Goal: Task Accomplishment & Management: Manage account settings

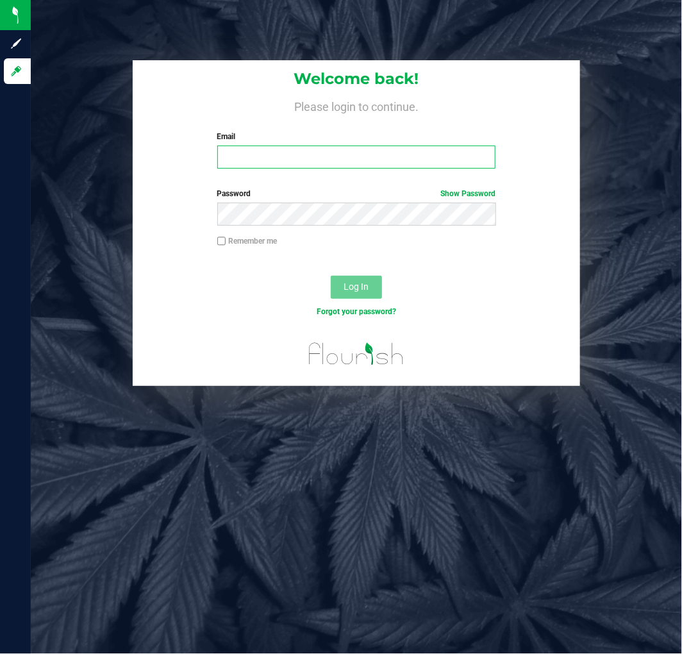
click at [287, 165] on input "Email" at bounding box center [356, 157] width 279 height 23
type input "[EMAIL_ADDRESS][DOMAIN_NAME]"
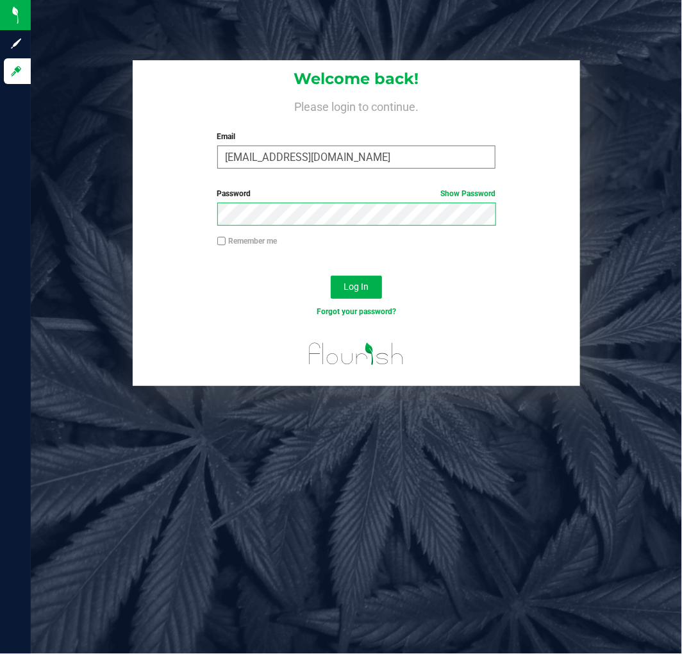
click at [331, 276] on button "Log In" at bounding box center [356, 287] width 51 height 23
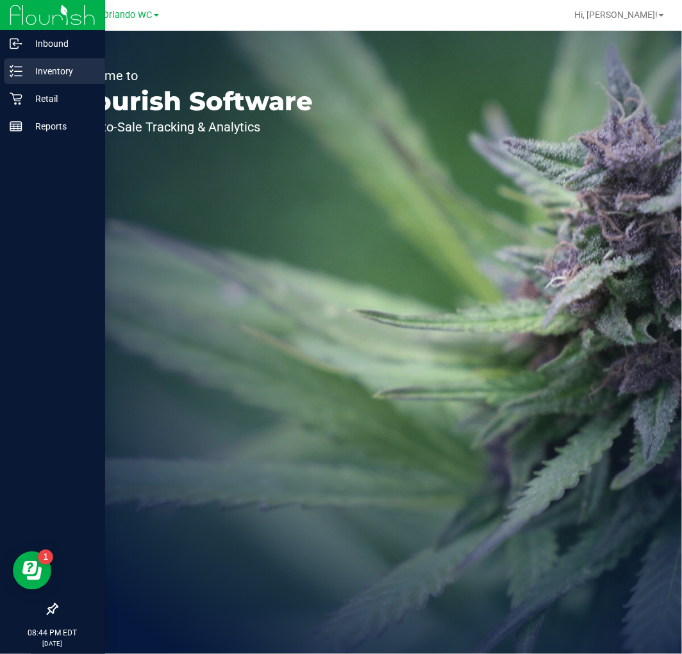
click at [34, 69] on p "Inventory" at bounding box center [60, 70] width 77 height 15
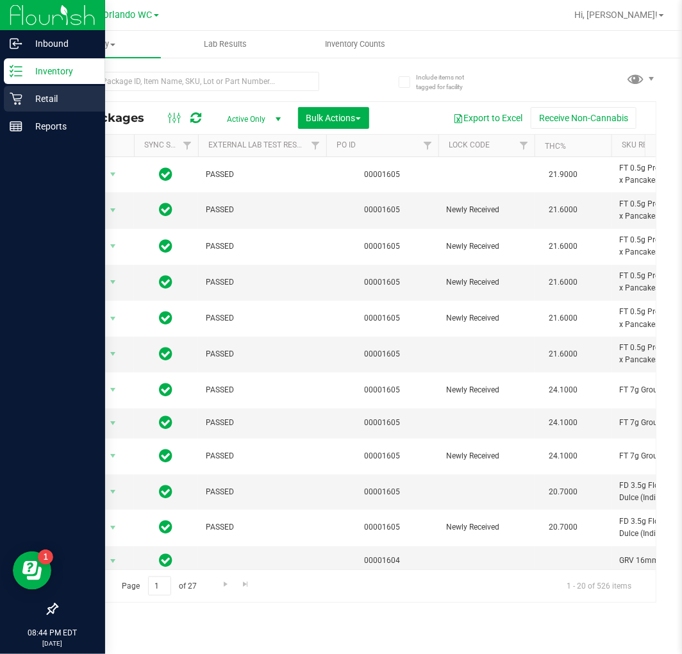
click at [17, 90] on div "Retail" at bounding box center [54, 99] width 101 height 26
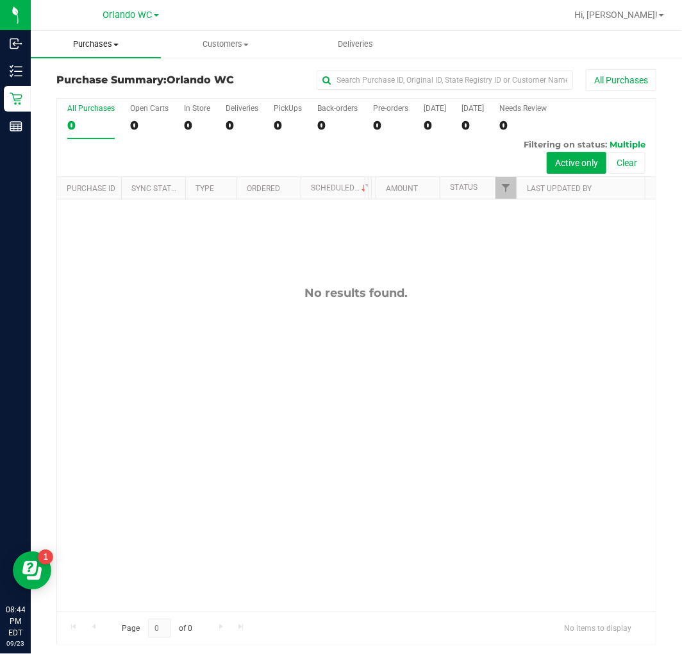
click at [126, 48] on span "Purchases" at bounding box center [96, 44] width 130 height 12
click at [74, 89] on span "Fulfillment" at bounding box center [71, 92] width 80 height 11
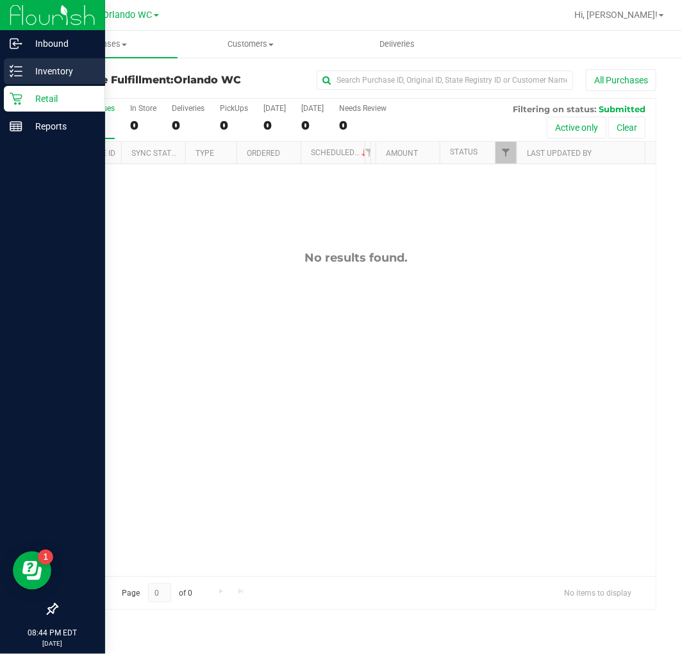
click at [15, 66] on icon at bounding box center [16, 71] width 13 height 13
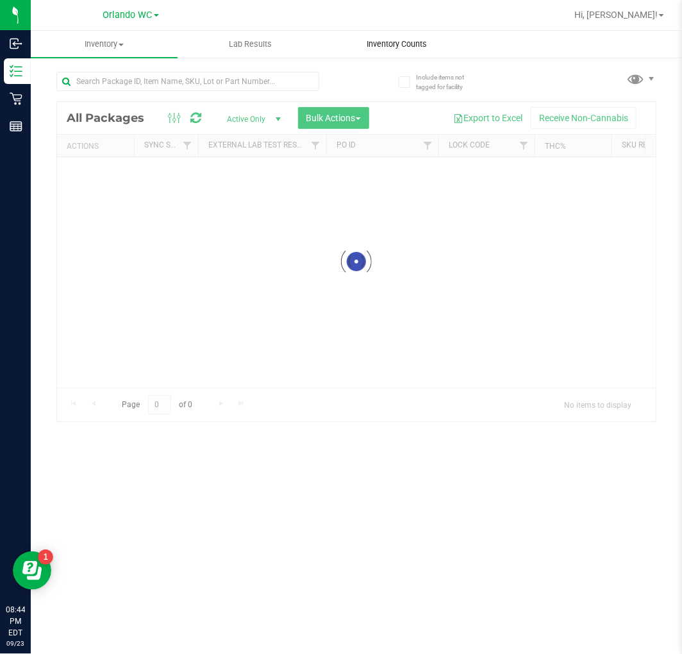
click at [385, 48] on span "Inventory Counts" at bounding box center [397, 44] width 95 height 12
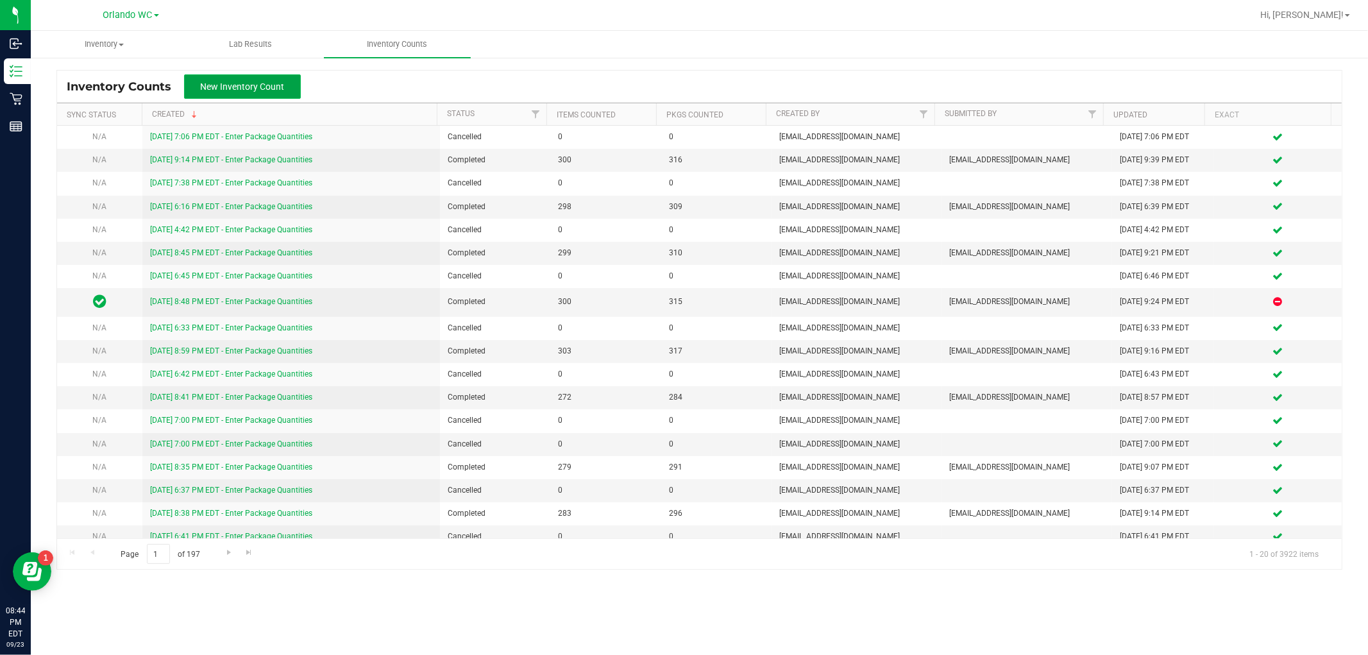
click at [208, 84] on span "New Inventory Count" at bounding box center [243, 86] width 84 height 10
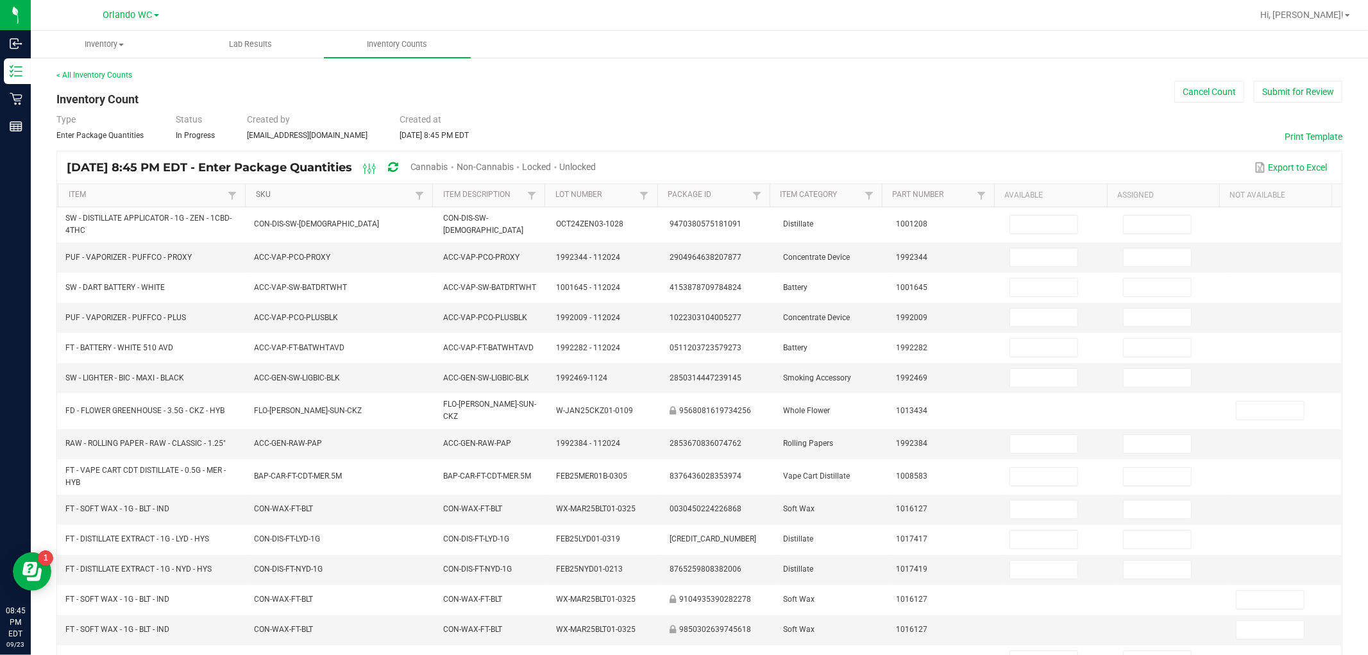
click at [308, 197] on link "SKU" at bounding box center [334, 195] width 156 height 10
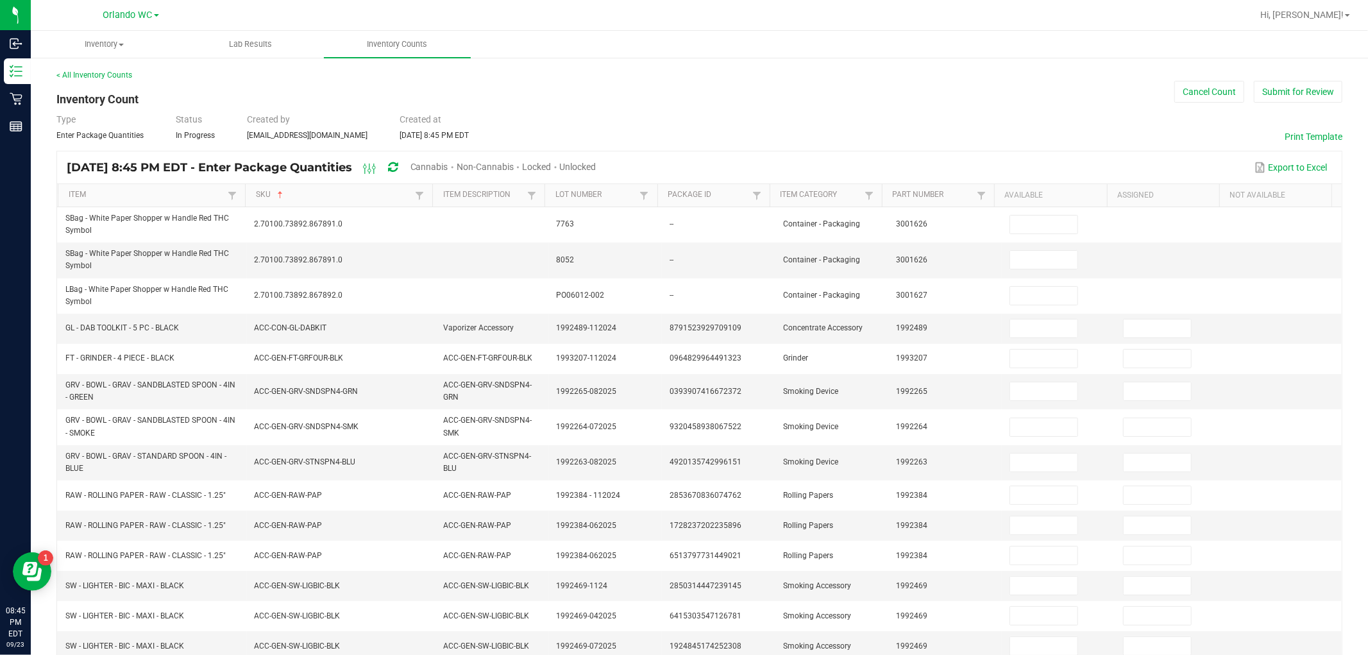
click at [596, 162] on span "Unlocked" at bounding box center [578, 167] width 37 height 10
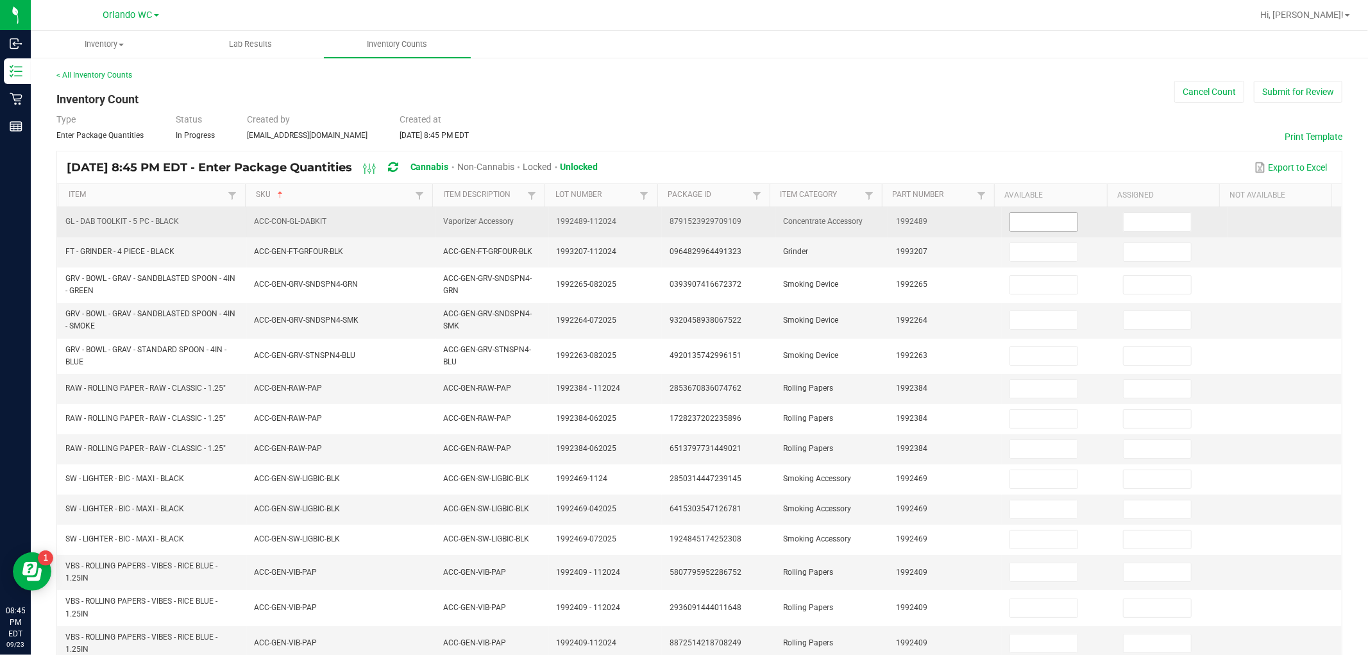
click at [682, 230] on input at bounding box center [1043, 222] width 67 height 18
type input "4"
type input "0"
type input "2"
type input "0"
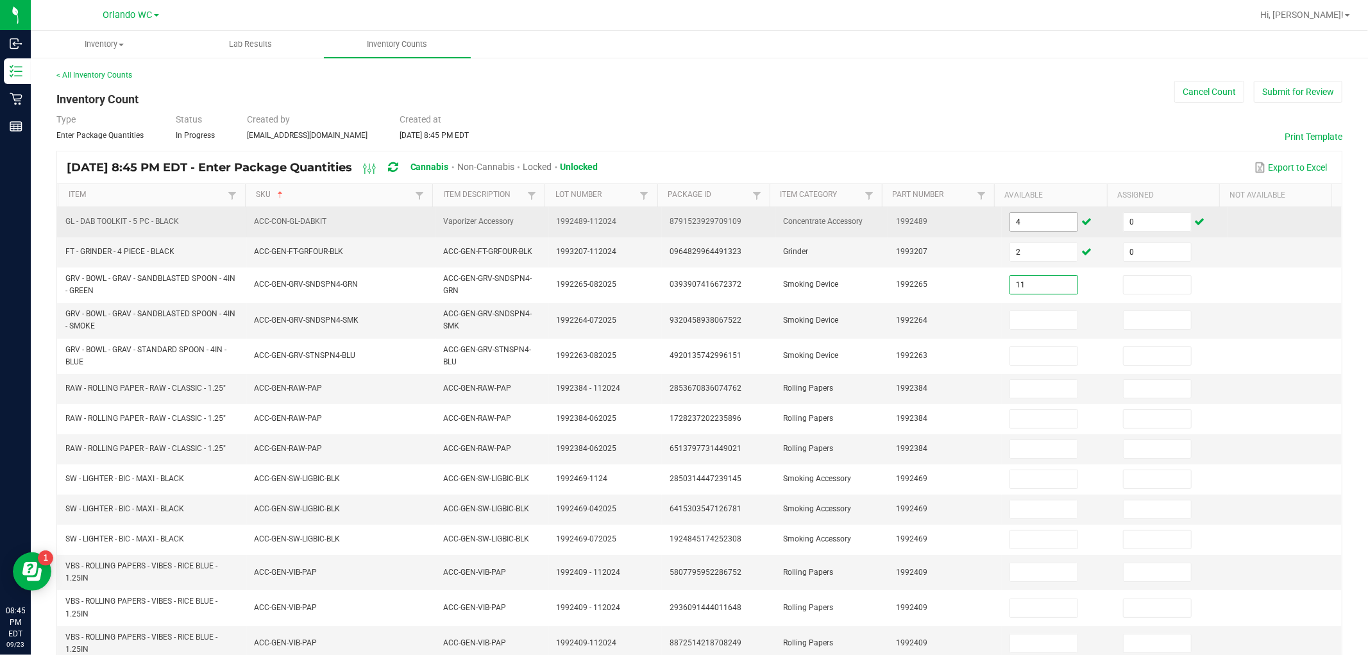
type input "11"
type input "0"
type input "9"
type input "0"
type input "15"
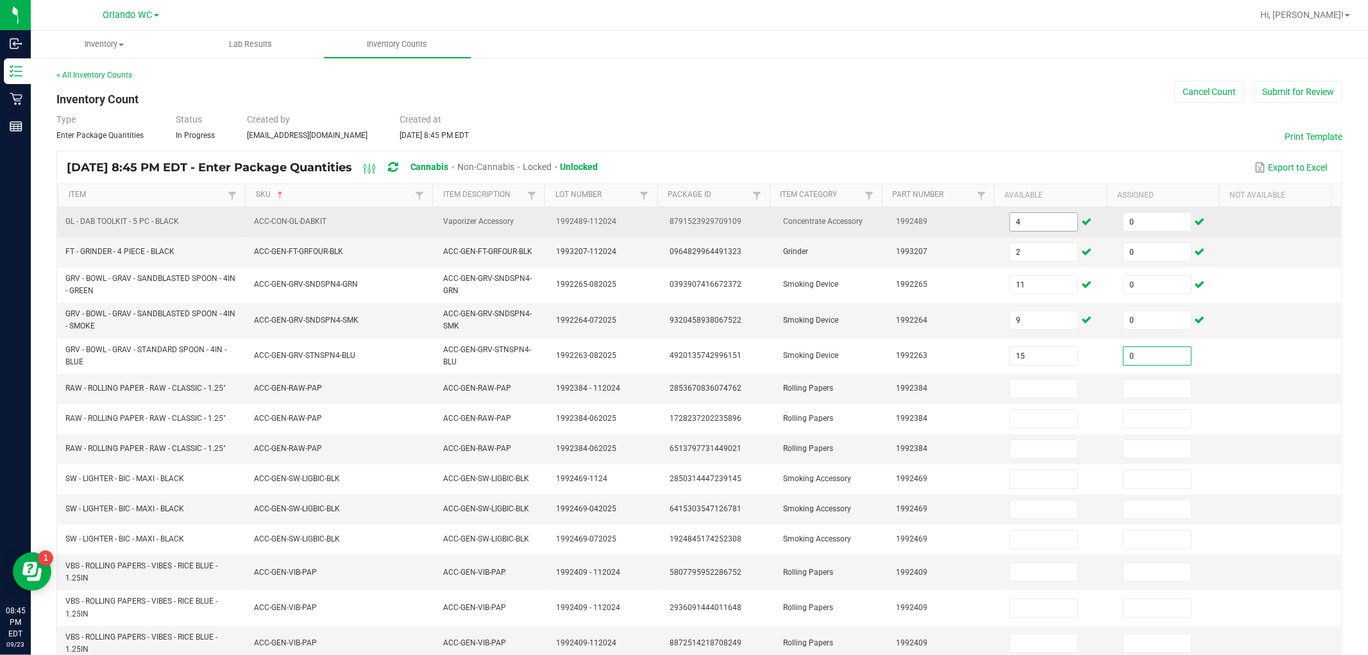
type input "0"
type input "49"
type input "0"
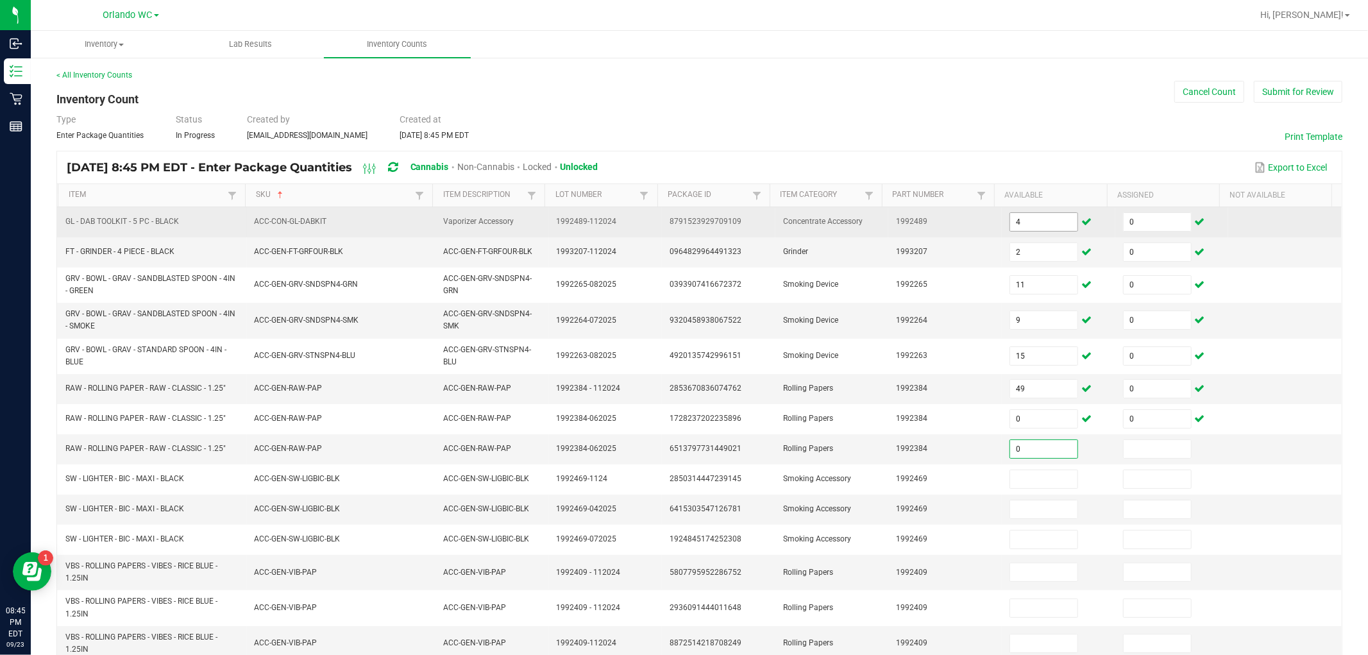
type input "0"
type input "51"
type input "1"
type input "0"
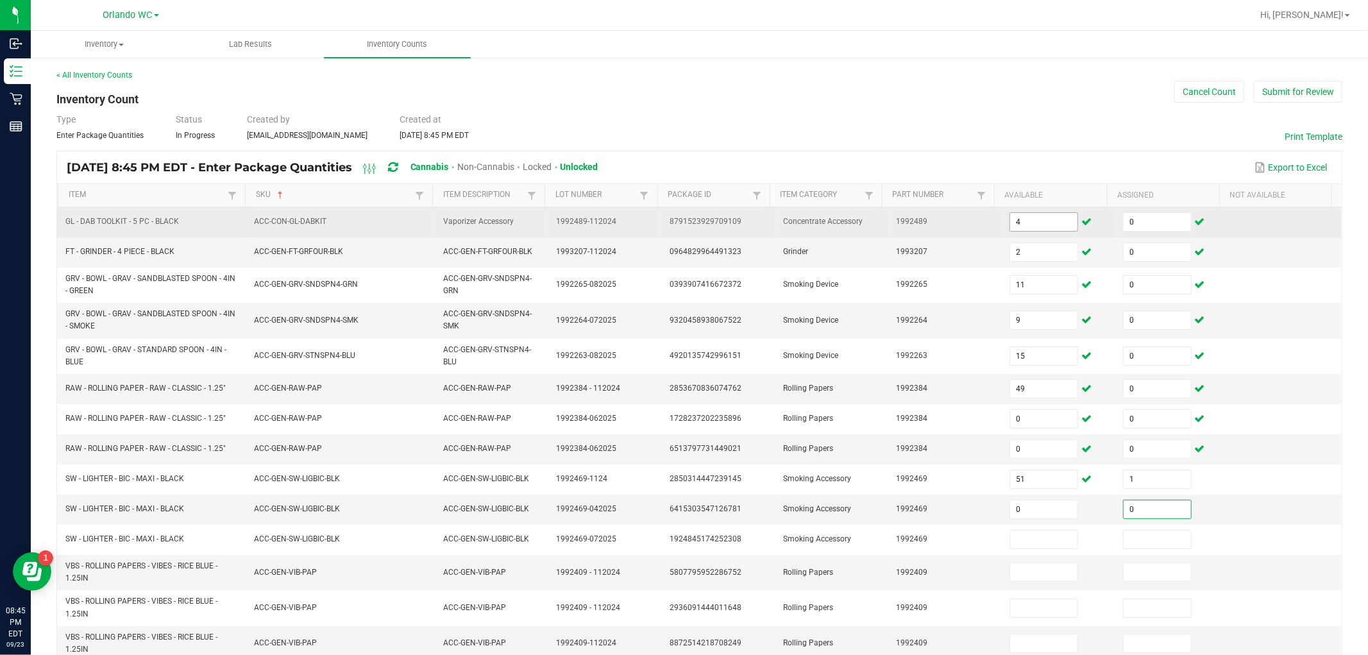
type input "0"
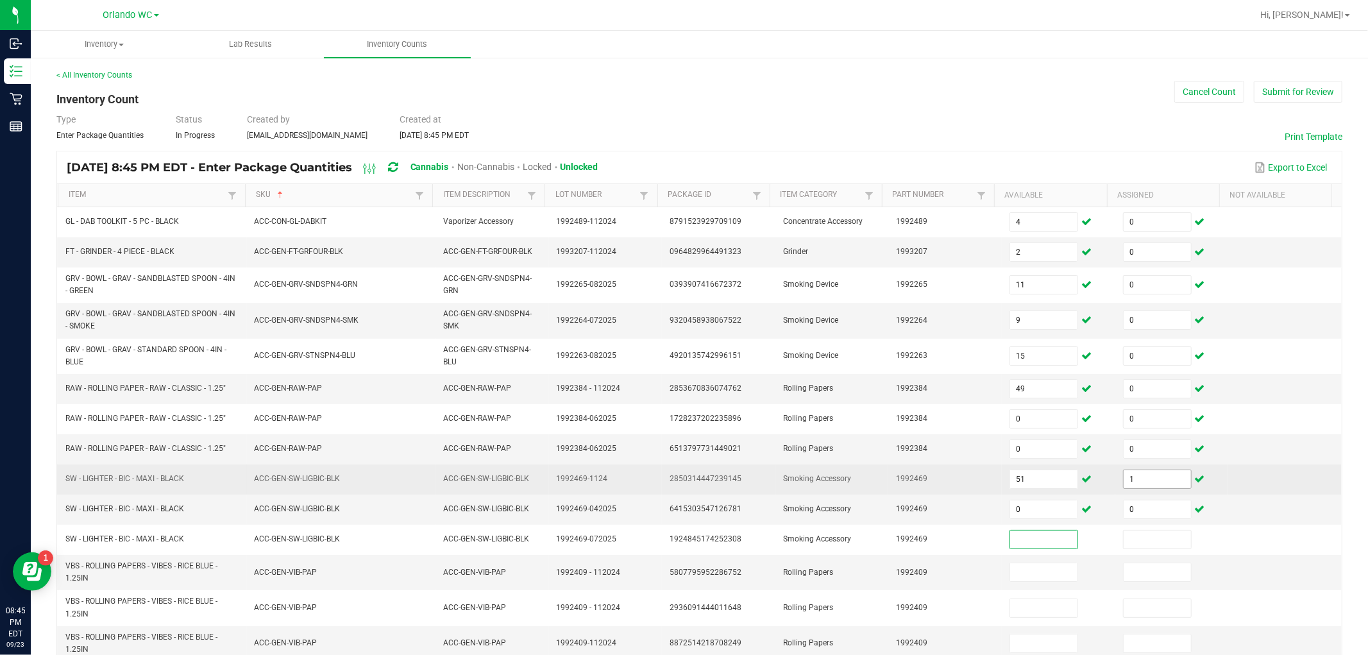
click at [682, 488] on input "1" at bounding box center [1157, 479] width 67 height 18
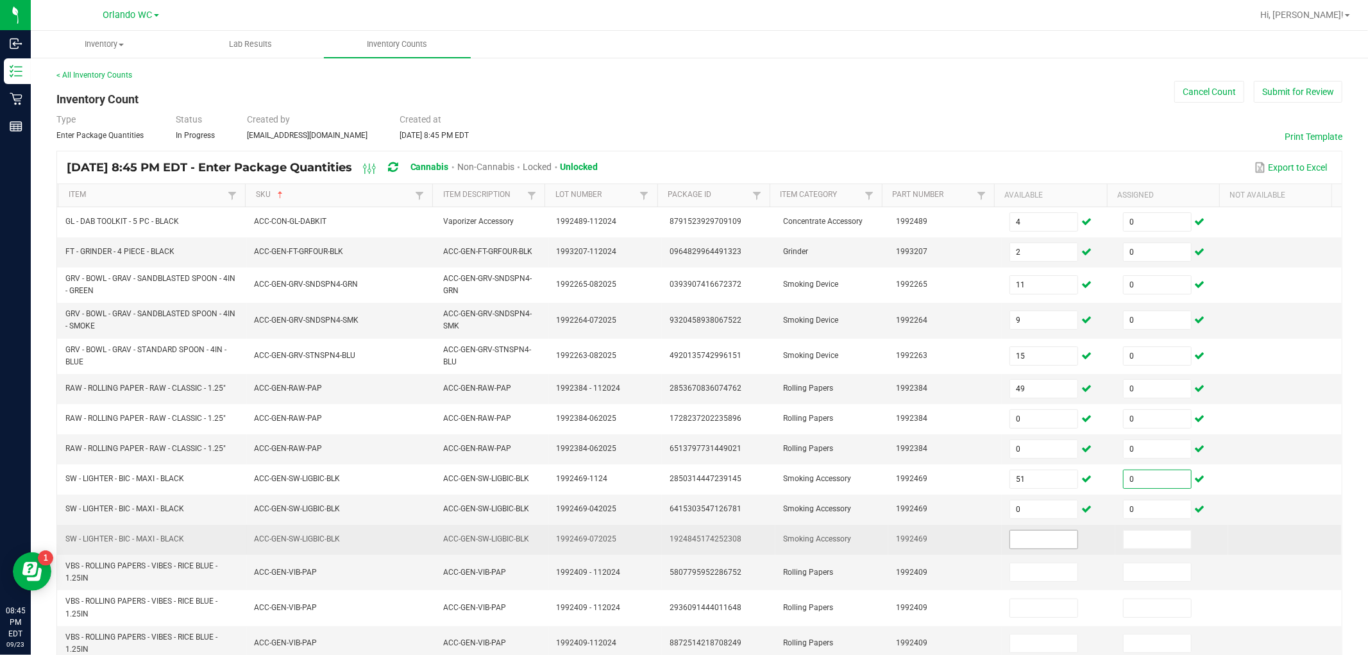
type input "0"
click at [682, 546] on input at bounding box center [1043, 539] width 67 height 18
type input "0"
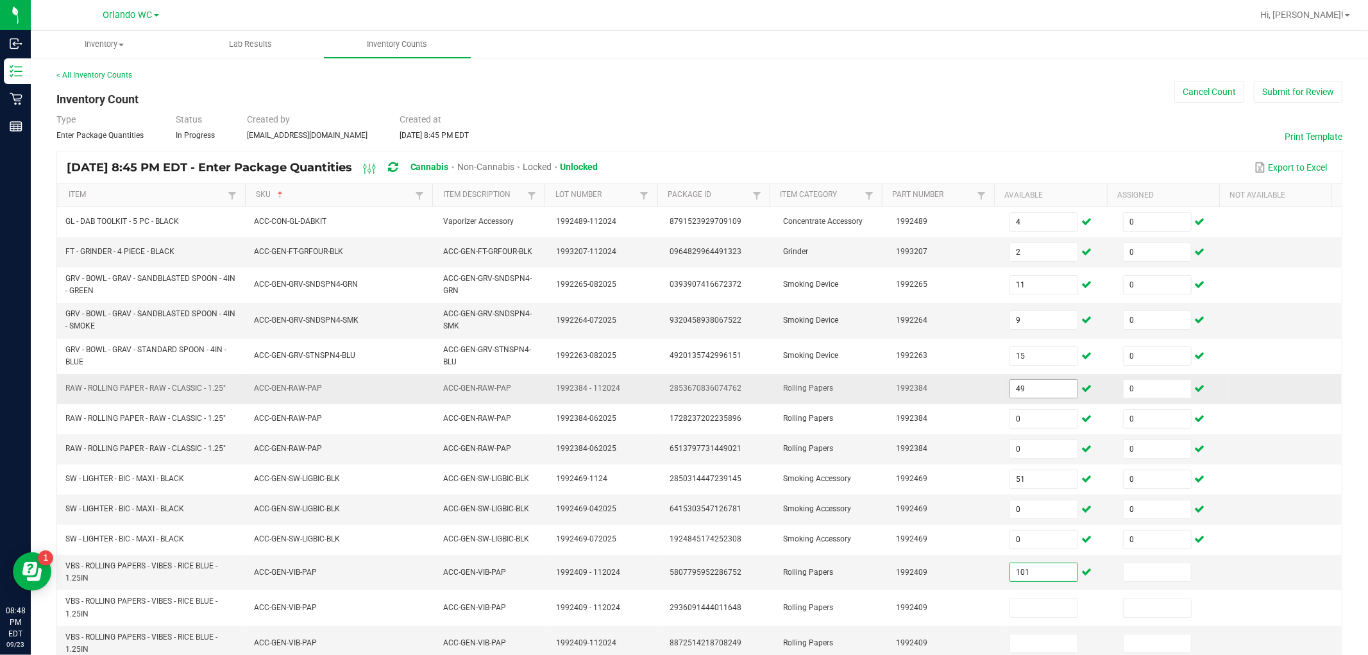
type input "101"
click at [682, 390] on input "49" at bounding box center [1043, 389] width 67 height 18
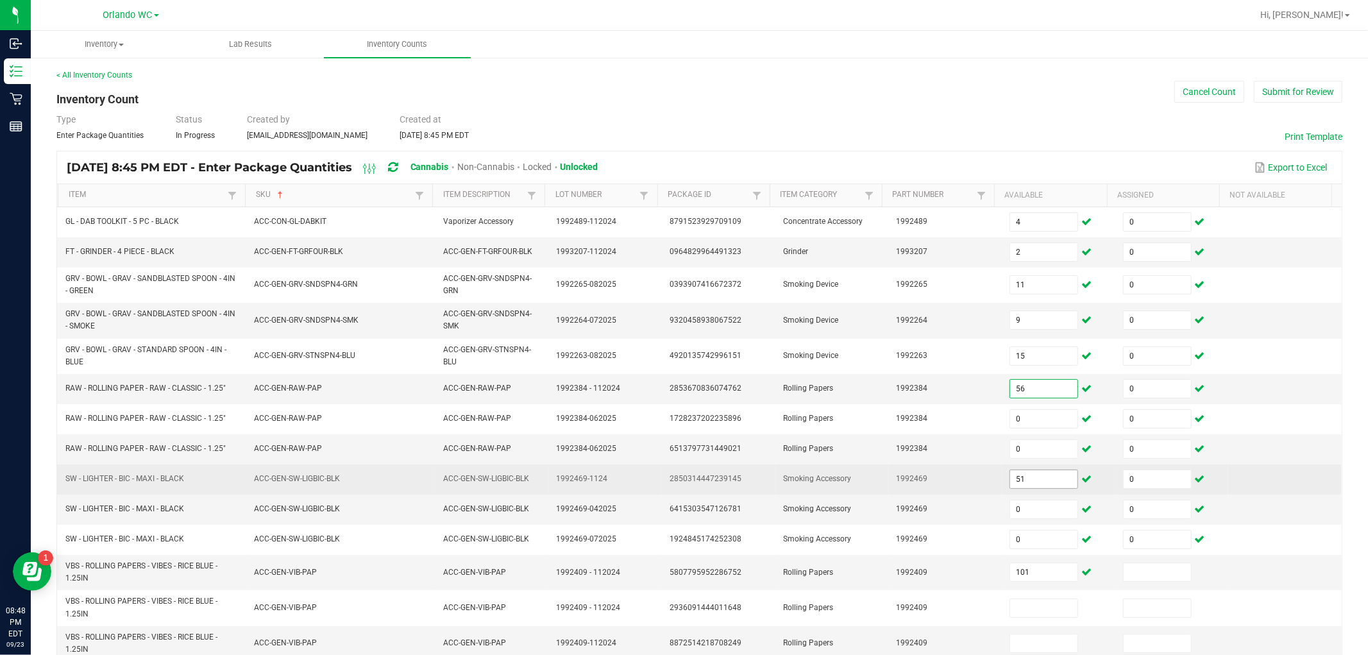
type input "56"
click at [682, 482] on input "51" at bounding box center [1043, 479] width 67 height 18
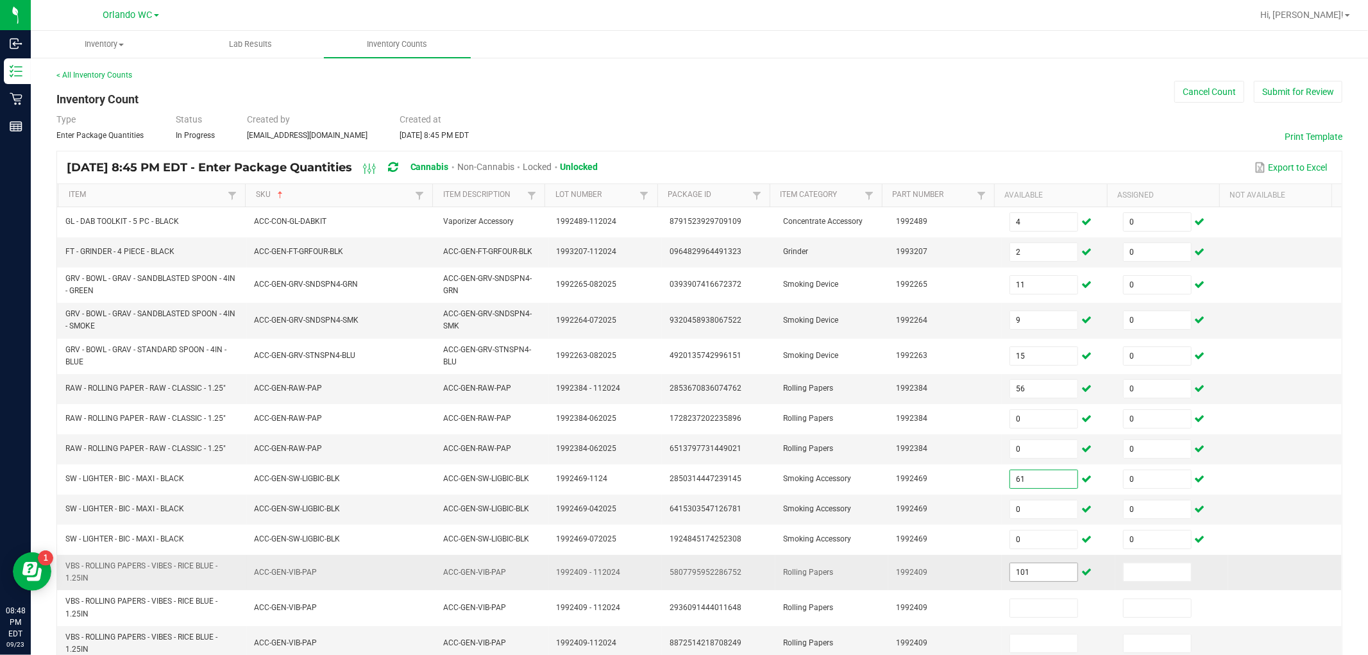
type input "61"
click at [682, 568] on input "101" at bounding box center [1043, 572] width 67 height 18
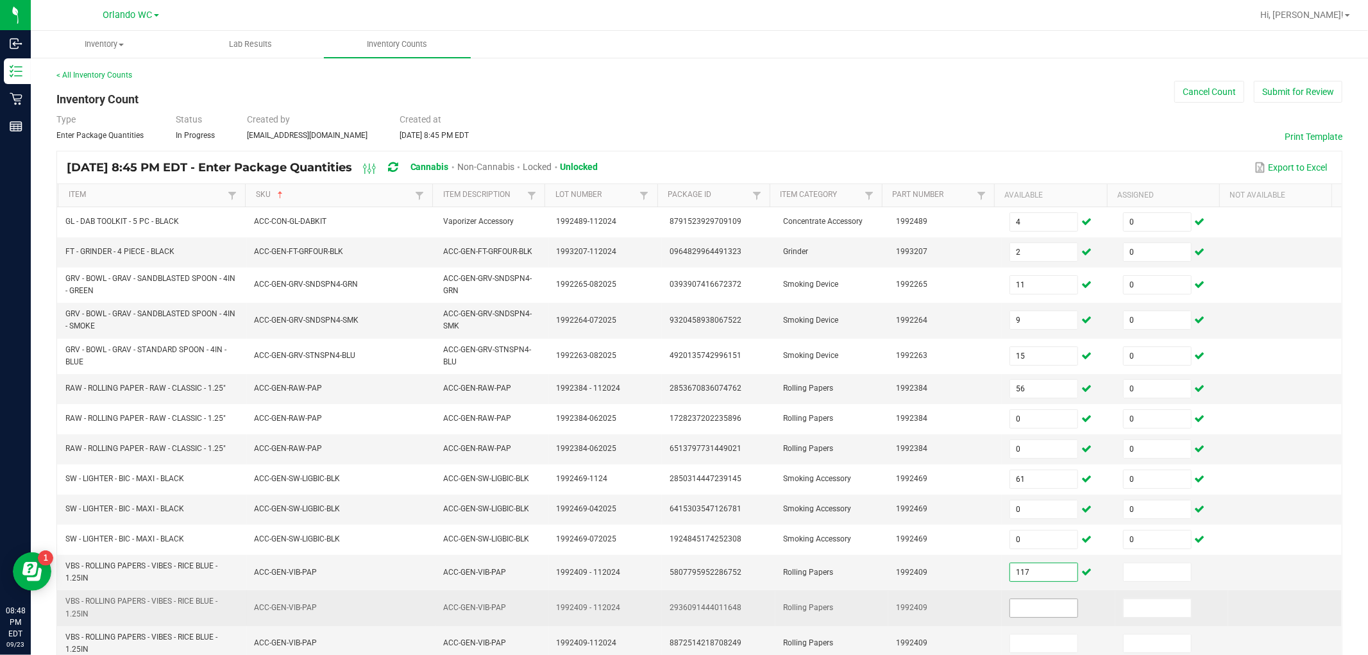
type input "117"
click at [682, 605] on input at bounding box center [1043, 608] width 67 height 18
type input "0"
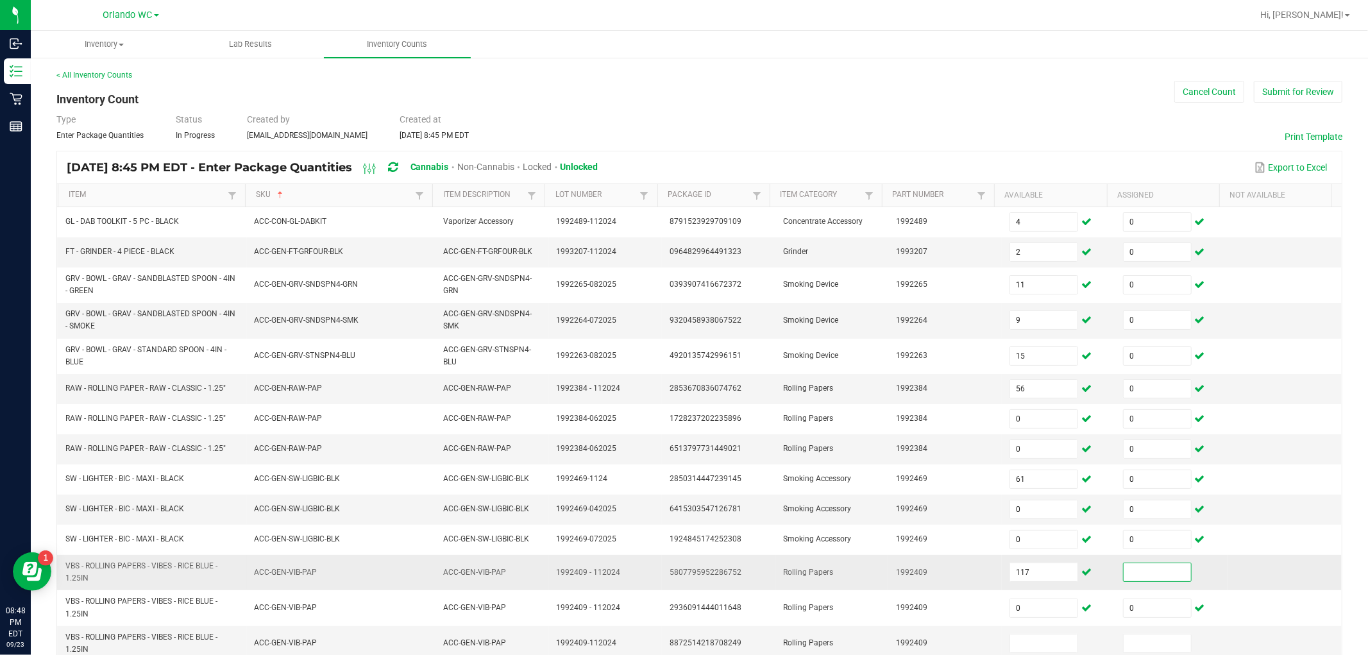
click at [682, 573] on input at bounding box center [1157, 572] width 67 height 18
type input "0"
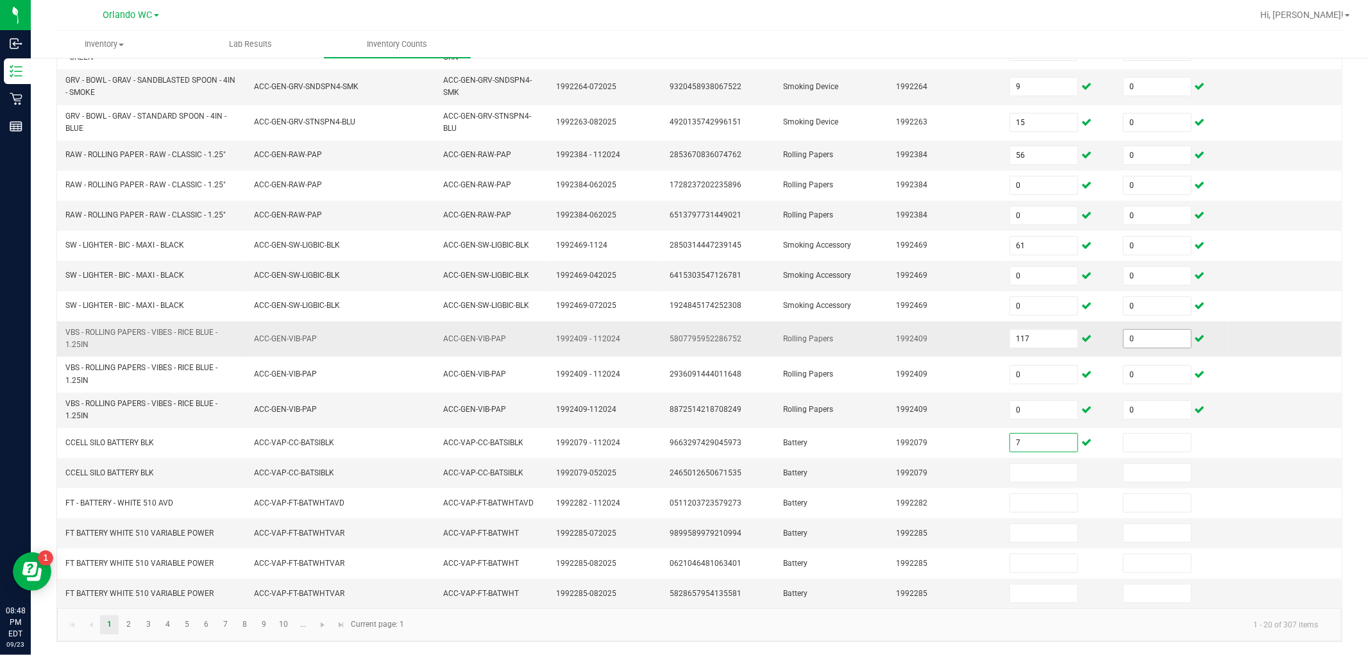
type input "7"
type input "0"
type input "4"
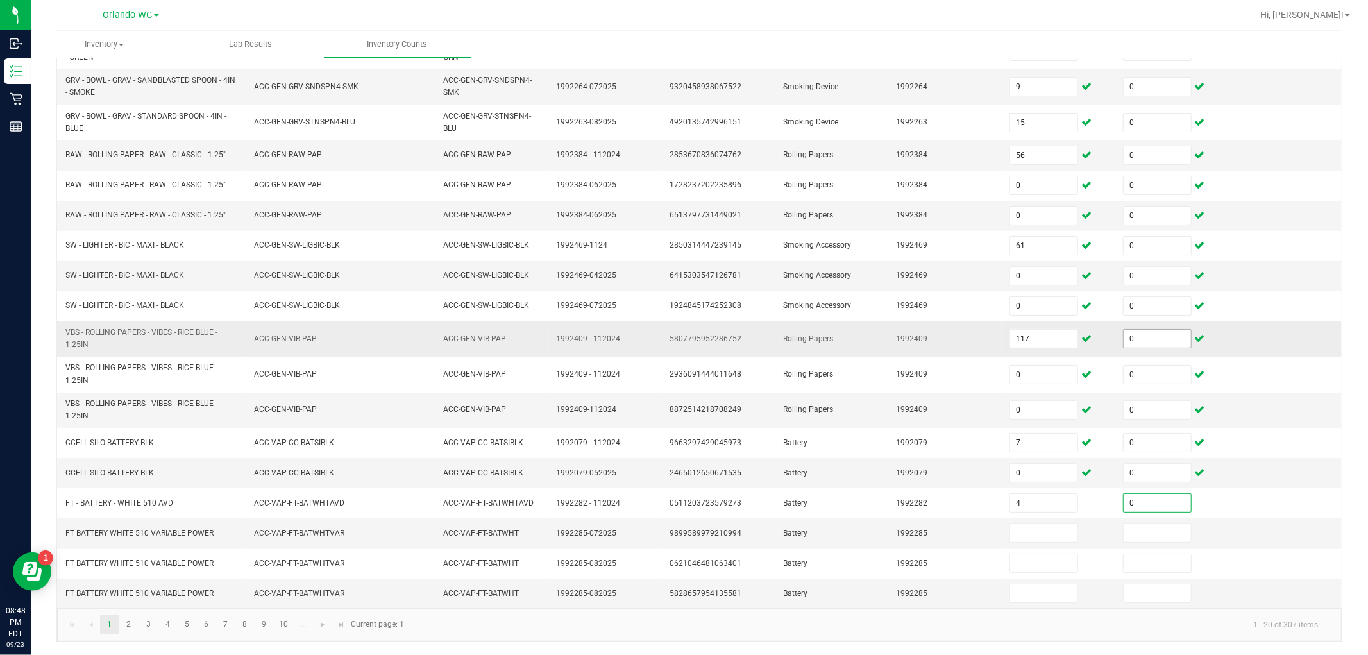
type input "0"
type input "83"
type input "0"
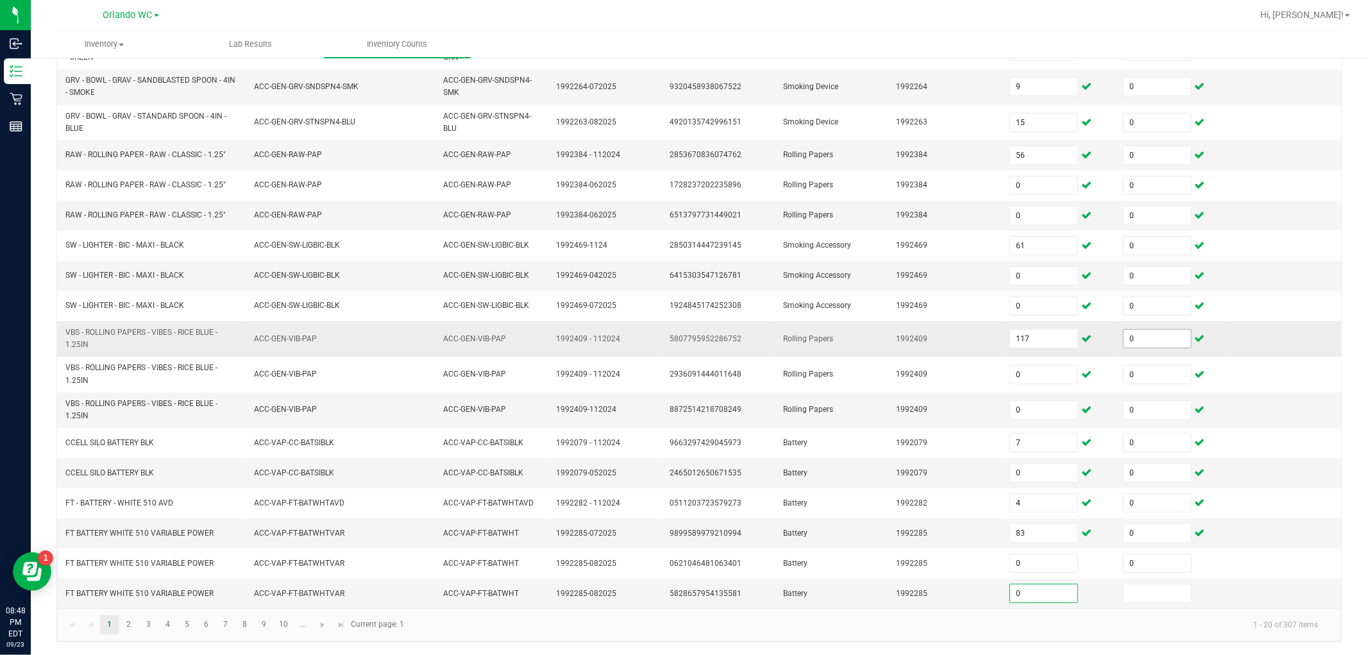
type input "0"
click at [135, 618] on link "2" at bounding box center [128, 624] width 19 height 19
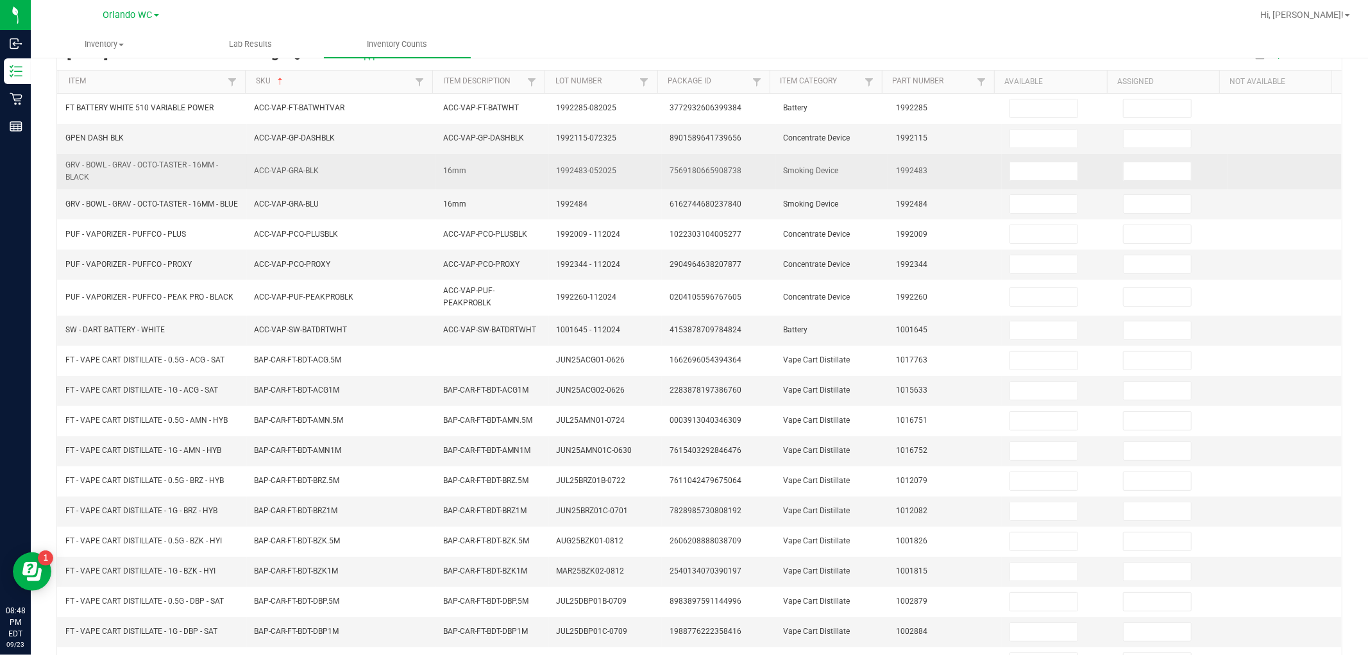
scroll to position [7, 0]
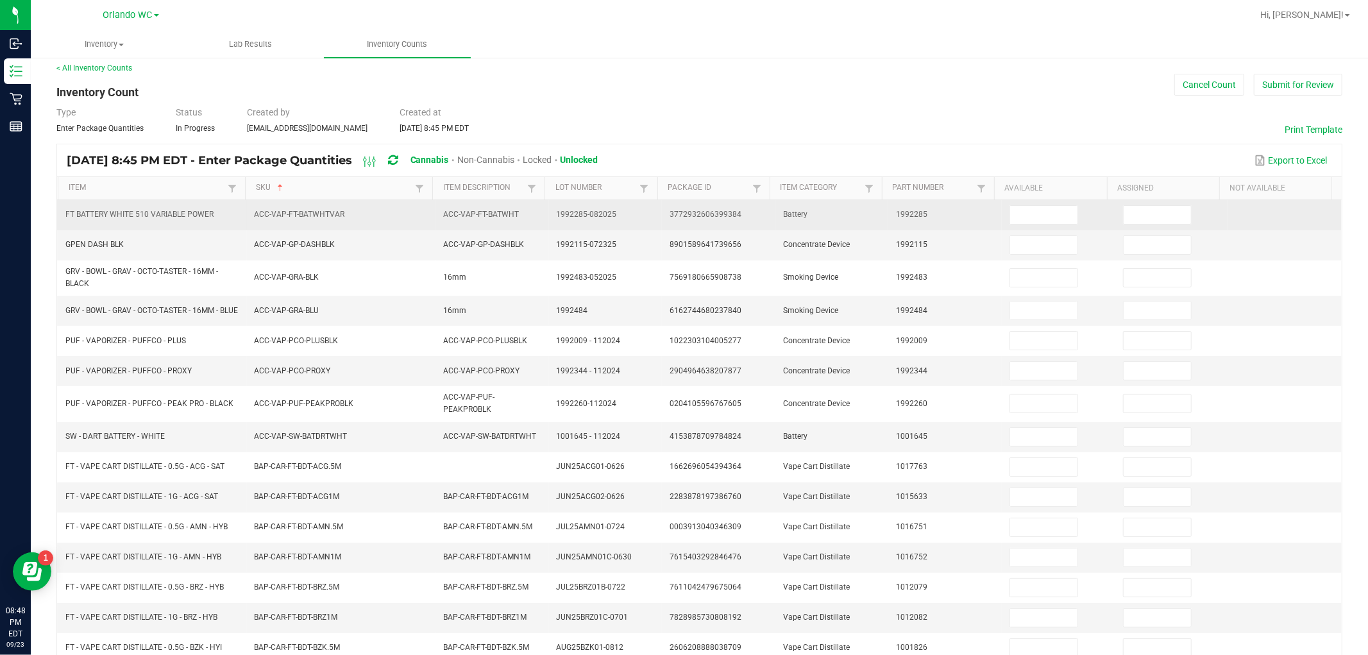
click at [682, 203] on td at bounding box center [1059, 215] width 114 height 30
click at [682, 220] on input at bounding box center [1043, 215] width 67 height 18
type input "0"
type input "2"
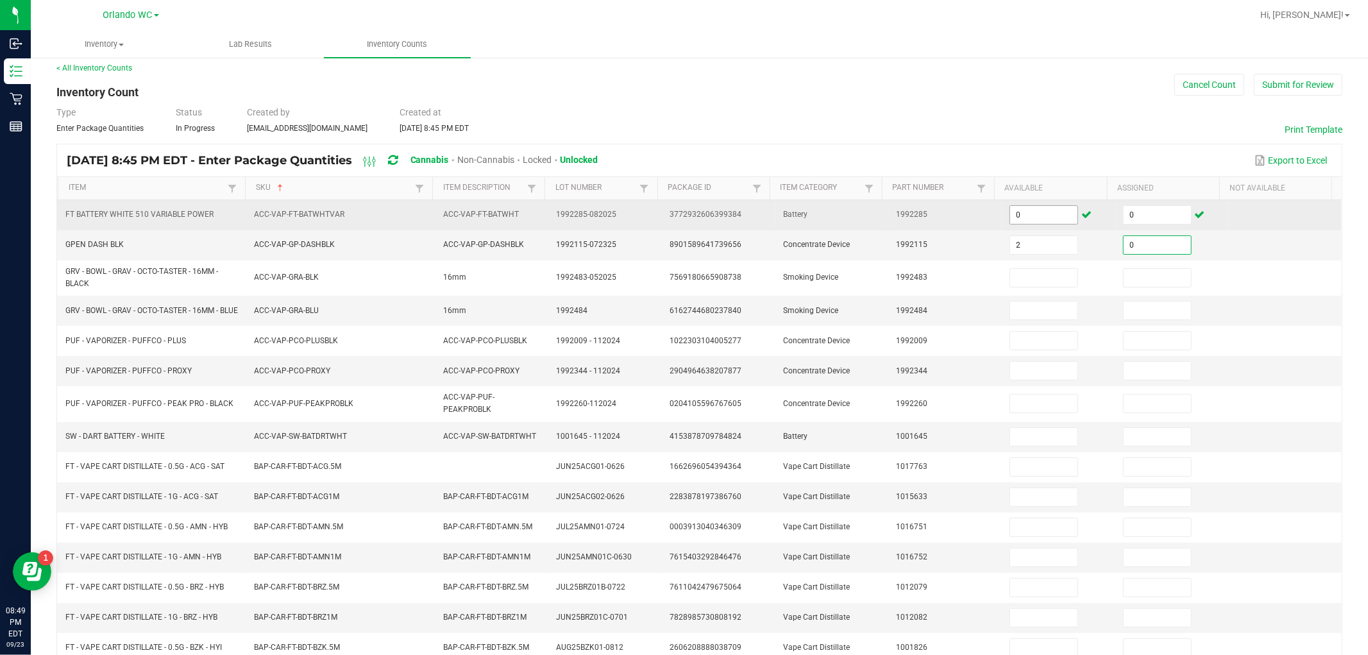
type input "0"
type input "12"
type input "0"
type input "5"
type input "0"
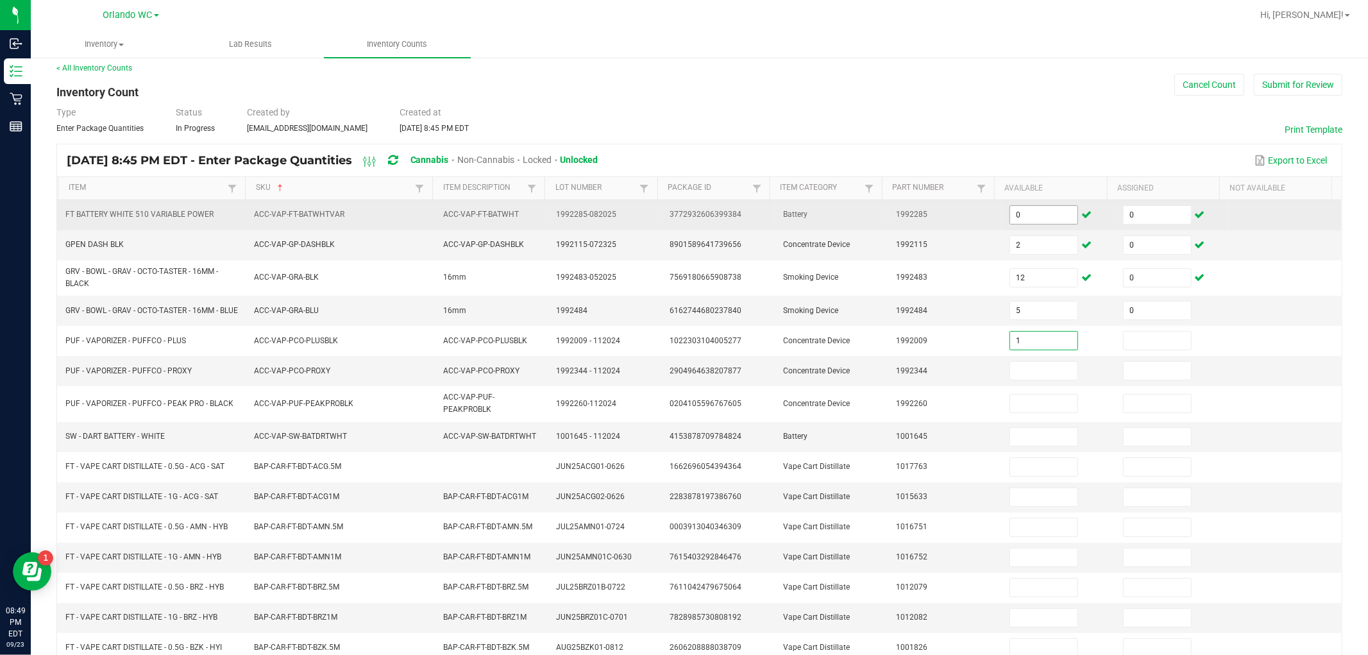
type input "1"
type input "0"
type input "3"
type input "0"
type input "1"
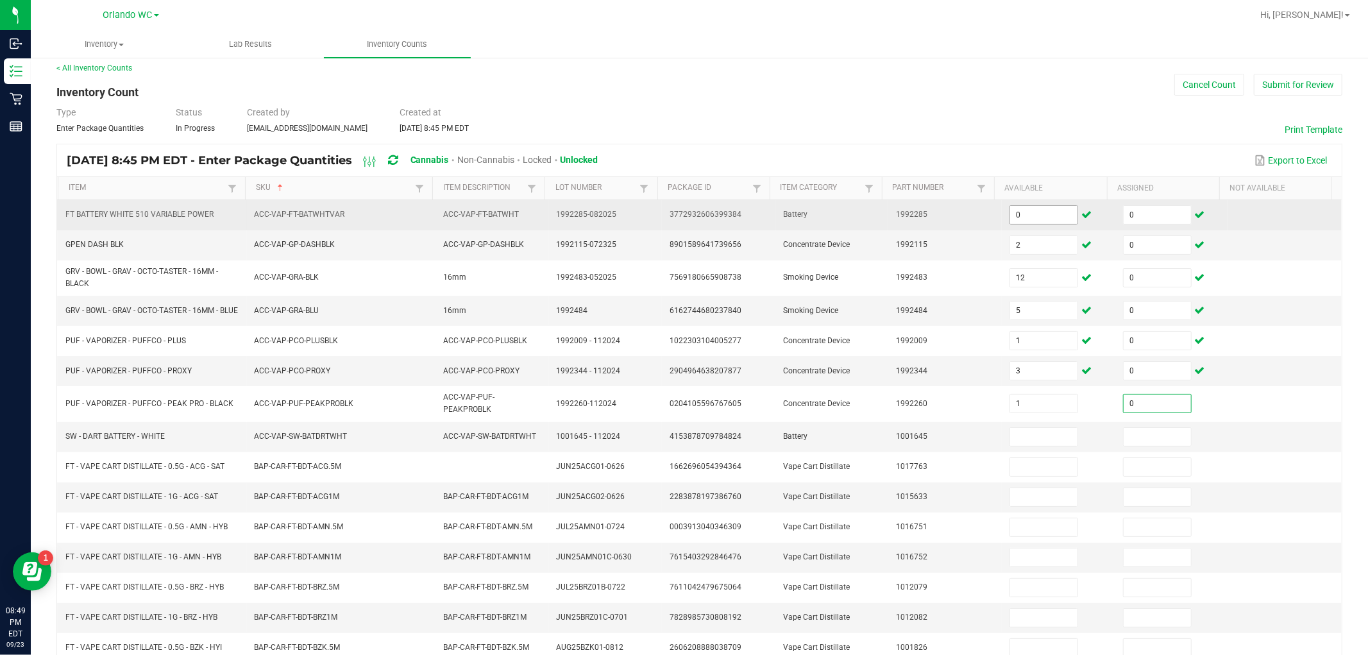
type input "0"
type input "1"
type input "0"
type input "2"
type input "0"
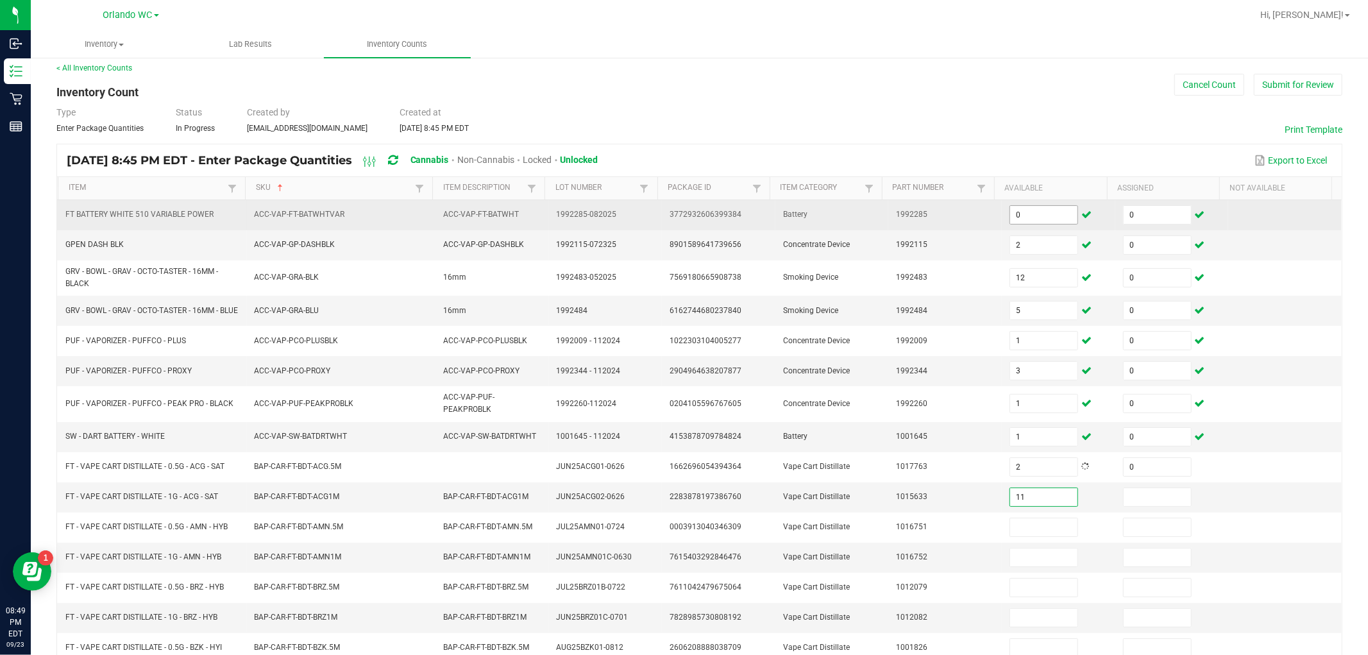
type input "11"
type input "0"
type input "6"
type input "0"
type input "6"
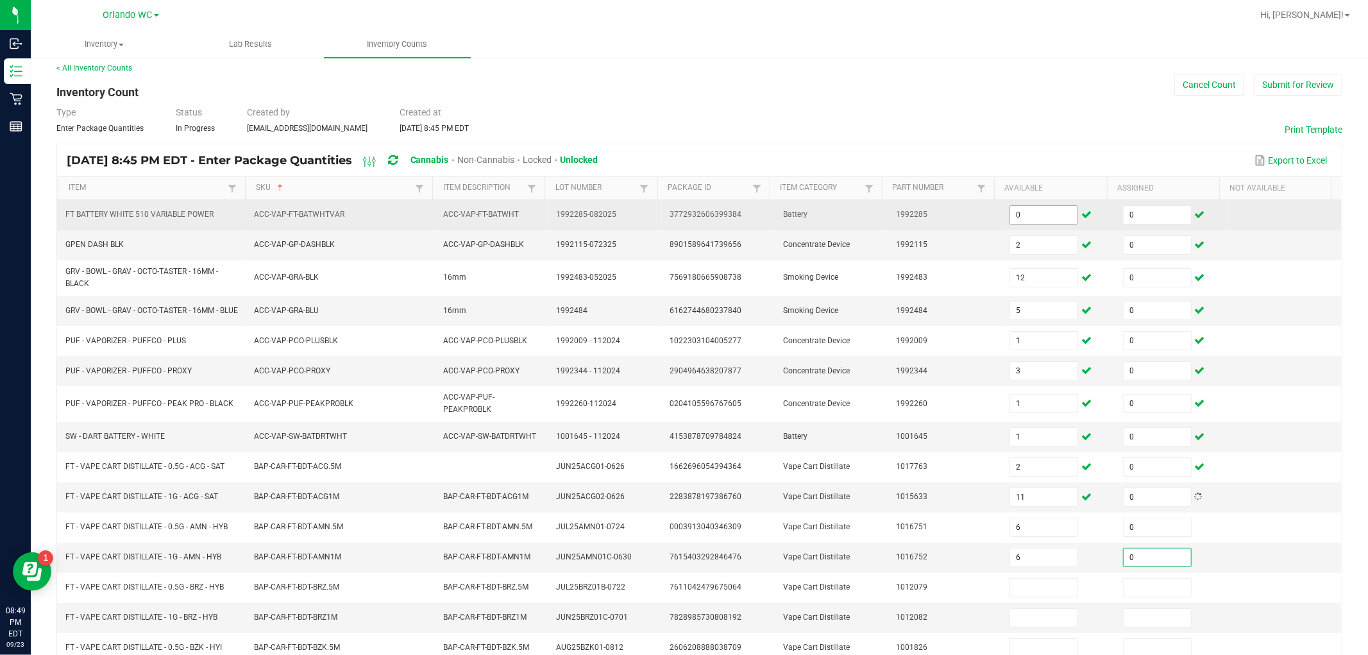
type input "0"
type input "4"
type input "0"
type input "2"
type input "0"
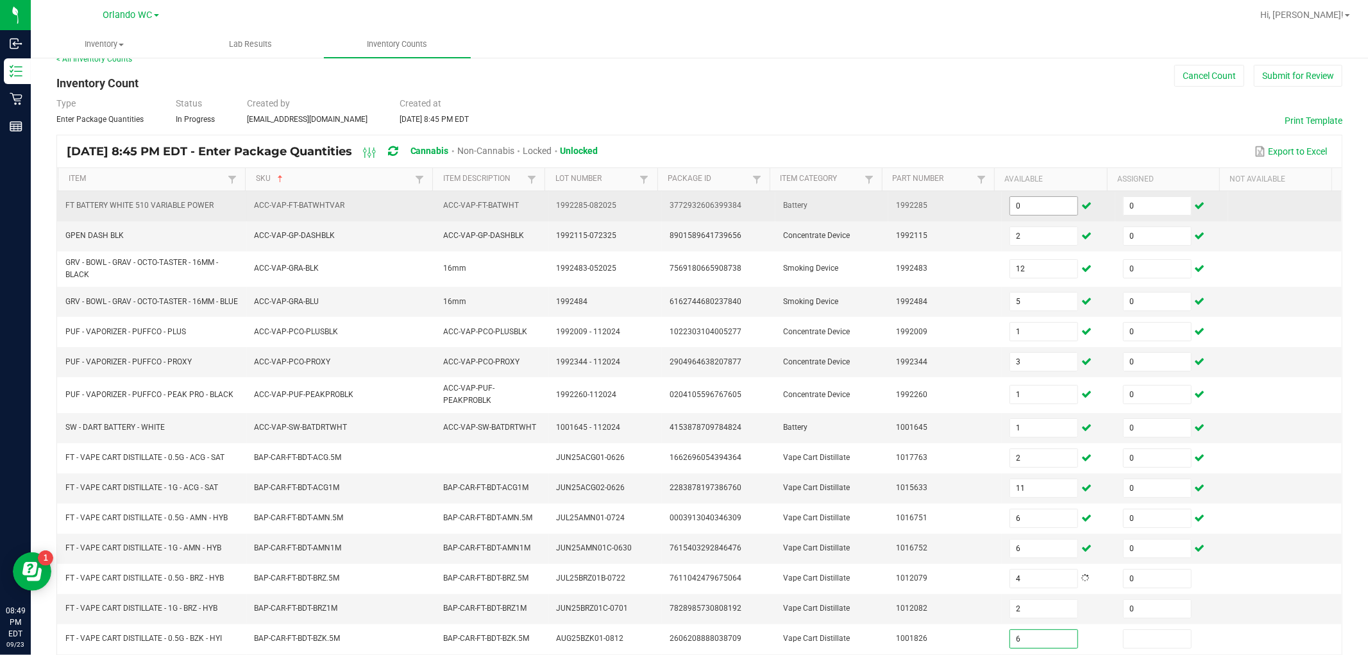
type input "6"
type input "0"
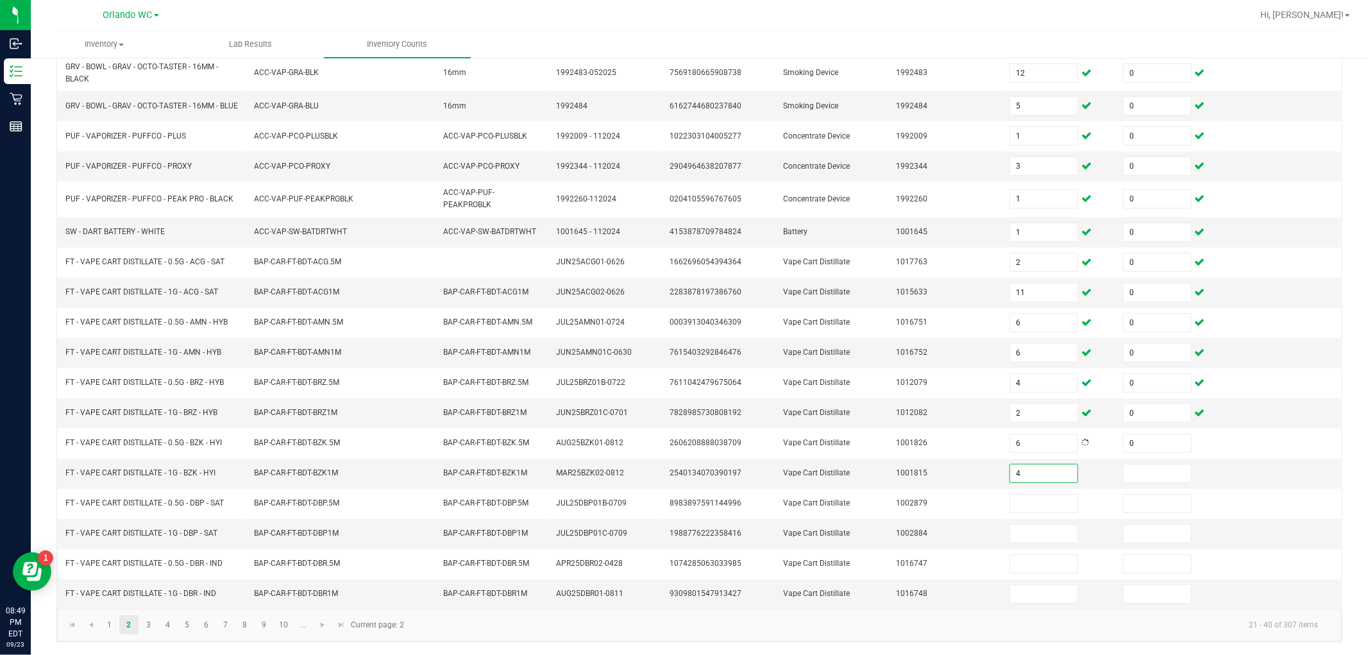
type input "4"
type input "0"
type input "4"
type input "0"
type input "11"
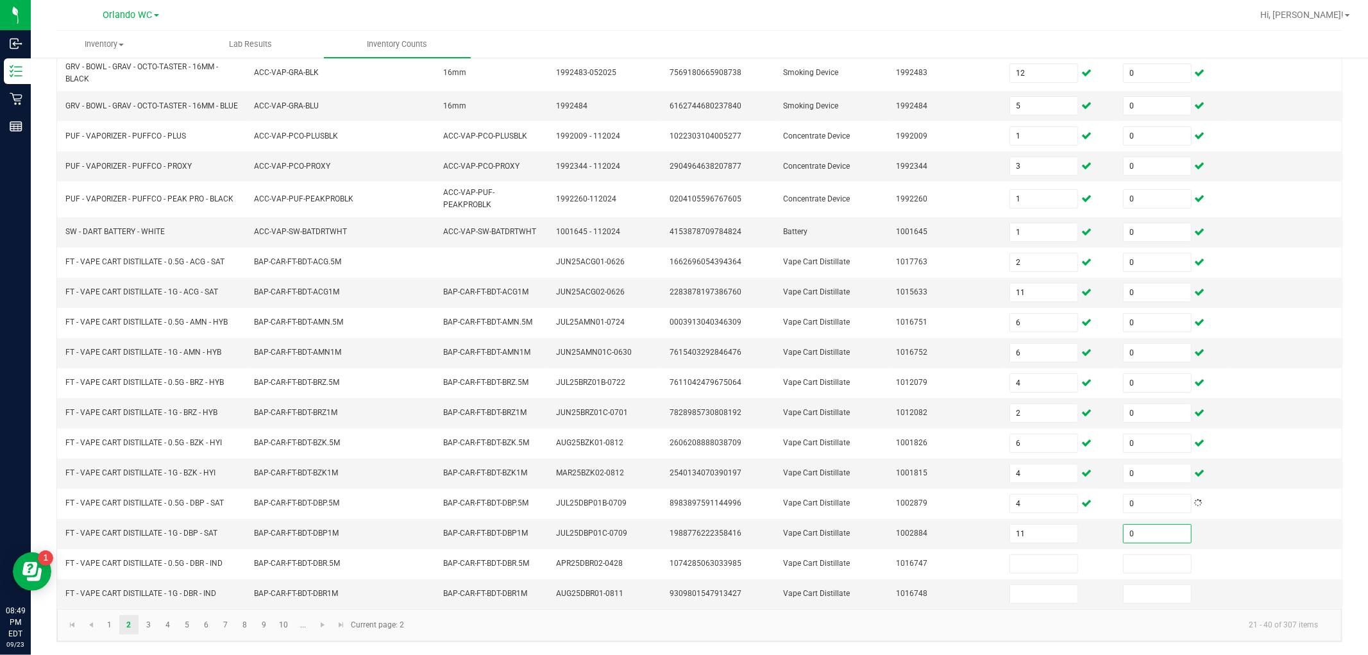
type input "0"
type input "11"
type input "0"
type input "12"
type input "0"
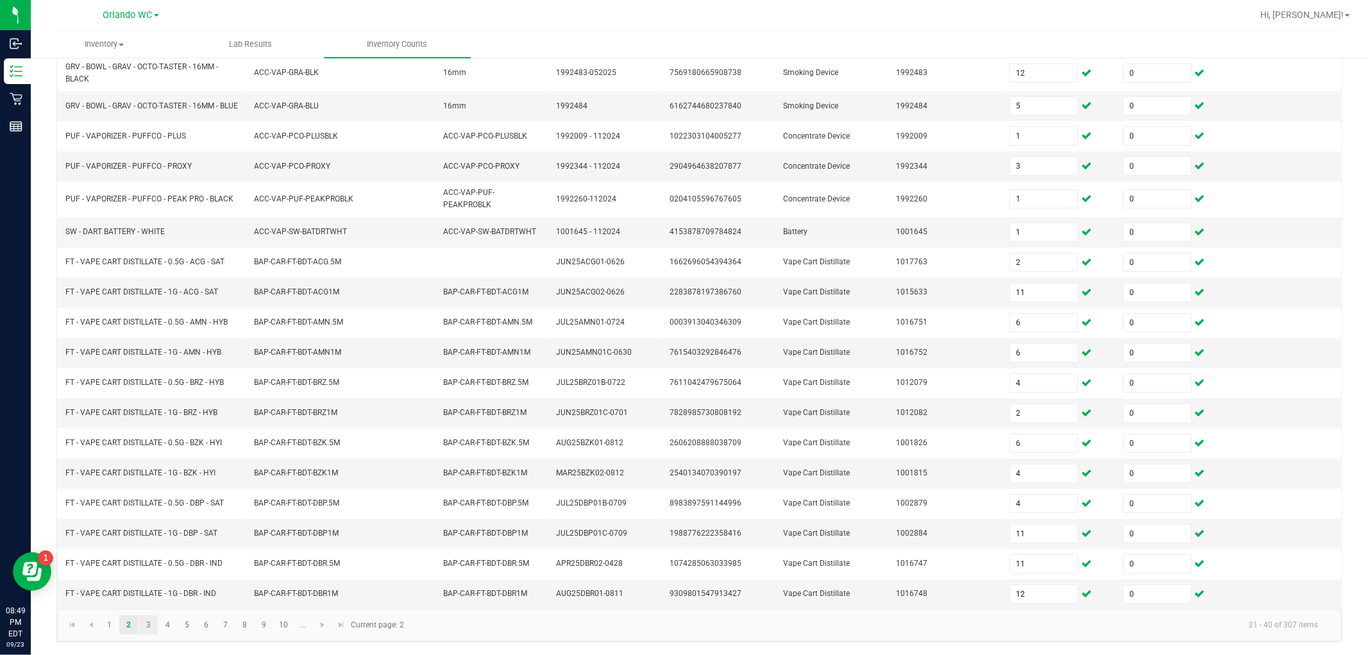
click at [152, 623] on link "3" at bounding box center [148, 624] width 19 height 19
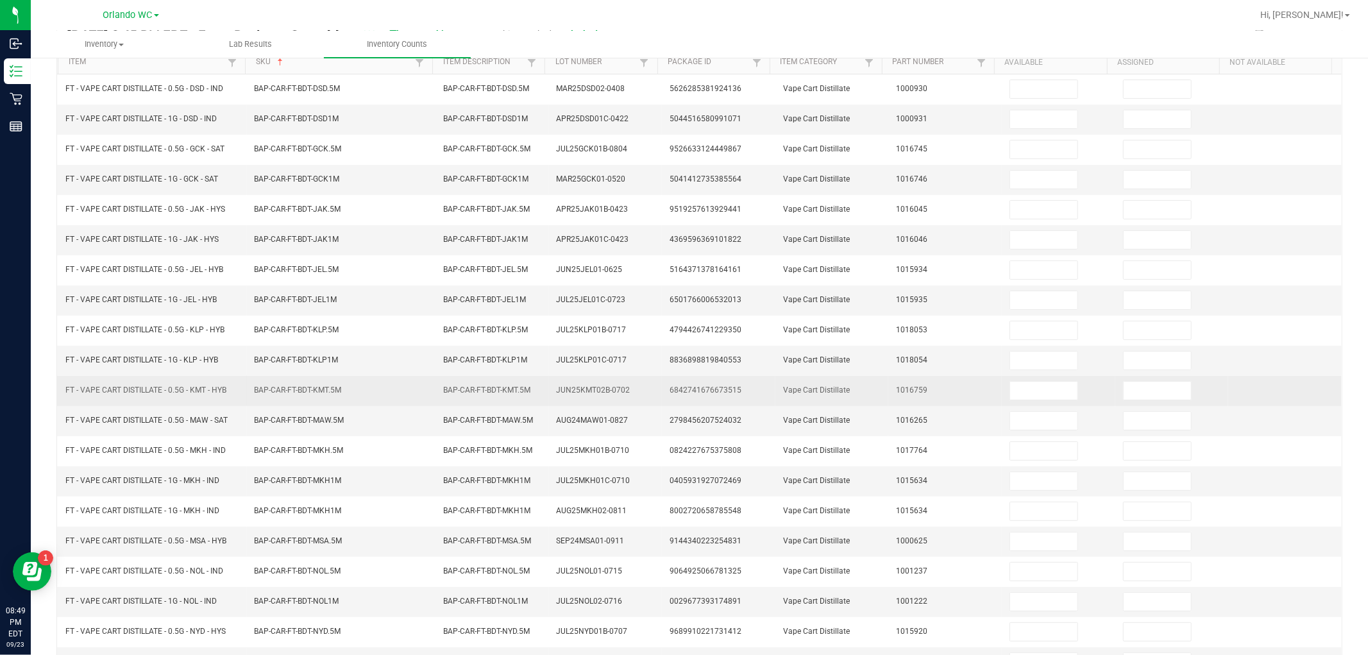
scroll to position [0, 0]
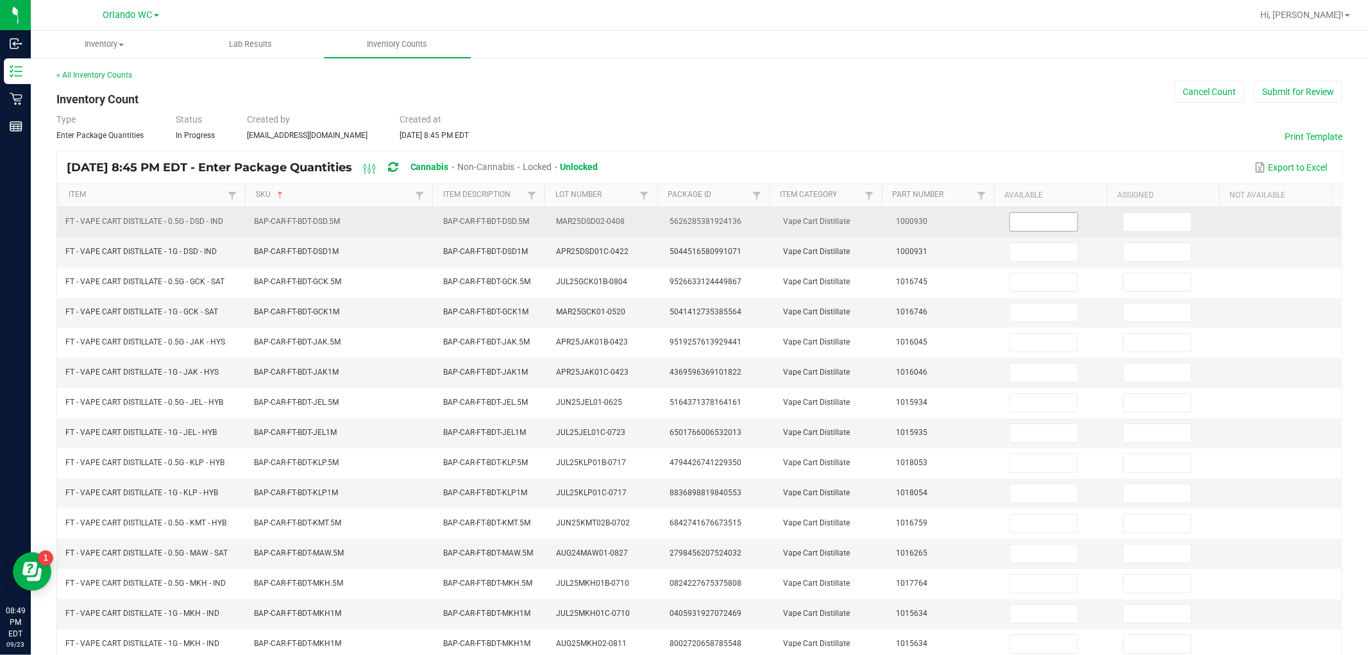
drag, startPoint x: 1018, startPoint y: 235, endPoint x: 1017, endPoint y: 223, distance: 12.3
click at [682, 235] on td at bounding box center [1059, 222] width 114 height 30
click at [682, 222] on input at bounding box center [1043, 222] width 67 height 18
type input "7"
type input "0"
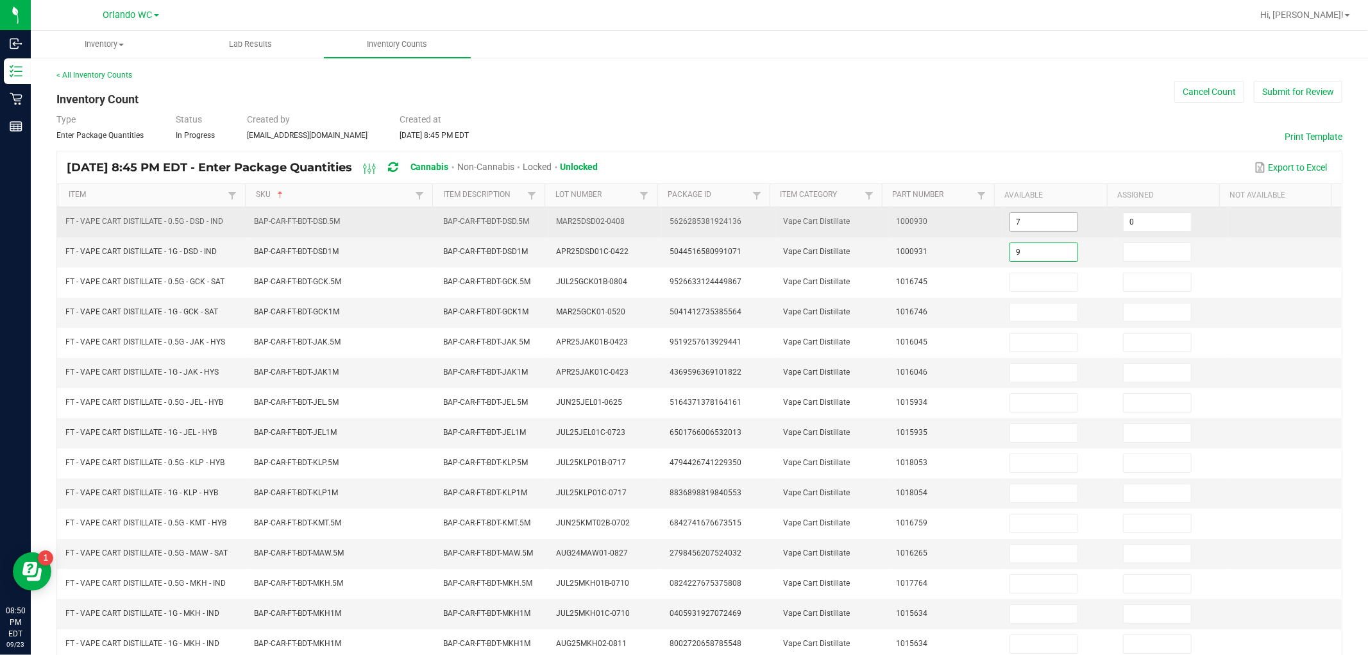
type input "9"
type input "0"
type input "11"
type input "0"
type input "1"
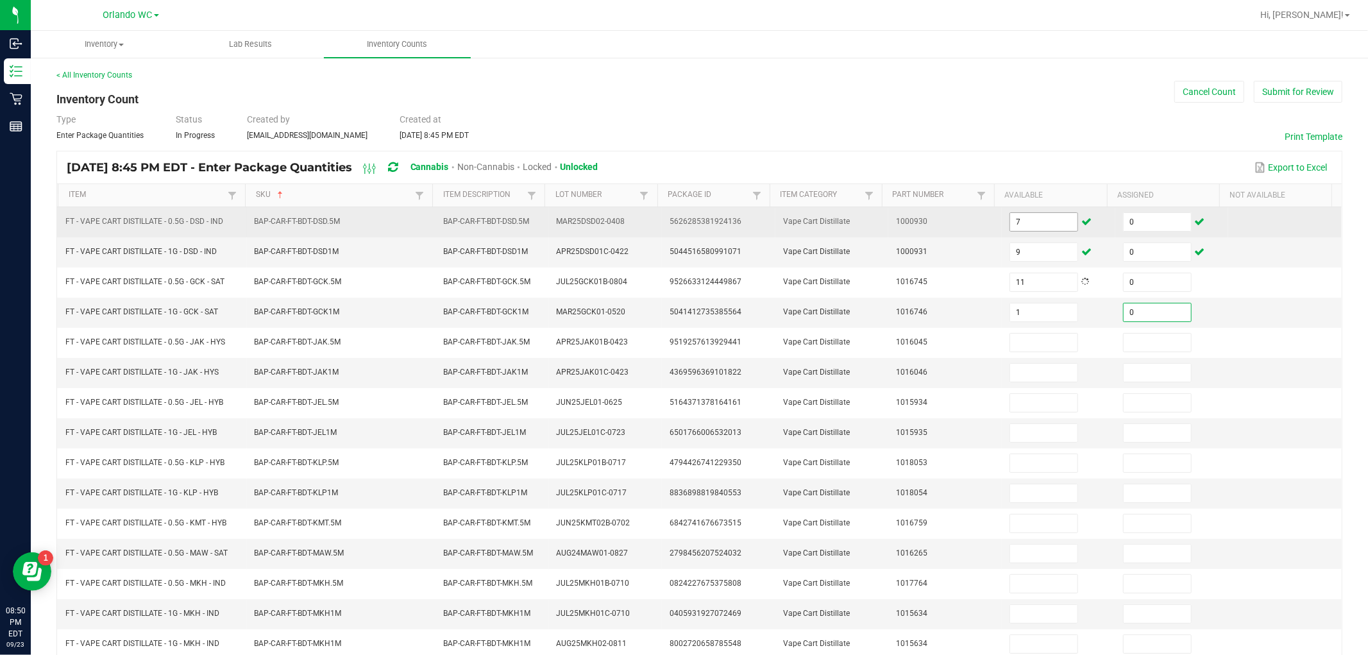
type input "0"
type input "5"
type input "0"
type input "10"
type input "0"
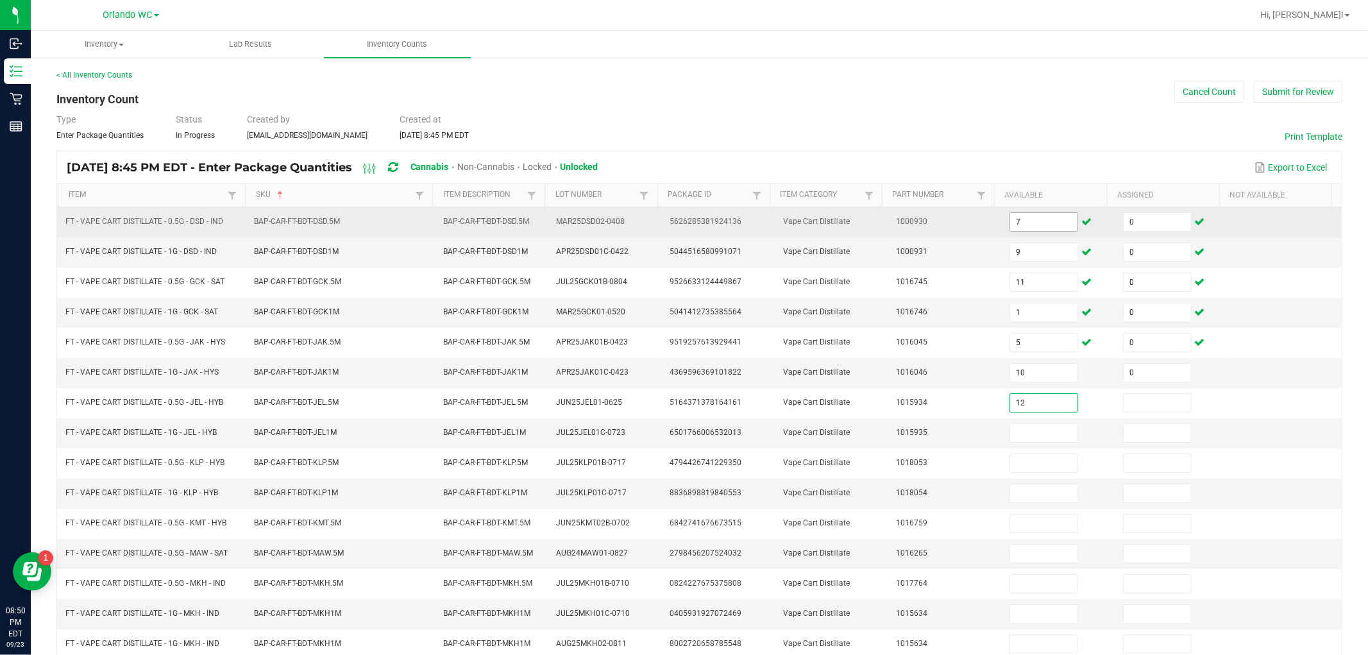
type input "12"
type input "0"
type input "1"
type input "0"
type input "9"
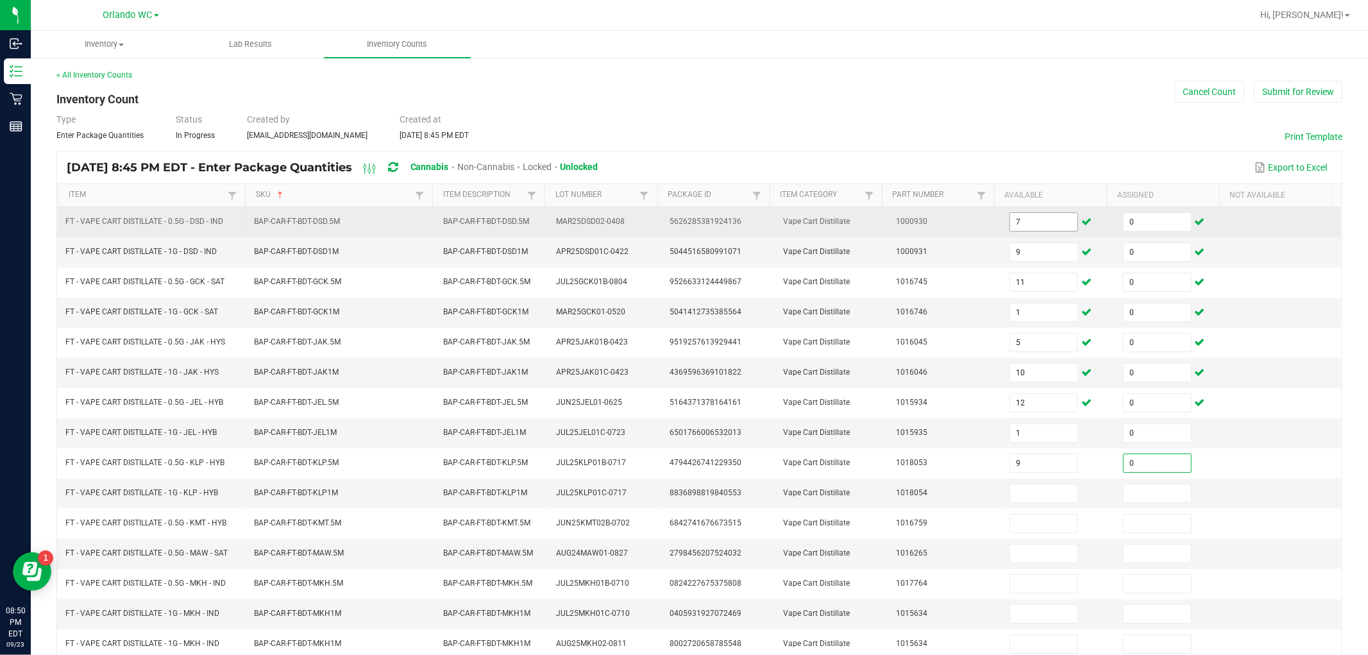
type input "0"
type input "2"
type input "0"
type input "12"
type input "0"
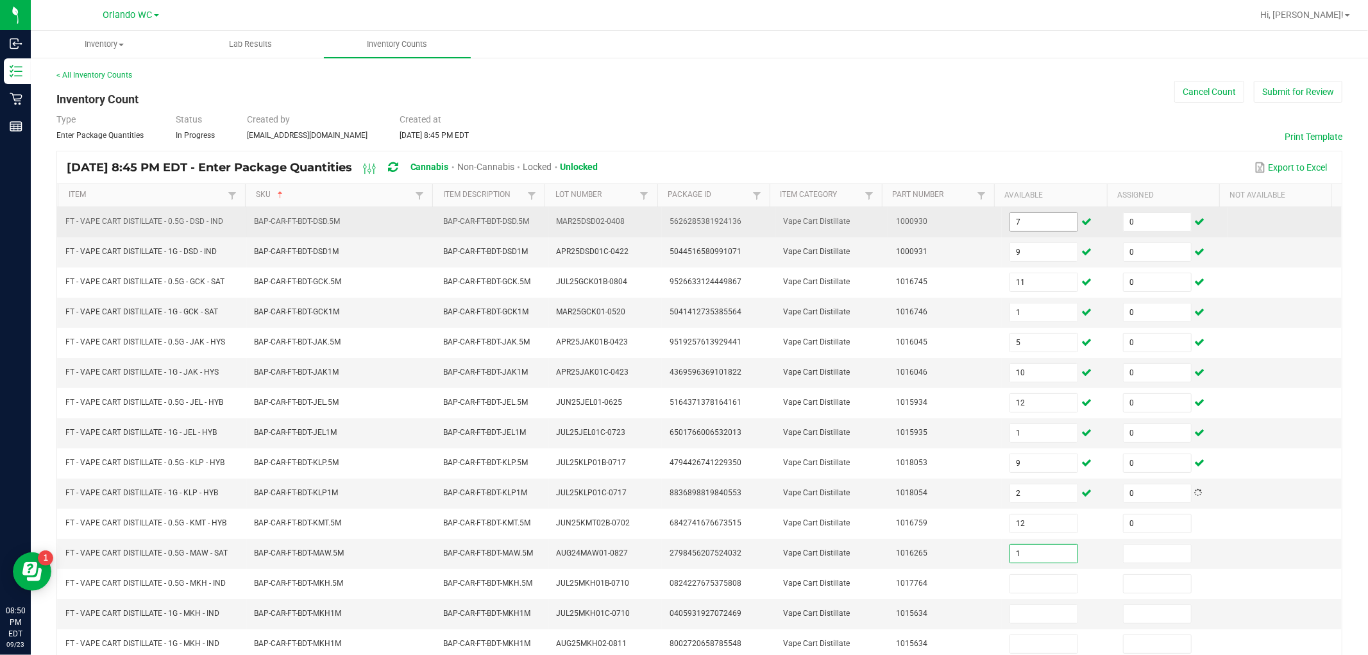
type input "1"
type input "0"
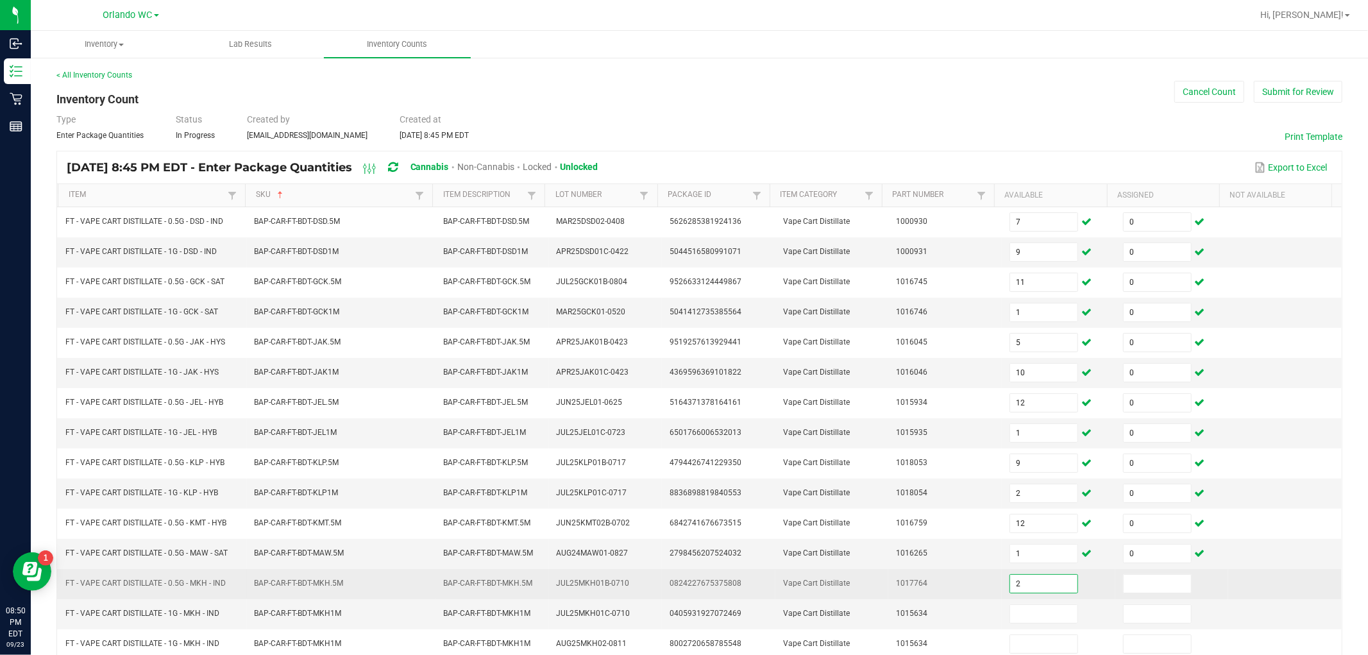
type input "2"
type input "0"
type input "10"
type input "0"
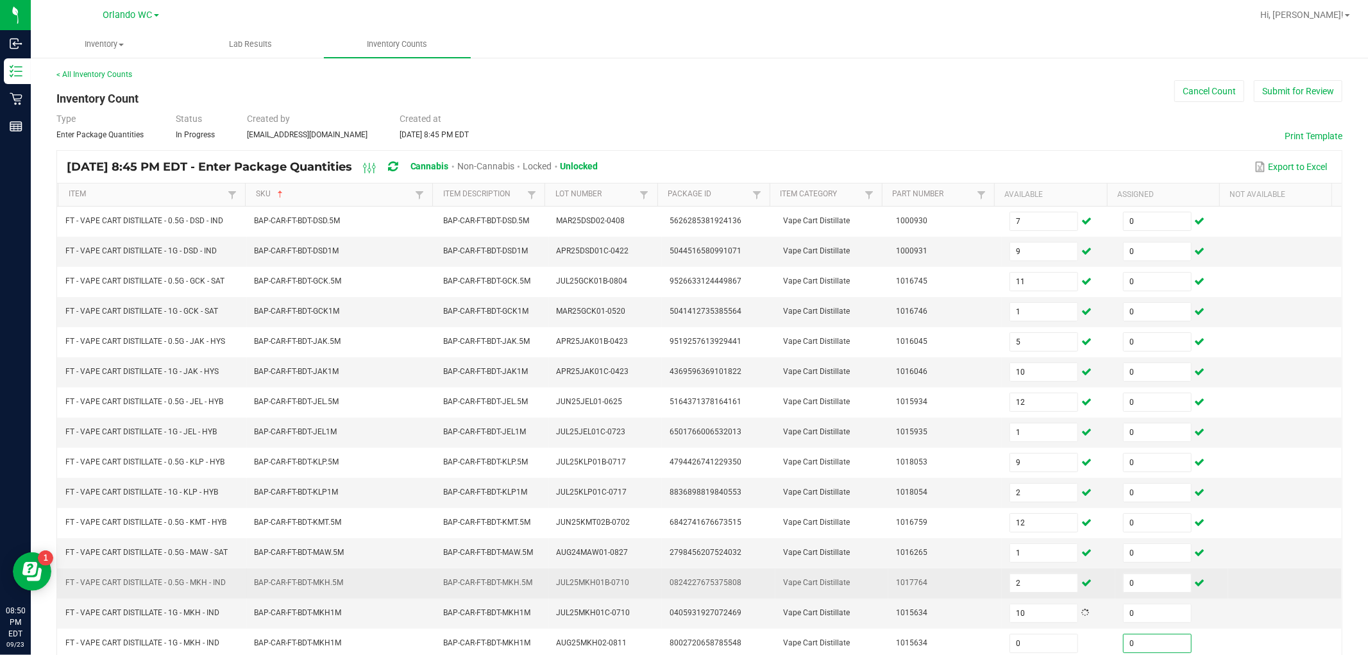
type input "0"
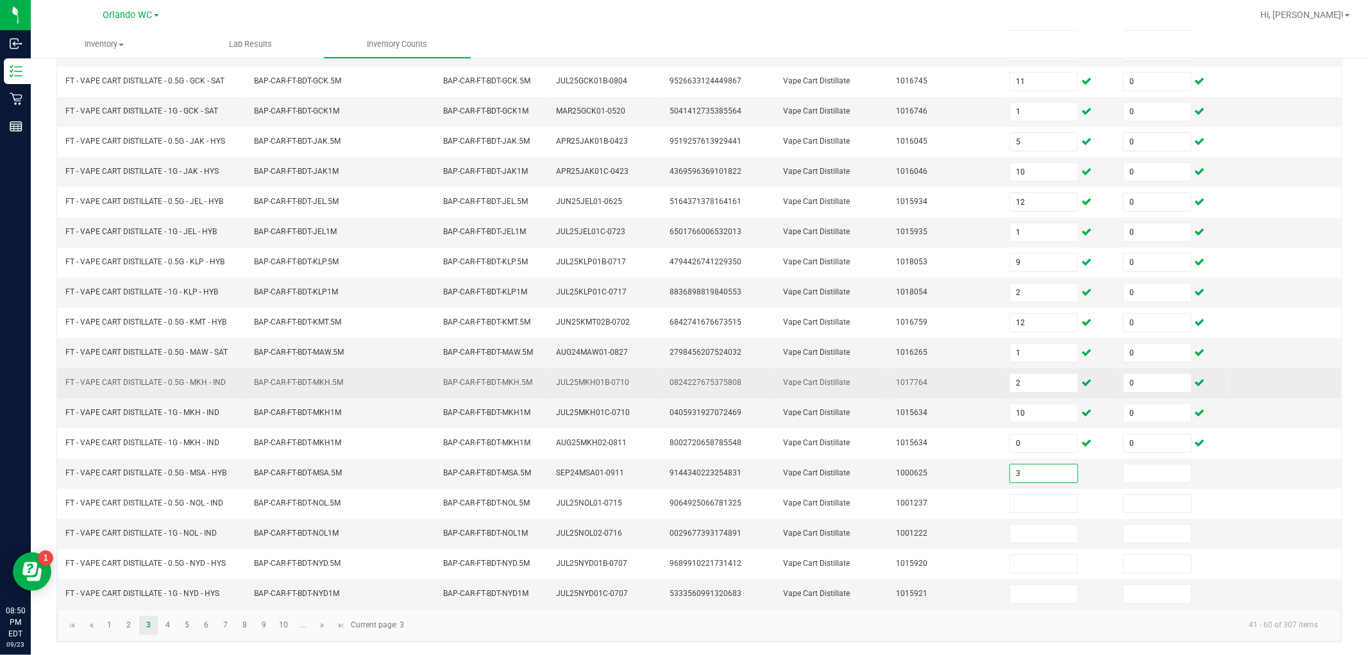
type input "3"
type input "0"
type input "9"
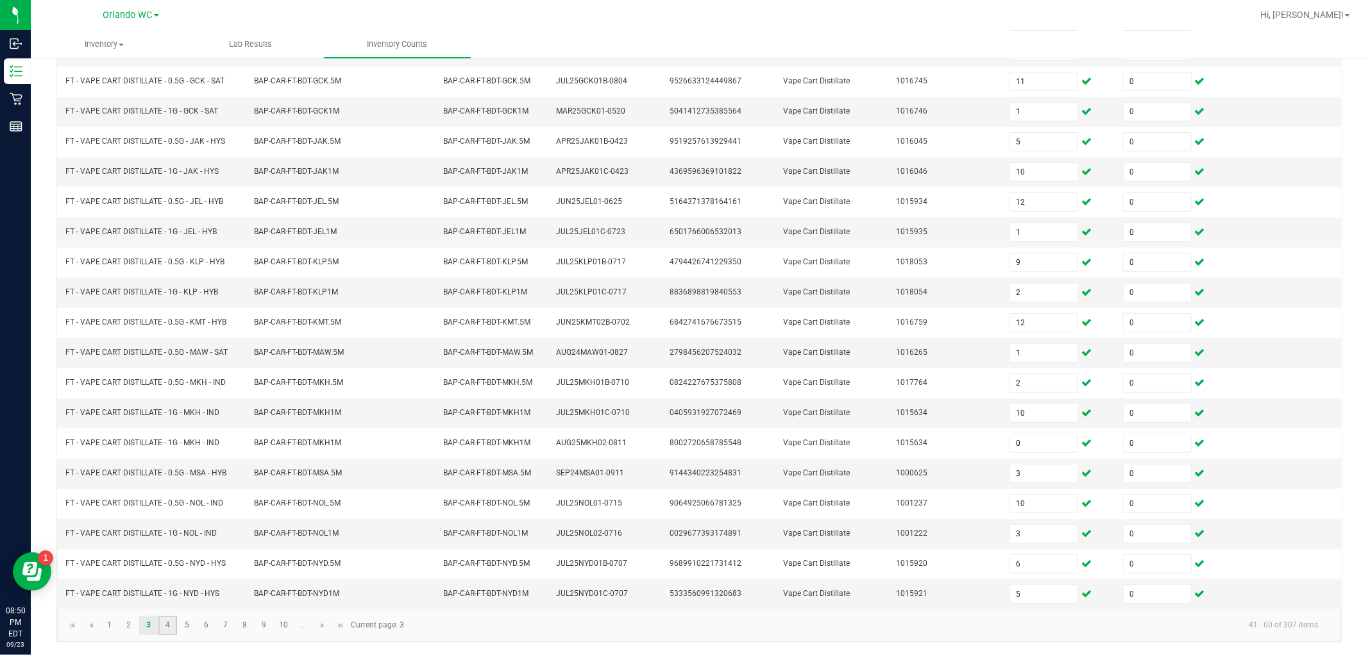
click at [164, 620] on link "4" at bounding box center [167, 625] width 19 height 19
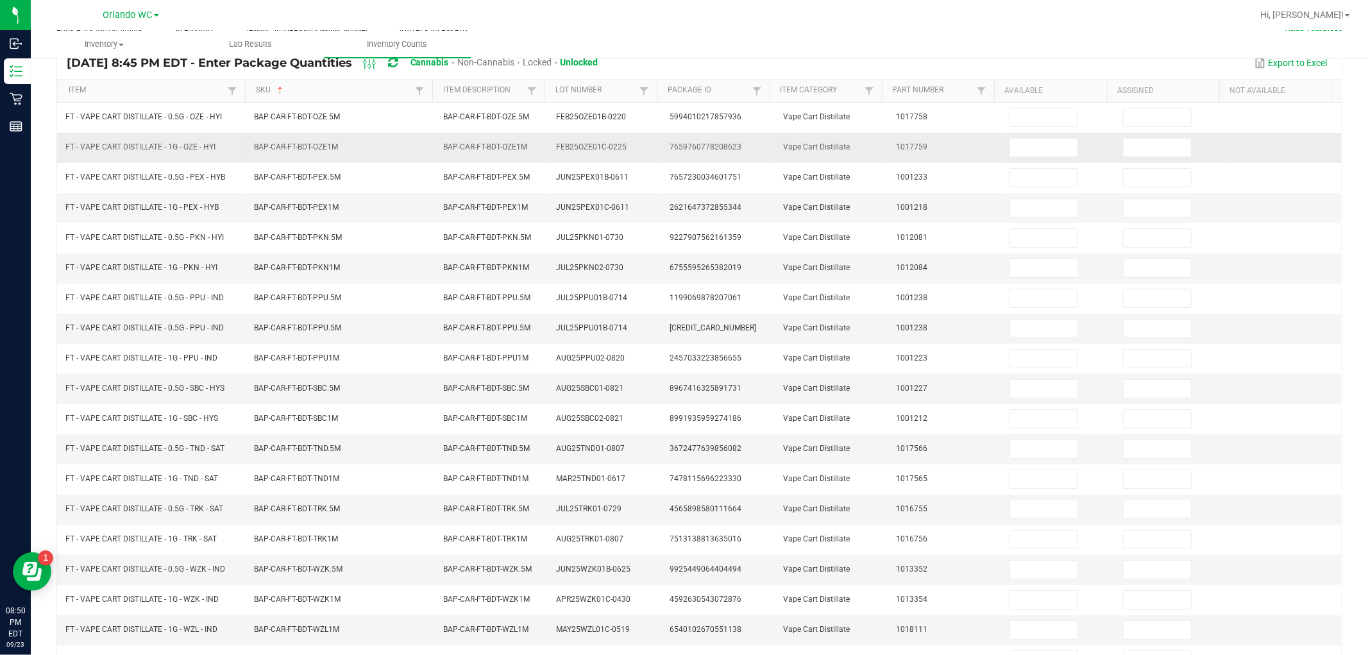
scroll to position [0, 0]
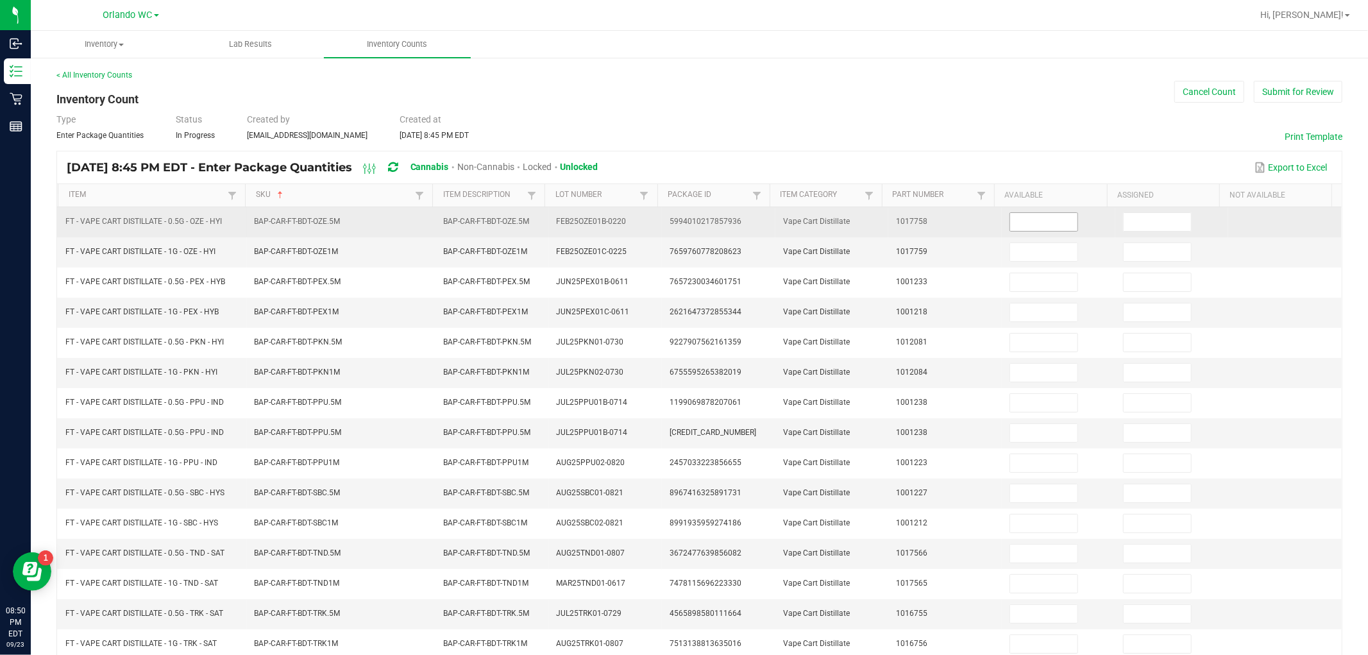
click at [682, 222] on input at bounding box center [1043, 222] width 67 height 18
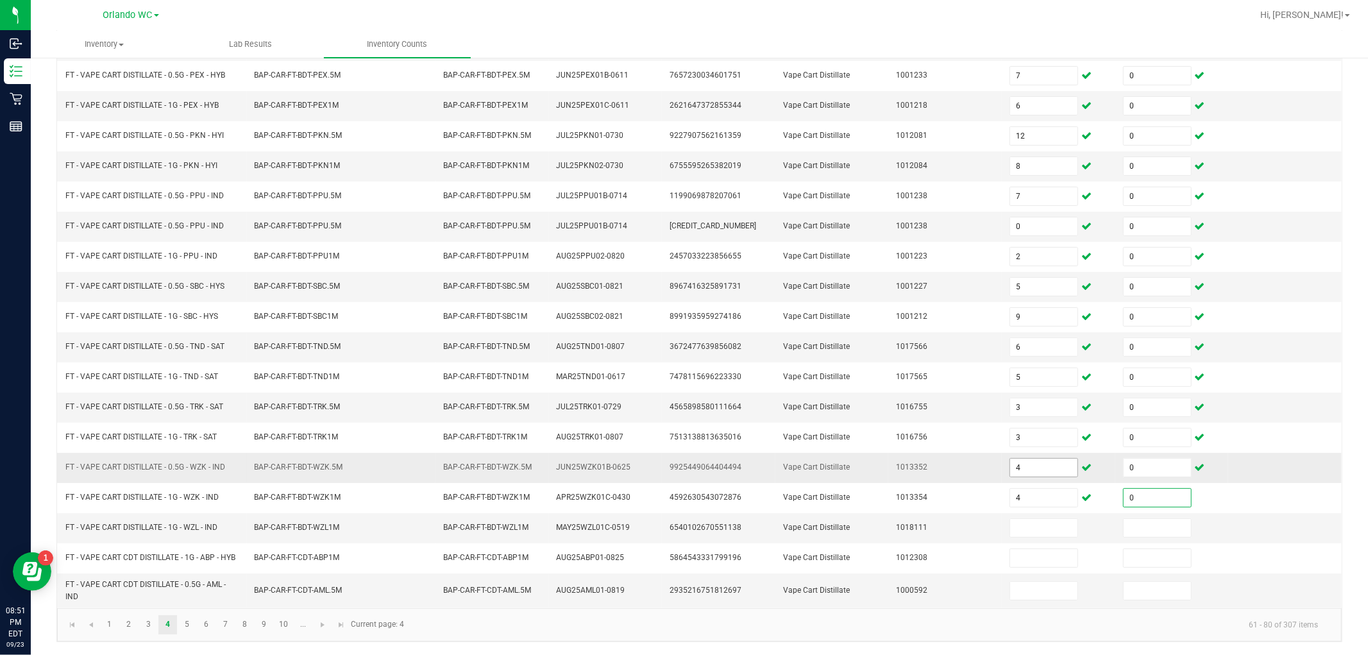
click at [682, 464] on input "4" at bounding box center [1043, 468] width 67 height 18
click at [682, 400] on input "3" at bounding box center [1043, 407] width 67 height 18
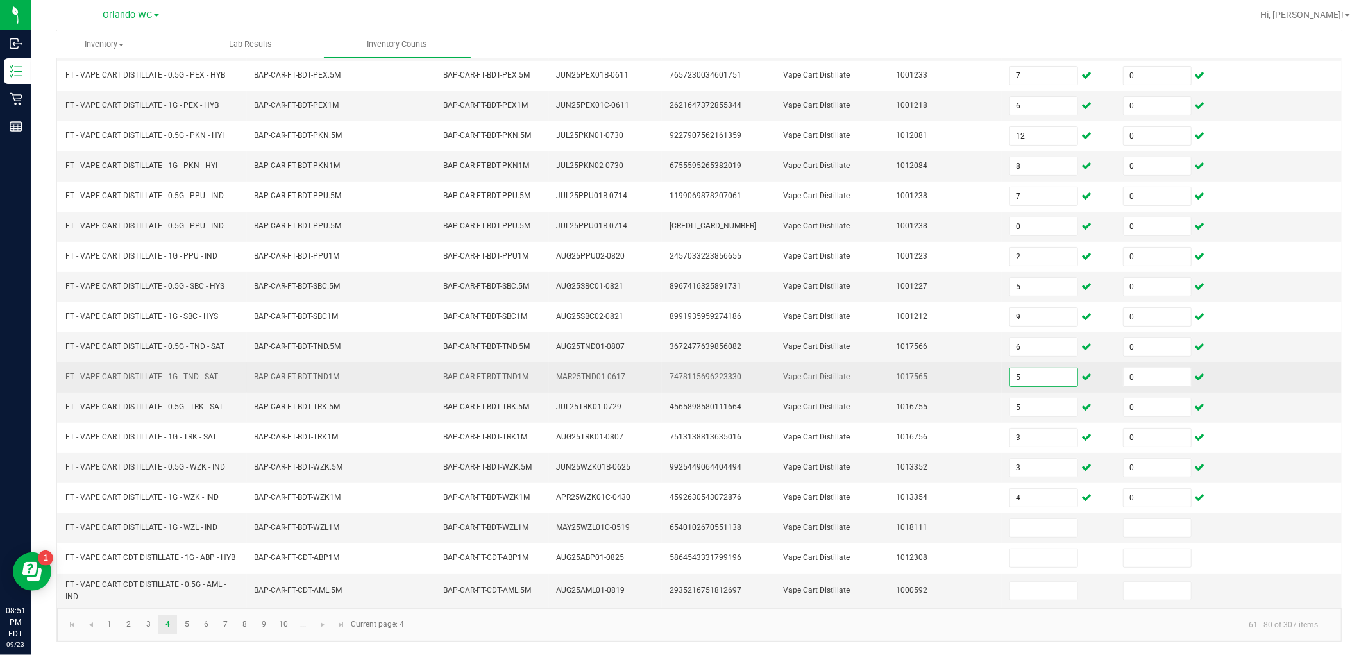
click at [682, 376] on input "5" at bounding box center [1043, 377] width 67 height 18
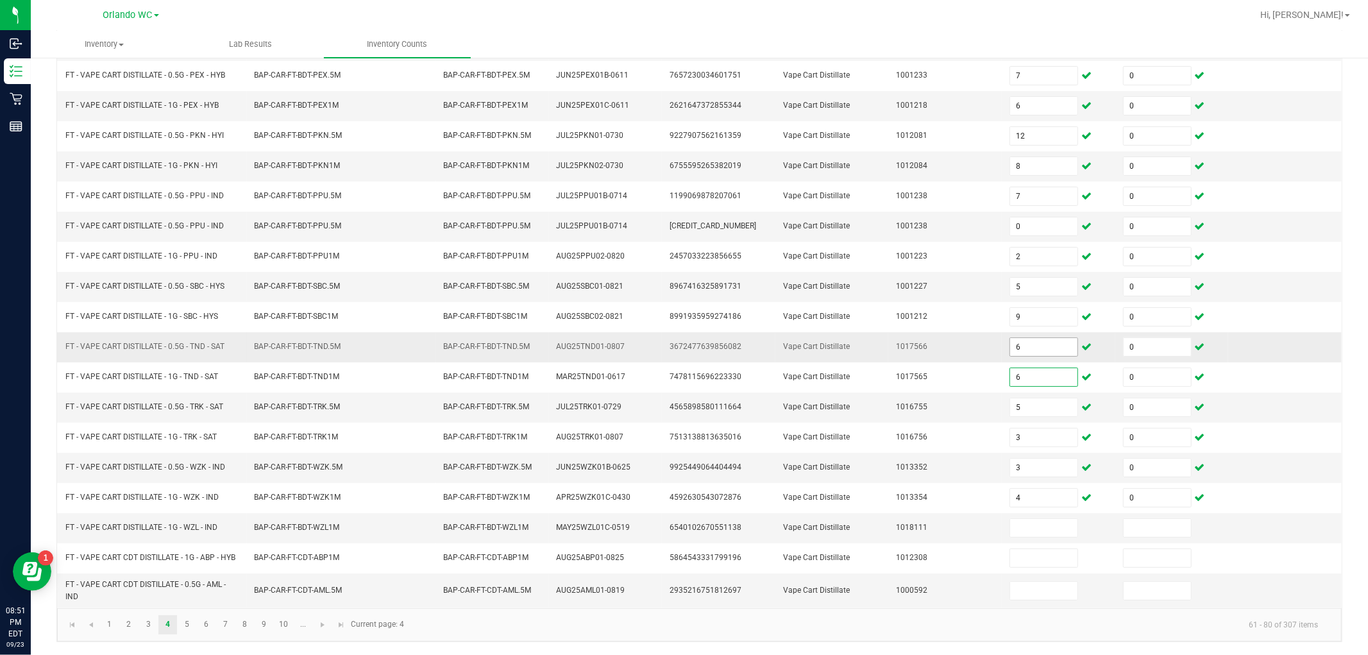
click at [682, 347] on input "6" at bounding box center [1043, 347] width 67 height 18
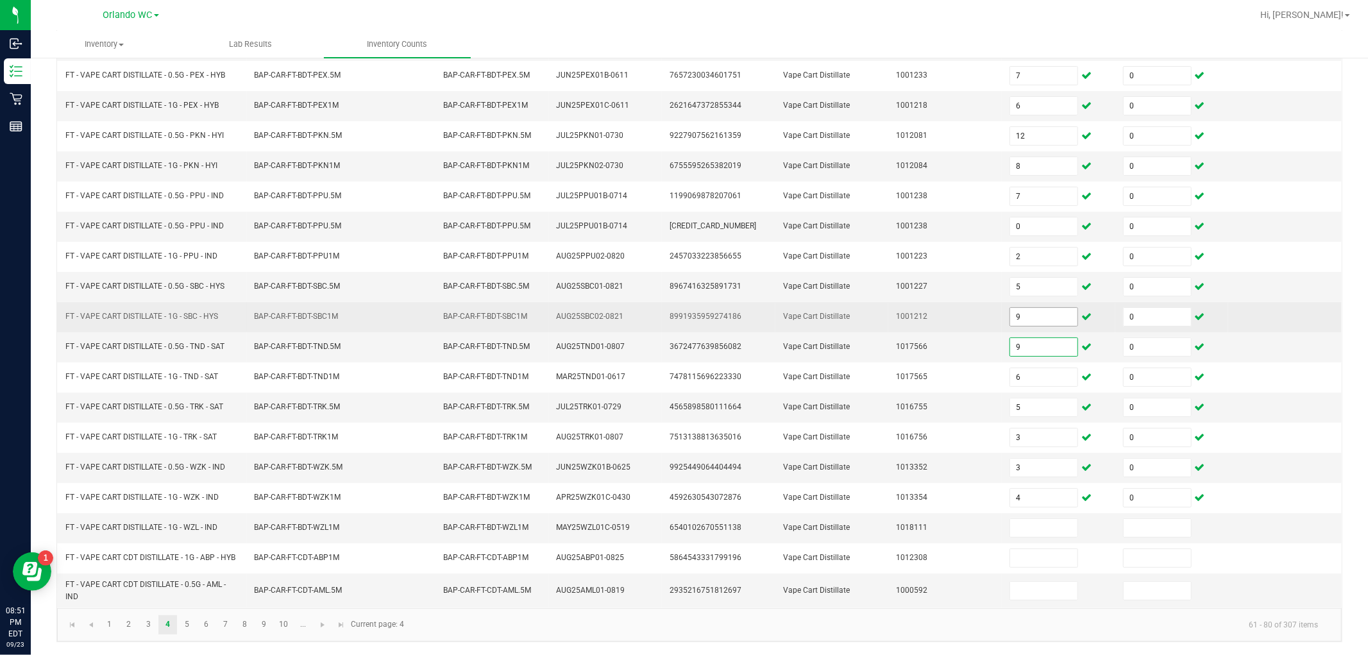
click at [682, 318] on input "9" at bounding box center [1043, 317] width 67 height 18
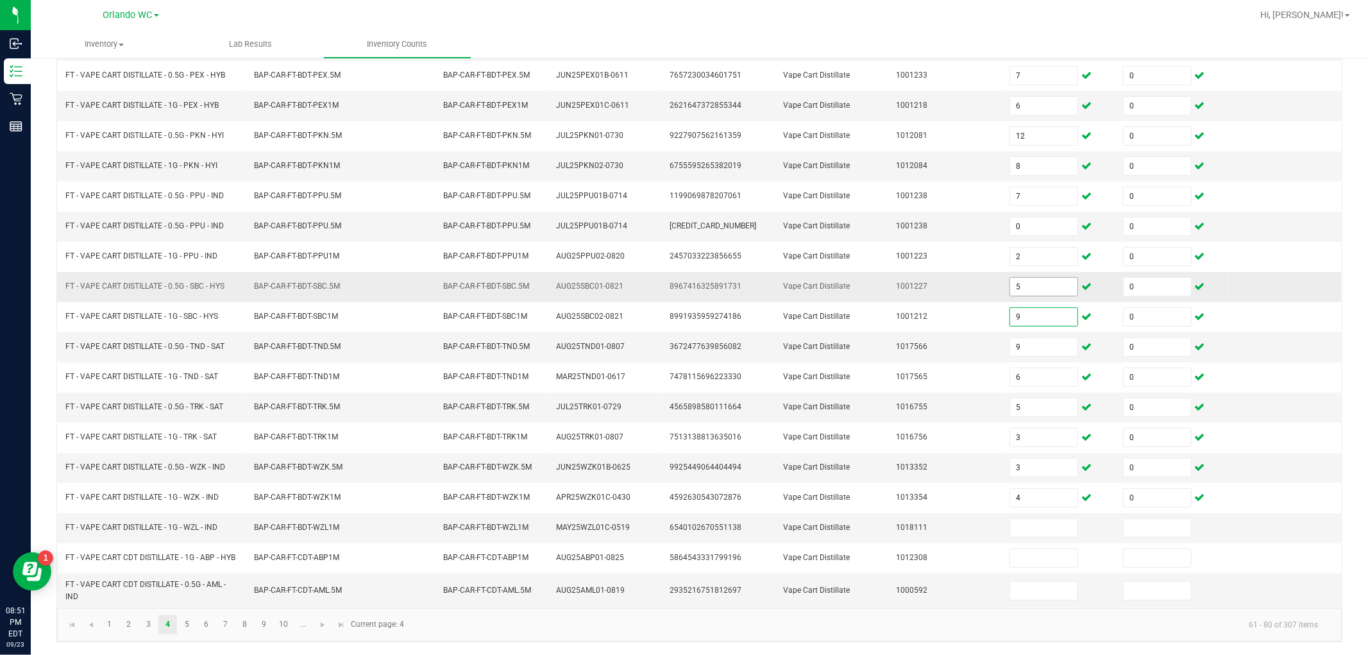
click at [682, 283] on input "5" at bounding box center [1043, 287] width 67 height 18
click at [682, 520] on input at bounding box center [1043, 528] width 67 height 18
click at [182, 624] on link "5" at bounding box center [187, 624] width 19 height 19
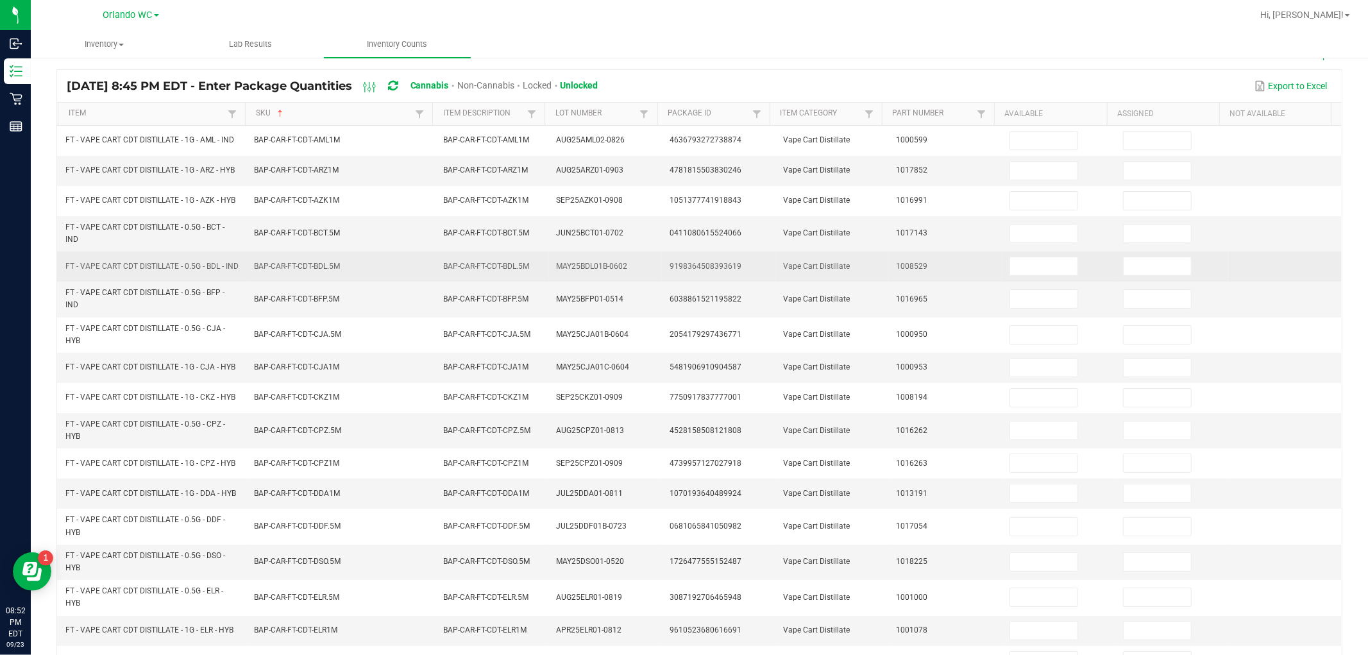
scroll to position [0, 0]
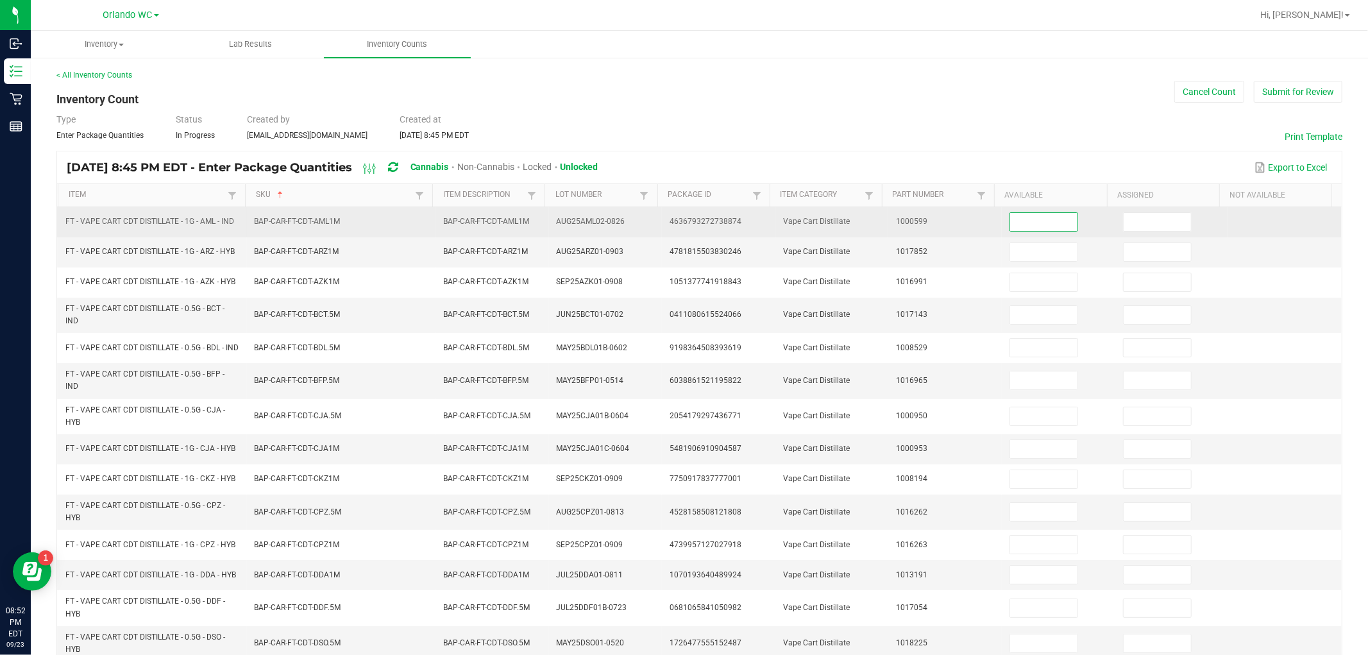
click at [682, 226] on input at bounding box center [1043, 222] width 67 height 18
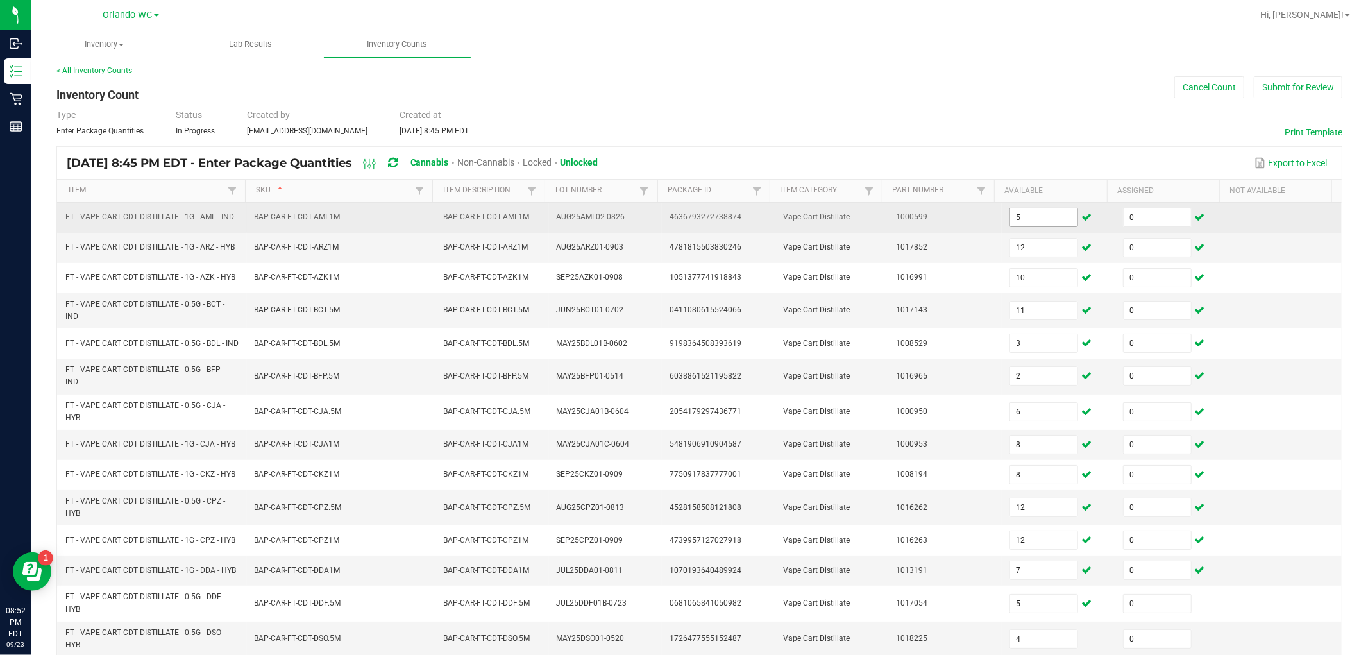
scroll to position [263, 0]
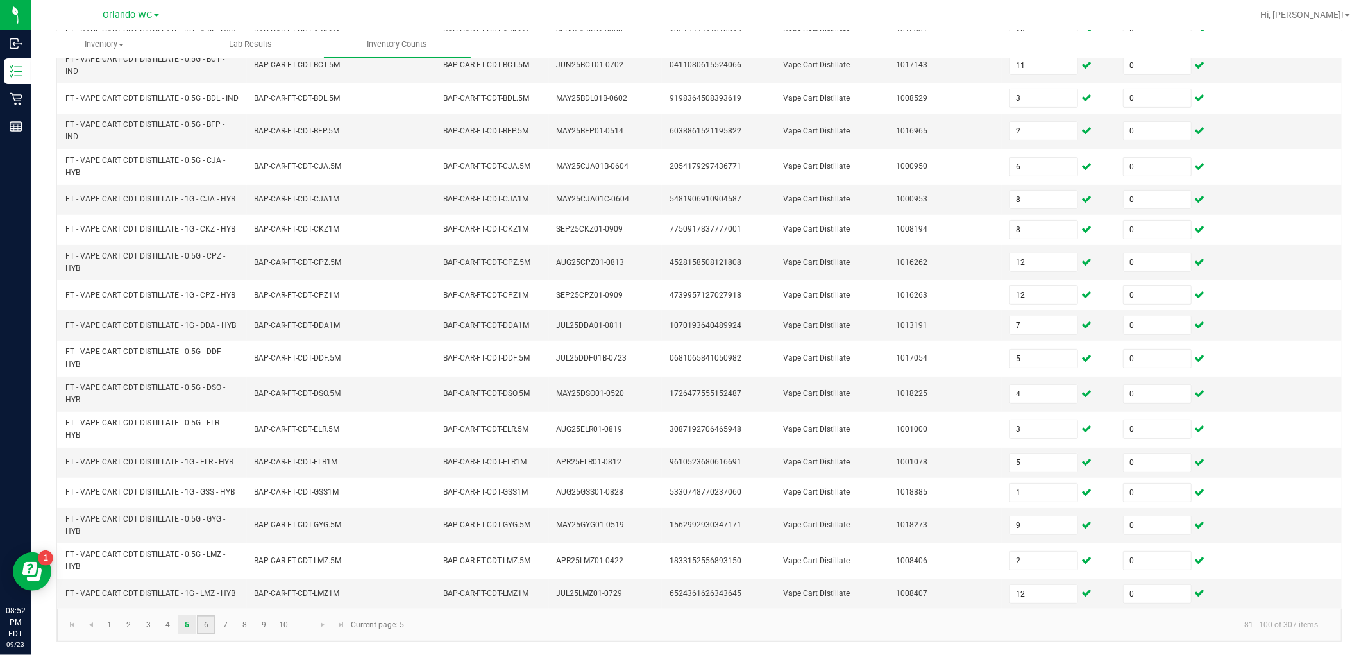
click at [207, 620] on link "6" at bounding box center [206, 624] width 19 height 19
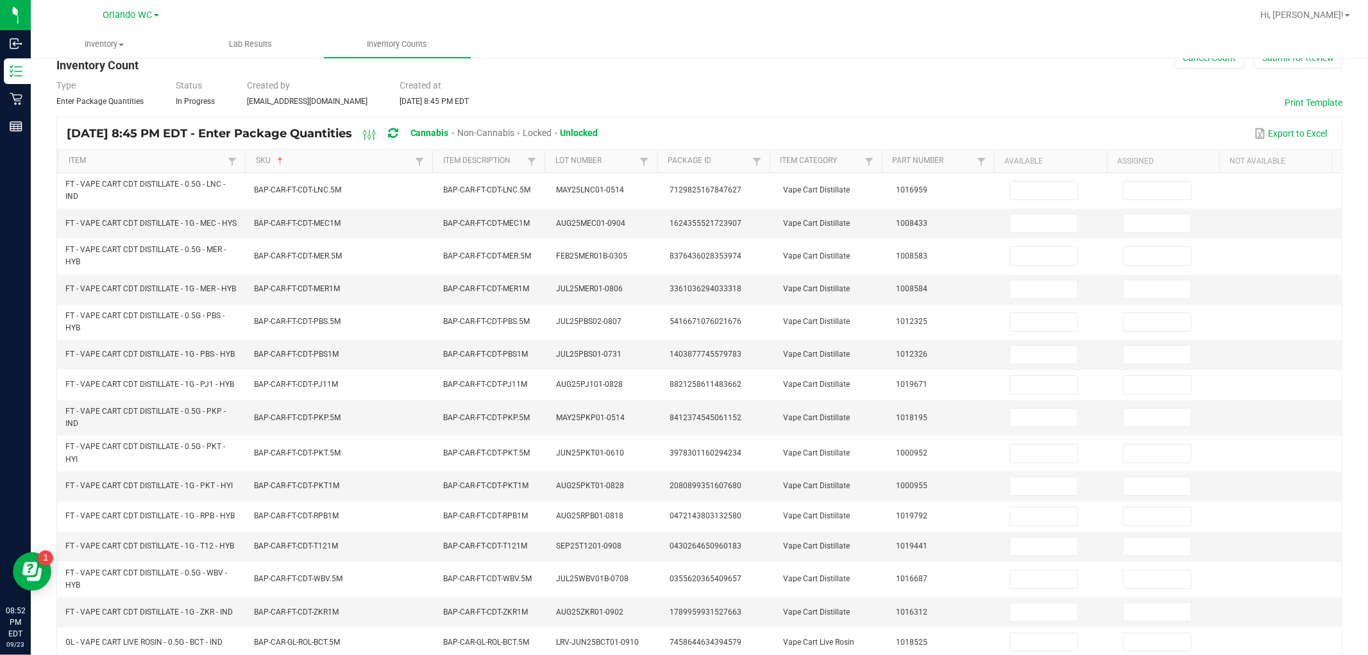
scroll to position [0, 0]
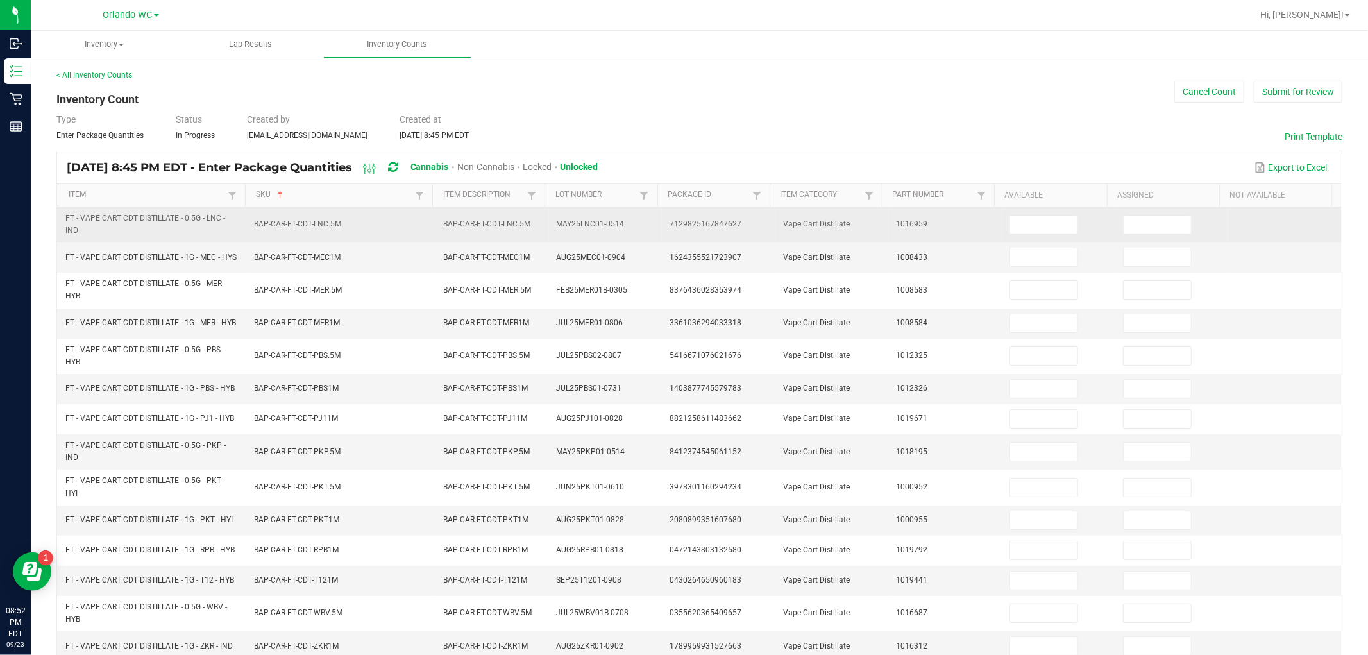
click at [682, 241] on td at bounding box center [1059, 224] width 114 height 35
click at [682, 234] on td at bounding box center [1059, 224] width 114 height 35
click at [682, 221] on input at bounding box center [1043, 224] width 67 height 18
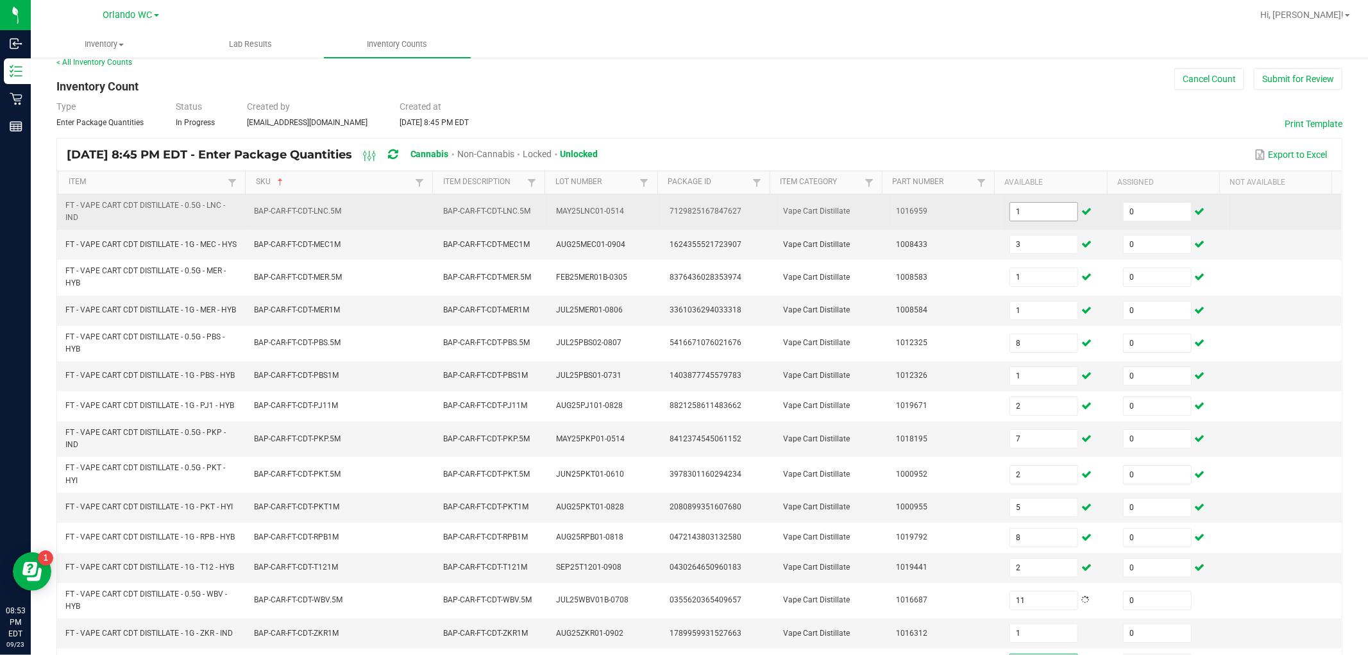
scroll to position [263, 0]
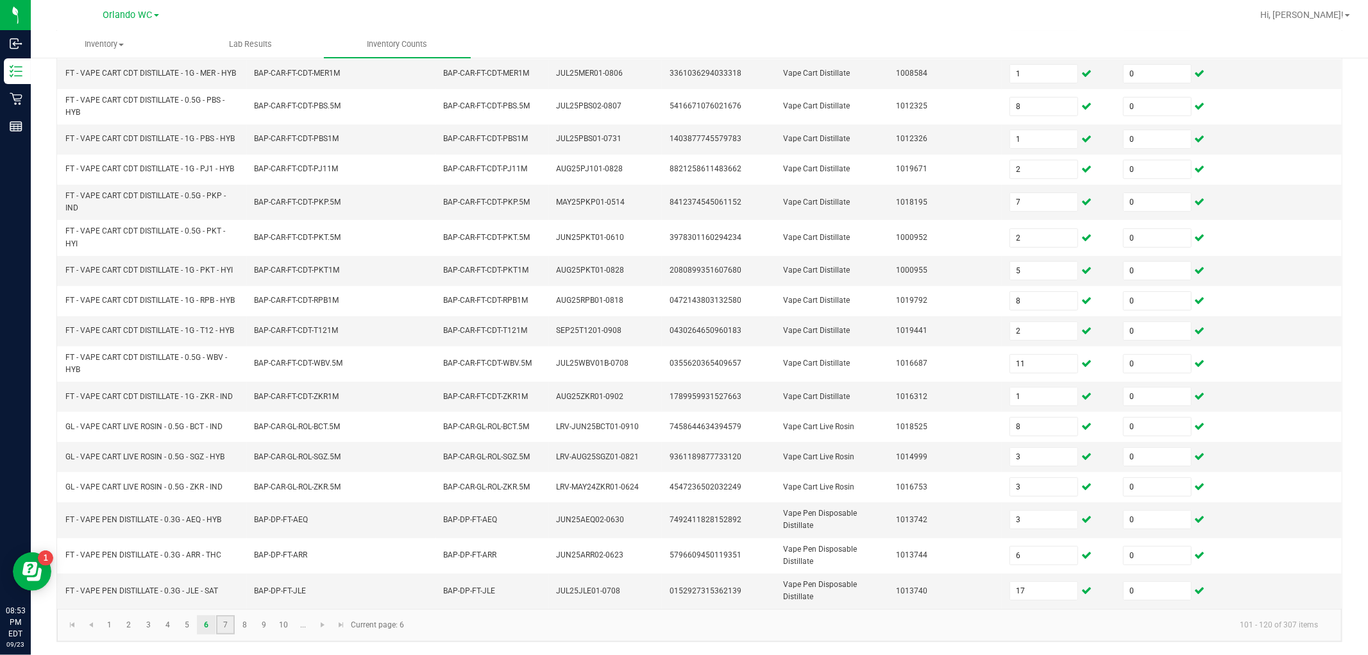
click at [223, 625] on link "7" at bounding box center [225, 624] width 19 height 19
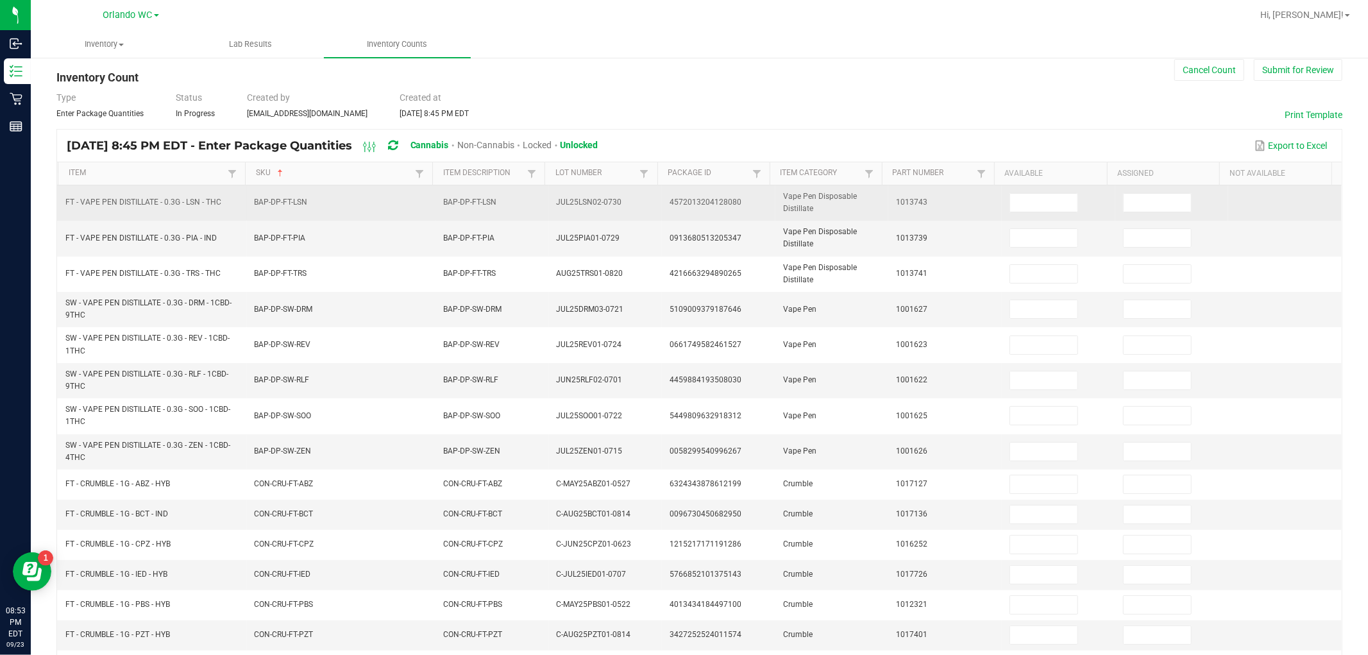
scroll to position [0, 0]
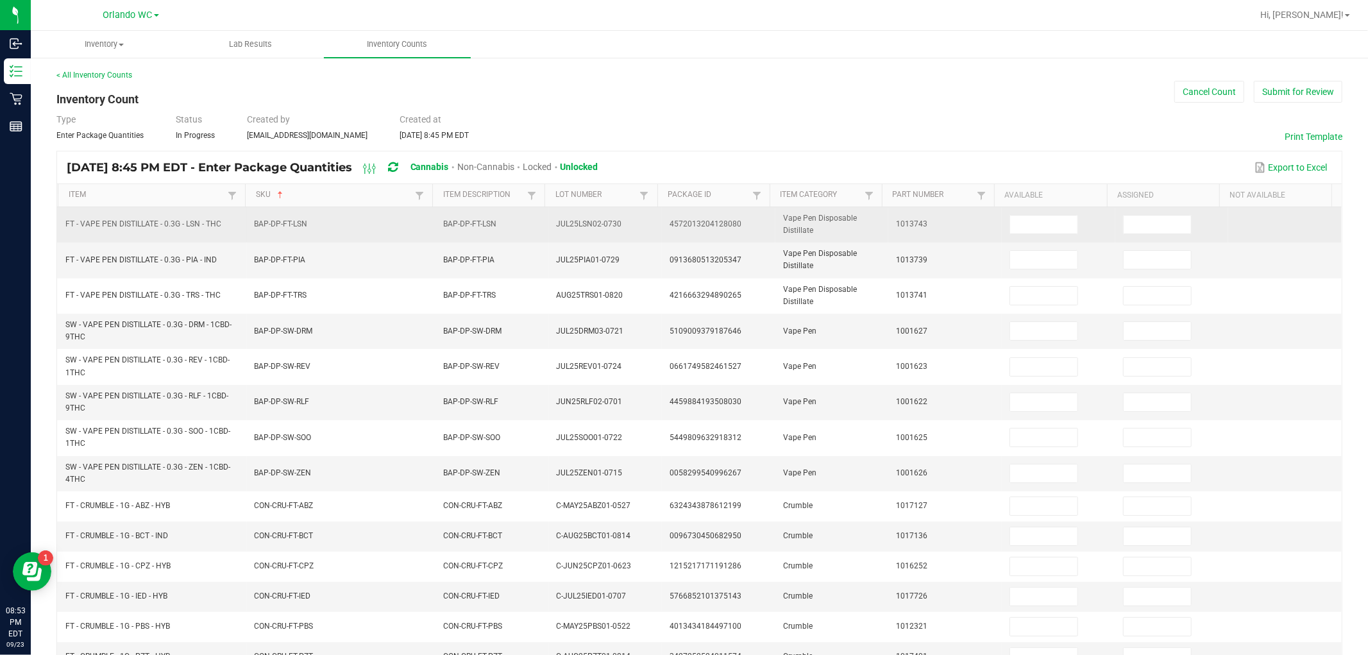
click at [682, 214] on td at bounding box center [1059, 224] width 114 height 35
click at [682, 217] on input at bounding box center [1043, 224] width 67 height 18
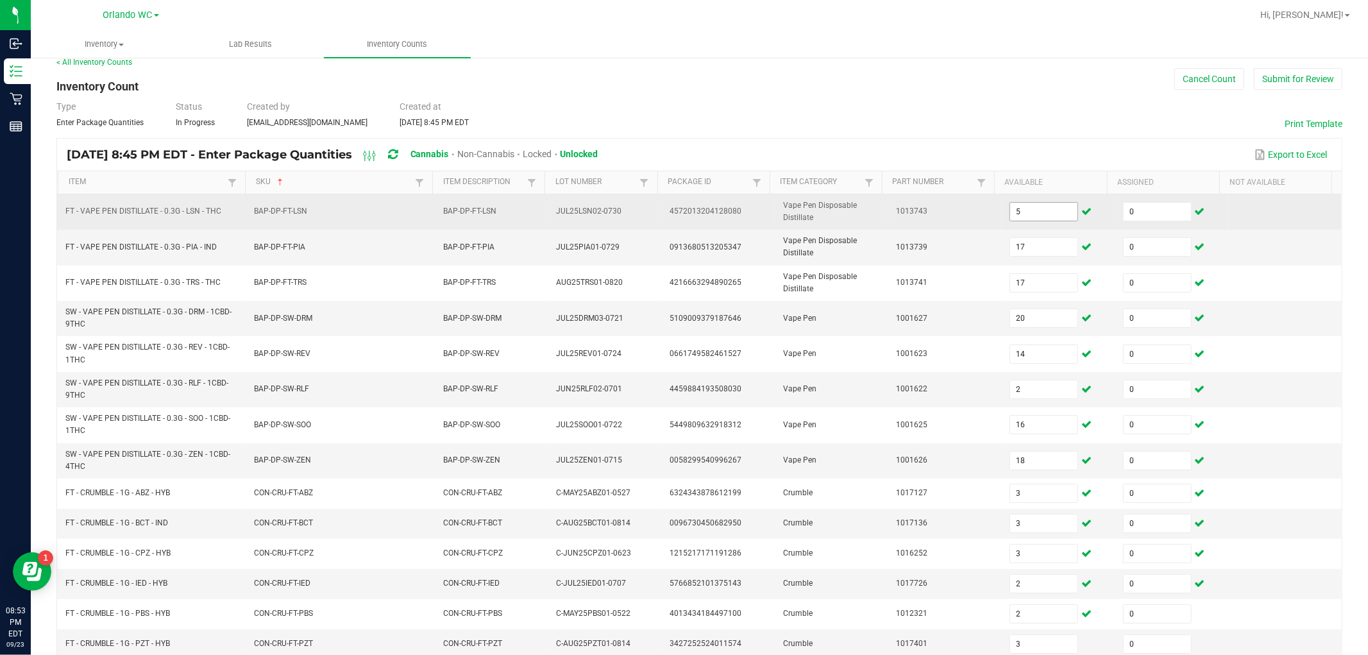
scroll to position [246, 0]
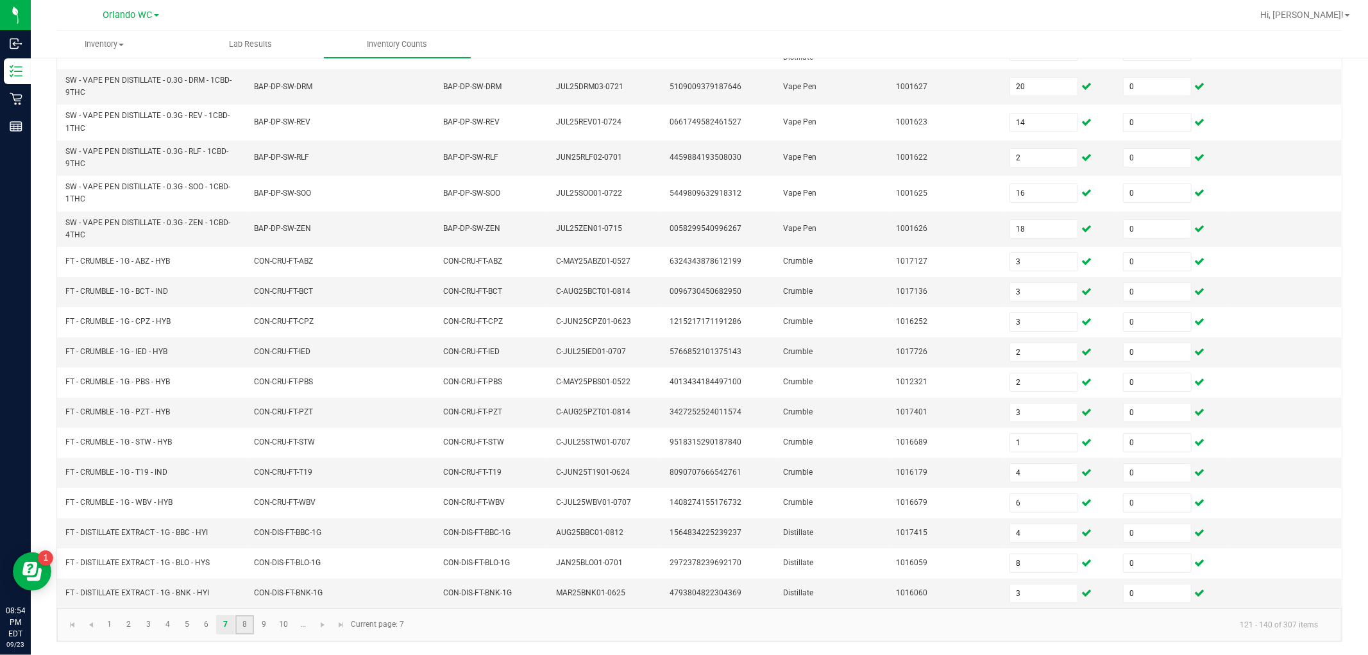
click at [240, 625] on link "8" at bounding box center [244, 624] width 19 height 19
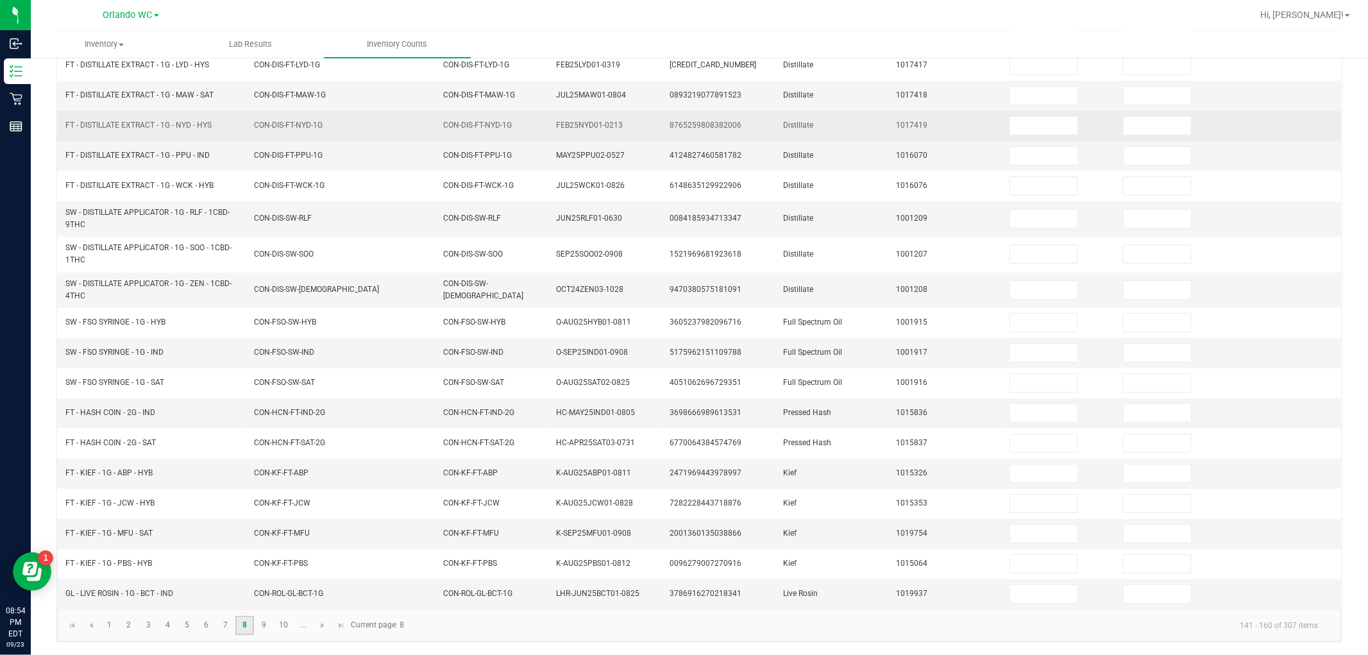
scroll to position [0, 0]
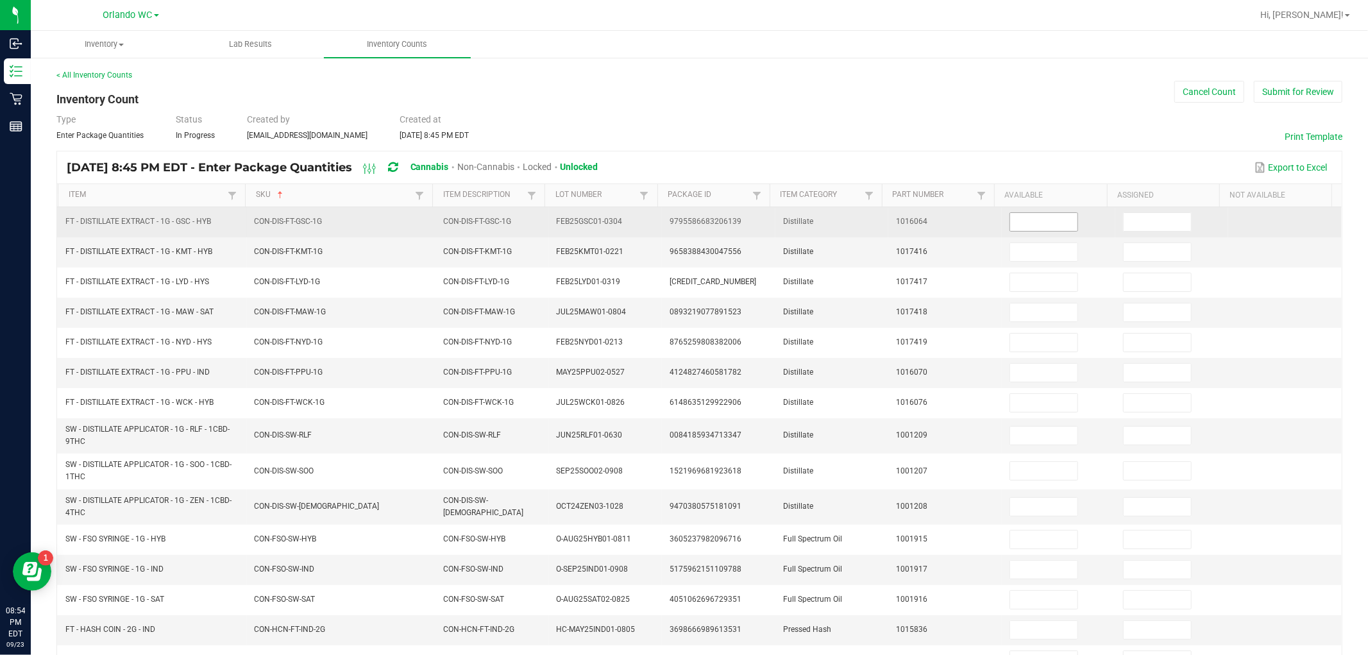
click at [682, 223] on input at bounding box center [1043, 222] width 67 height 18
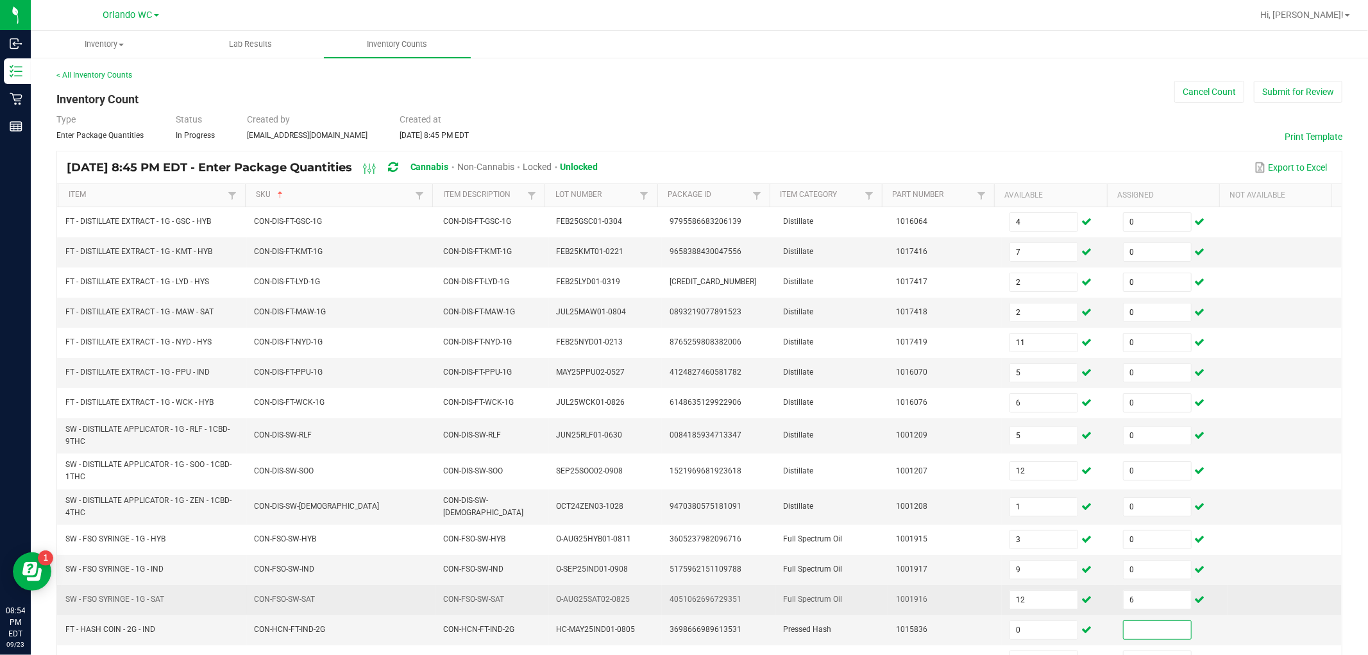
click at [682, 611] on td "6" at bounding box center [1172, 600] width 114 height 30
click at [682, 599] on input "6" at bounding box center [1157, 600] width 67 height 18
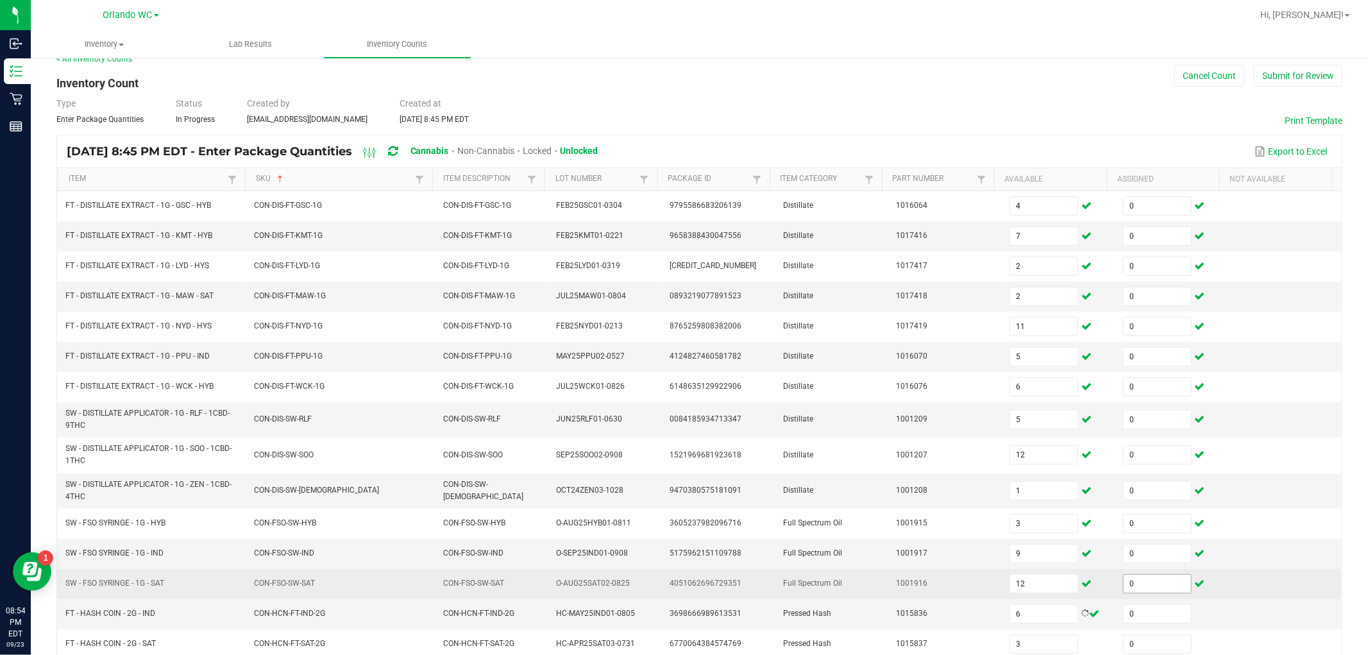
scroll to position [221, 0]
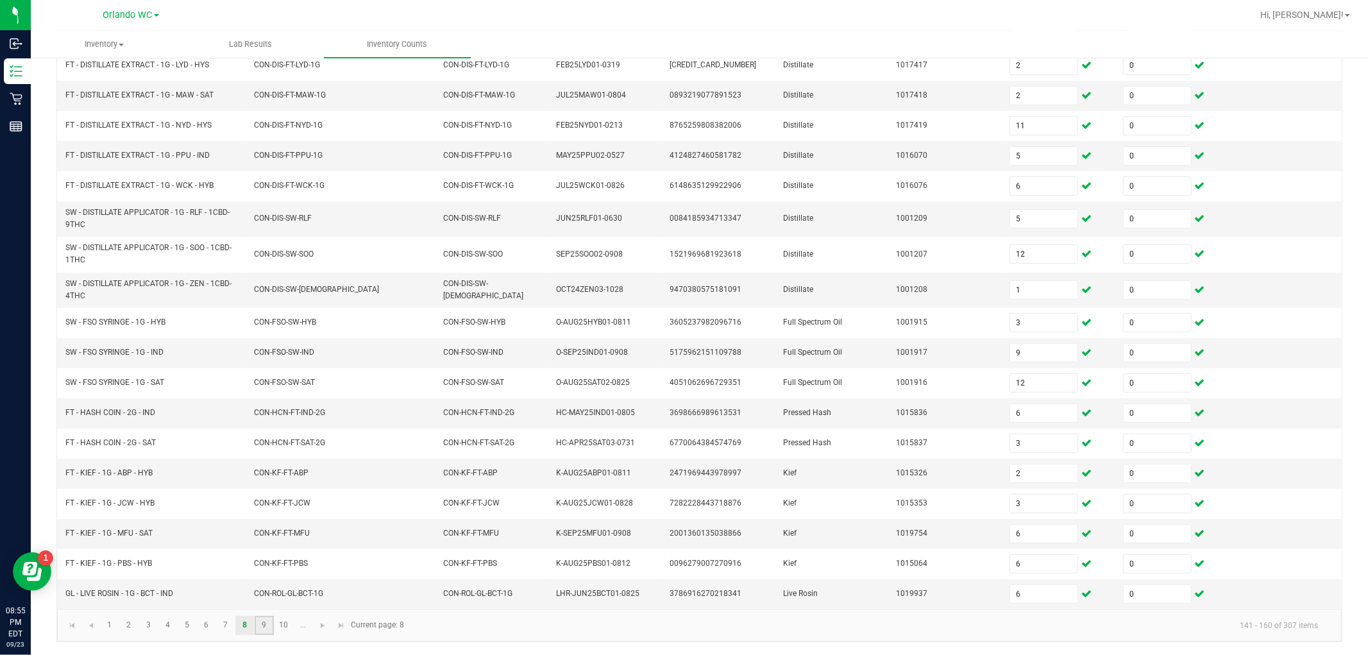
click at [273, 624] on link "9" at bounding box center [264, 625] width 19 height 19
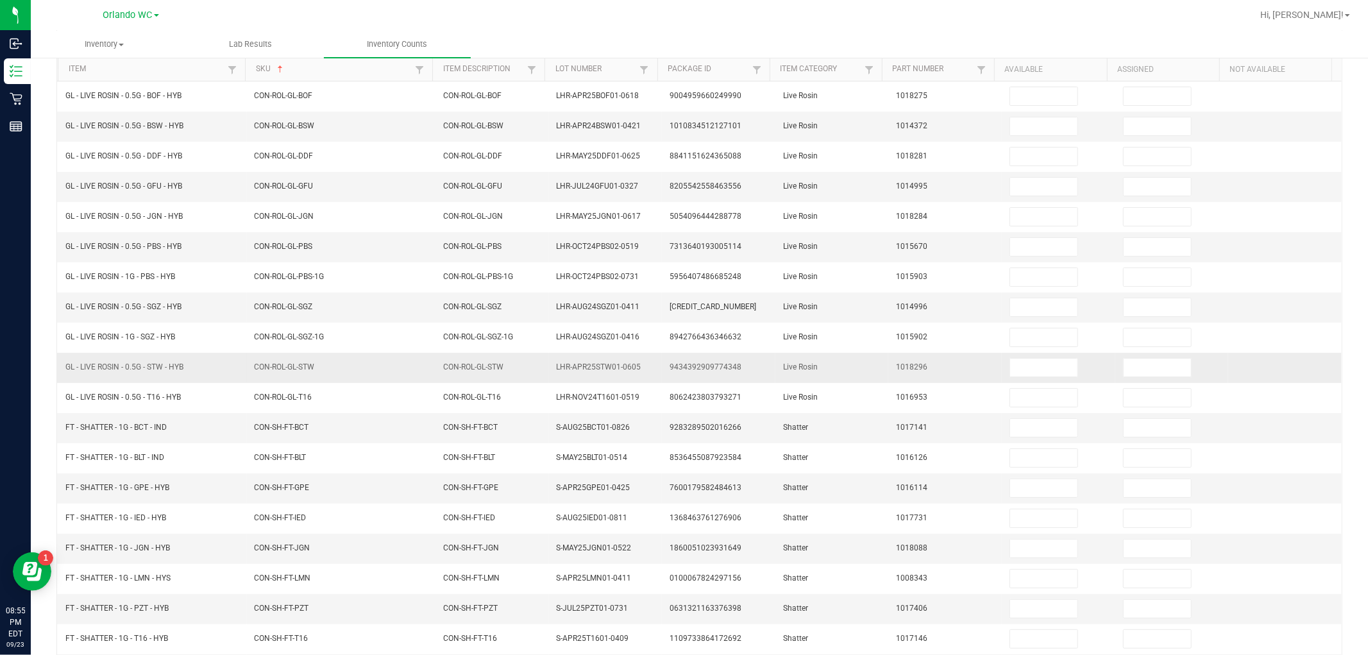
scroll to position [62, 0]
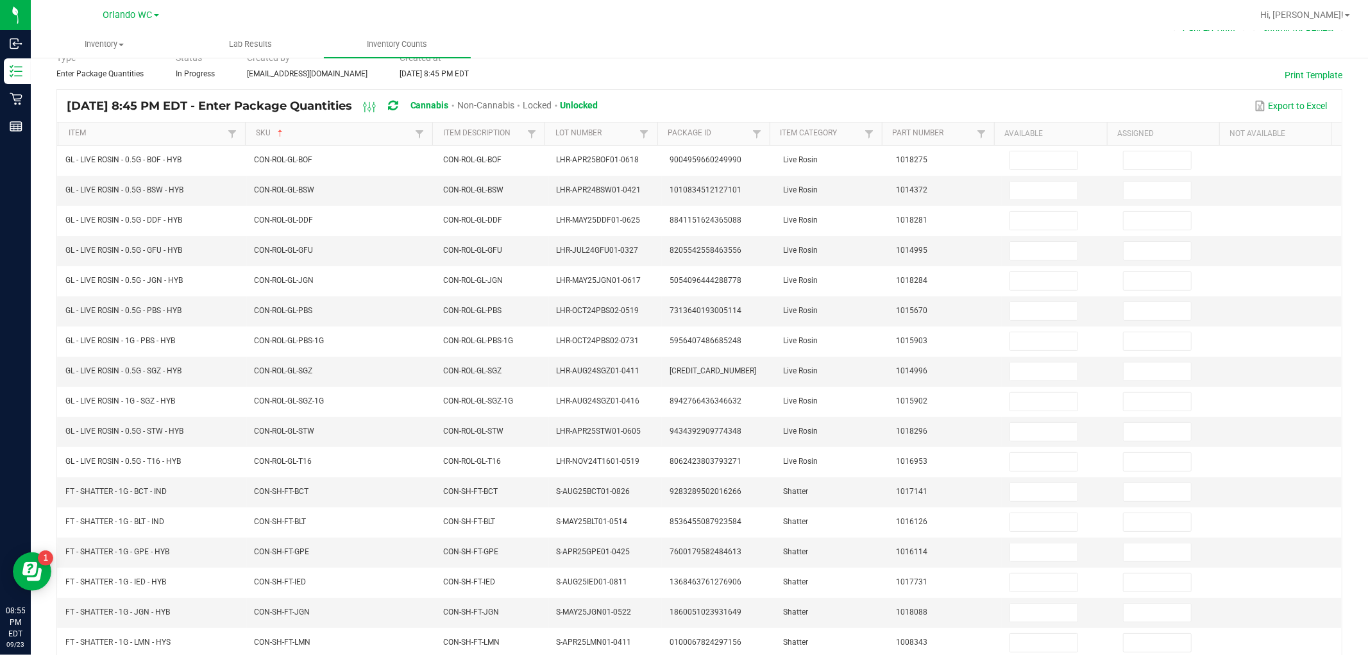
click at [682, 143] on th "Available" at bounding box center [1050, 133] width 112 height 23
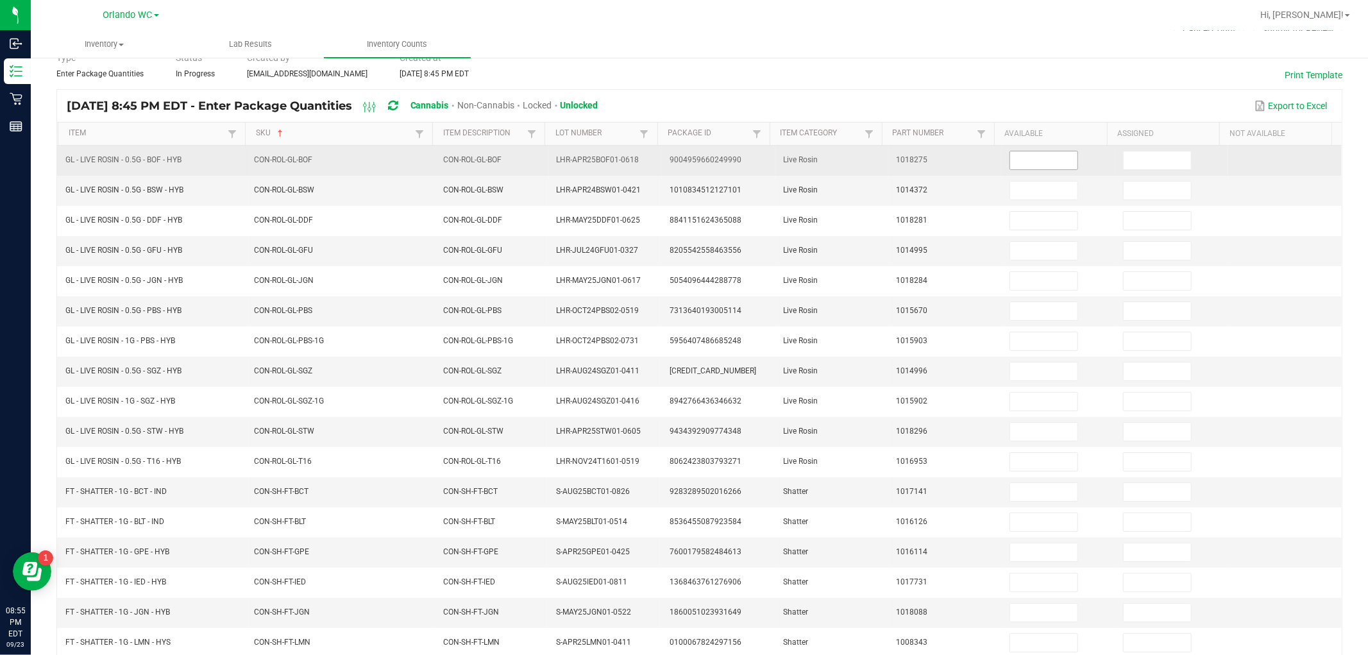
click at [682, 155] on input at bounding box center [1043, 160] width 67 height 18
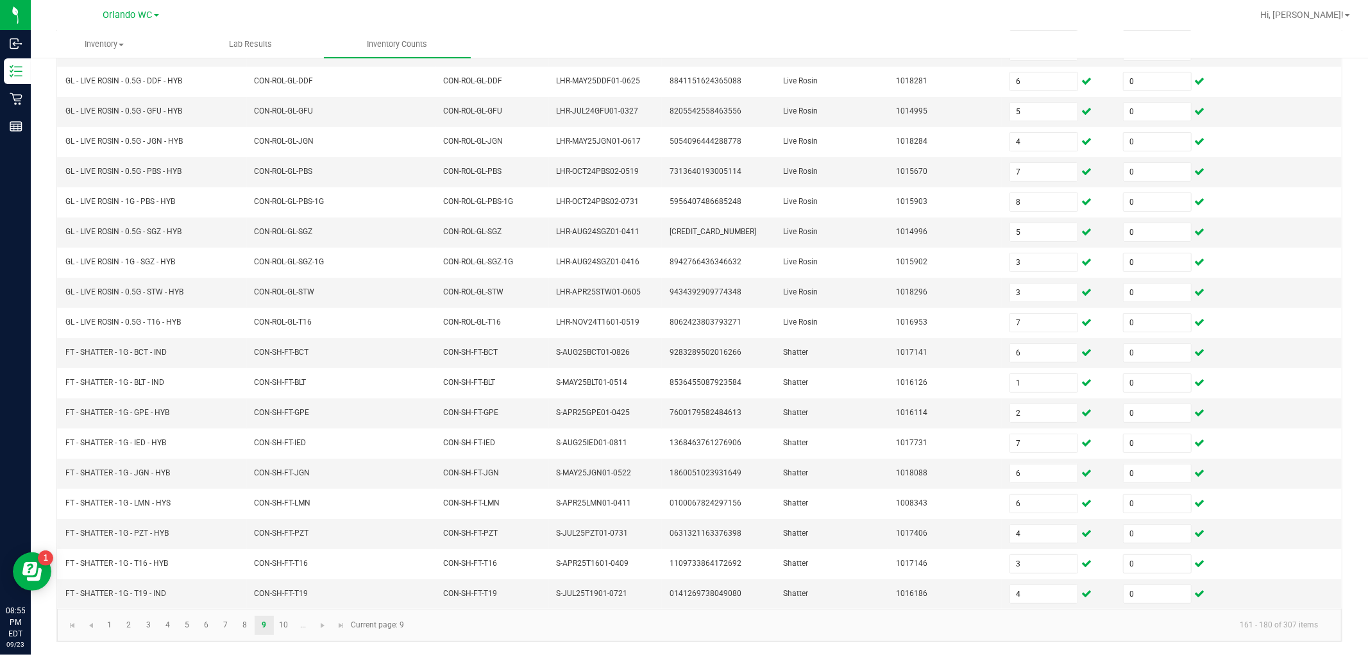
click at [682, 644] on div "< All Inventory Counts Inventory Count Cancel Count Submit for Review Type Ente…" at bounding box center [699, 255] width 1337 height 799
drag, startPoint x: 290, startPoint y: 623, endPoint x: 332, endPoint y: 609, distance: 44.6
click at [290, 624] on link "10" at bounding box center [283, 625] width 19 height 19
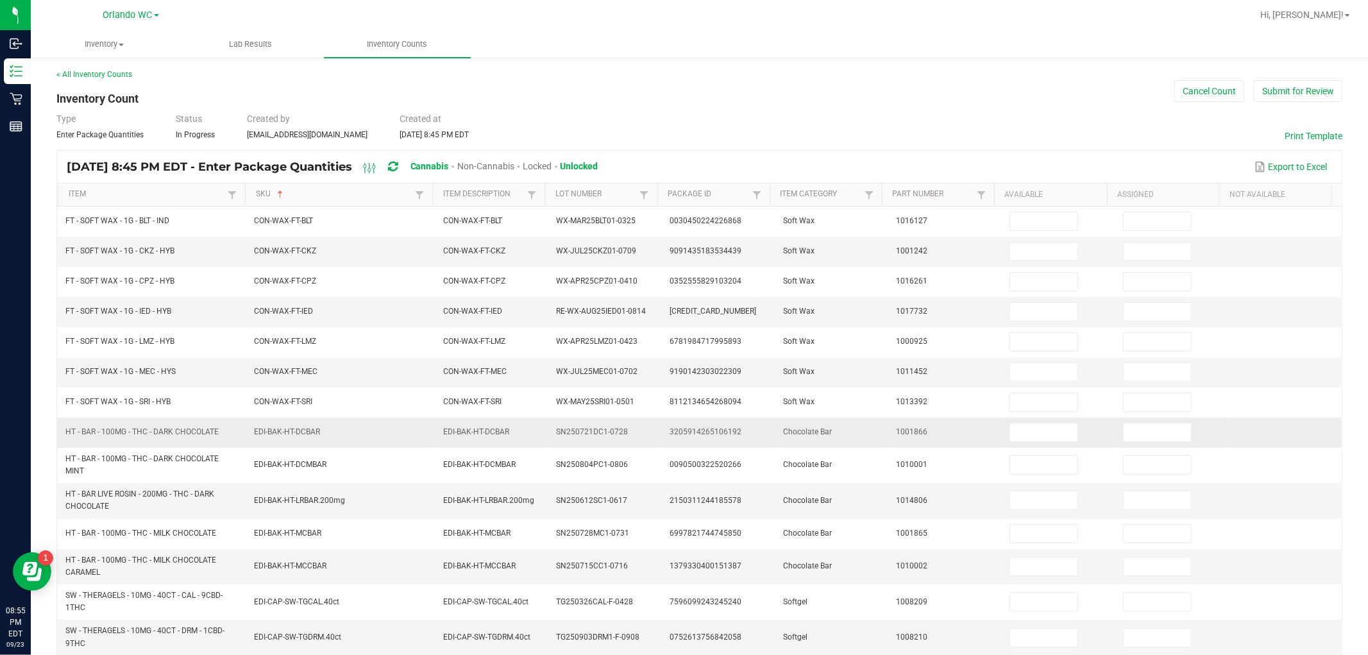
scroll to position [71, 0]
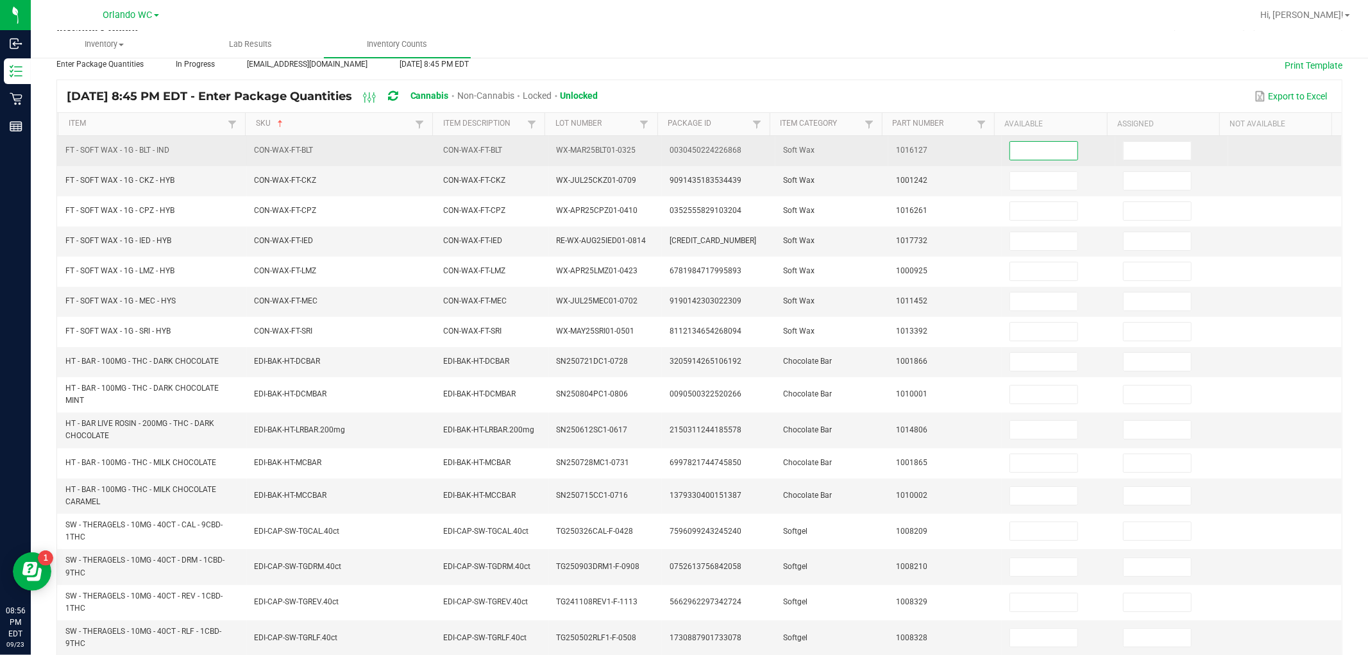
click at [682, 151] on input at bounding box center [1043, 151] width 67 height 18
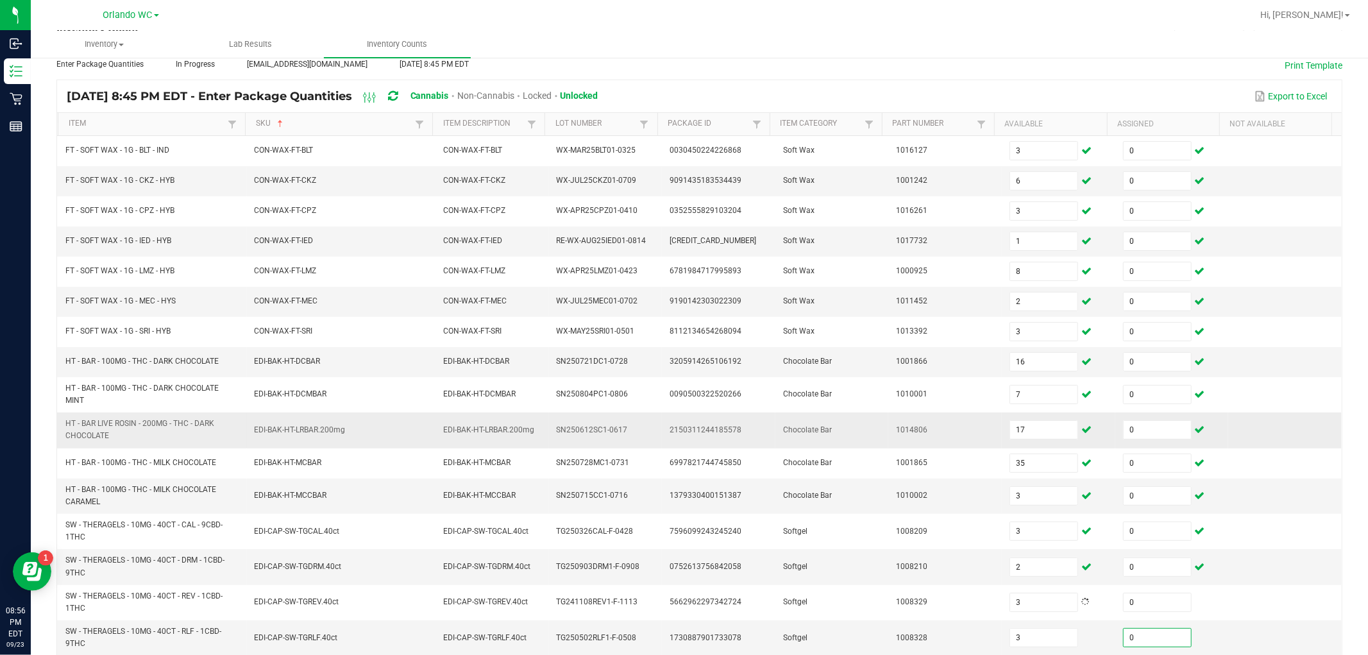
scroll to position [263, 0]
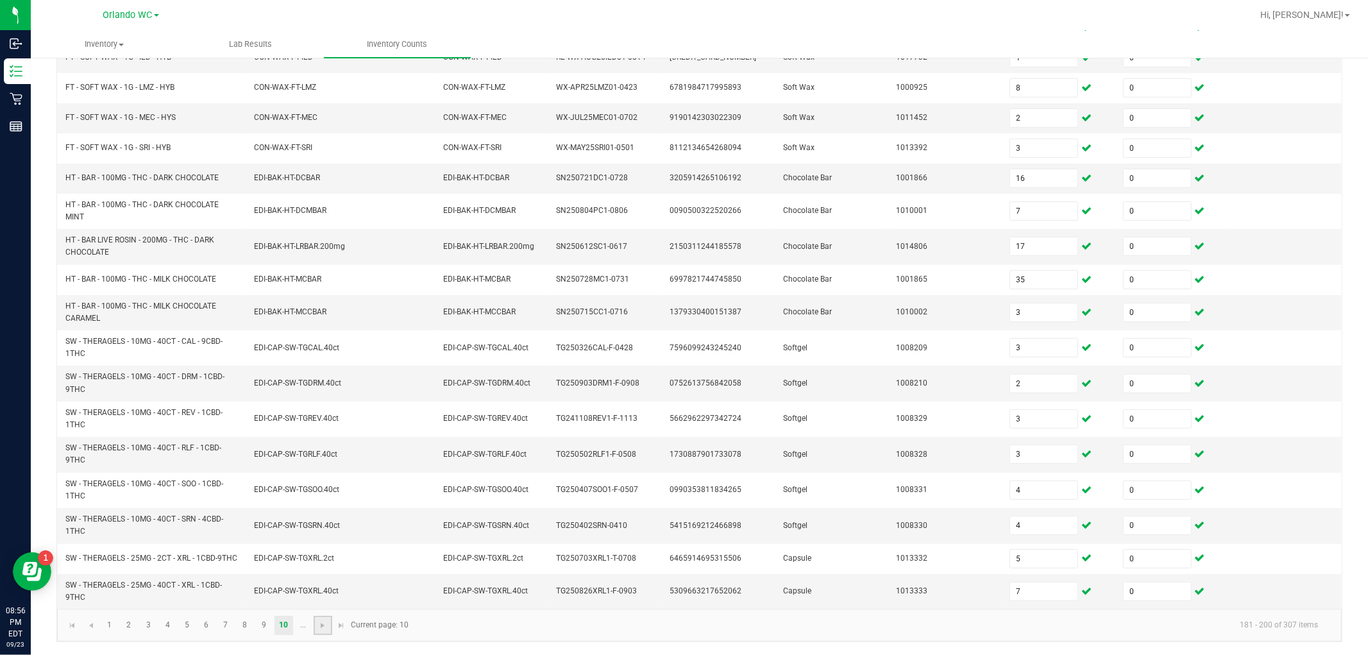
click at [316, 623] on link at bounding box center [323, 625] width 19 height 19
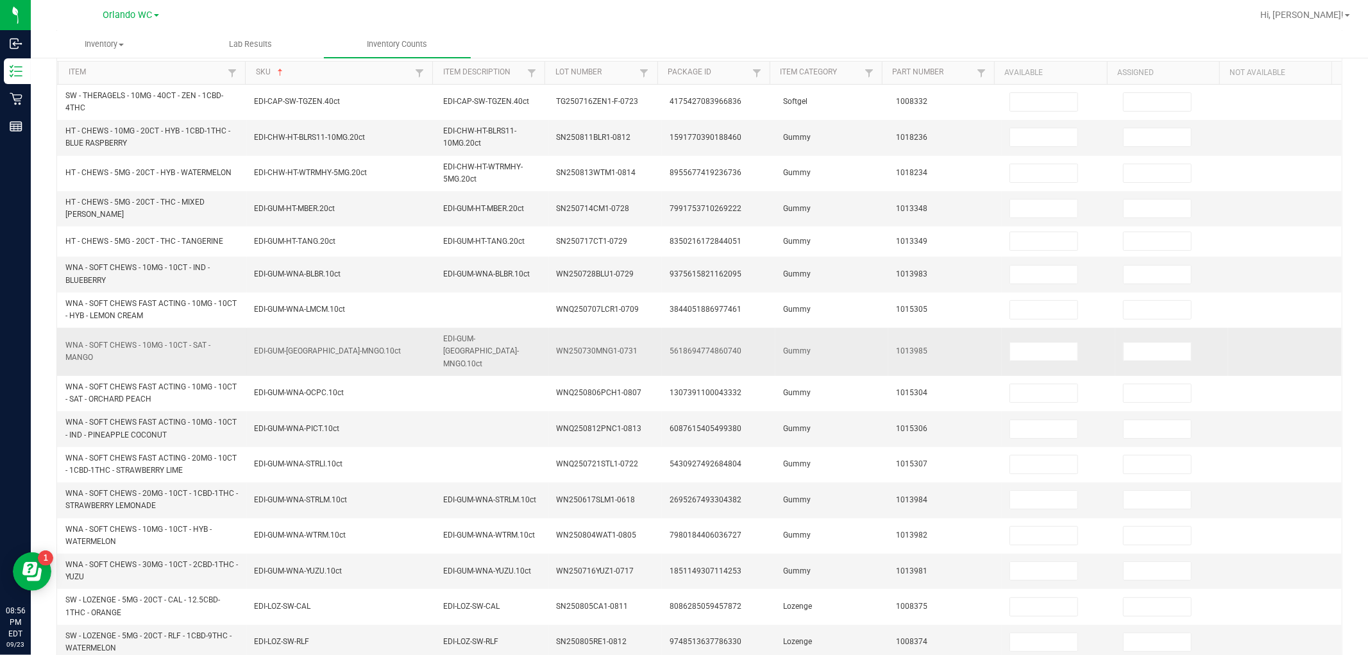
scroll to position [0, 0]
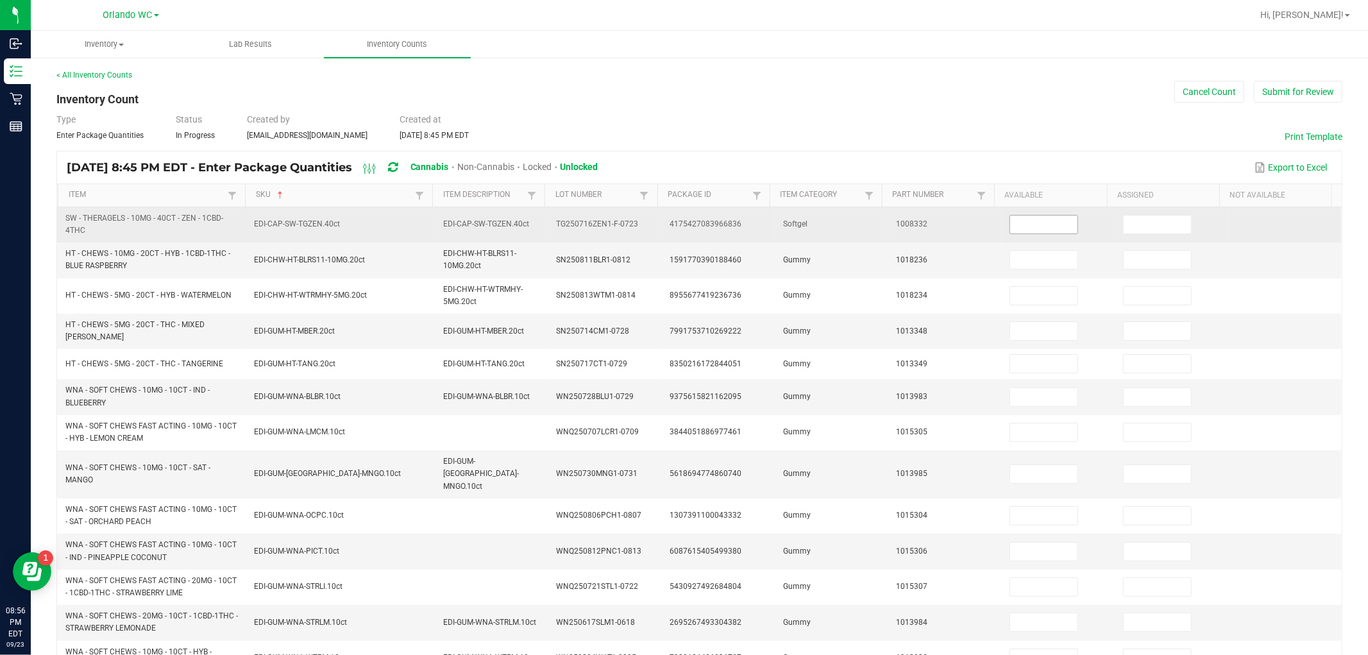
click at [682, 215] on input at bounding box center [1043, 224] width 67 height 18
click at [682, 224] on input at bounding box center [1043, 224] width 67 height 18
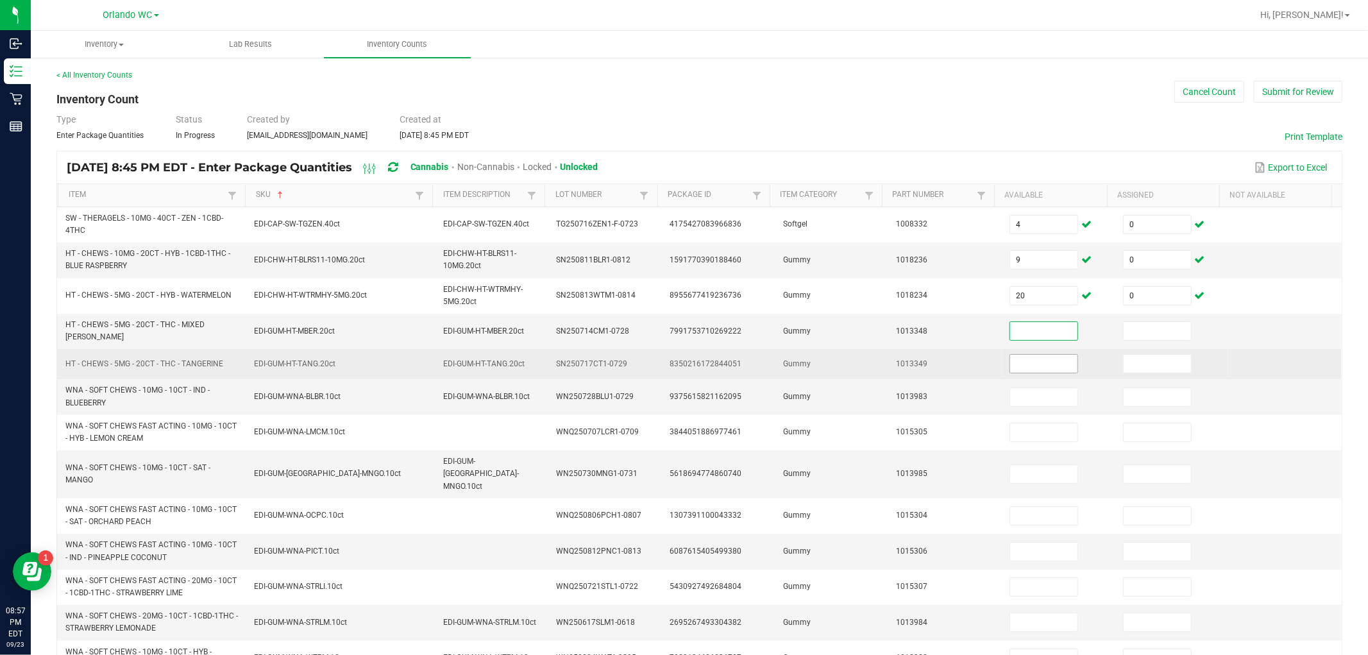
click at [682, 355] on input at bounding box center [1043, 364] width 67 height 18
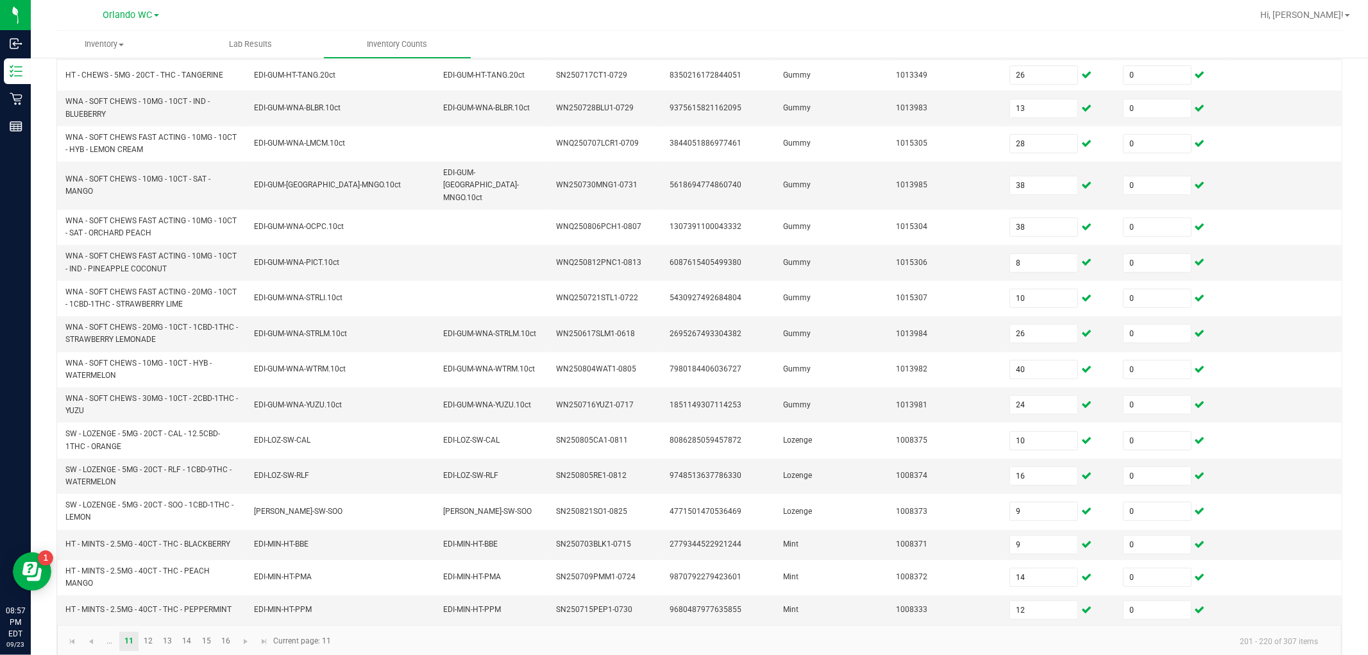
click at [682, 632] on kendo-pager-info "201 - 220 of 307 items" at bounding box center [833, 640] width 989 height 21
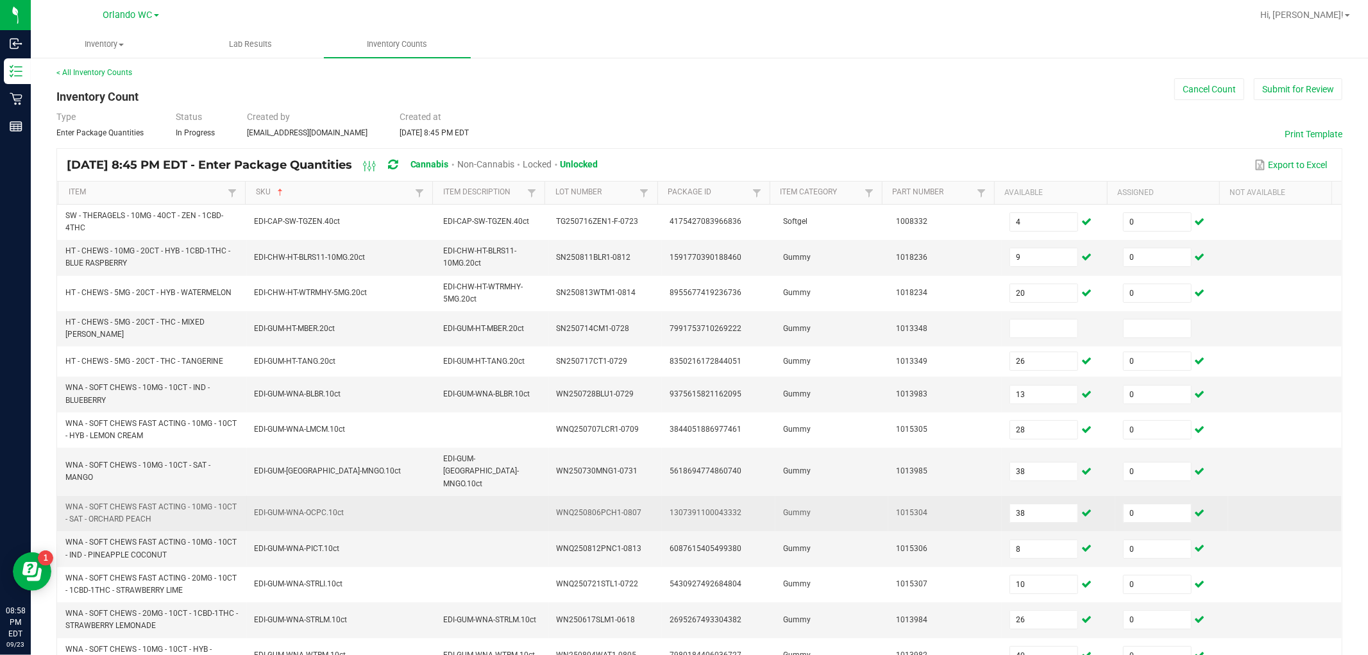
scroll to position [0, 0]
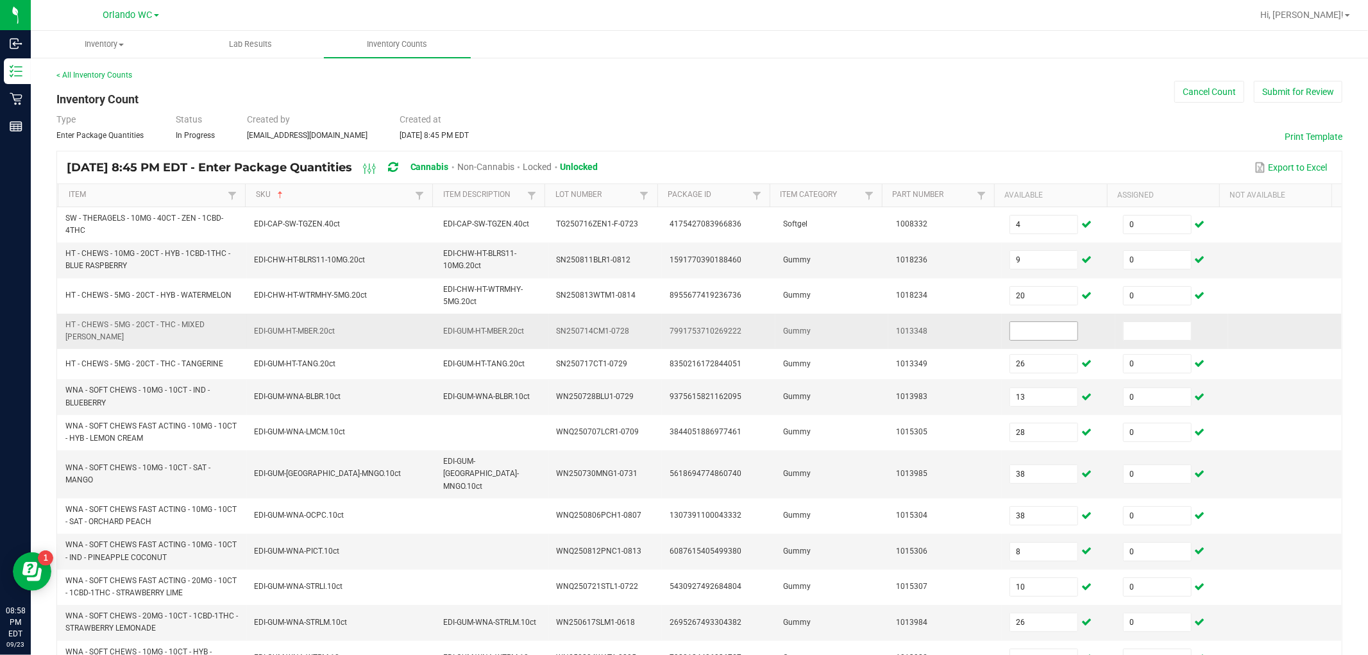
click at [682, 335] on input at bounding box center [1043, 331] width 67 height 18
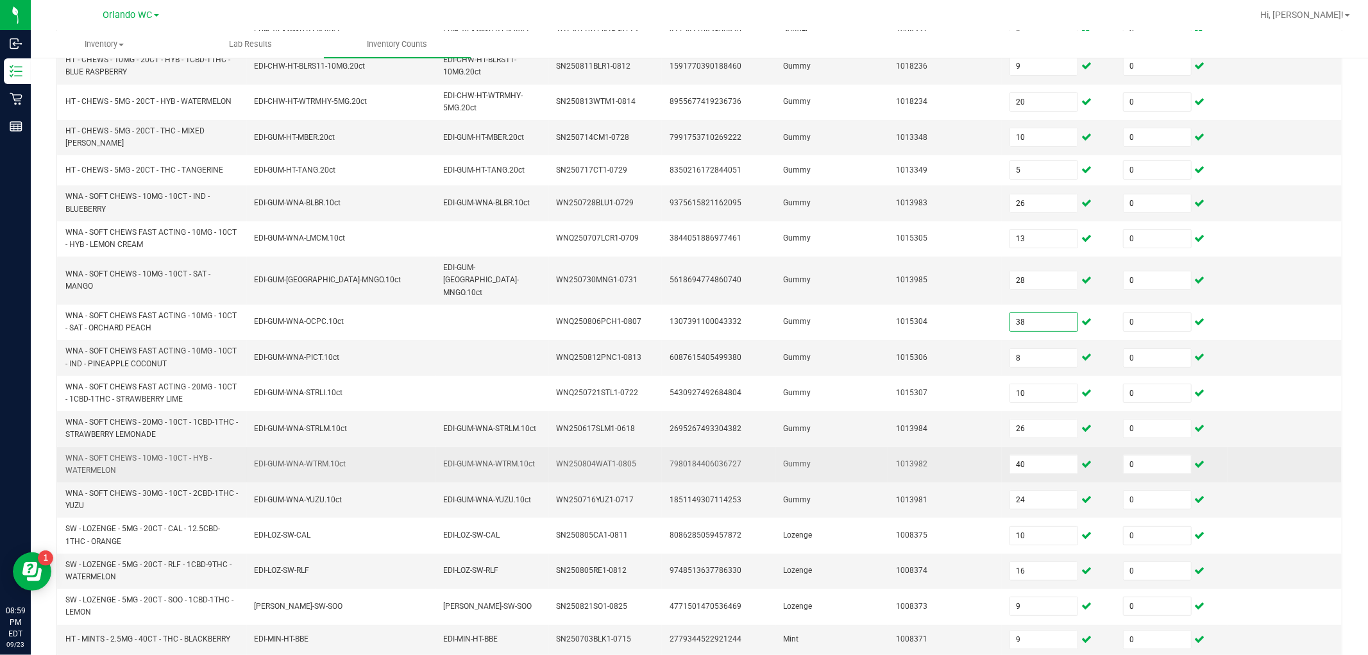
scroll to position [289, 0]
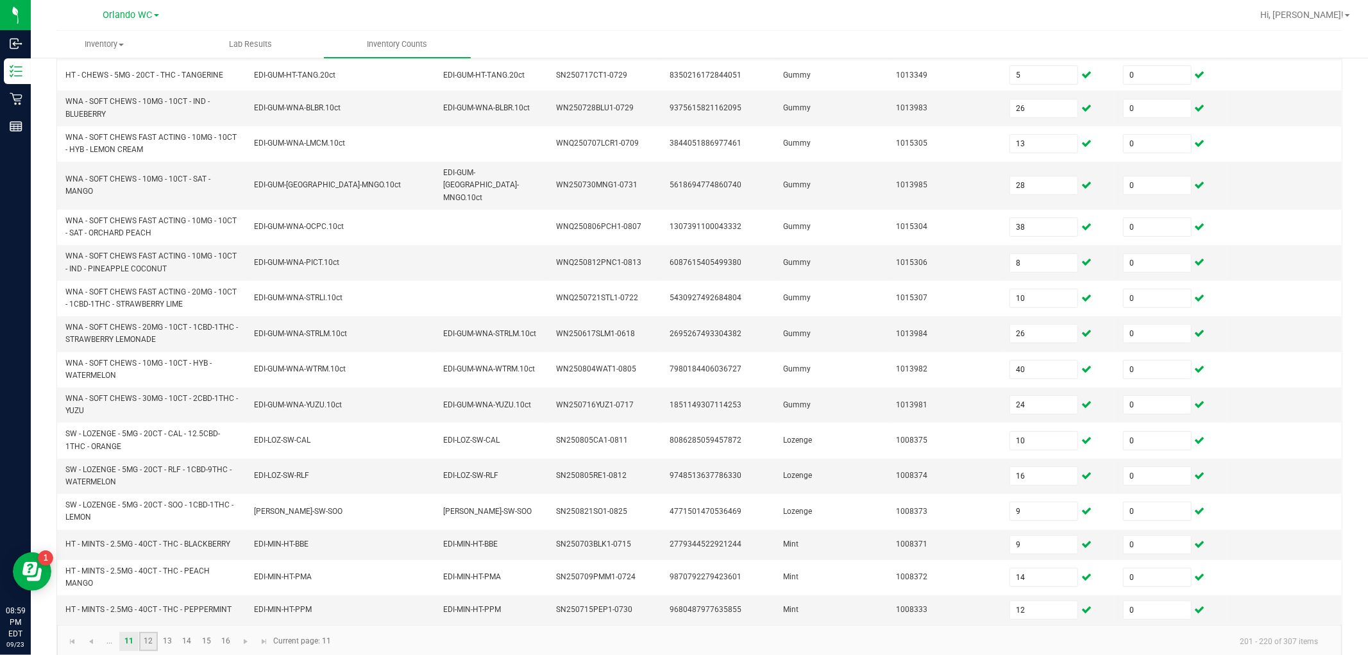
click at [146, 632] on link "12" at bounding box center [148, 641] width 19 height 19
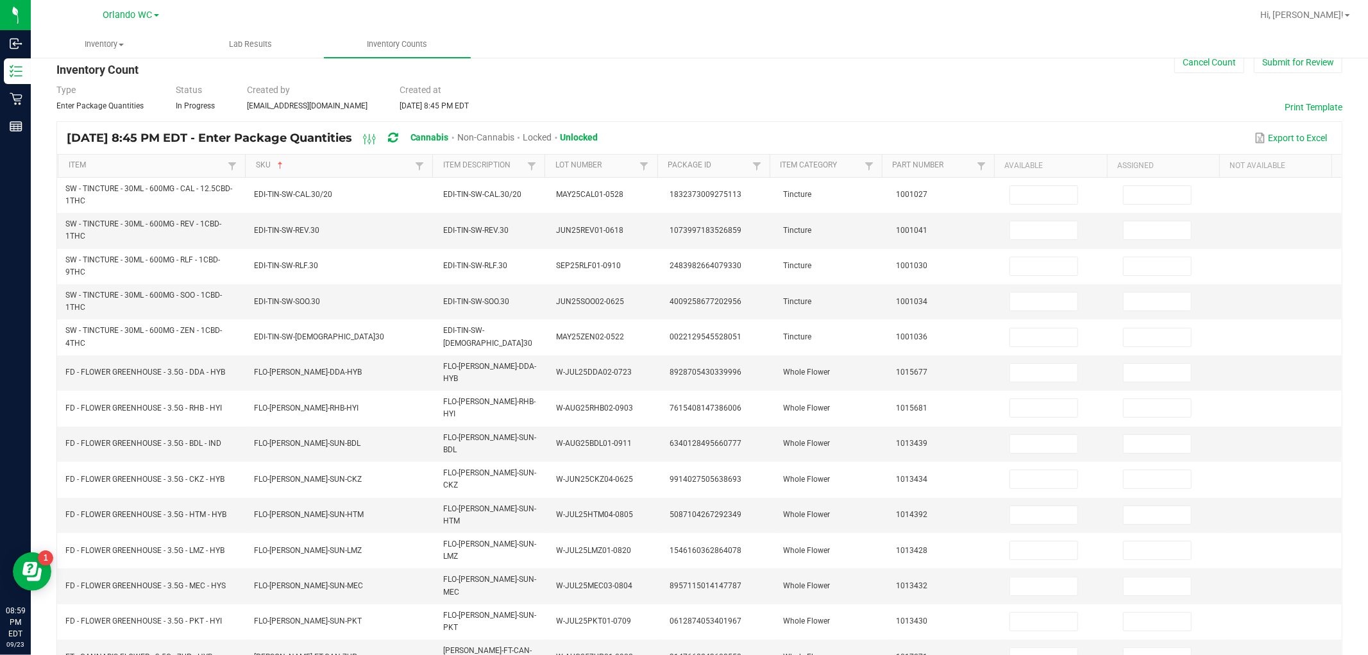
scroll to position [0, 0]
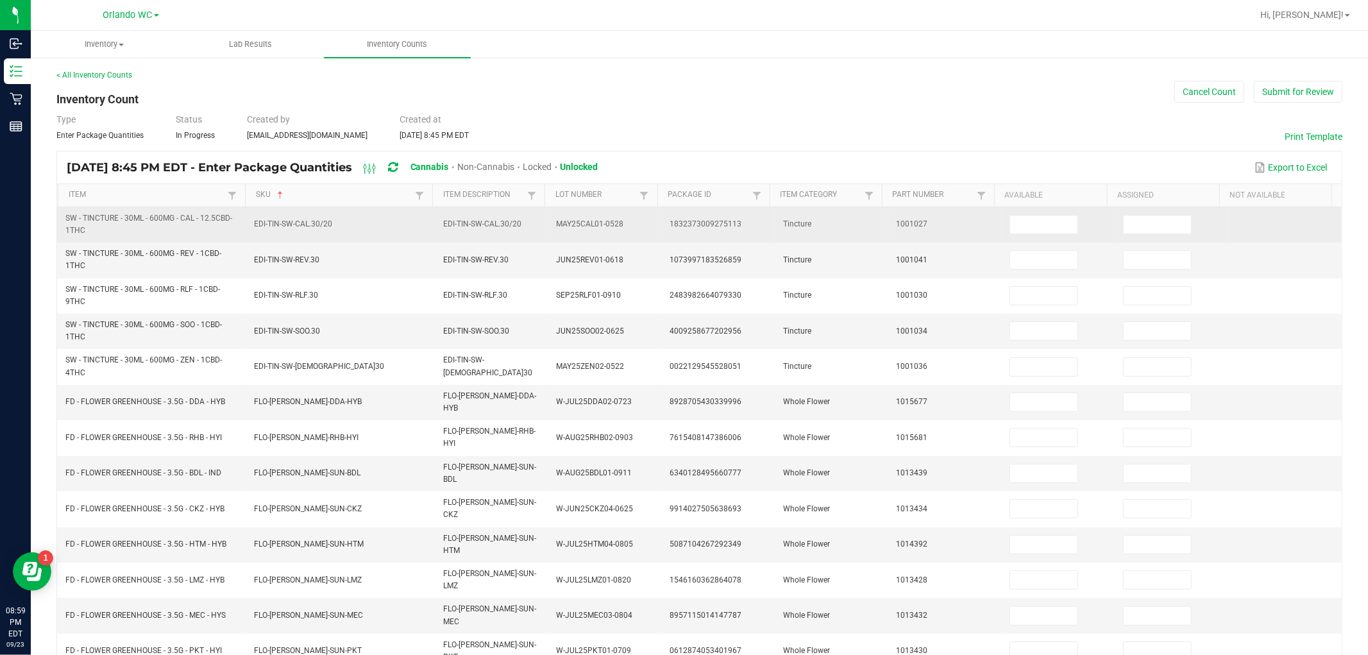
click at [682, 214] on td at bounding box center [1059, 224] width 114 height 35
click at [682, 219] on input at bounding box center [1043, 224] width 67 height 18
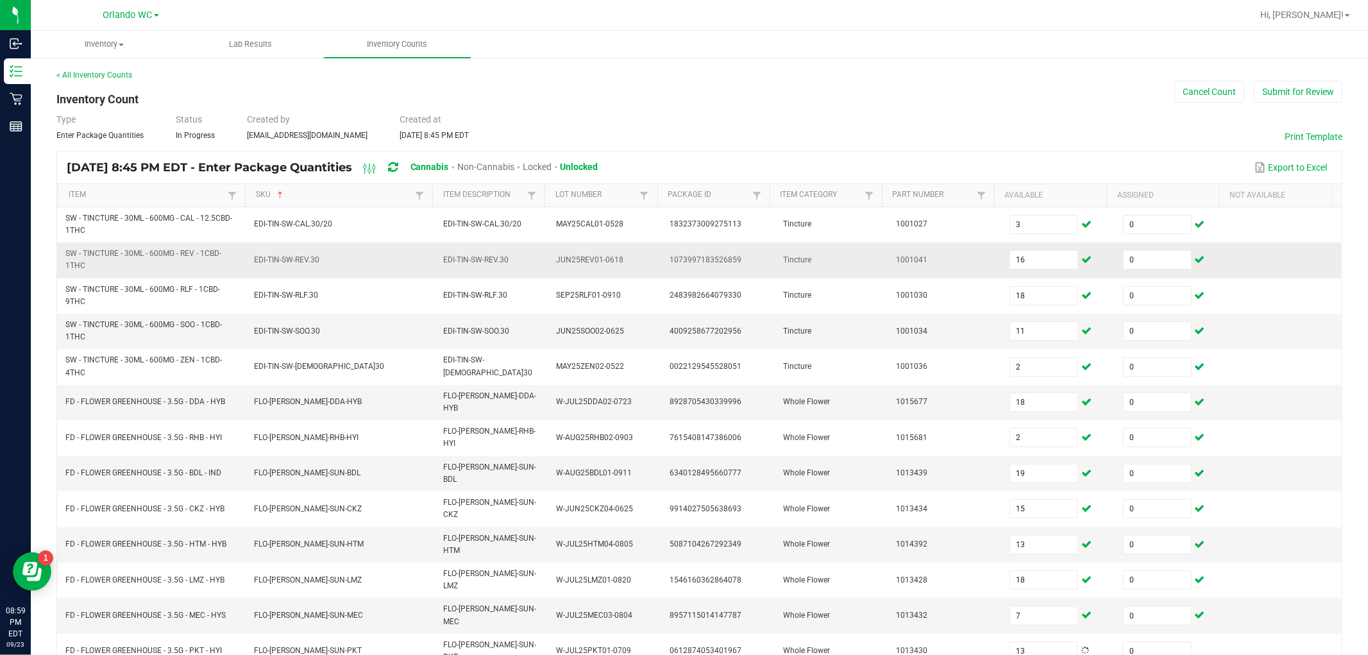
scroll to position [231, 0]
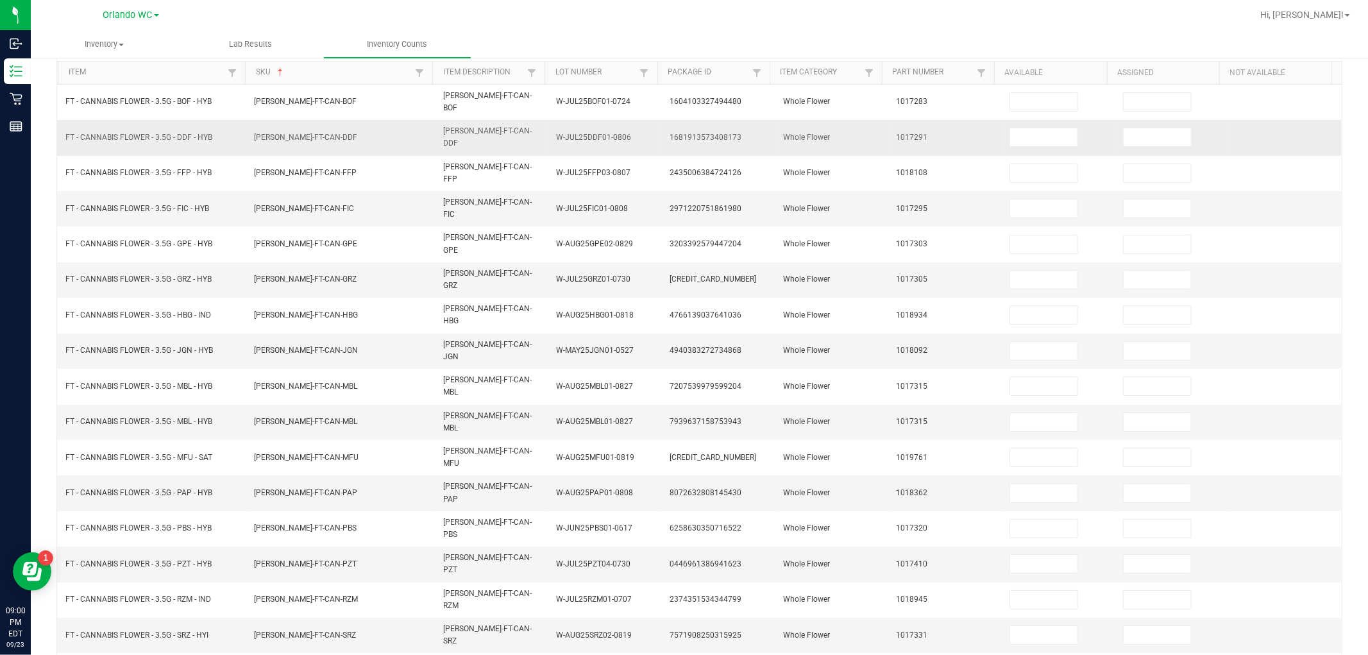
scroll to position [0, 0]
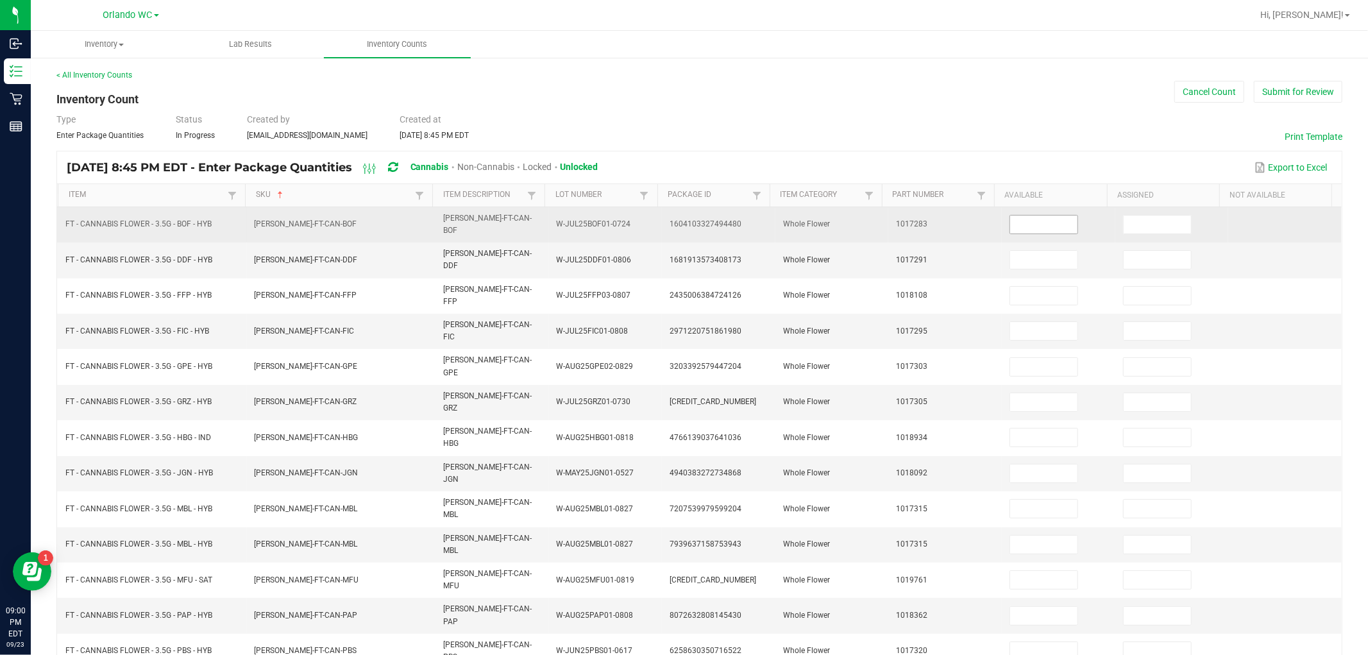
click at [682, 215] on span at bounding box center [1043, 224] width 69 height 19
click at [682, 215] on input at bounding box center [1043, 224] width 67 height 18
click at [682, 223] on input at bounding box center [1043, 224] width 67 height 18
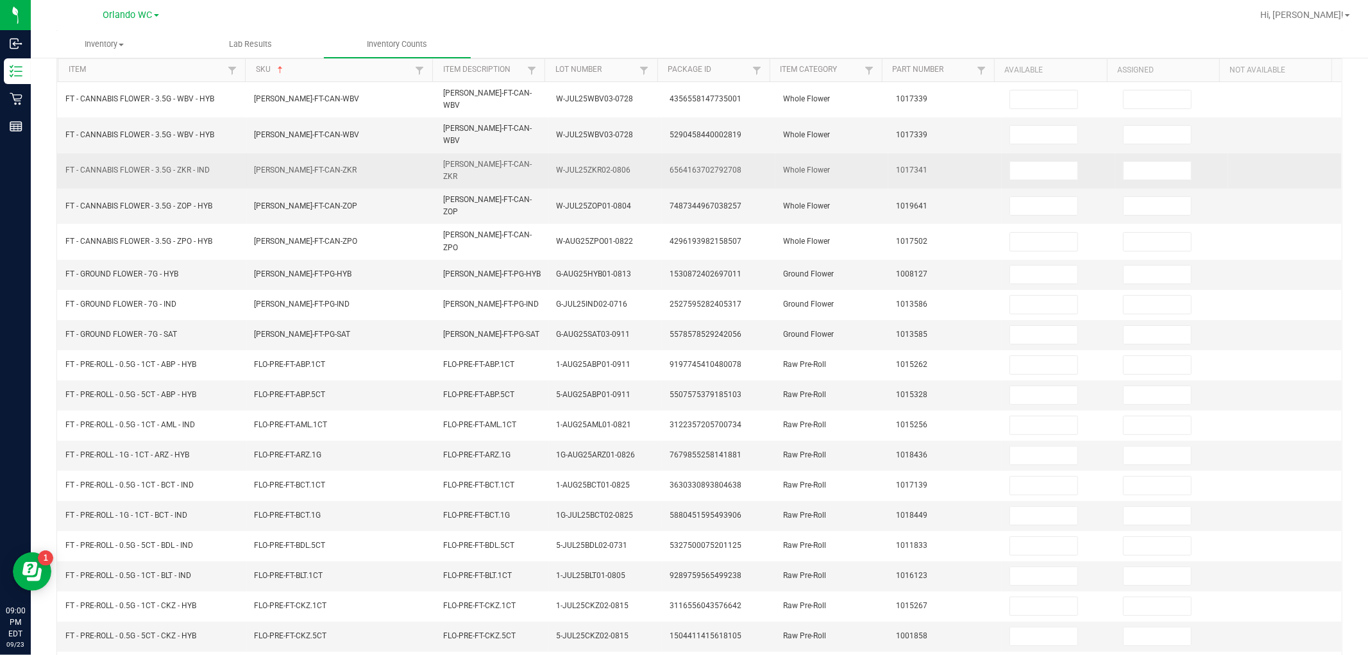
scroll to position [0, 0]
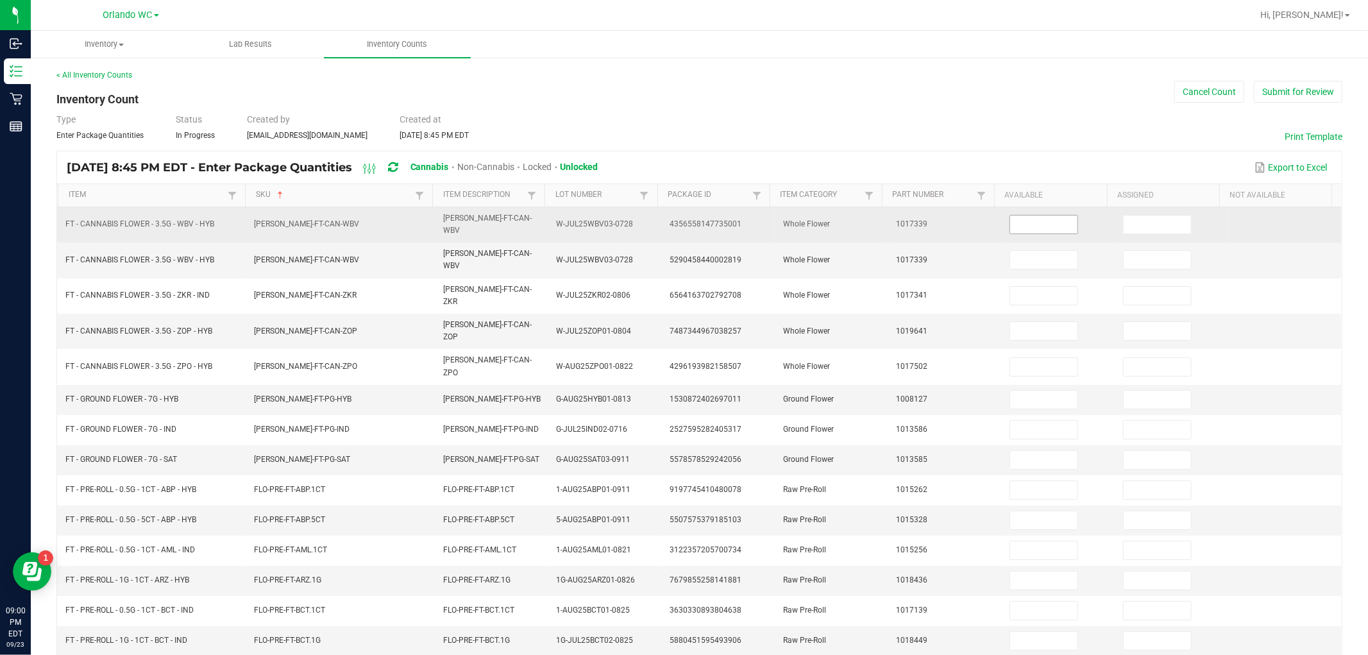
click at [682, 226] on input at bounding box center [1043, 224] width 67 height 18
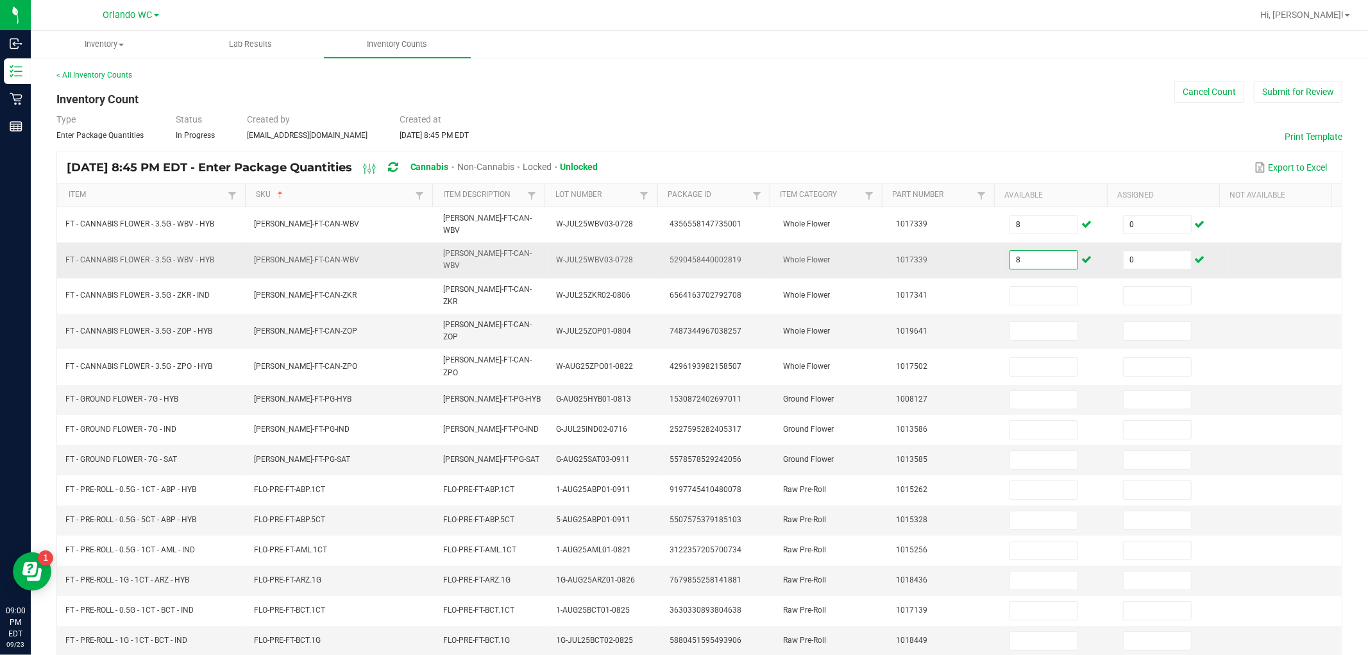
click at [682, 258] on input "8" at bounding box center [1043, 260] width 67 height 18
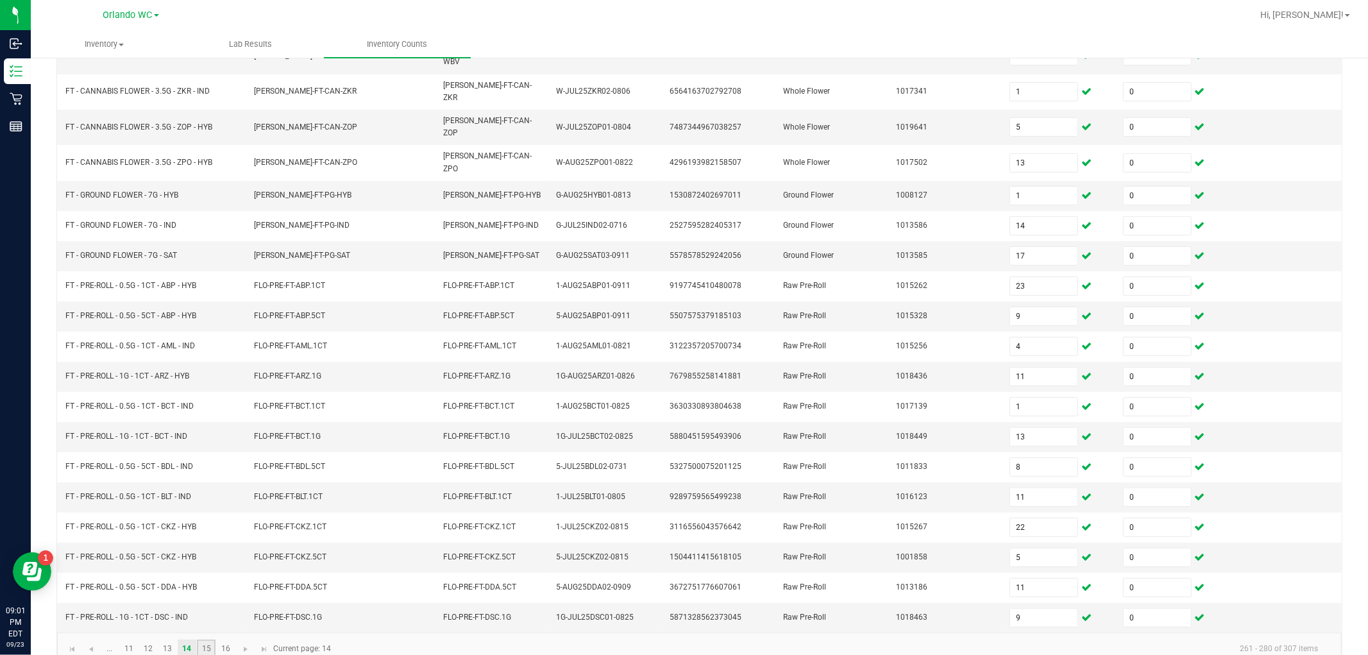
click at [209, 639] on link "15" at bounding box center [206, 648] width 19 height 19
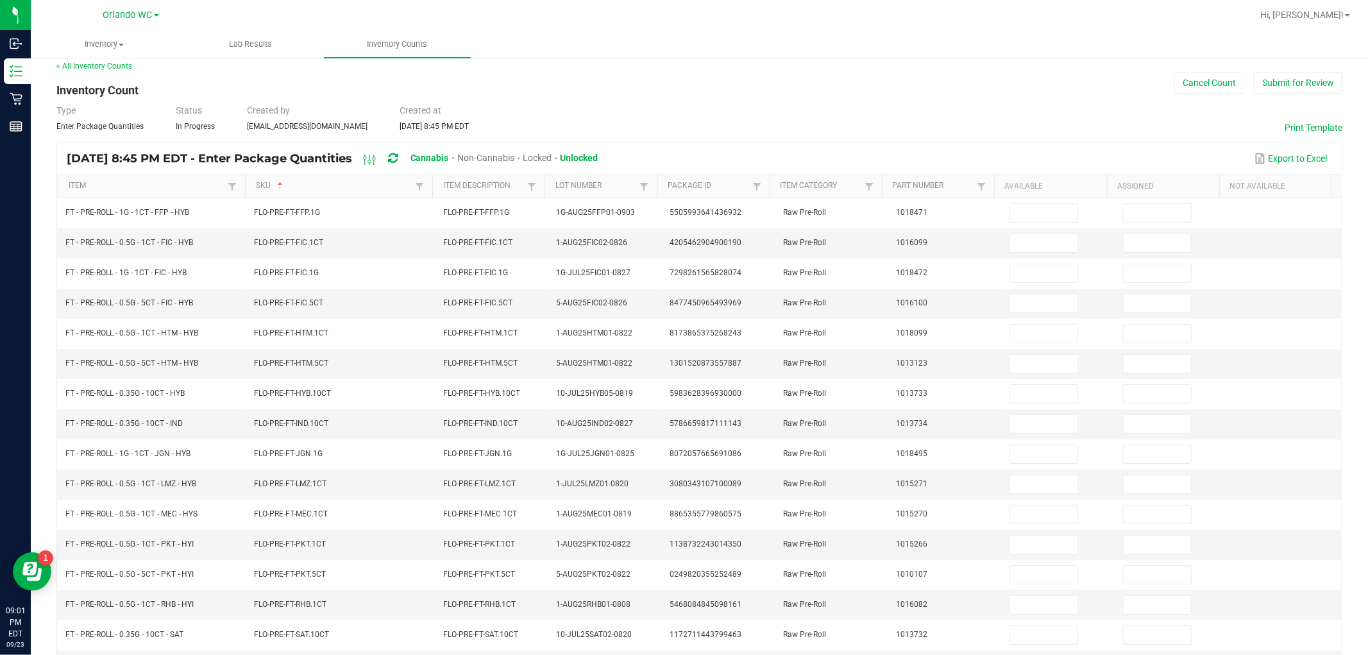
scroll to position [0, 0]
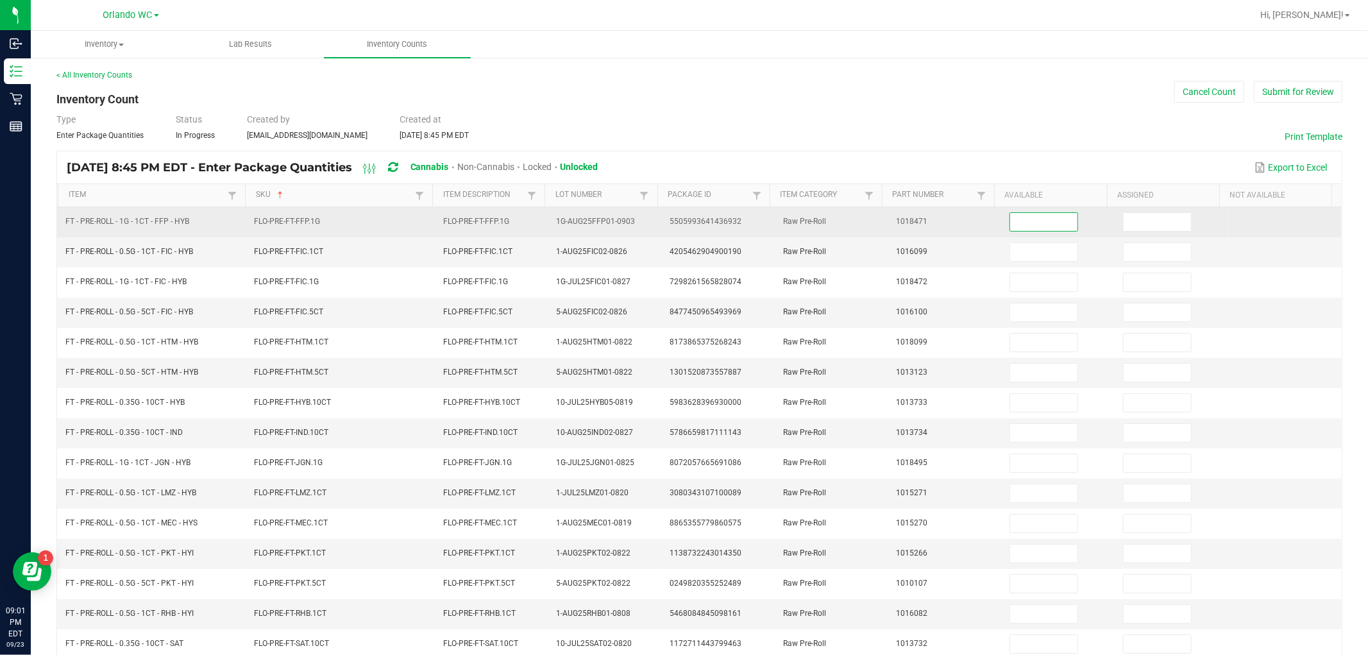
click at [682, 214] on input at bounding box center [1043, 222] width 67 height 18
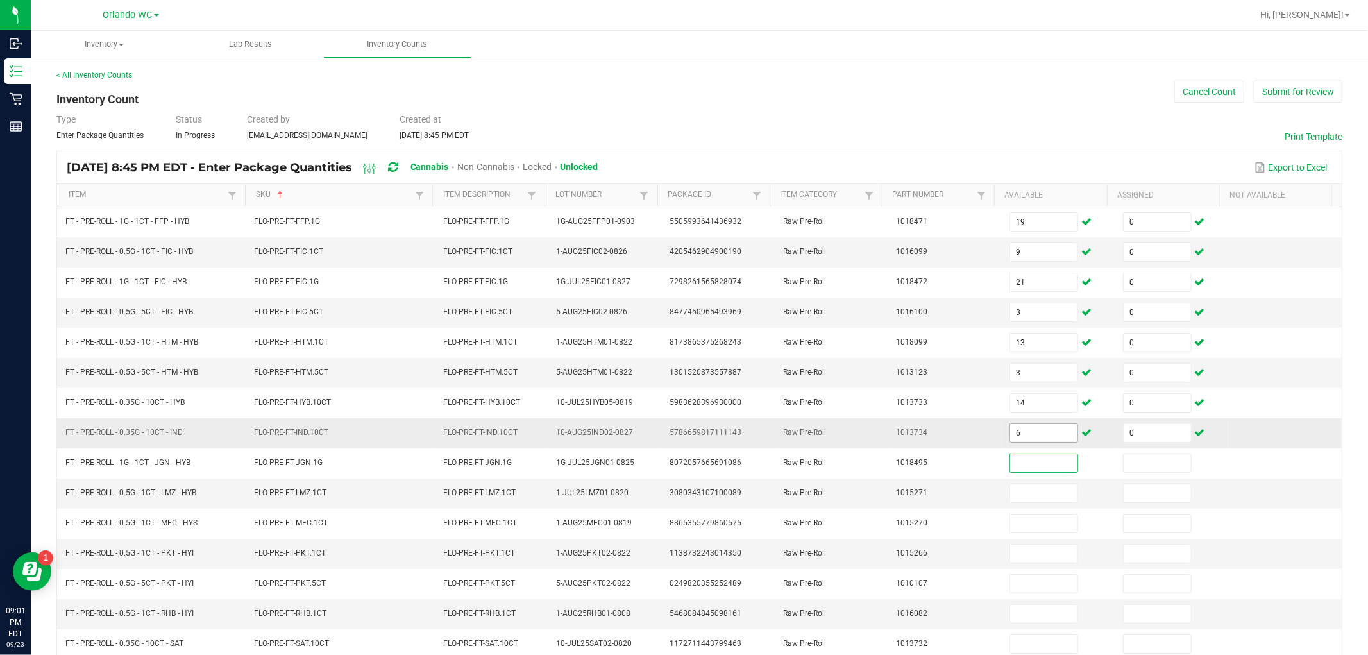
click at [682, 432] on input "6" at bounding box center [1043, 433] width 67 height 18
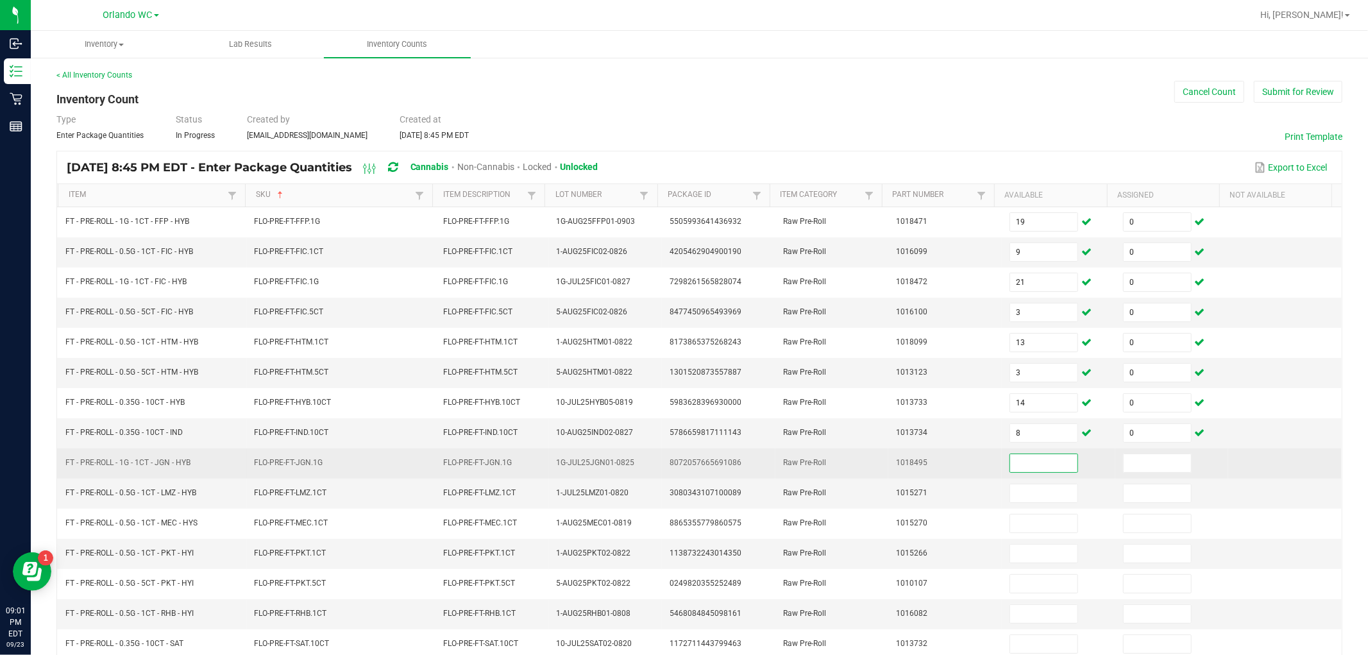
click at [682, 457] on input at bounding box center [1043, 463] width 67 height 18
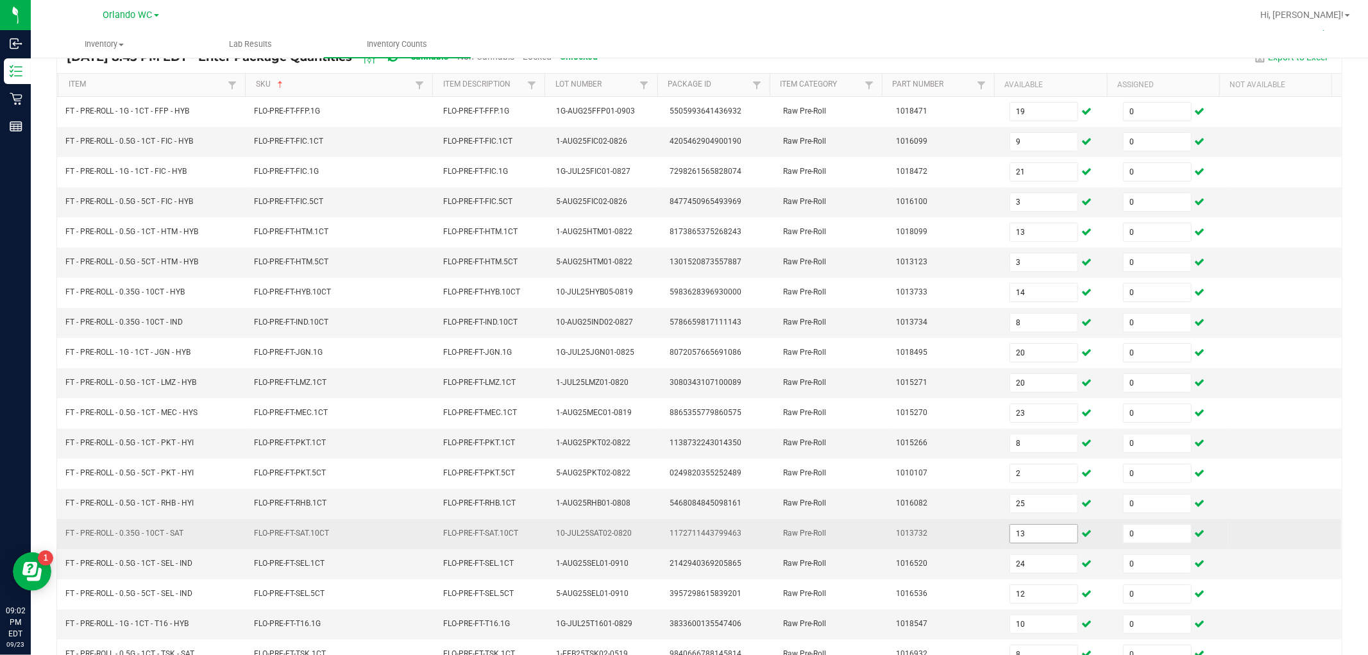
scroll to position [142, 0]
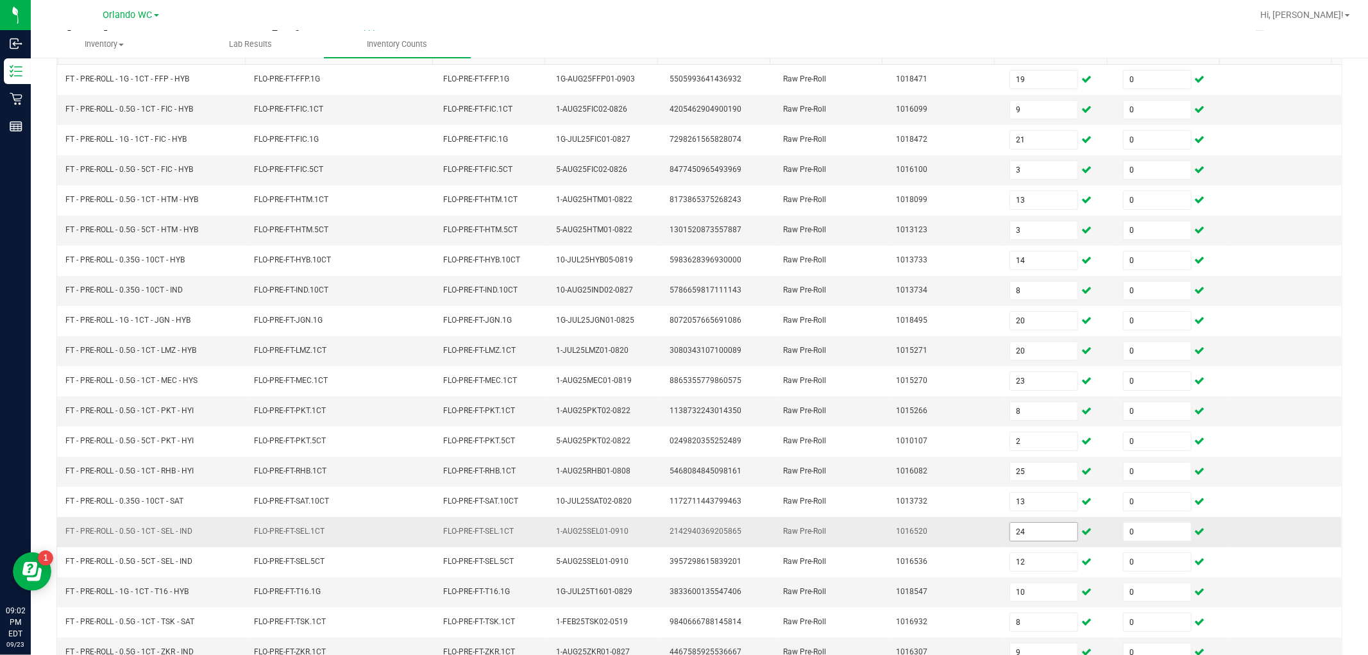
click at [682, 541] on input "24" at bounding box center [1043, 532] width 67 height 18
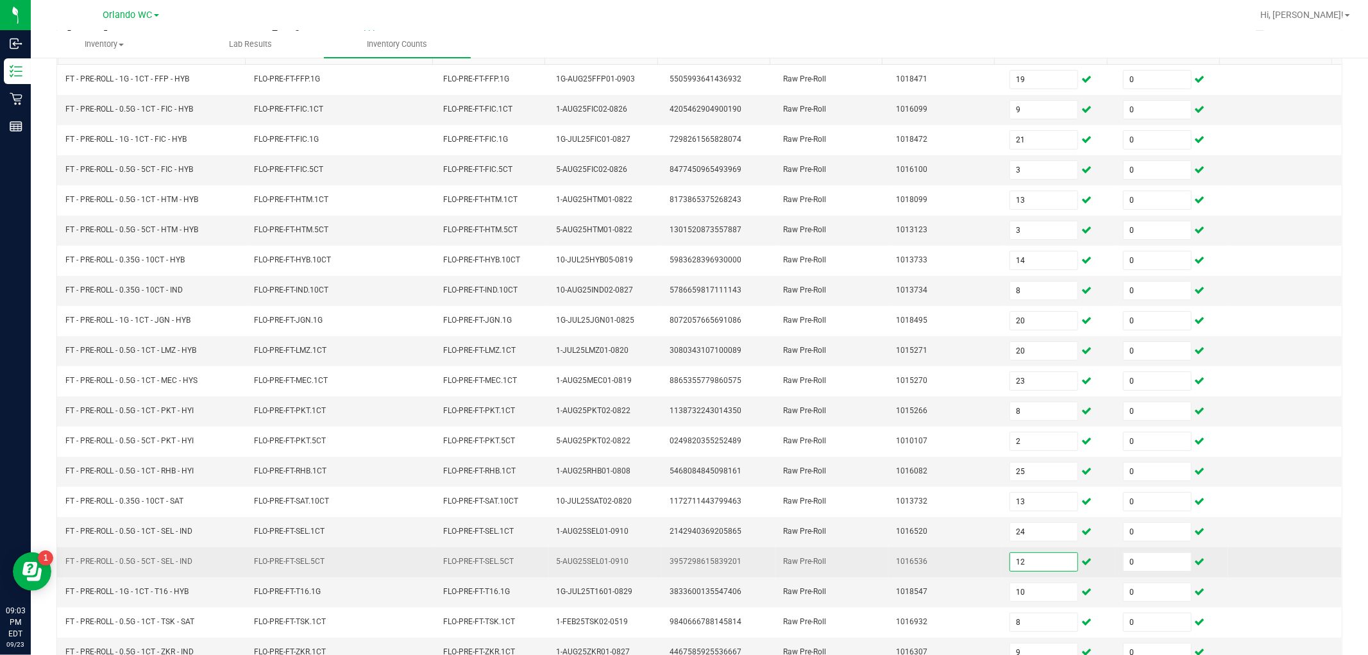
click at [682, 561] on input "12" at bounding box center [1043, 562] width 67 height 18
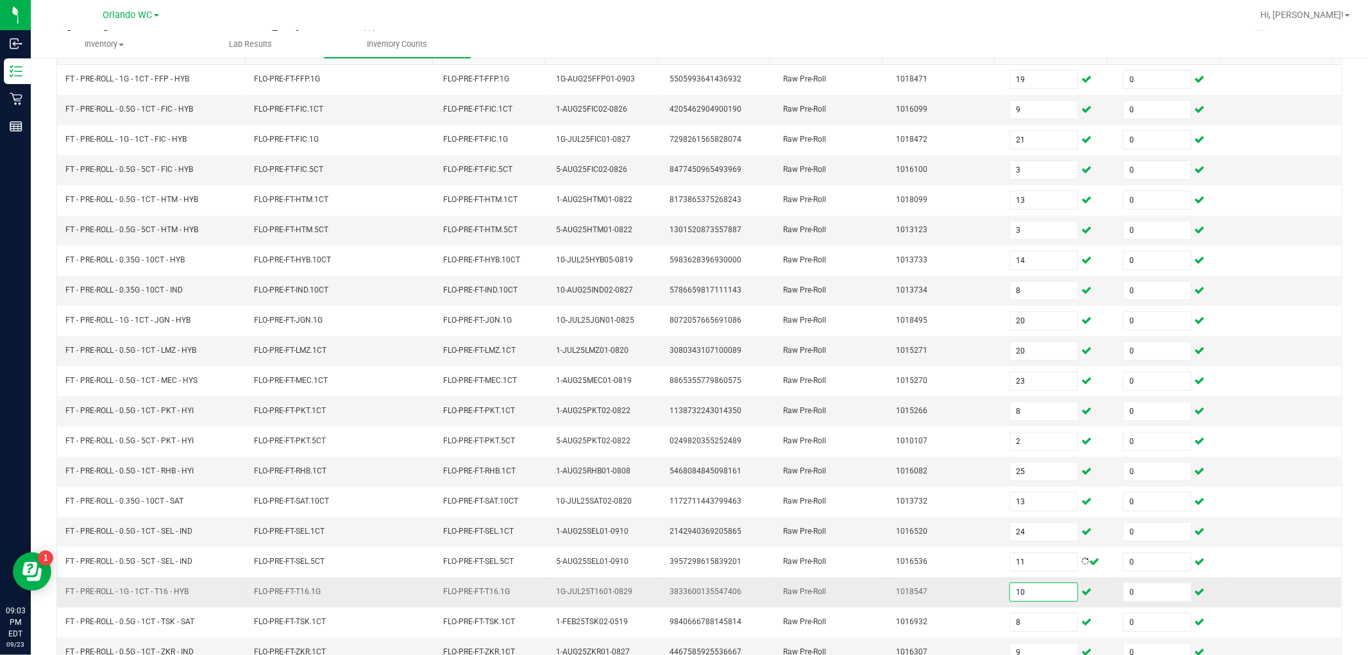
click at [682, 598] on input "10" at bounding box center [1043, 592] width 67 height 18
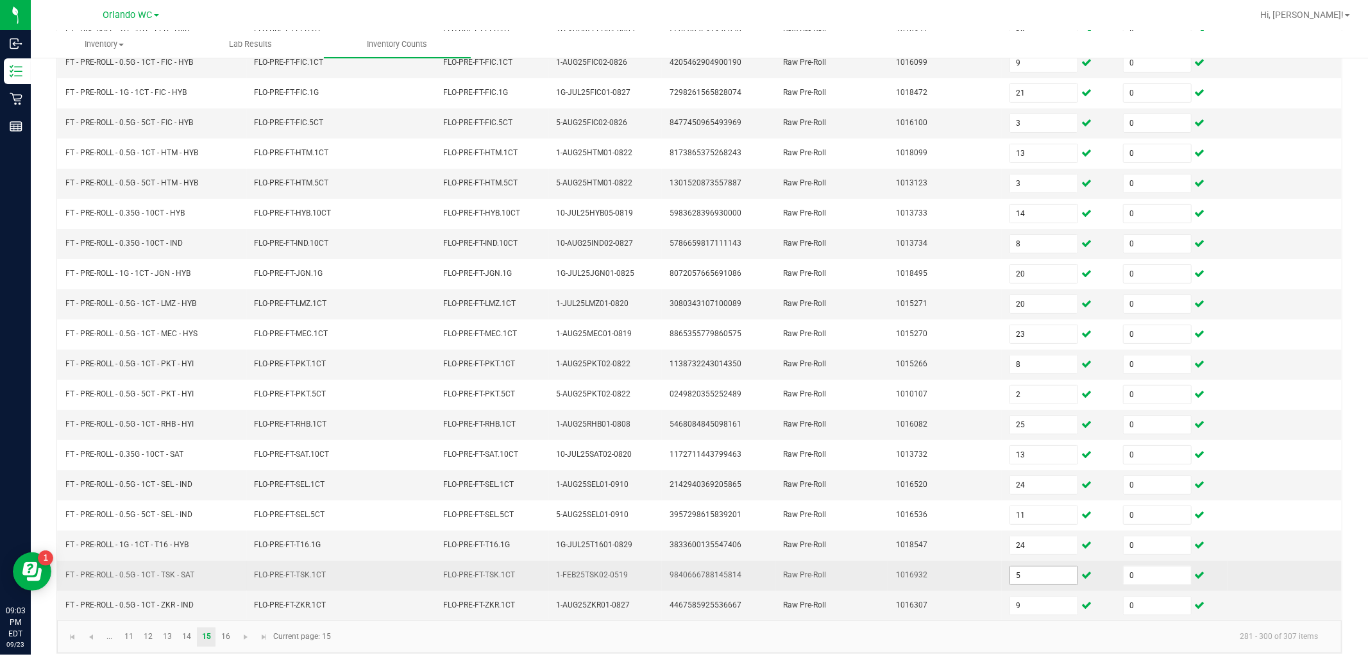
scroll to position [204, 0]
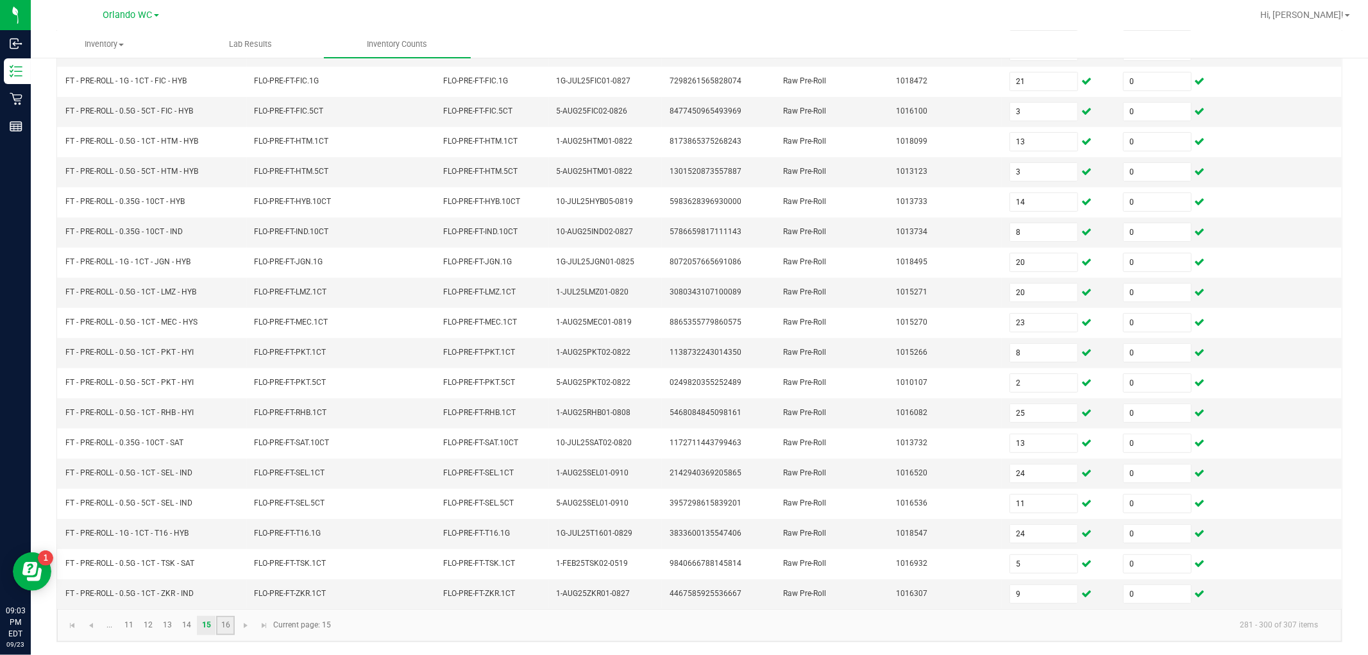
click at [225, 620] on link "16" at bounding box center [225, 625] width 19 height 19
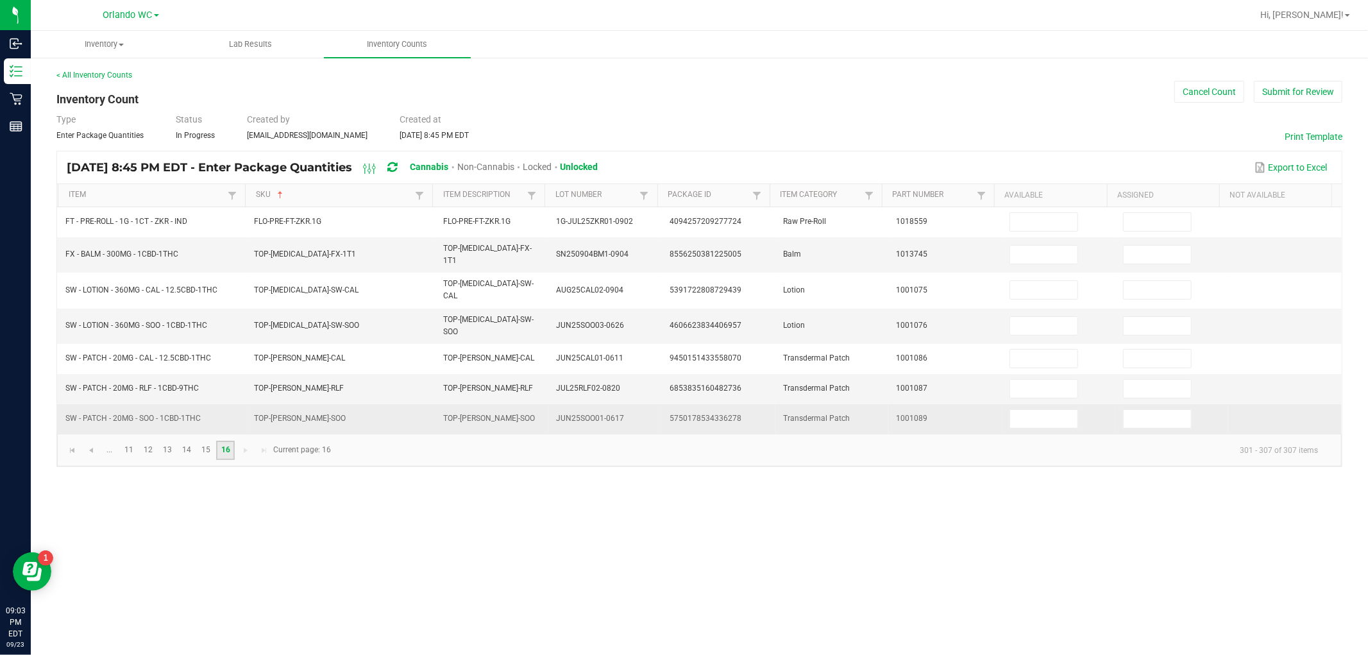
scroll to position [0, 0]
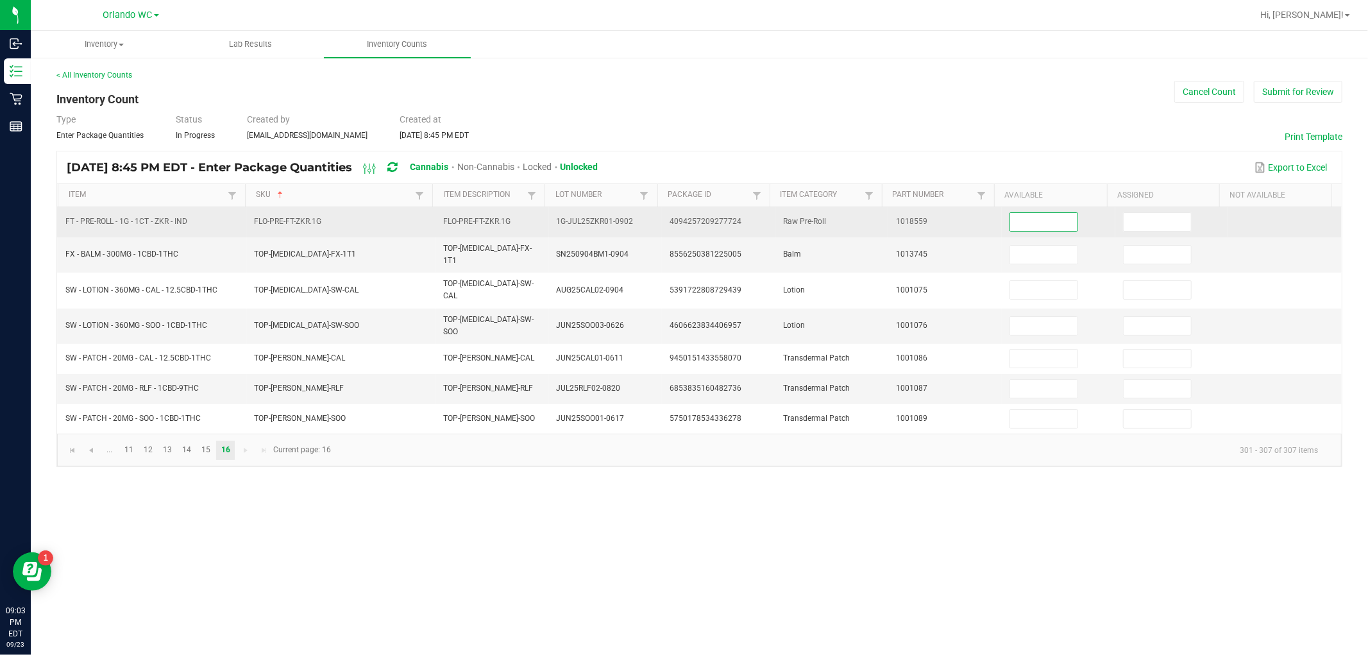
click at [682, 228] on input at bounding box center [1043, 222] width 67 height 18
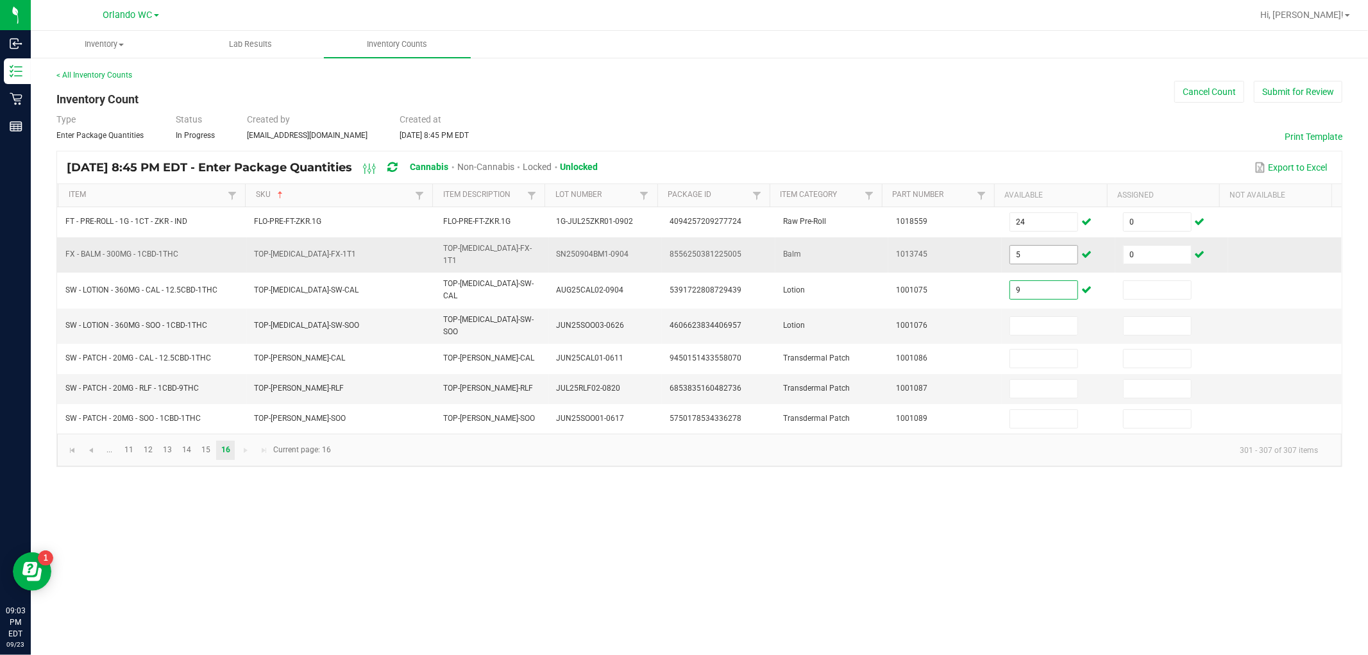
click at [682, 251] on input "5" at bounding box center [1043, 255] width 67 height 18
click at [682, 574] on div "Inventory All packages All inventory Waste log Create inventory Lab Results Inv…" at bounding box center [699, 343] width 1337 height 624
click at [682, 575] on div "Inventory All packages All inventory Waste log Create inventory Lab Results Inv…" at bounding box center [699, 343] width 1337 height 624
click at [682, 92] on button "Submit for Review" at bounding box center [1298, 92] width 89 height 22
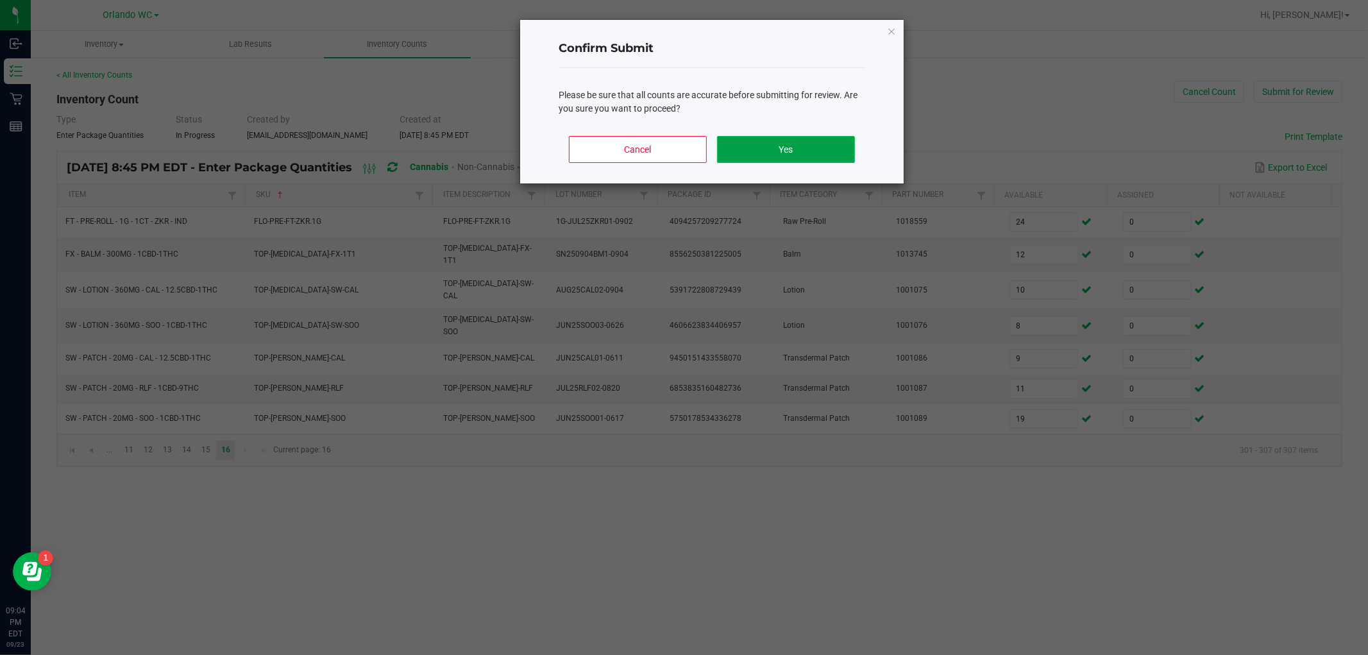
click at [682, 151] on button "Yes" at bounding box center [786, 149] width 138 height 27
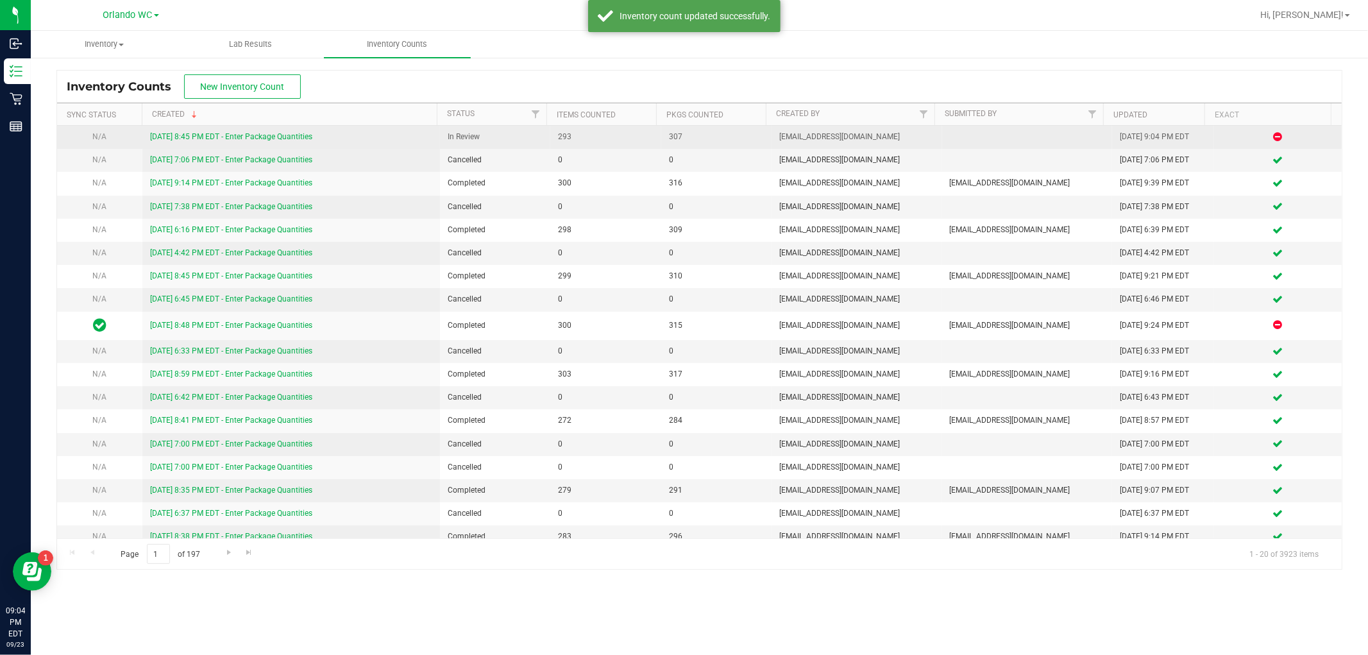
click at [244, 130] on td "[DATE] 8:45 PM EDT - Enter Package Quantities" at bounding box center [291, 137] width 298 height 23
click at [260, 137] on link "[DATE] 8:45 PM EDT - Enter Package Quantities" at bounding box center [231, 136] width 162 height 9
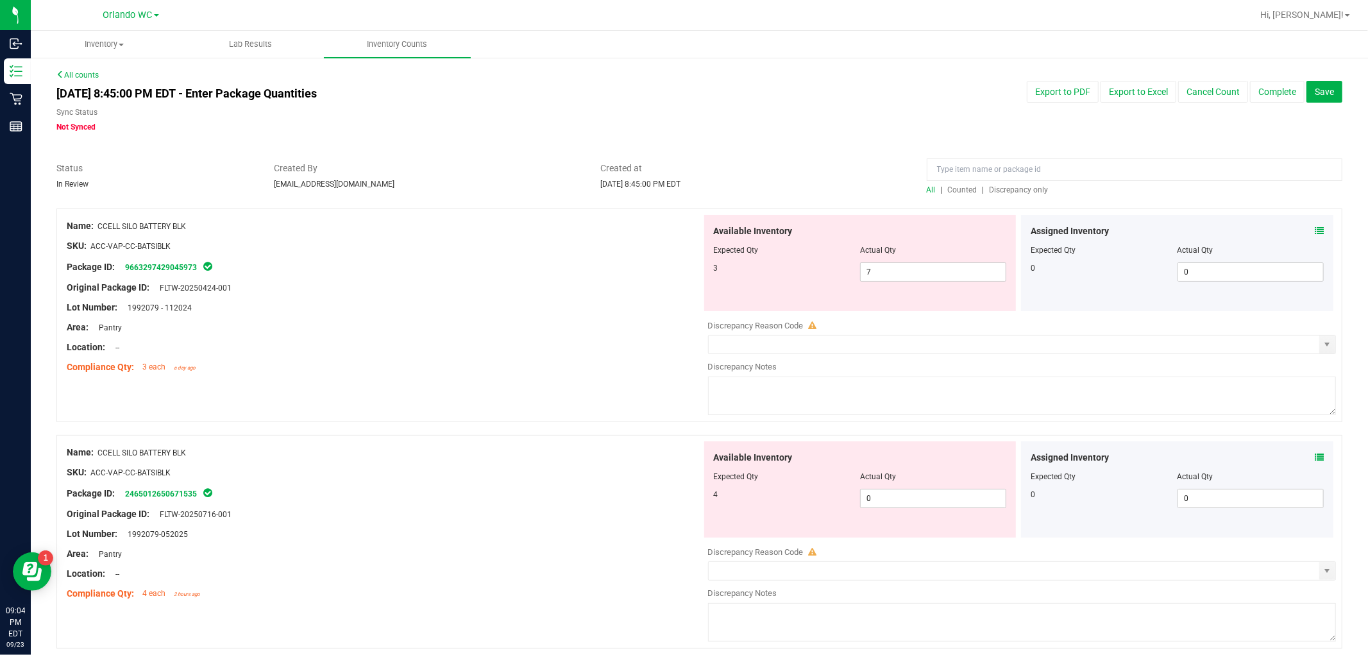
click at [682, 189] on span "Discrepancy only" at bounding box center [1019, 189] width 59 height 9
drag, startPoint x: 922, startPoint y: 507, endPoint x: 740, endPoint y: 480, distance: 183.6
click at [682, 478] on div "Available Inventory Expected Qty Actual Qty 4 0 0" at bounding box center [860, 489] width 312 height 96
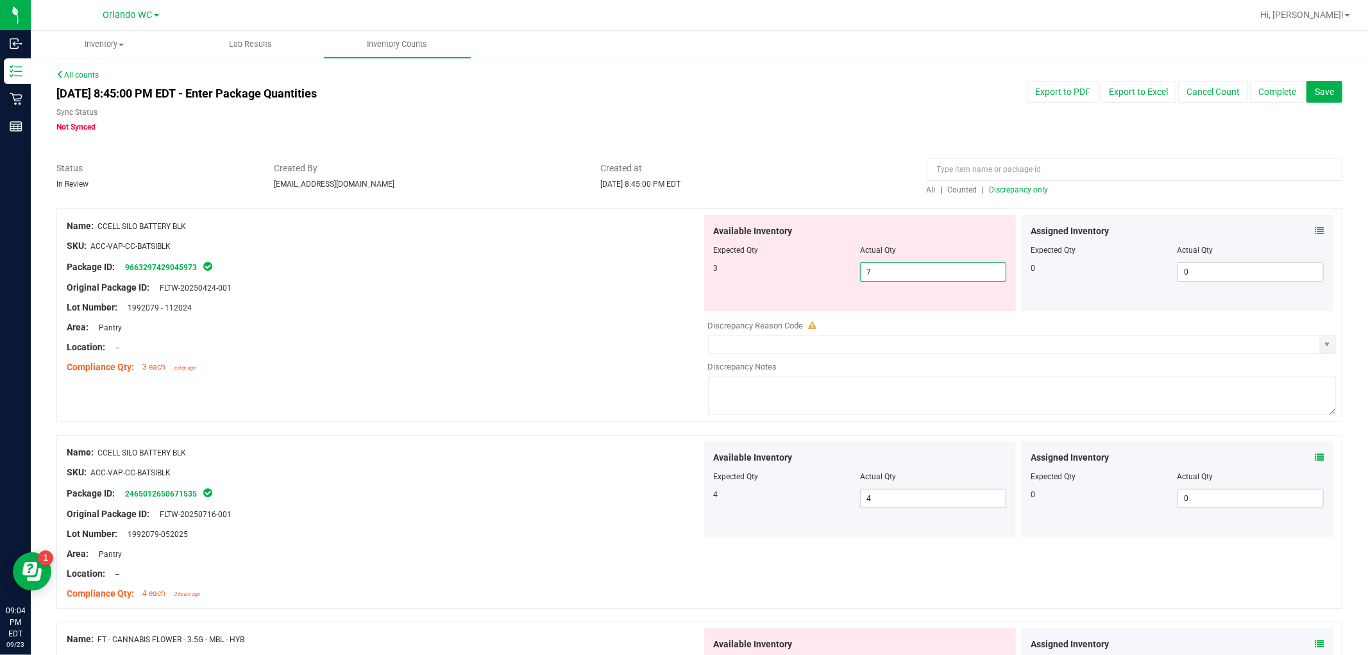
drag, startPoint x: 913, startPoint y: 270, endPoint x: 830, endPoint y: 269, distance: 83.4
click at [682, 269] on div "3 7 7" at bounding box center [860, 271] width 293 height 19
click at [481, 301] on div "Lot Number: 1992079 - 112024" at bounding box center [384, 307] width 635 height 13
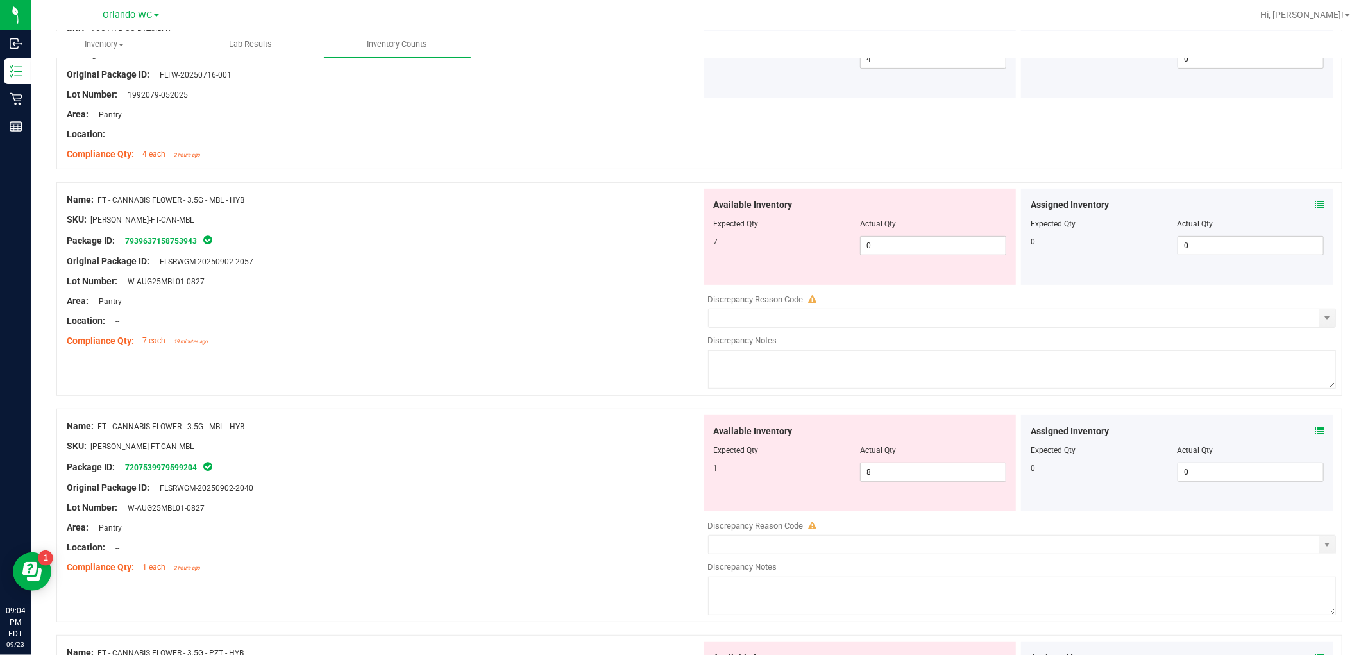
scroll to position [427, 0]
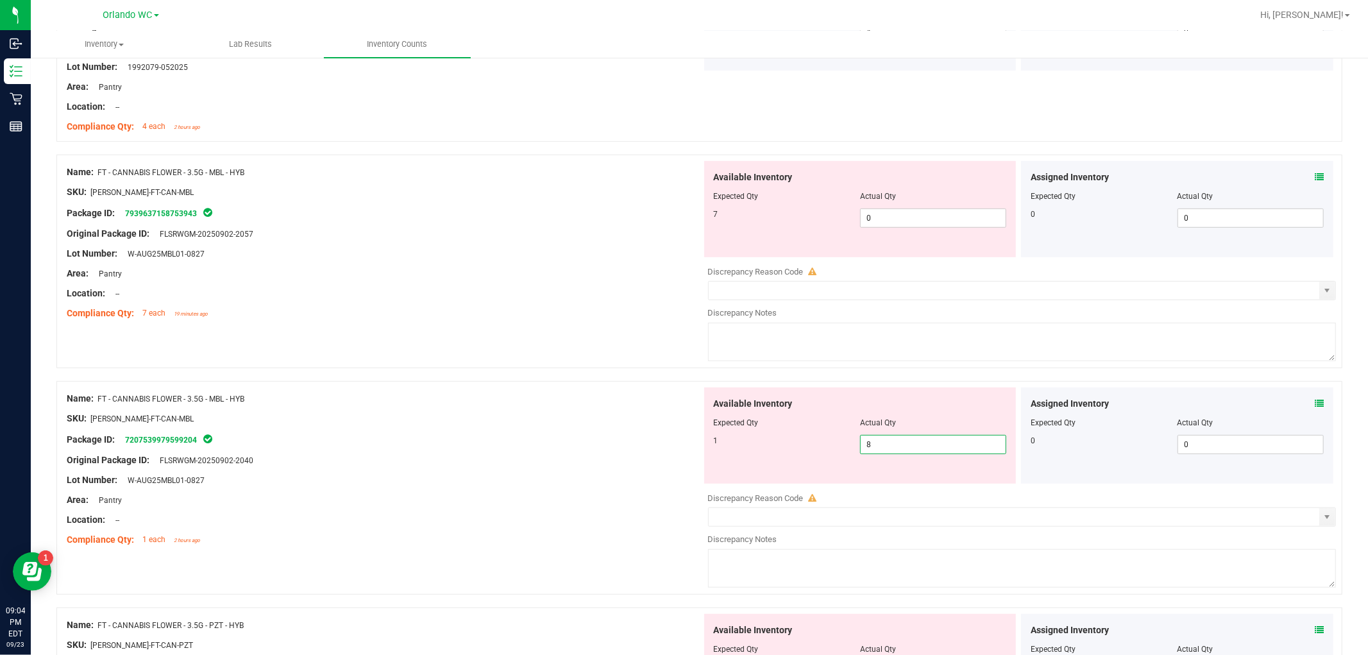
drag, startPoint x: 893, startPoint y: 448, endPoint x: 787, endPoint y: 424, distance: 108.5
click at [682, 432] on div "Available Inventory Expected Qty Actual Qty 1 8 8" at bounding box center [860, 435] width 312 height 96
click at [682, 221] on span "0 0" at bounding box center [933, 217] width 146 height 19
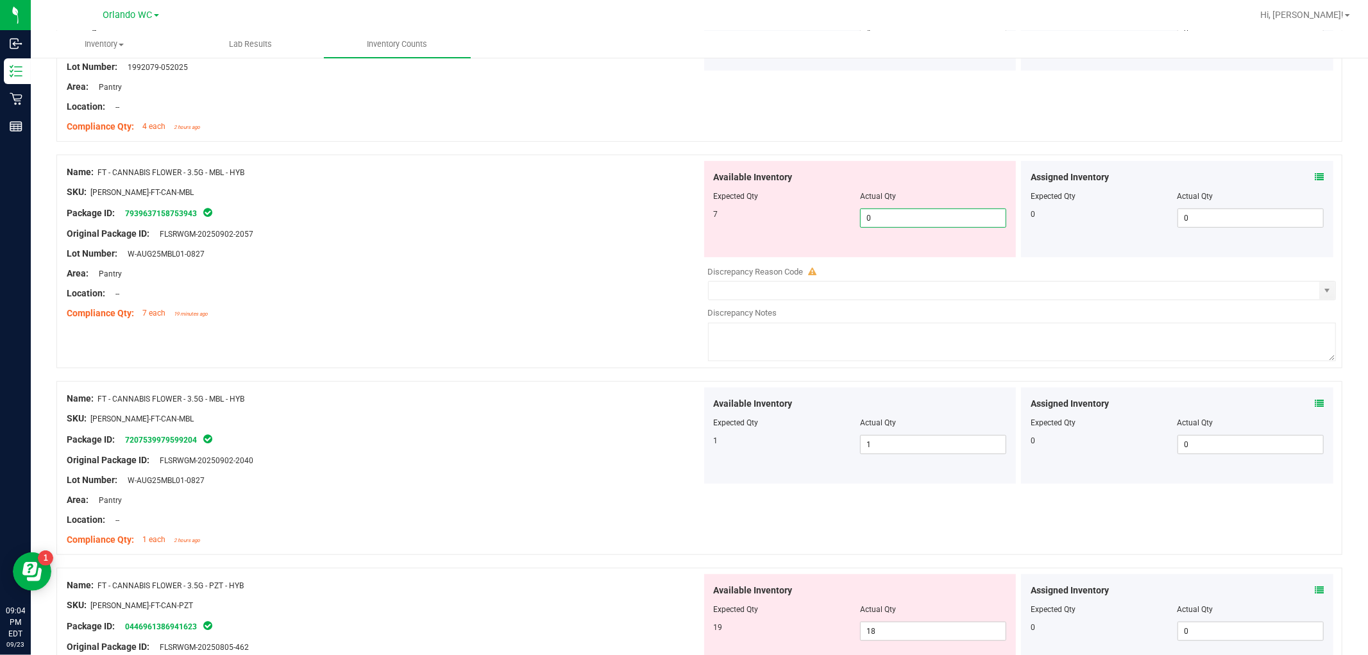
drag, startPoint x: 866, startPoint y: 232, endPoint x: 856, endPoint y: 228, distance: 10.4
click at [682, 233] on div "Available Inventory Expected Qty Actual Qty 7 0 0" at bounding box center [860, 209] width 312 height 96
drag, startPoint x: 870, startPoint y: 217, endPoint x: 634, endPoint y: 189, distance: 237.7
click at [639, 194] on div "Name: FT - CANNABIS FLOWER - 3.5G - MBL - HYB SKU: [PERSON_NAME]-FT-CAN-MBL Pac…" at bounding box center [699, 262] width 1286 height 214
click at [589, 229] on div "Original Package ID: FLSRWGM-20250902-2057" at bounding box center [384, 233] width 635 height 13
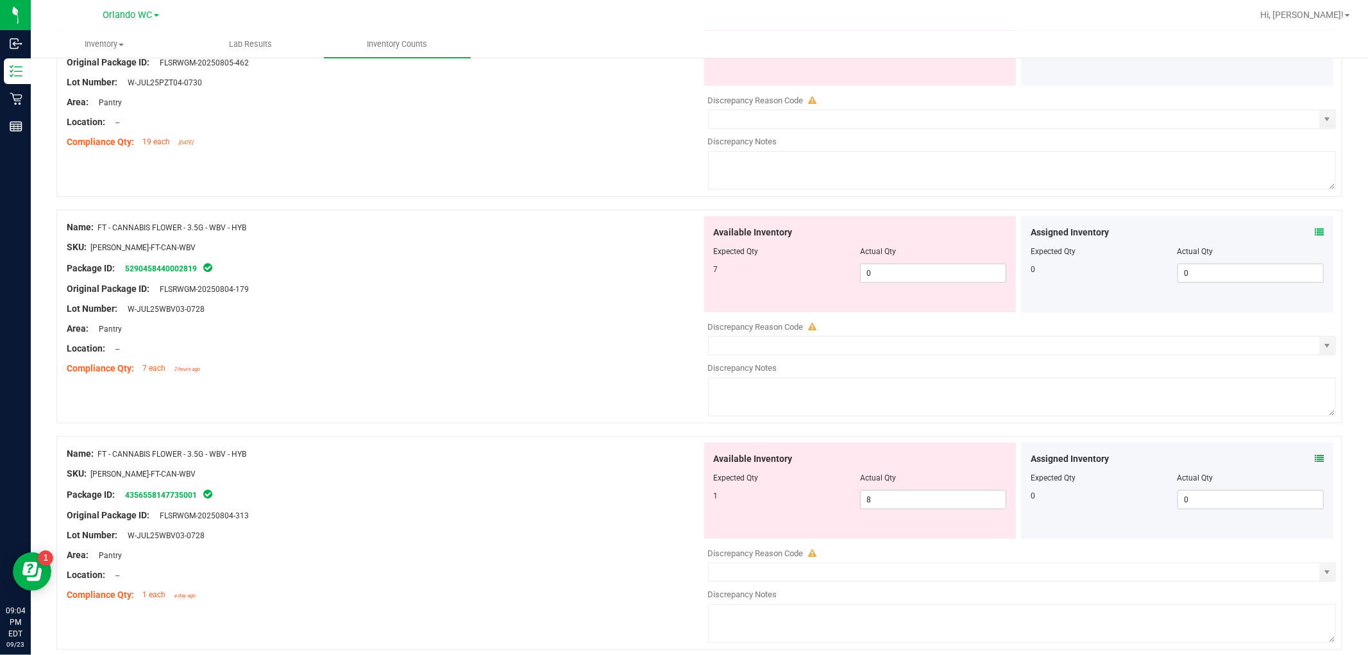
scroll to position [997, 0]
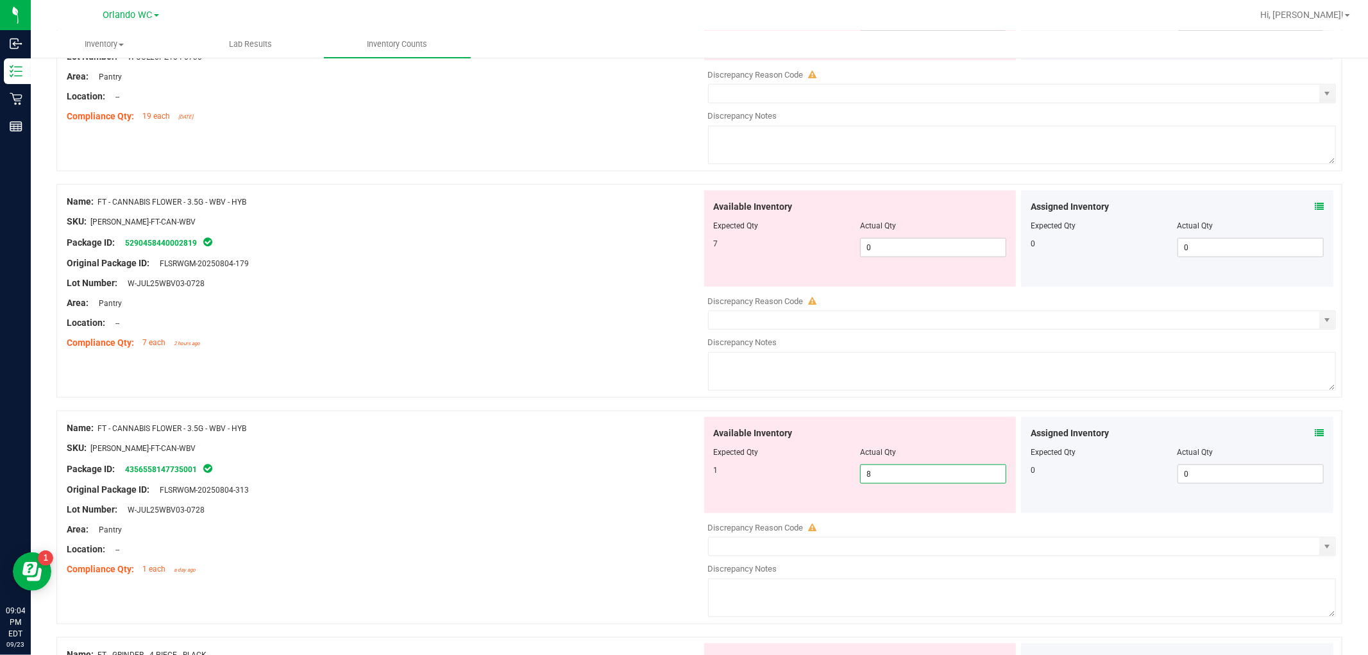
drag, startPoint x: 931, startPoint y: 476, endPoint x: 629, endPoint y: 394, distance: 312.2
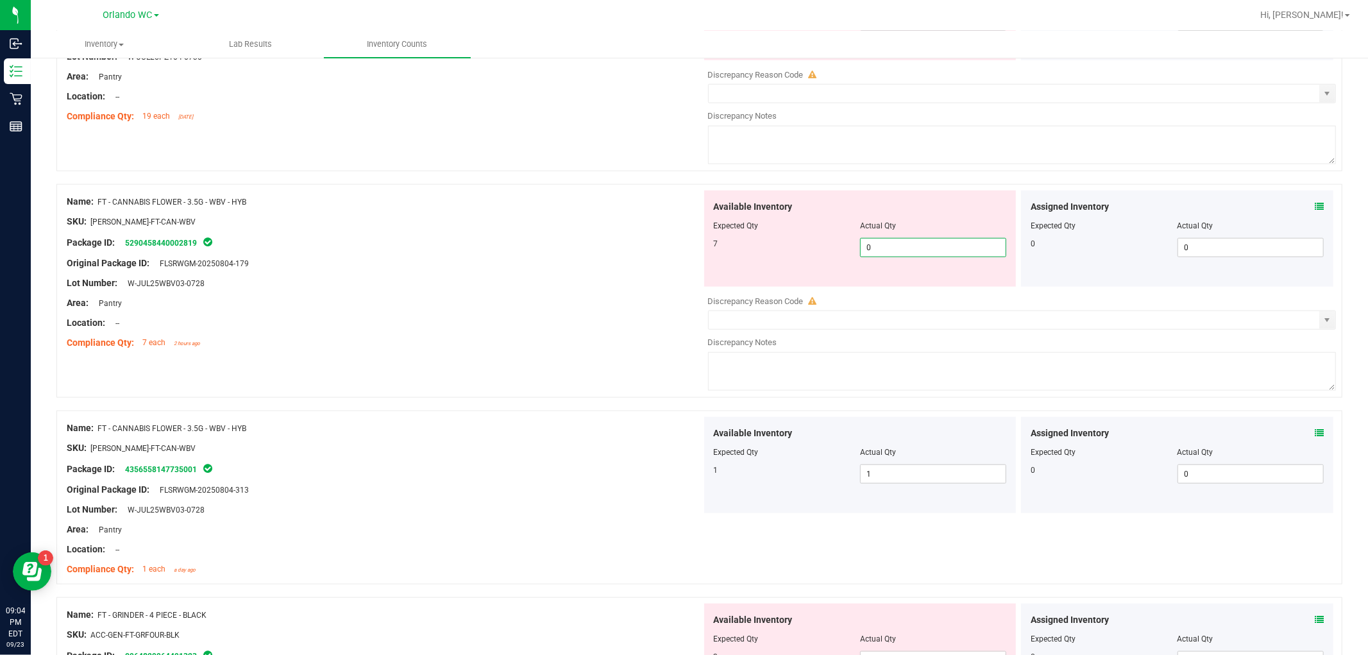
drag, startPoint x: 918, startPoint y: 251, endPoint x: 674, endPoint y: 215, distance: 247.1
click at [674, 215] on div "Name: FT - CANNABIS FLOWER - 3.5G - WBV - HYB SKU: [PERSON_NAME]-FT-CAN-WBV Pac…" at bounding box center [699, 291] width 1286 height 214
click at [566, 283] on div "Lot Number: W-JUL25WBV03-0728" at bounding box center [384, 282] width 635 height 13
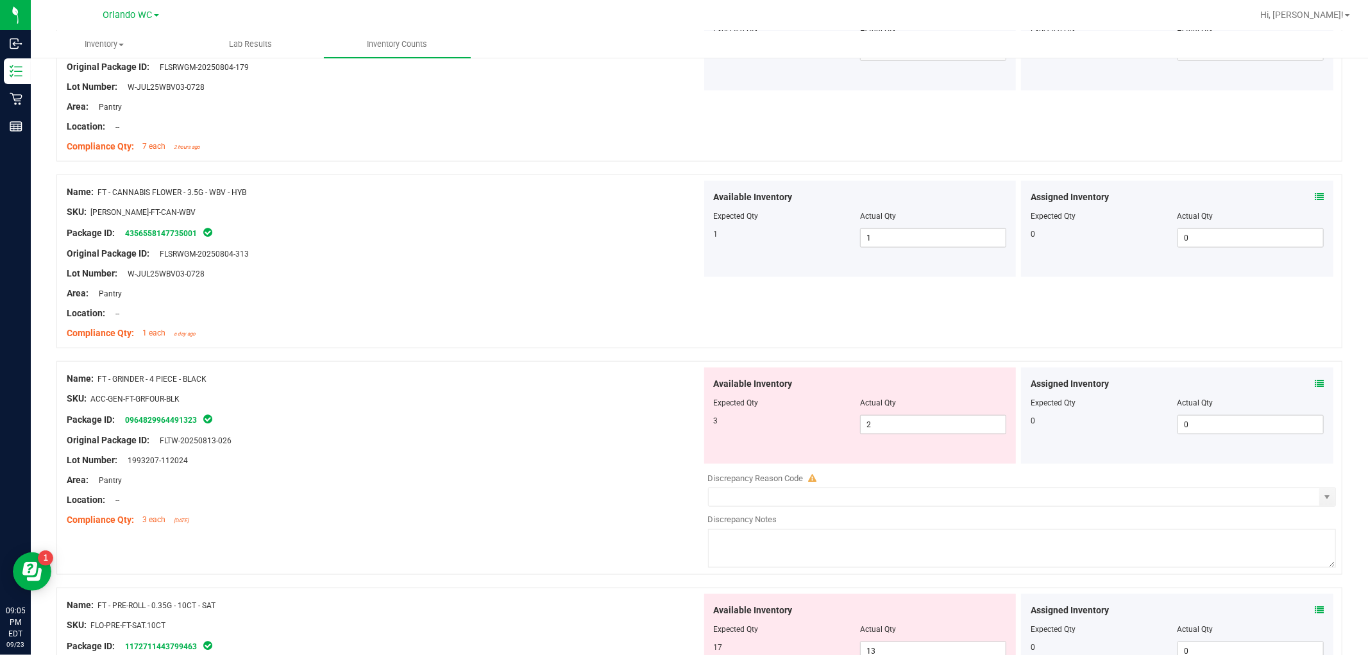
scroll to position [1140, 0]
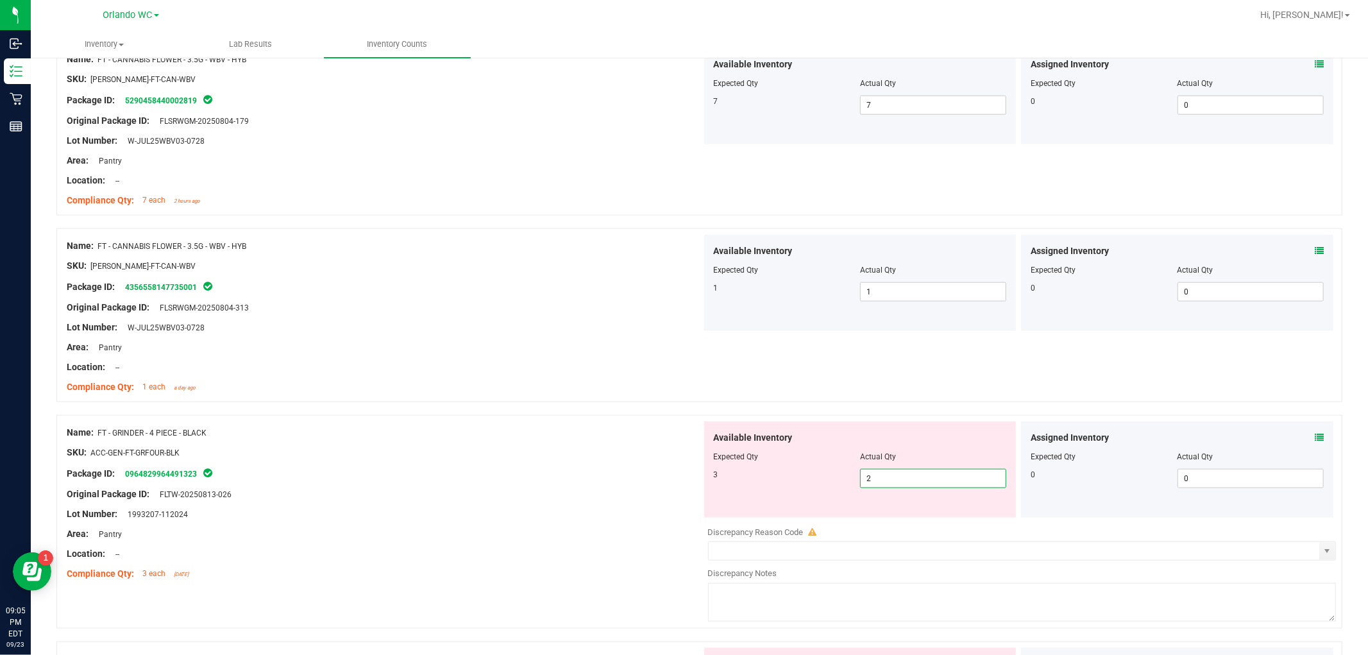
click at [682, 481] on span "2 2" at bounding box center [933, 478] width 146 height 19
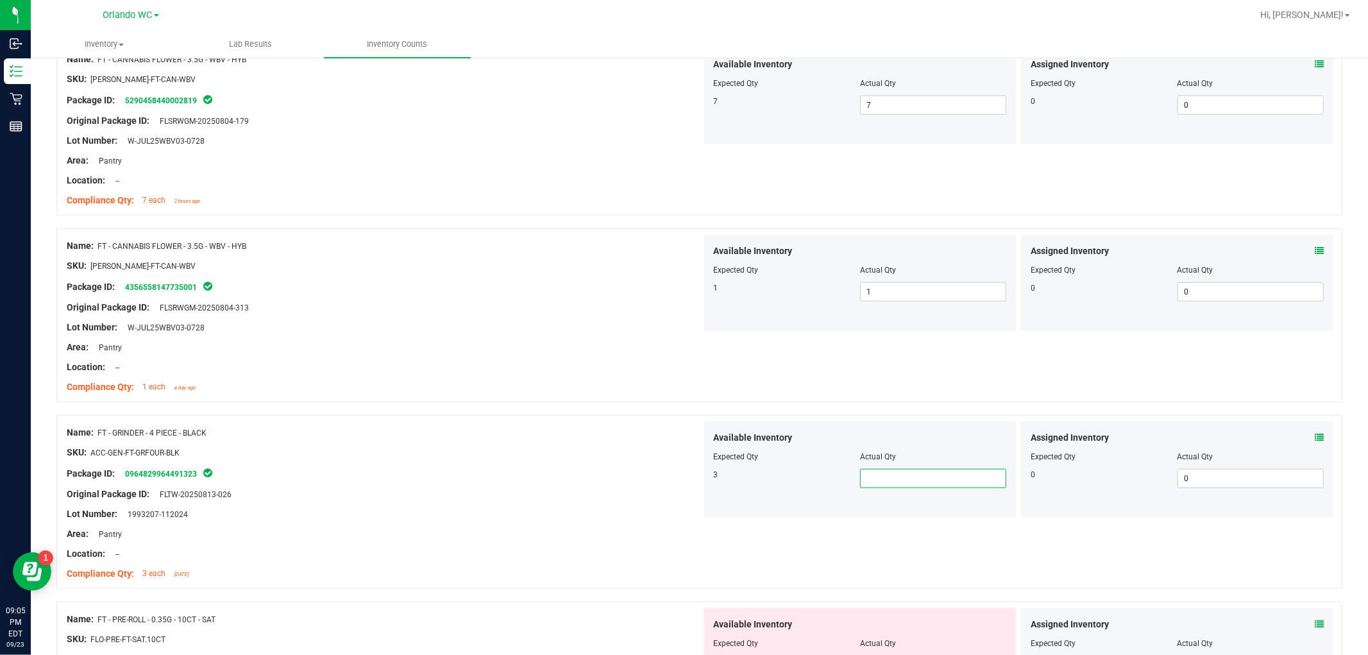
click at [682, 481] on input "text" at bounding box center [933, 478] width 145 height 18
click at [634, 415] on div "Name: FT - GRINDER - 4 PIECE - BLACK SKU: ACC-GEN-FT-GRFOUR-BLK Package ID: 096…" at bounding box center [699, 502] width 1286 height 174
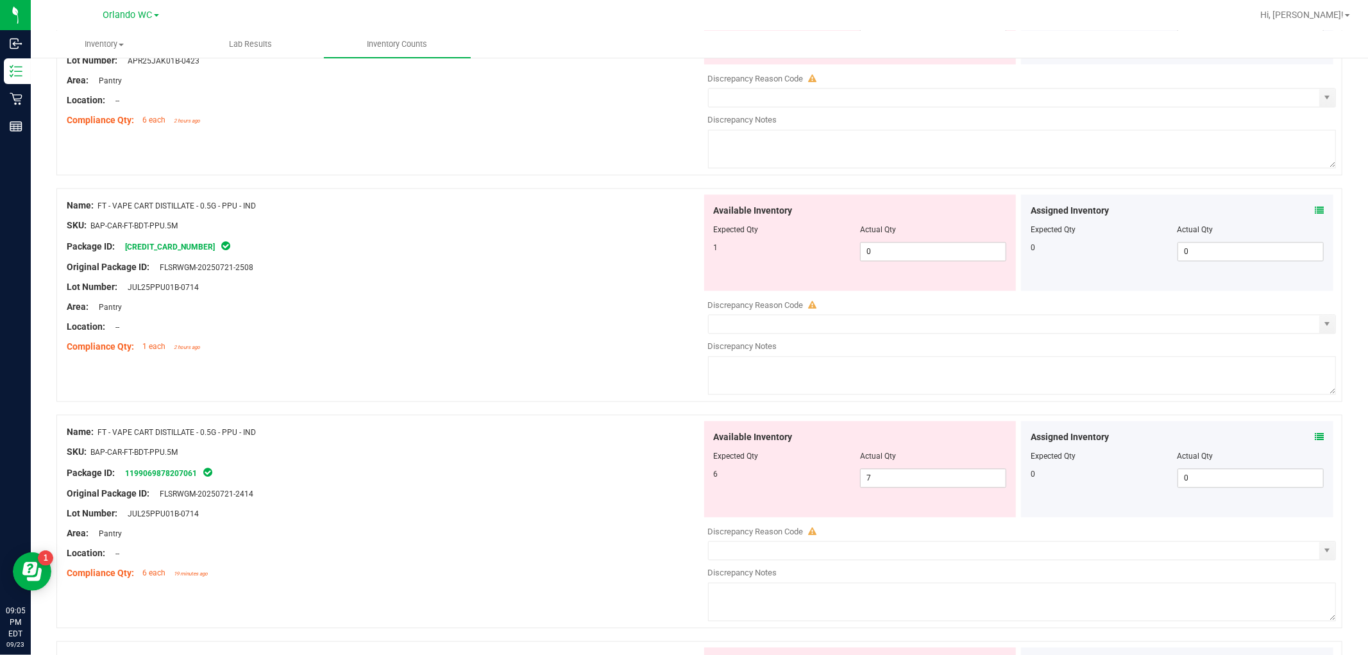
scroll to position [2494, 0]
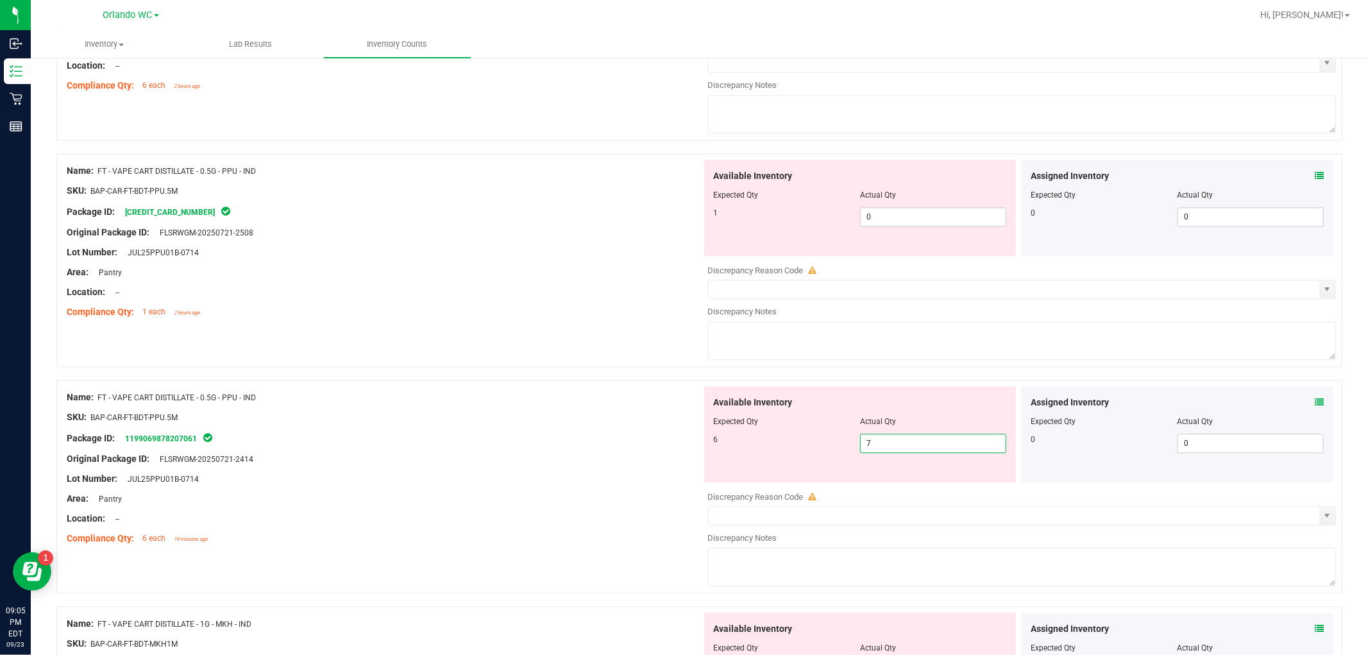
drag, startPoint x: 915, startPoint y: 439, endPoint x: 786, endPoint y: 445, distance: 129.0
click at [682, 445] on div "6 7 7" at bounding box center [860, 443] width 293 height 19
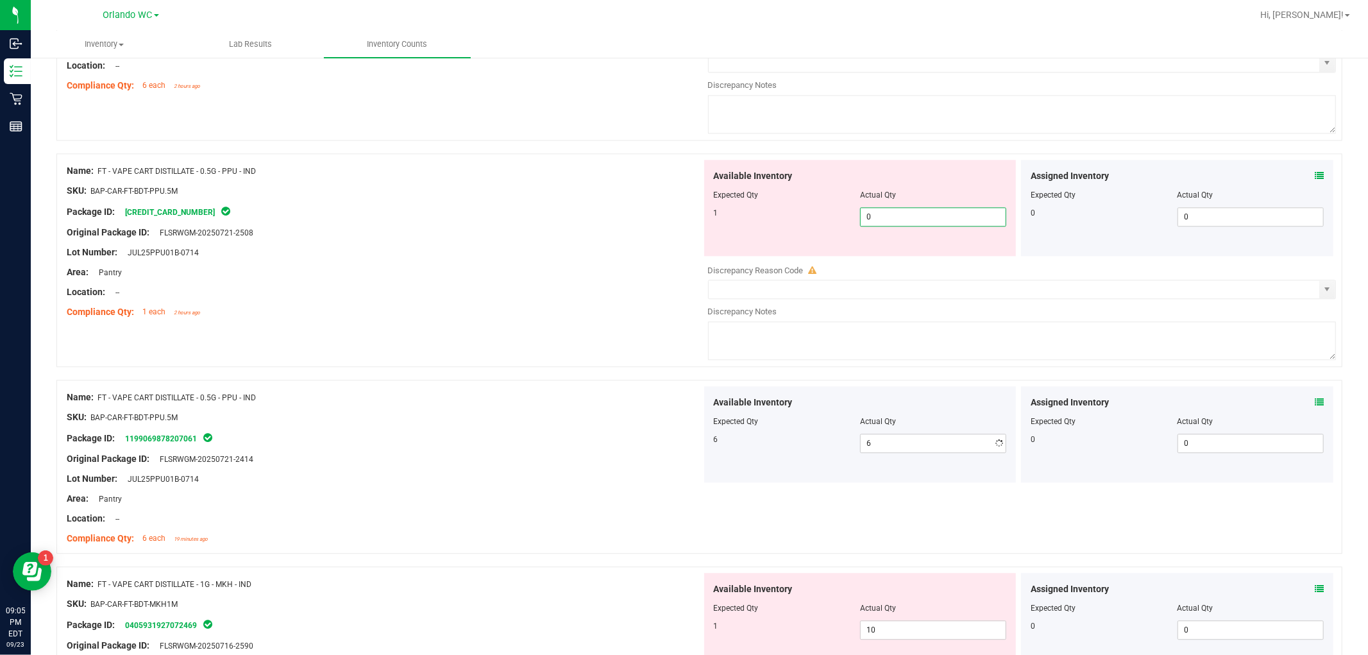
drag, startPoint x: 881, startPoint y: 223, endPoint x: 734, endPoint y: 220, distance: 146.9
click at [682, 220] on div "1 0 0" at bounding box center [860, 216] width 293 height 19
click at [584, 250] on div "Lot Number: JUL25PPU01B-0714" at bounding box center [384, 252] width 635 height 13
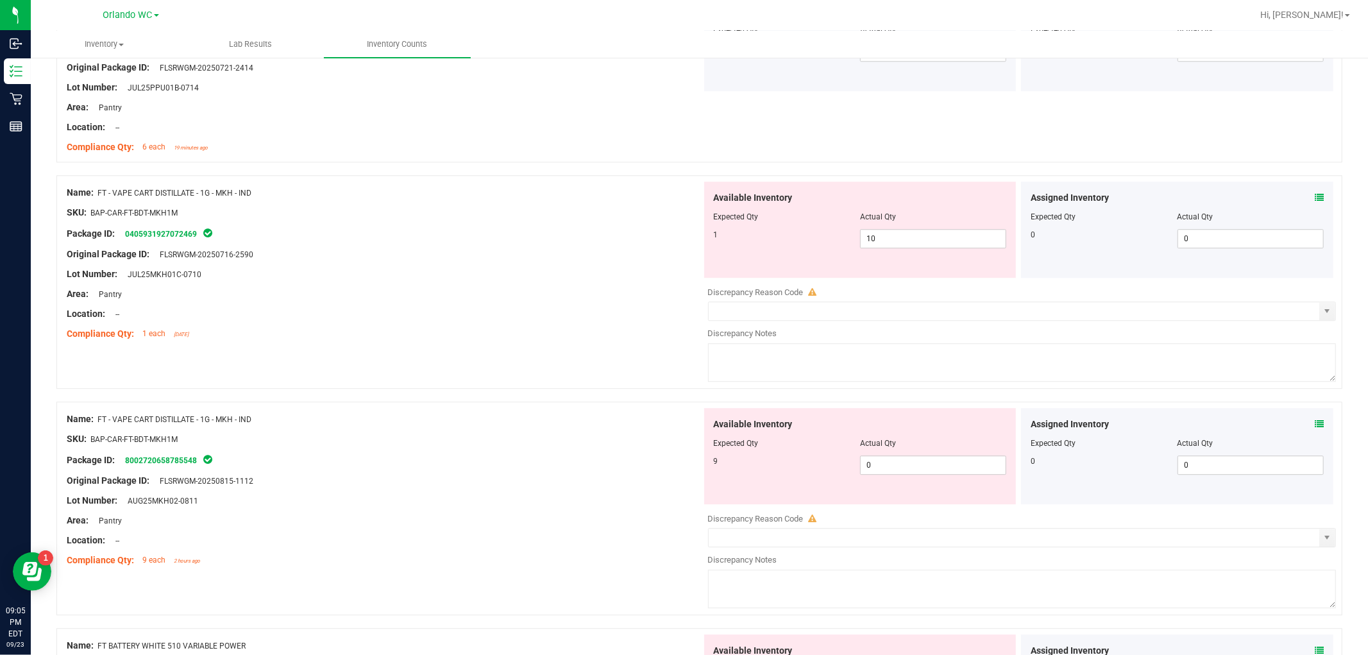
scroll to position [2850, 0]
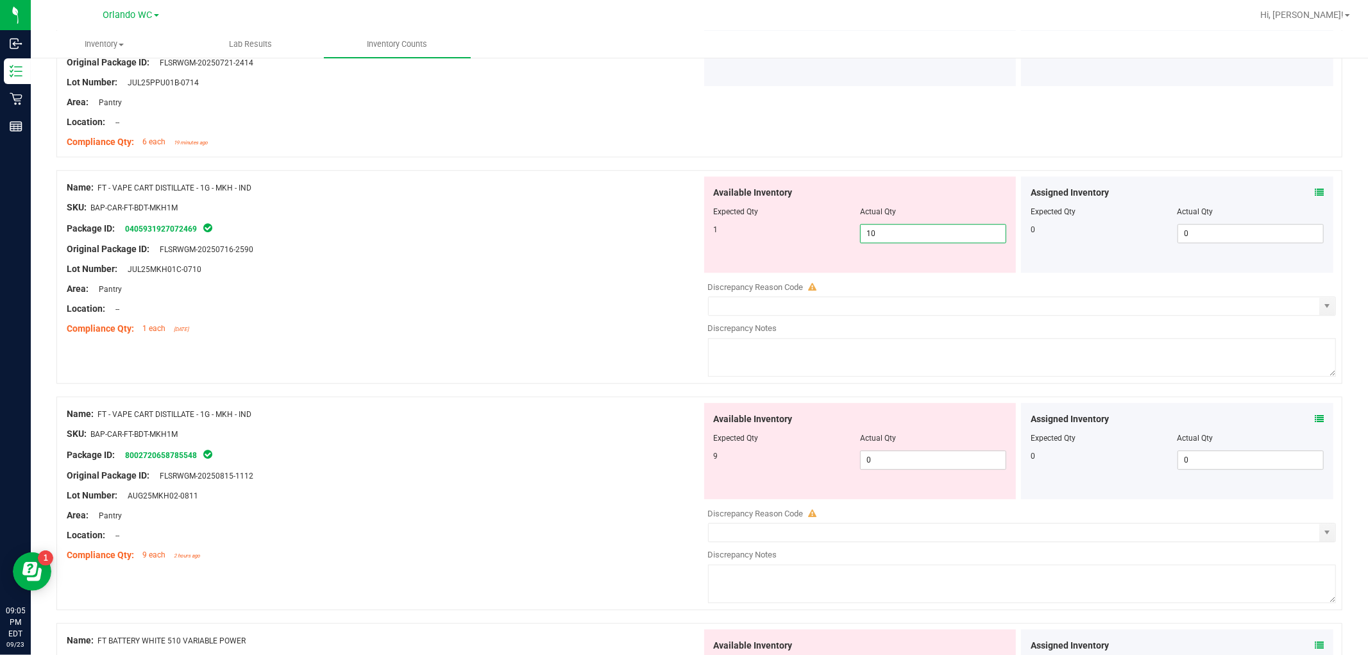
drag, startPoint x: 906, startPoint y: 239, endPoint x: 793, endPoint y: 231, distance: 112.5
click at [682, 230] on div "1 10 10" at bounding box center [860, 233] width 293 height 19
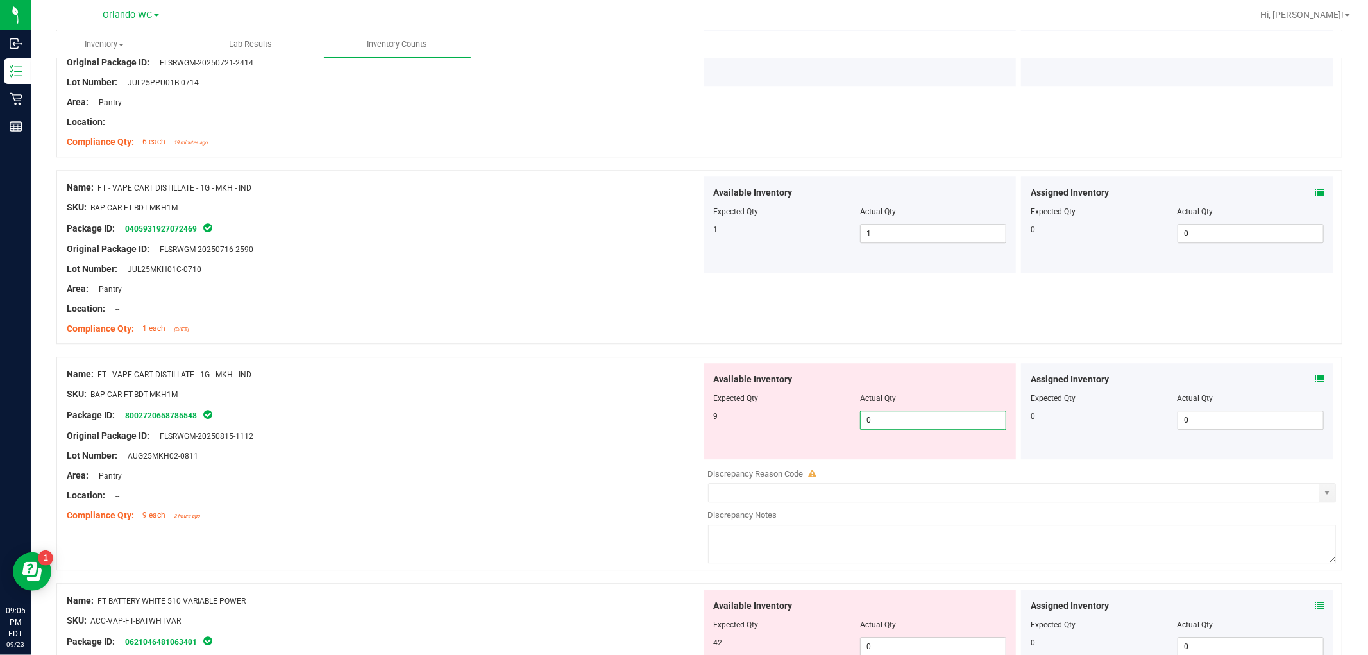
drag, startPoint x: 947, startPoint y: 465, endPoint x: 784, endPoint y: 424, distance: 167.4
click at [682, 424] on div "9 0 0" at bounding box center [860, 419] width 293 height 19
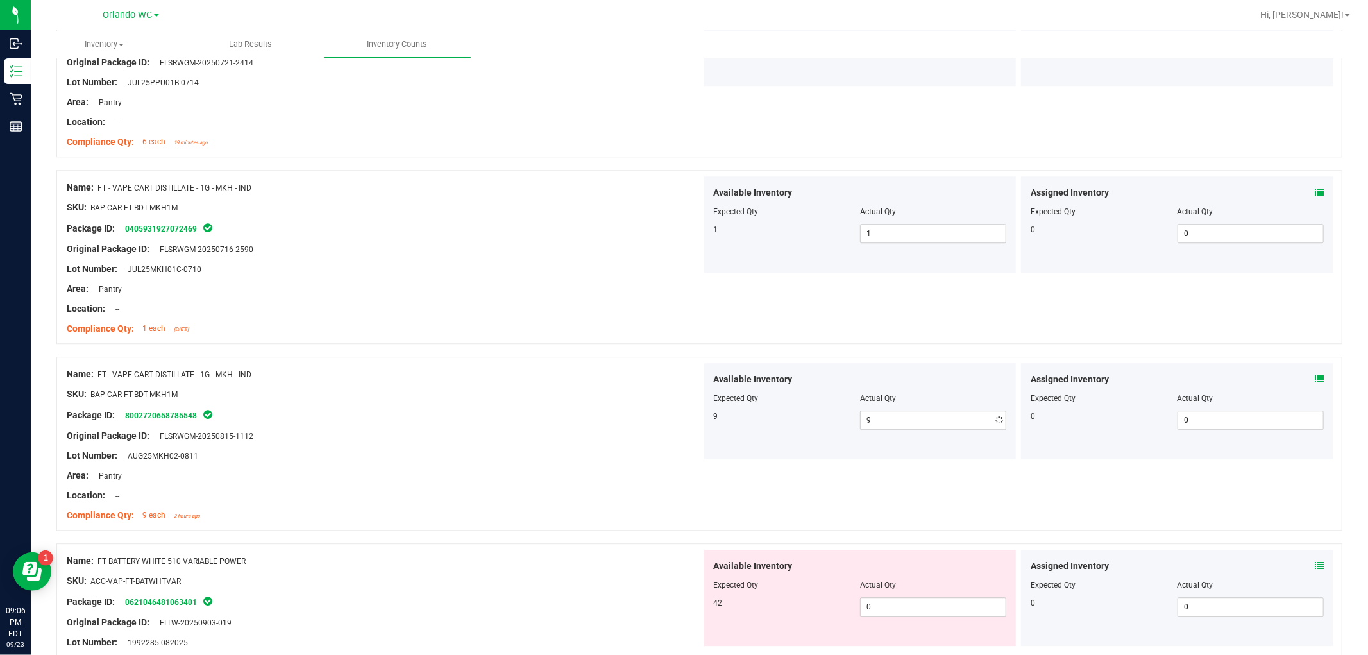
drag, startPoint x: 600, startPoint y: 433, endPoint x: 618, endPoint y: 435, distance: 17.4
click at [600, 433] on div "Original Package ID: FLSRWGM-20250815-1112" at bounding box center [384, 435] width 635 height 13
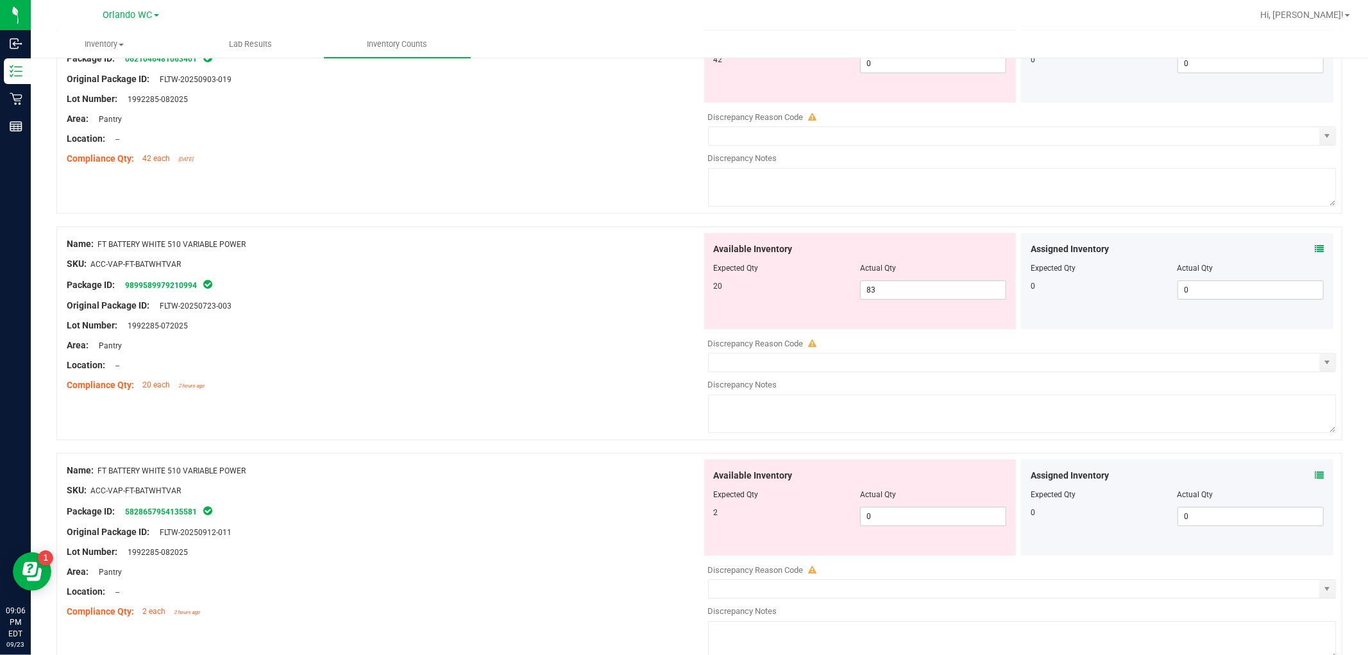
scroll to position [3339, 0]
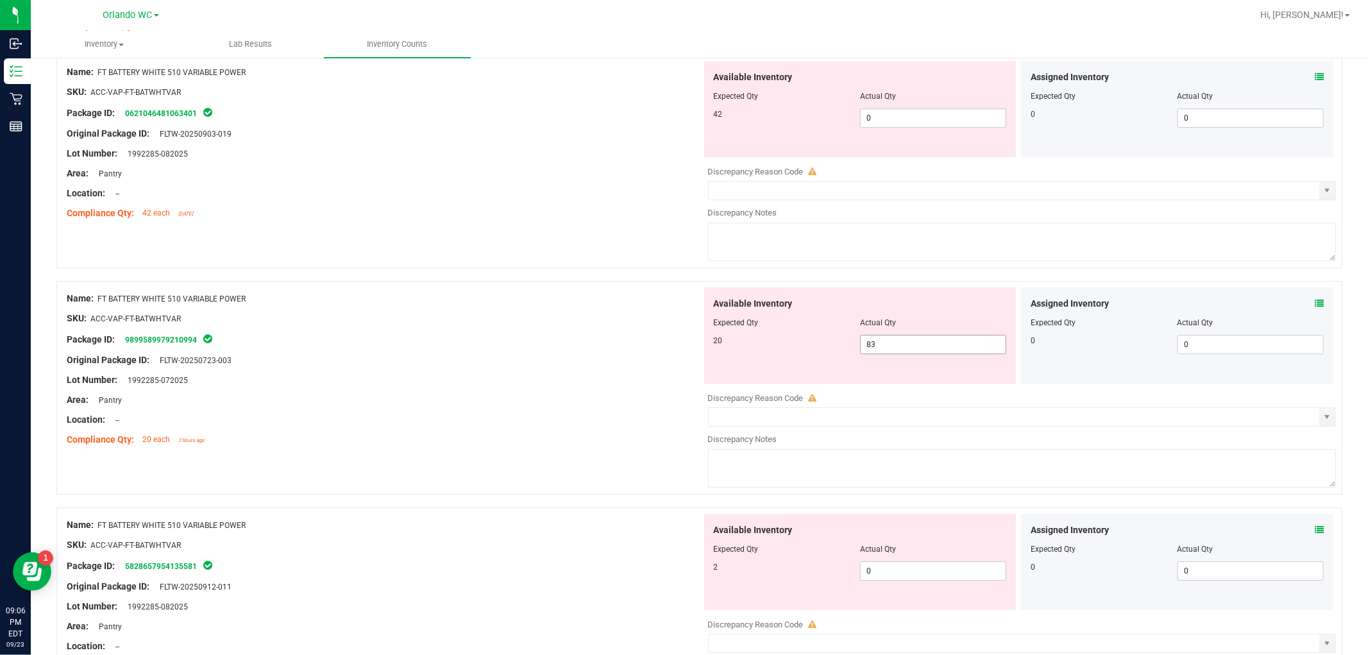
drag, startPoint x: 875, startPoint y: 351, endPoint x: 740, endPoint y: 366, distance: 136.2
click at [682, 366] on div "Available Inventory Expected Qty Actual Qty 20 83 83" at bounding box center [860, 335] width 312 height 96
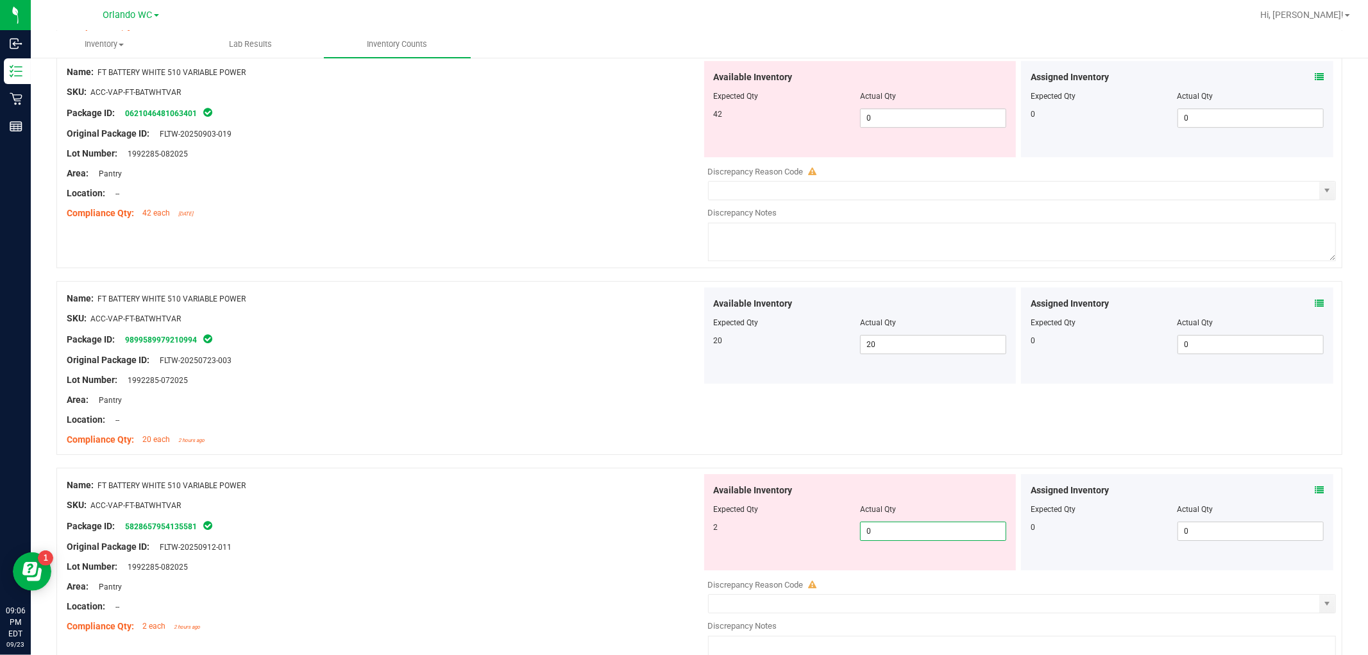
drag, startPoint x: 888, startPoint y: 573, endPoint x: 779, endPoint y: 582, distance: 109.4
click at [682, 578] on div "Available Inventory Expected Qty Actual Qty 2 0 0" at bounding box center [1019, 575] width 635 height 203
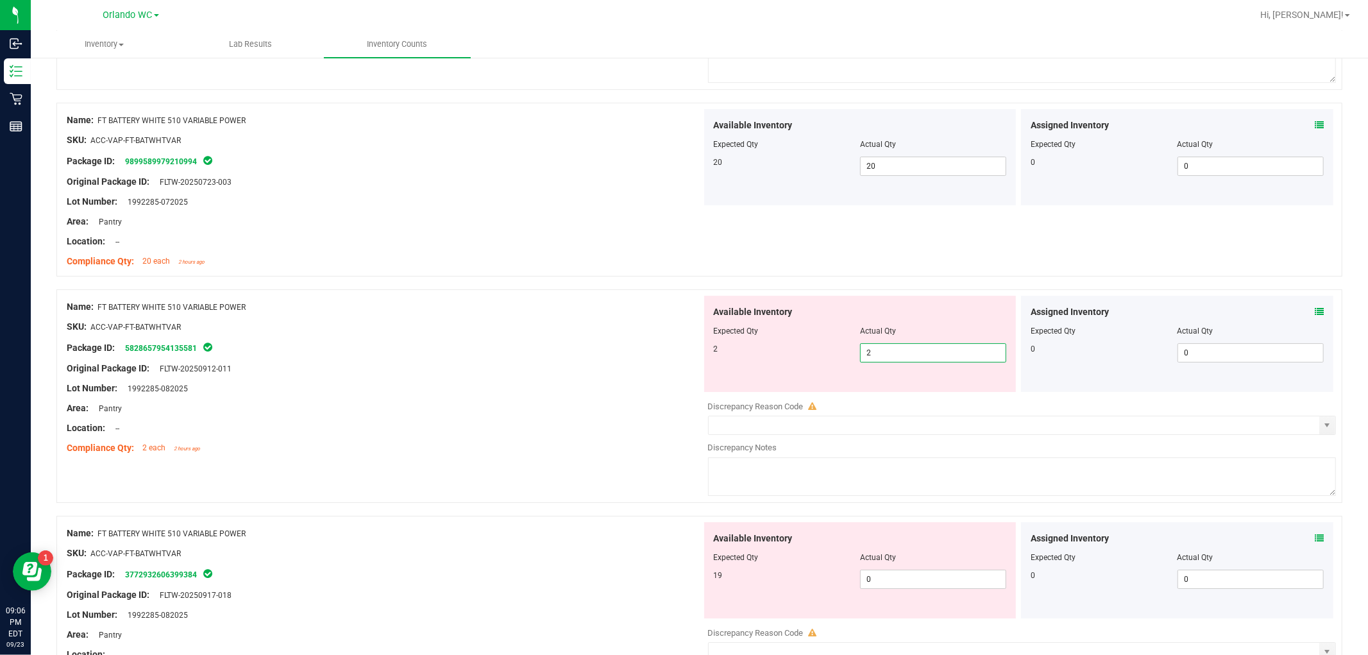
scroll to position [3553, 0]
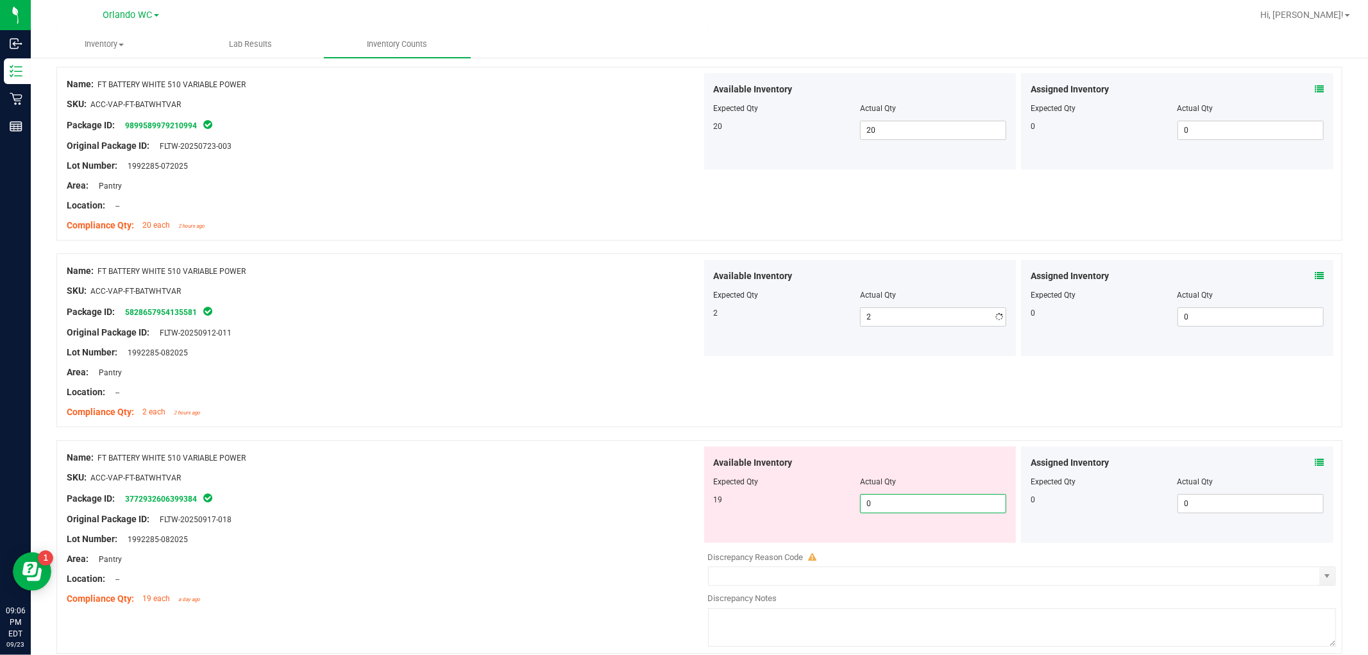
drag, startPoint x: 888, startPoint y: 543, endPoint x: 784, endPoint y: 537, distance: 104.1
click at [682, 536] on div "Available Inventory Expected Qty Actual Qty 19 0 0" at bounding box center [860, 494] width 312 height 96
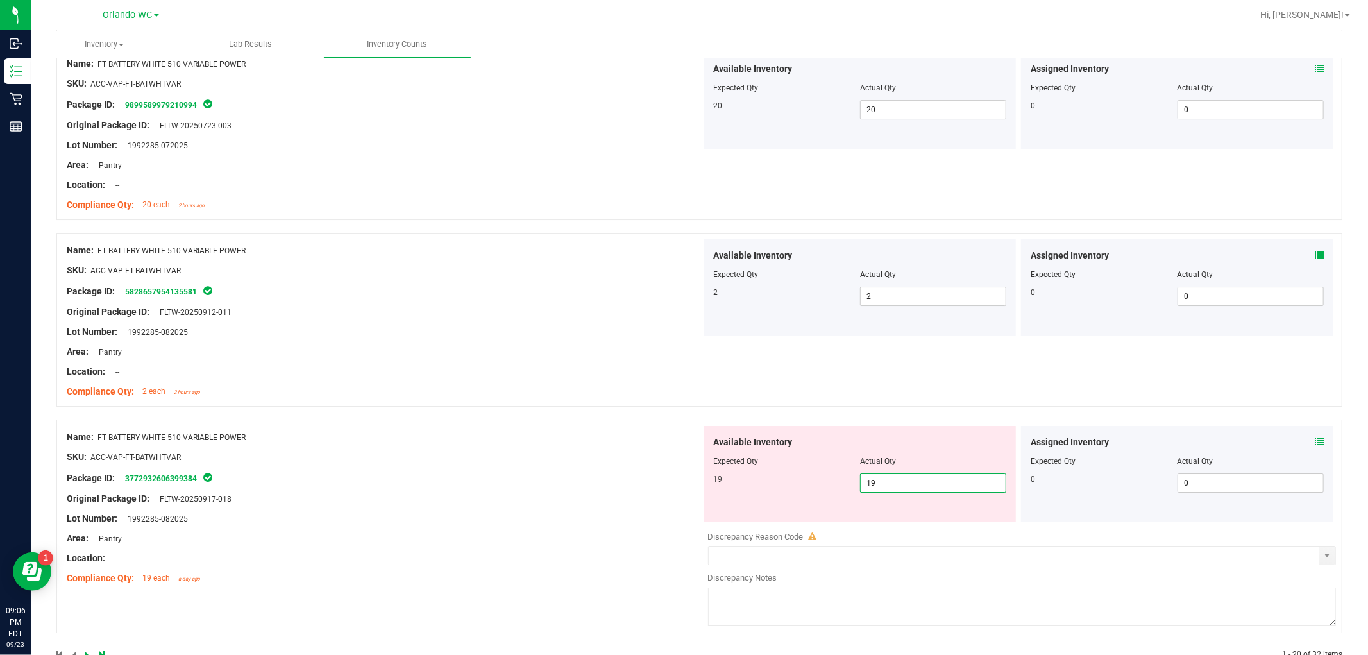
click at [582, 529] on div "Name: FT BATTERY WHITE 510 VARIABLE POWER SKU: ACC-VAP-FT-BATWHTVAR Package ID:…" at bounding box center [384, 508] width 635 height 164
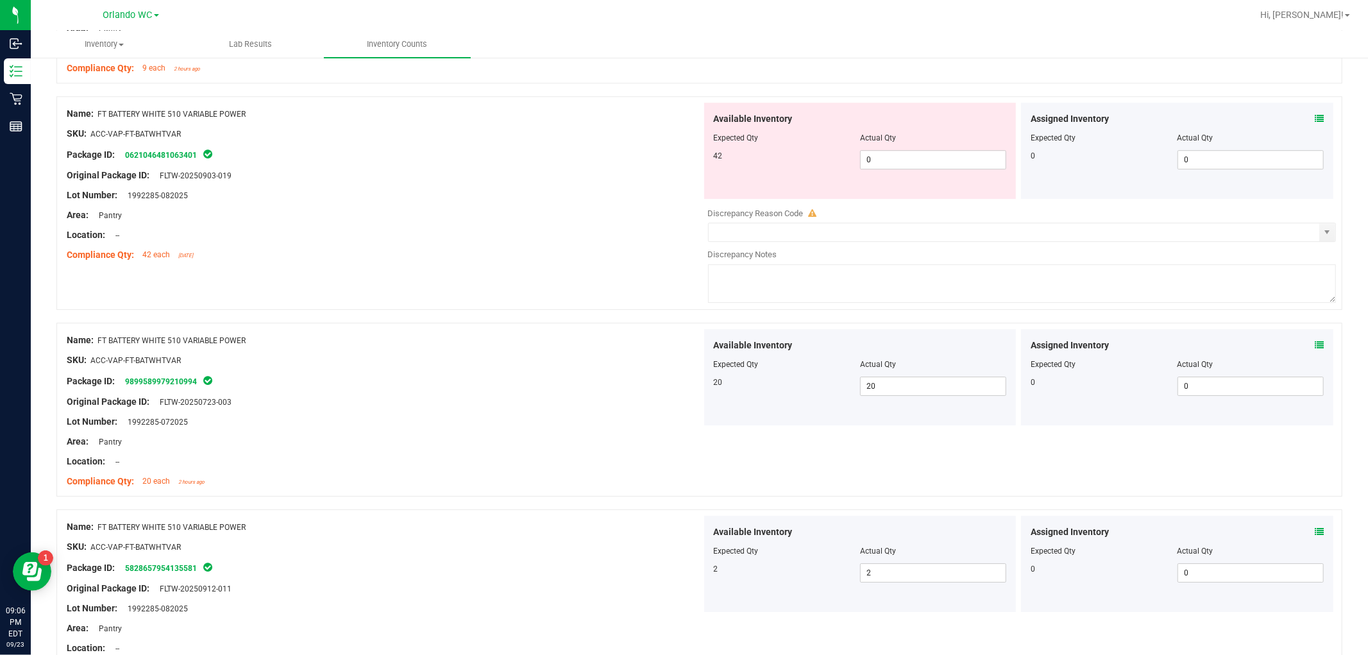
scroll to position [3288, 0]
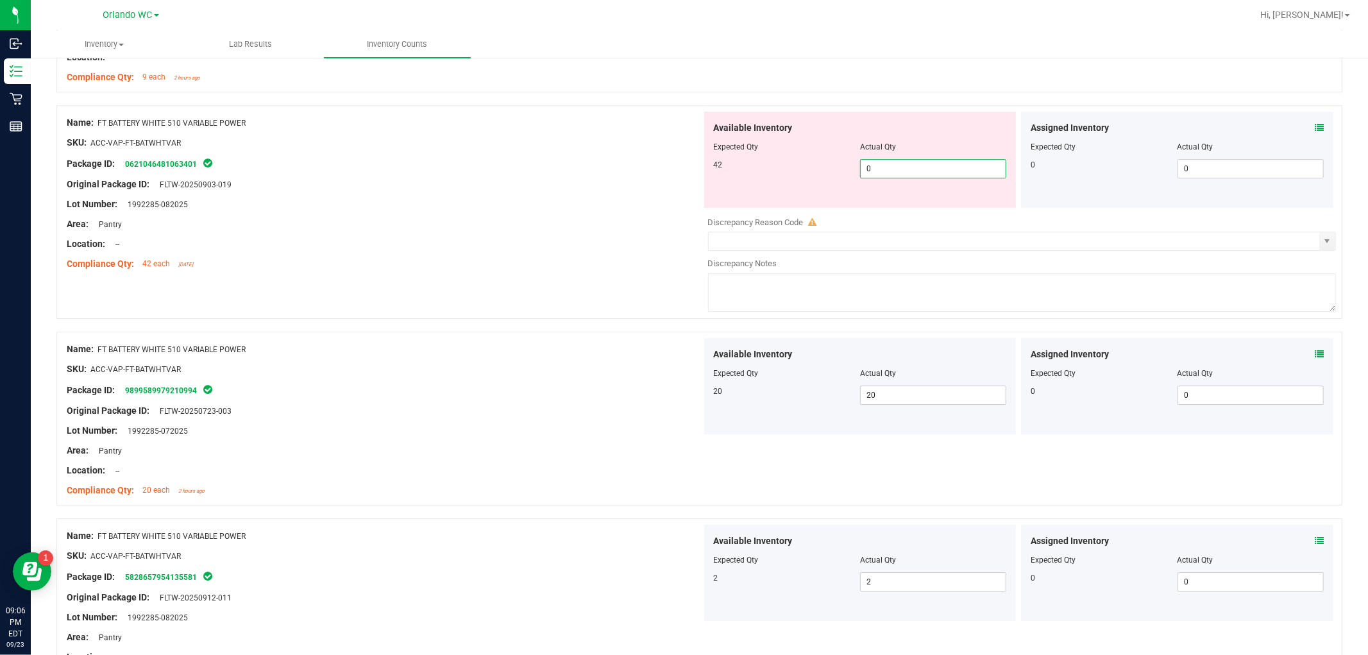
drag, startPoint x: 900, startPoint y: 165, endPoint x: 673, endPoint y: 156, distance: 227.2
click at [673, 156] on div "Name: FT BATTERY WHITE 510 VARIABLE POWER SKU: ACC-VAP-FT-BATWHTVAR Package ID:…" at bounding box center [699, 212] width 1286 height 214
click at [412, 246] on div "Location: --" at bounding box center [384, 243] width 635 height 13
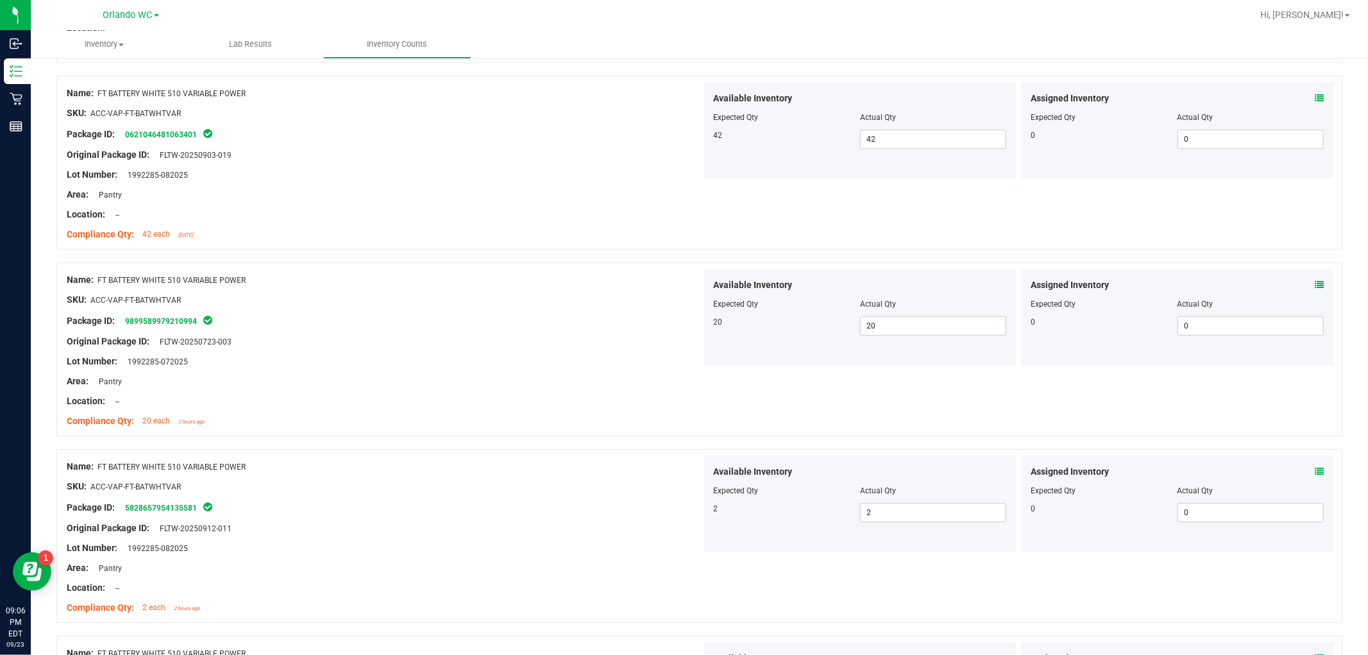
scroll to position [3035, 0]
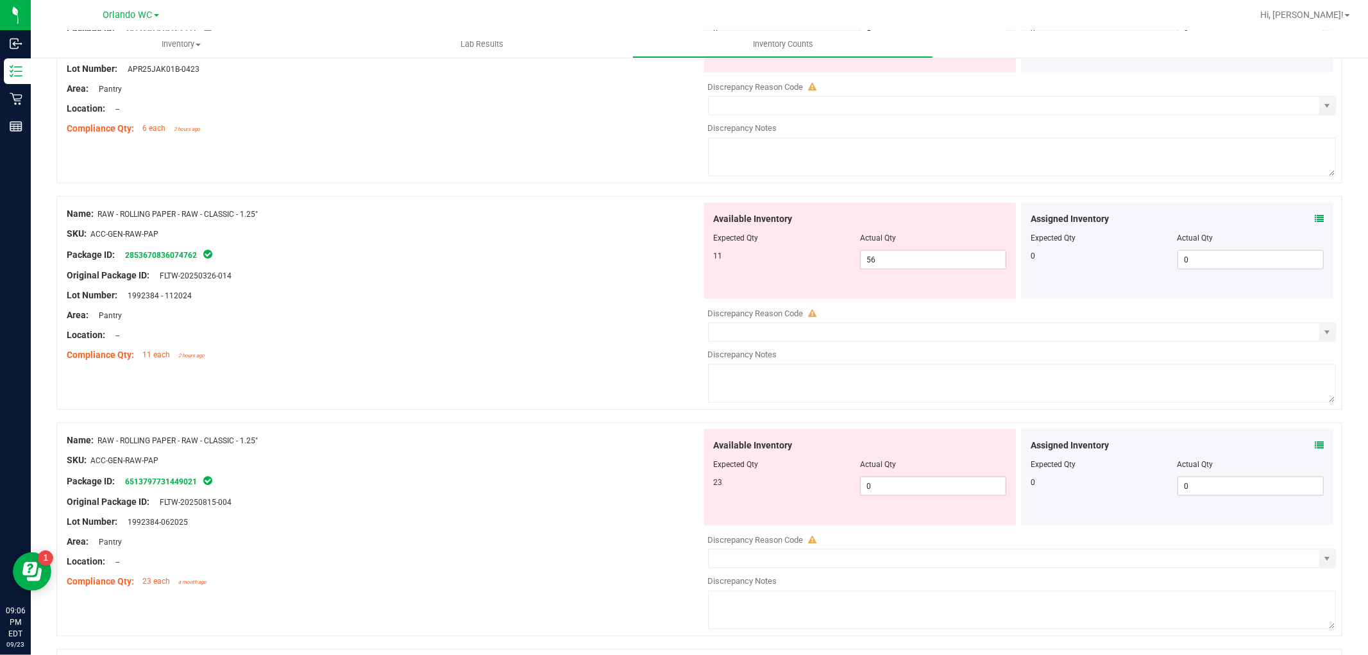
scroll to position [1140, 0]
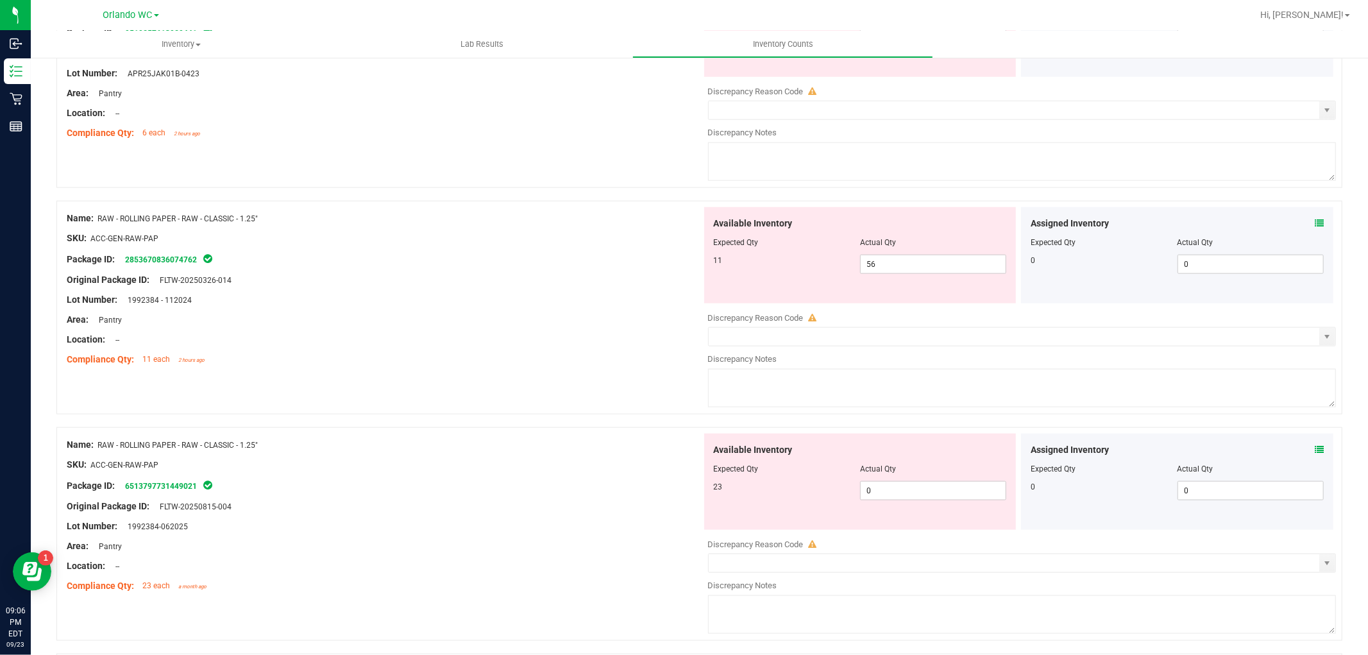
click at [894, 282] on div "Available Inventory Expected Qty Actual Qty 11 56 56" at bounding box center [860, 255] width 312 height 96
drag, startPoint x: 888, startPoint y: 267, endPoint x: 761, endPoint y: 270, distance: 127.7
click at [761, 270] on div "11 56 56" at bounding box center [860, 264] width 293 height 19
type input "11"
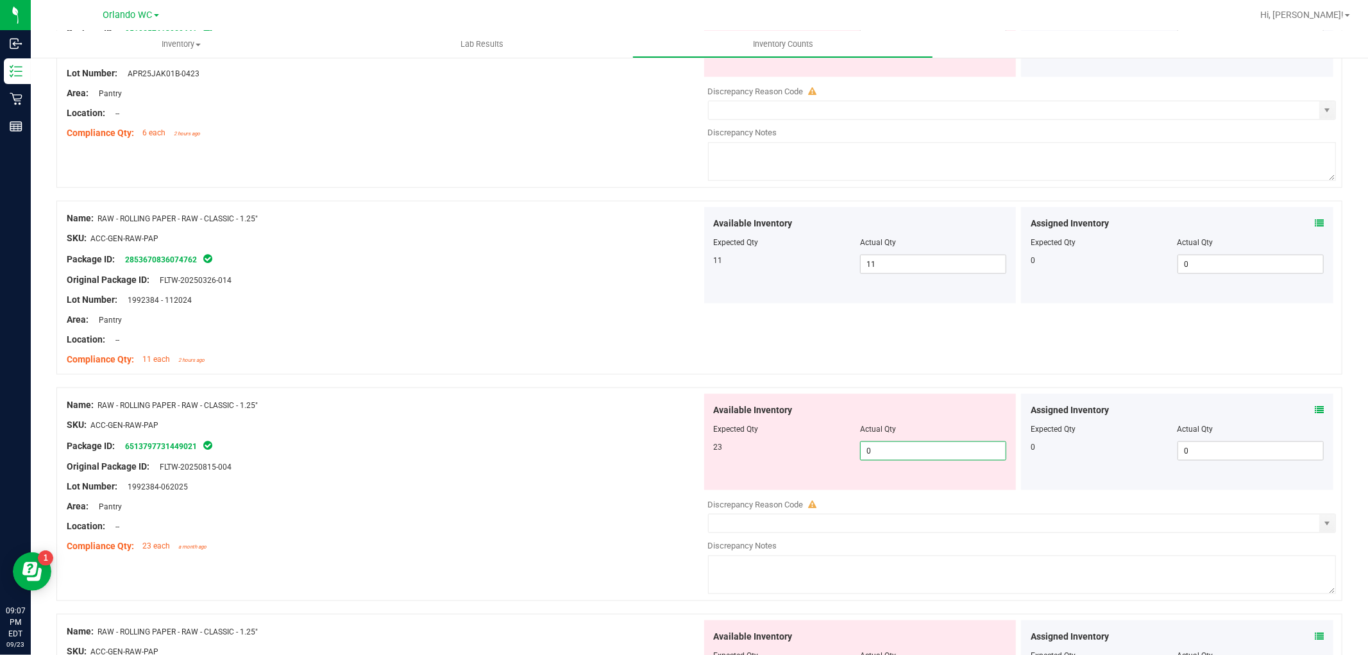
drag, startPoint x: 874, startPoint y: 489, endPoint x: 710, endPoint y: 460, distance: 166.6
click at [745, 485] on div "Available Inventory Expected Qty Actual Qty 23 0 0" at bounding box center [860, 442] width 312 height 96
type input "23"
click at [686, 473] on div "Original Package ID: FLTW-20250815-004" at bounding box center [384, 466] width 635 height 13
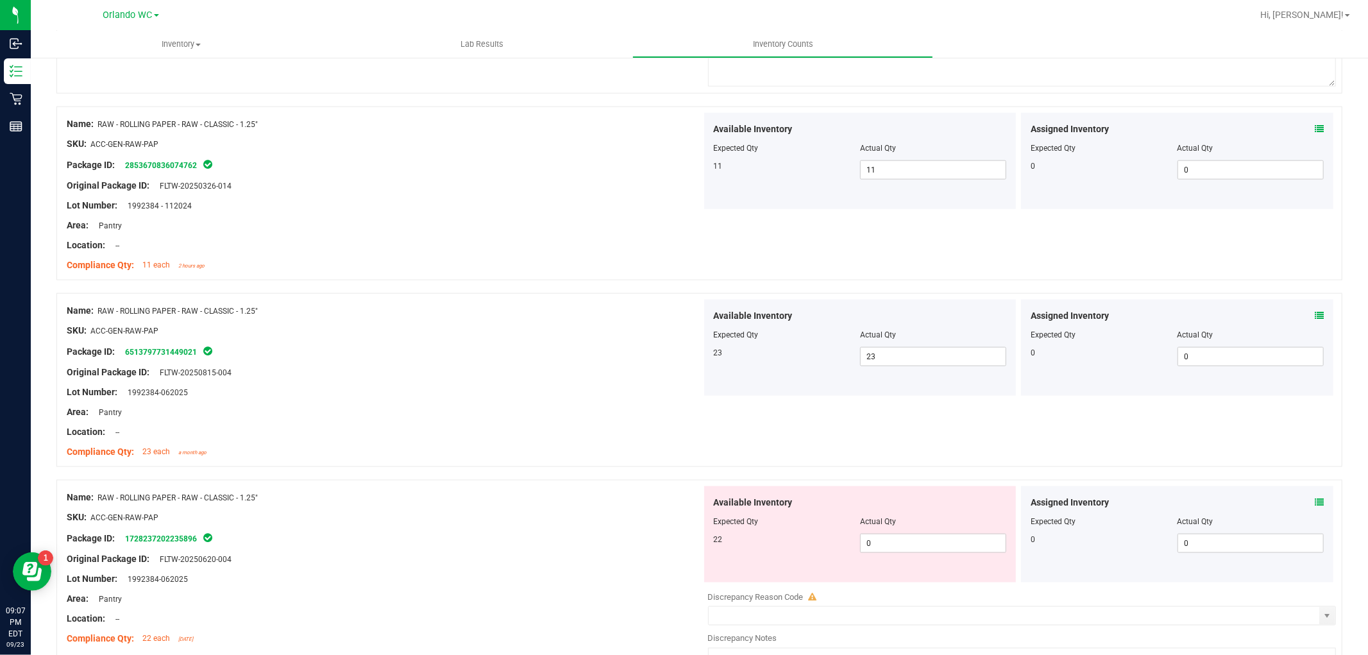
scroll to position [1354, 0]
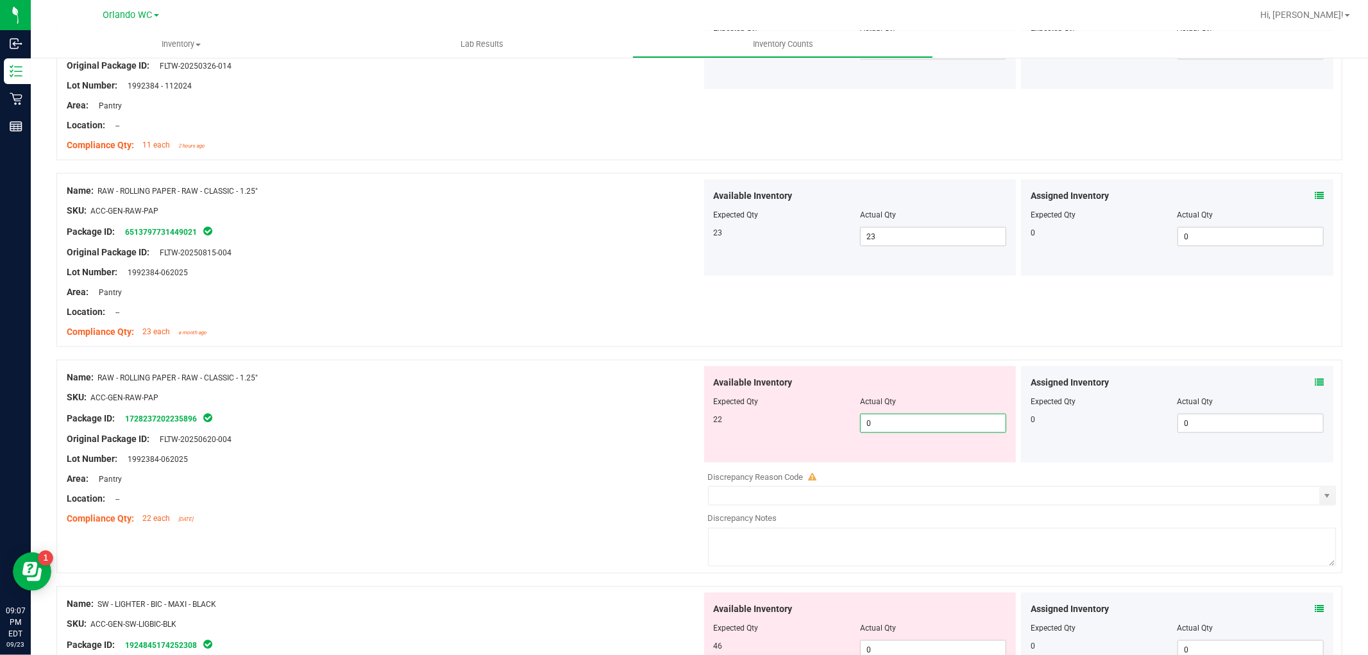
drag, startPoint x: 917, startPoint y: 419, endPoint x: 816, endPoint y: 414, distance: 100.8
click at [816, 414] on div "Available Inventory Expected Qty Actual Qty 22 0 0" at bounding box center [860, 414] width 312 height 96
type input "22"
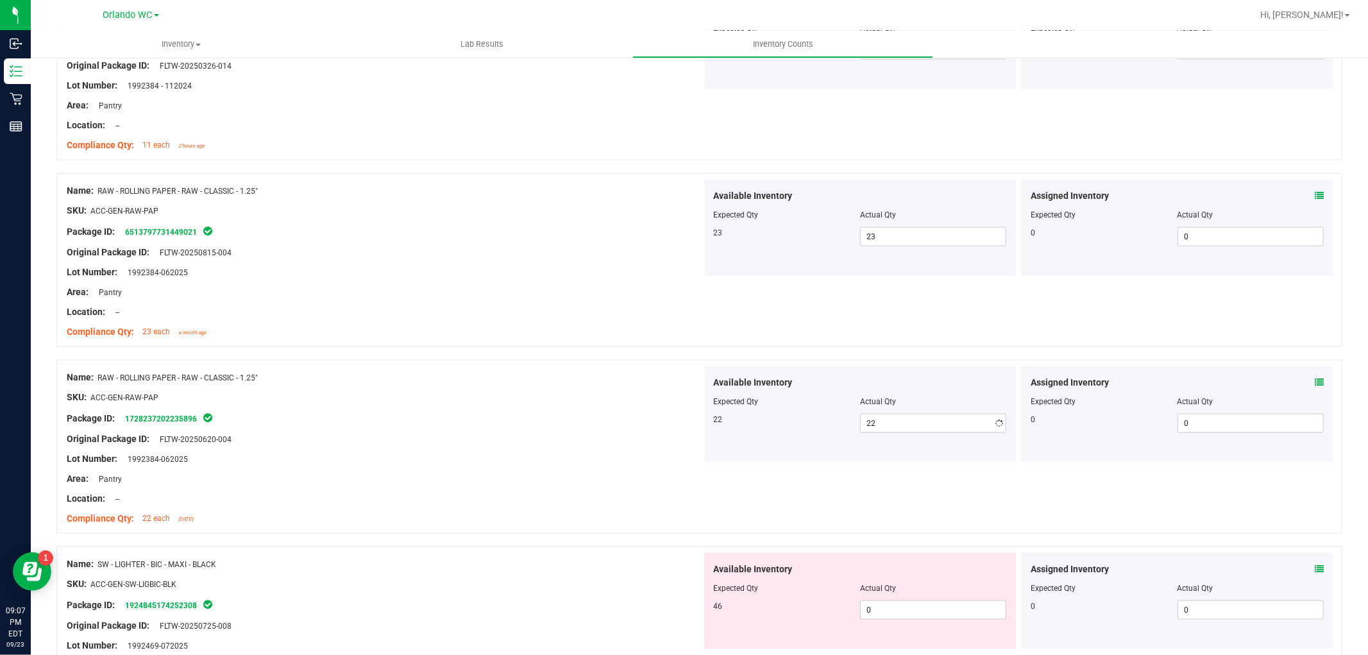
click at [469, 476] on div "Area: Pantry" at bounding box center [384, 478] width 635 height 13
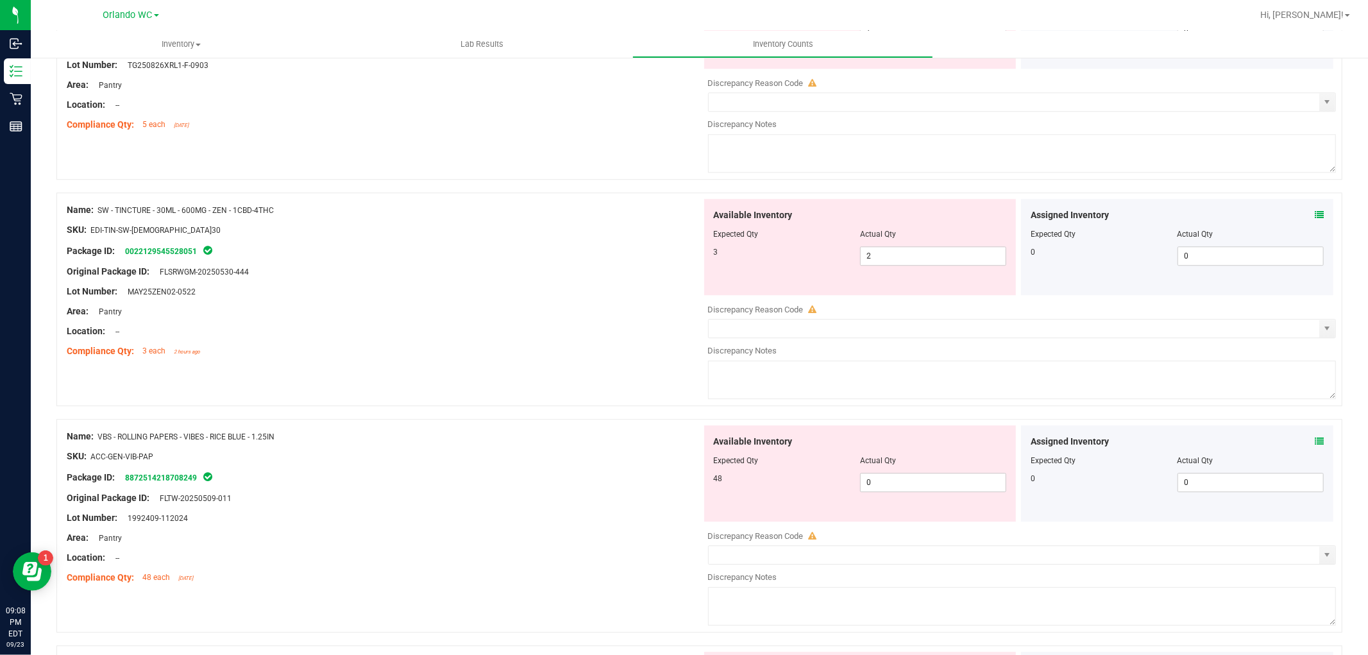
scroll to position [2850, 0]
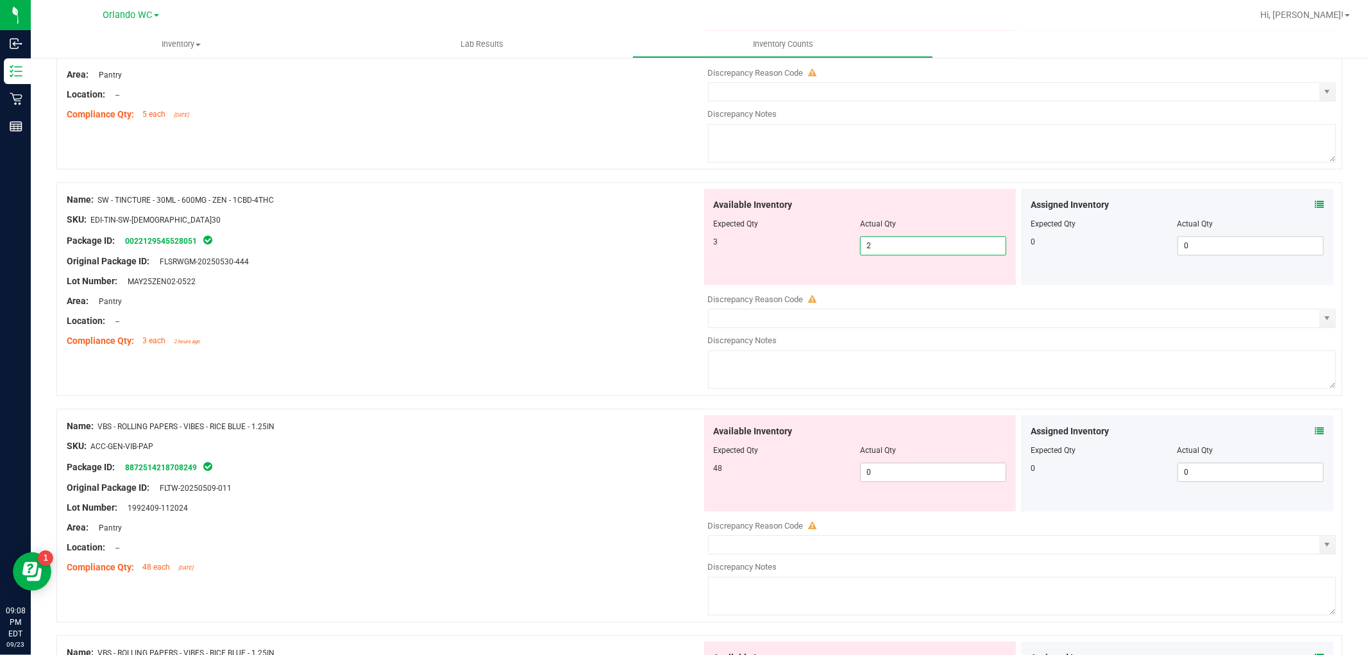
drag, startPoint x: 886, startPoint y: 251, endPoint x: 815, endPoint y: 255, distance: 71.9
click at [815, 255] on div "3 2 2" at bounding box center [860, 245] width 293 height 19
type input "3"
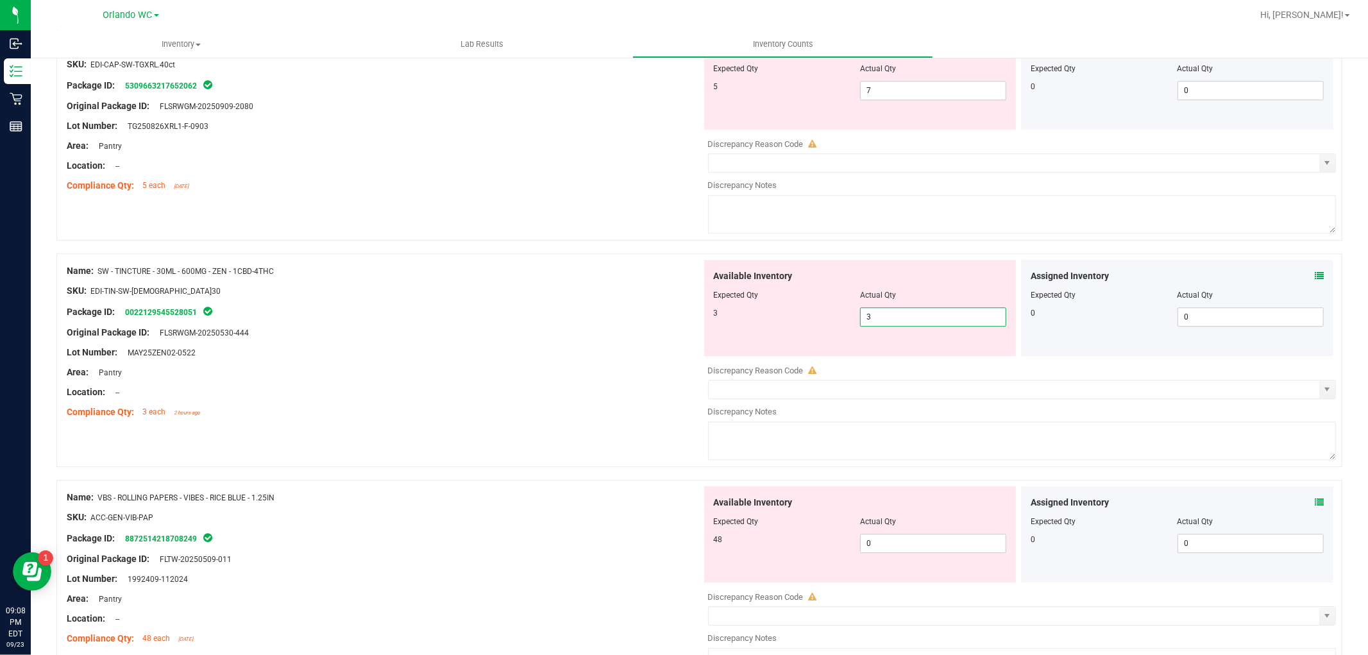
type input "3"
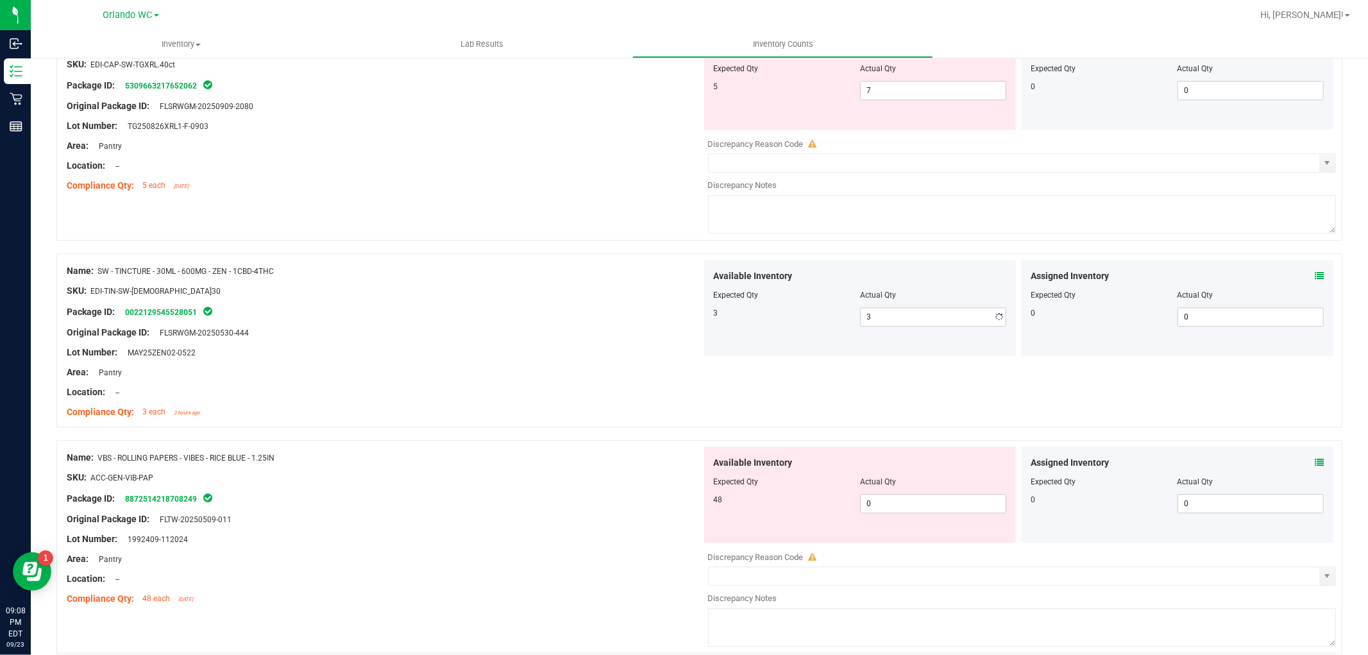
click at [595, 319] on div "Package ID: 0022129545528051" at bounding box center [384, 311] width 635 height 15
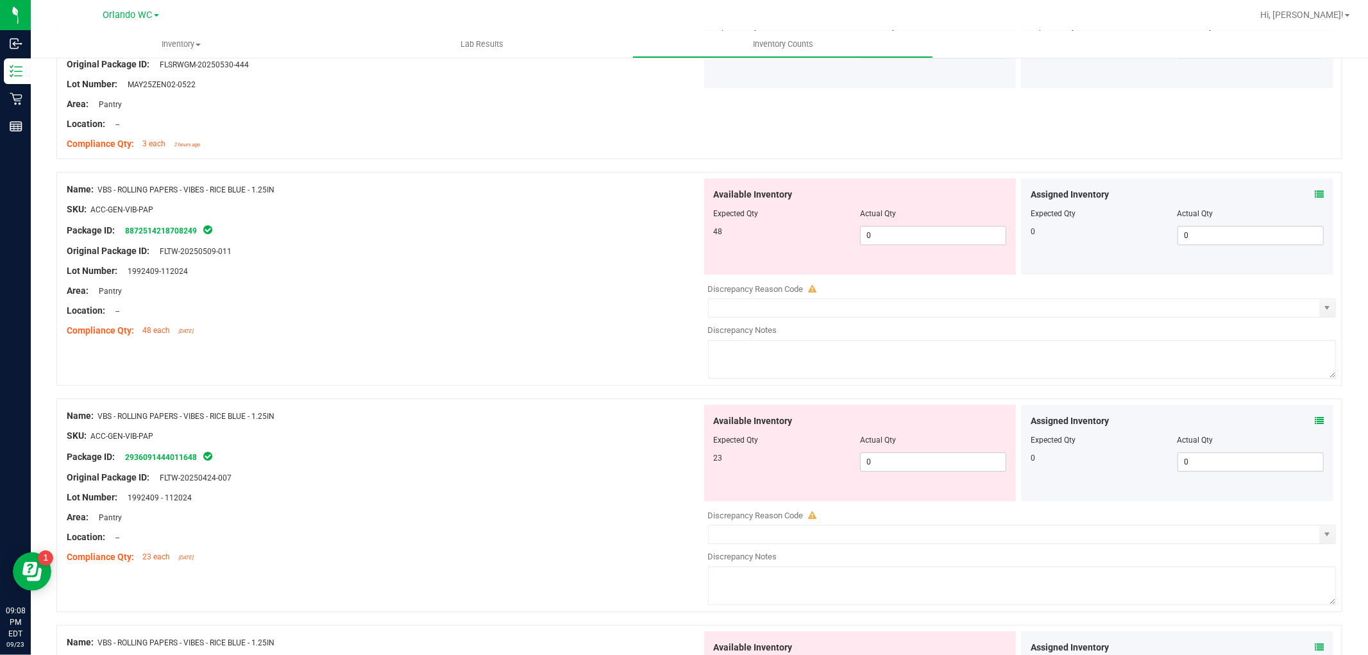
scroll to position [3278, 0]
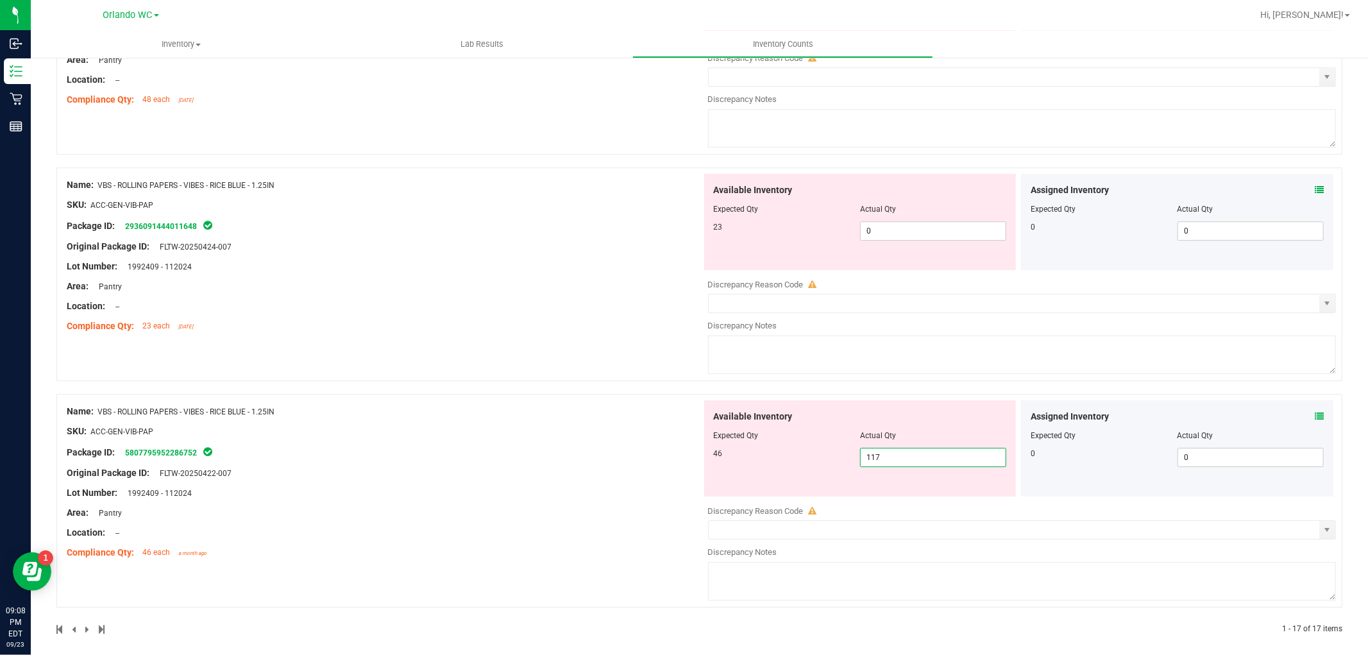
drag, startPoint x: 893, startPoint y: 458, endPoint x: 722, endPoint y: 459, distance: 171.2
click at [729, 458] on div "46 117 117" at bounding box center [860, 457] width 293 height 19
type input "46"
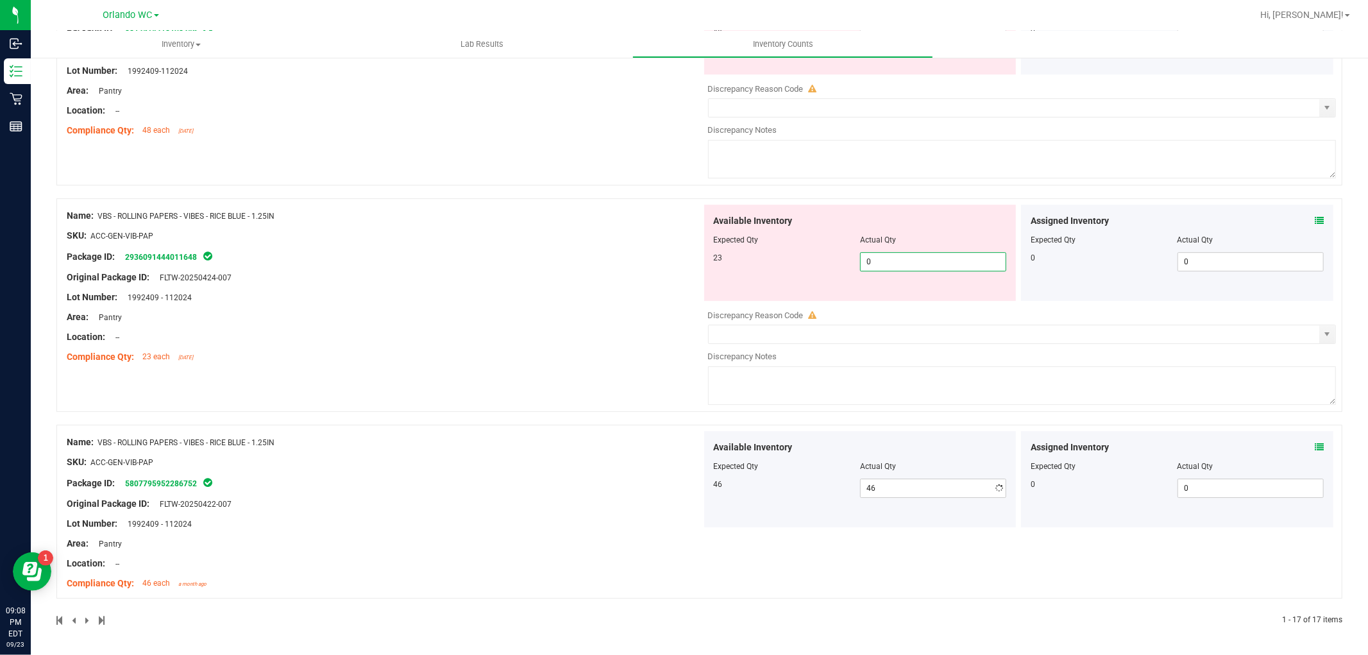
scroll to position [3255, 0]
drag, startPoint x: 886, startPoint y: 240, endPoint x: 612, endPoint y: 226, distance: 274.2
click at [612, 226] on div "Name: VBS - ROLLING PAPERS - VIBES - RICE BLUE - 1.25IN SKU: ACC-GEN-VIB-PAP Pa…" at bounding box center [699, 305] width 1286 height 214
type input "23"
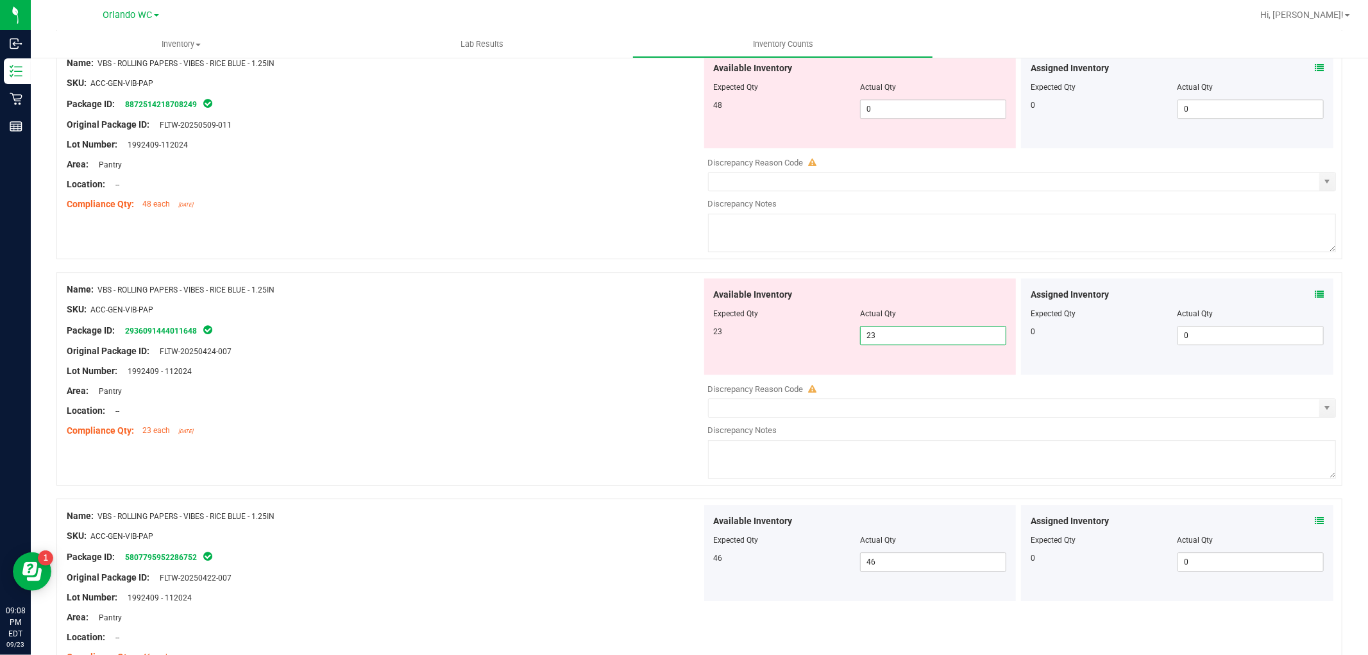
scroll to position [3042, 0]
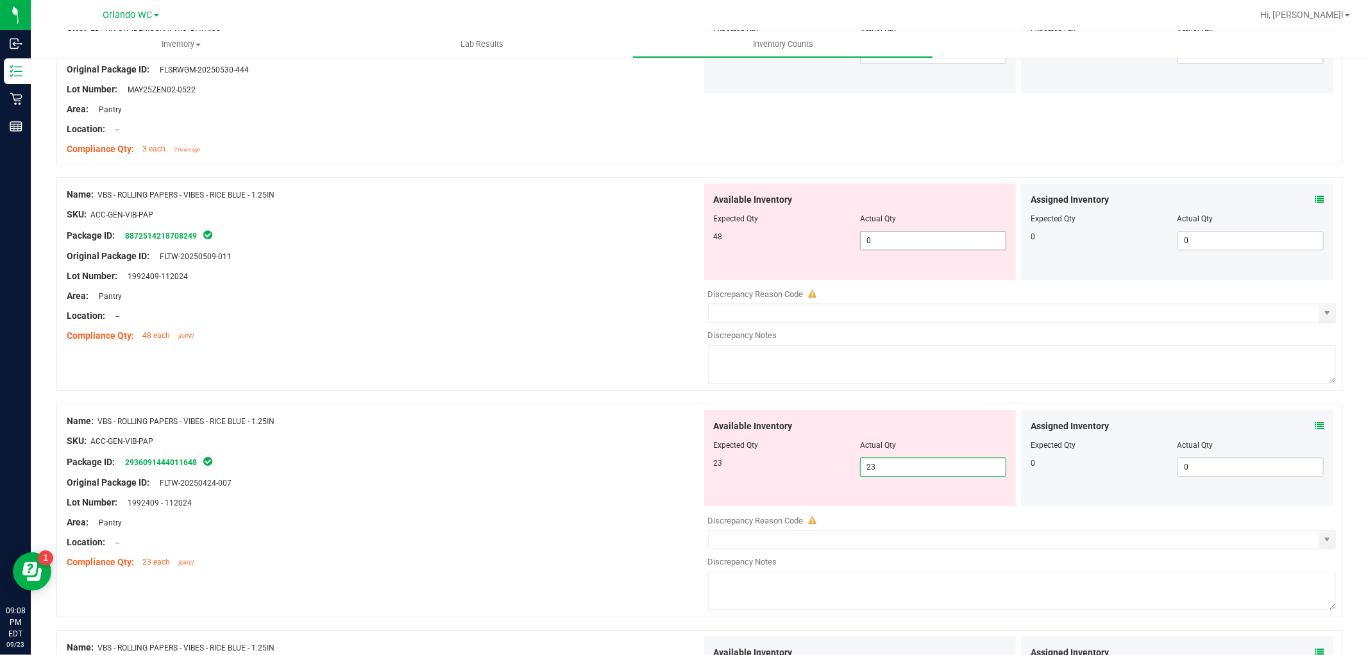
type input "23"
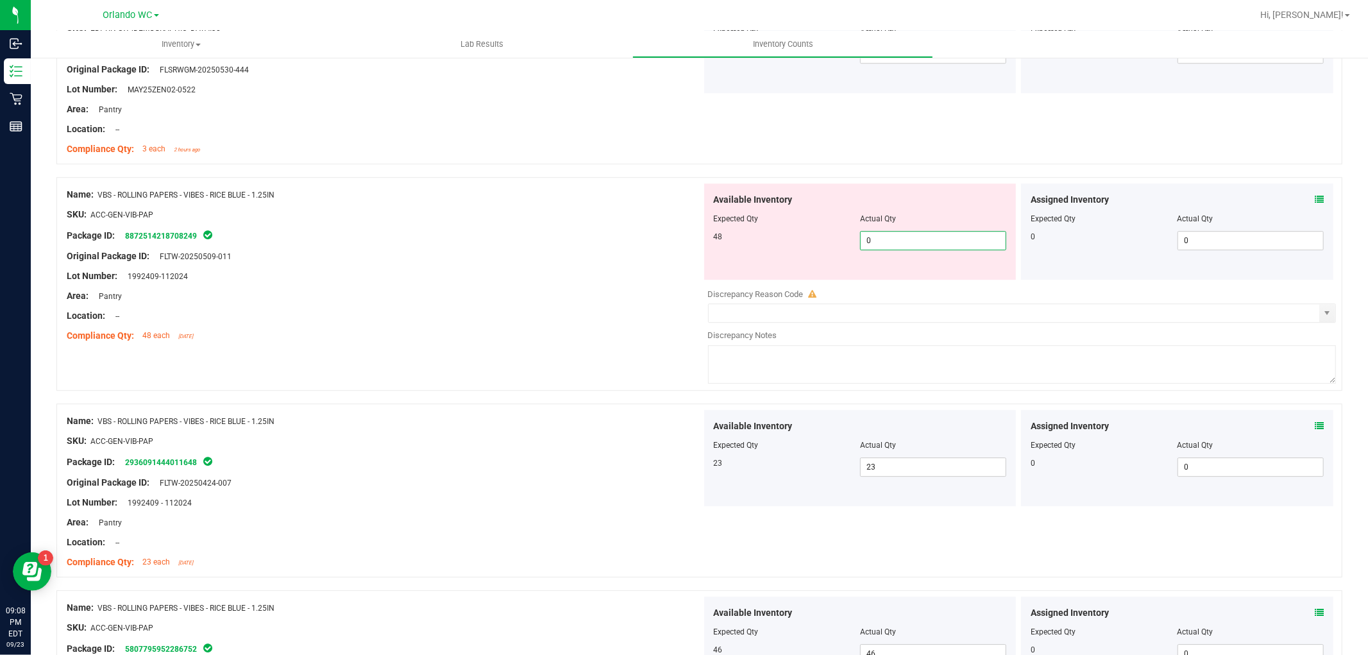
drag, startPoint x: 927, startPoint y: 246, endPoint x: 715, endPoint y: 224, distance: 213.4
click at [715, 224] on div "Available Inventory Expected Qty Actual Qty 48 0 0" at bounding box center [860, 231] width 312 height 96
type input "48"
click at [498, 269] on div at bounding box center [384, 266] width 635 height 6
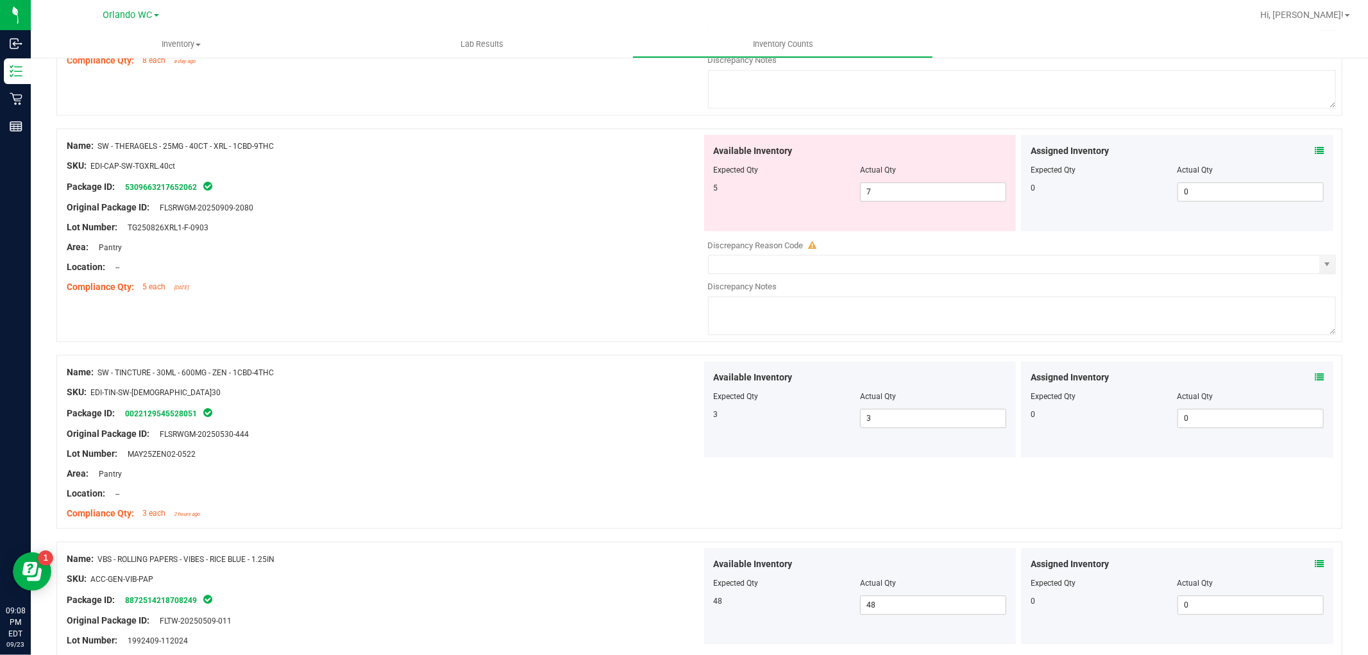
scroll to position [2534, 0]
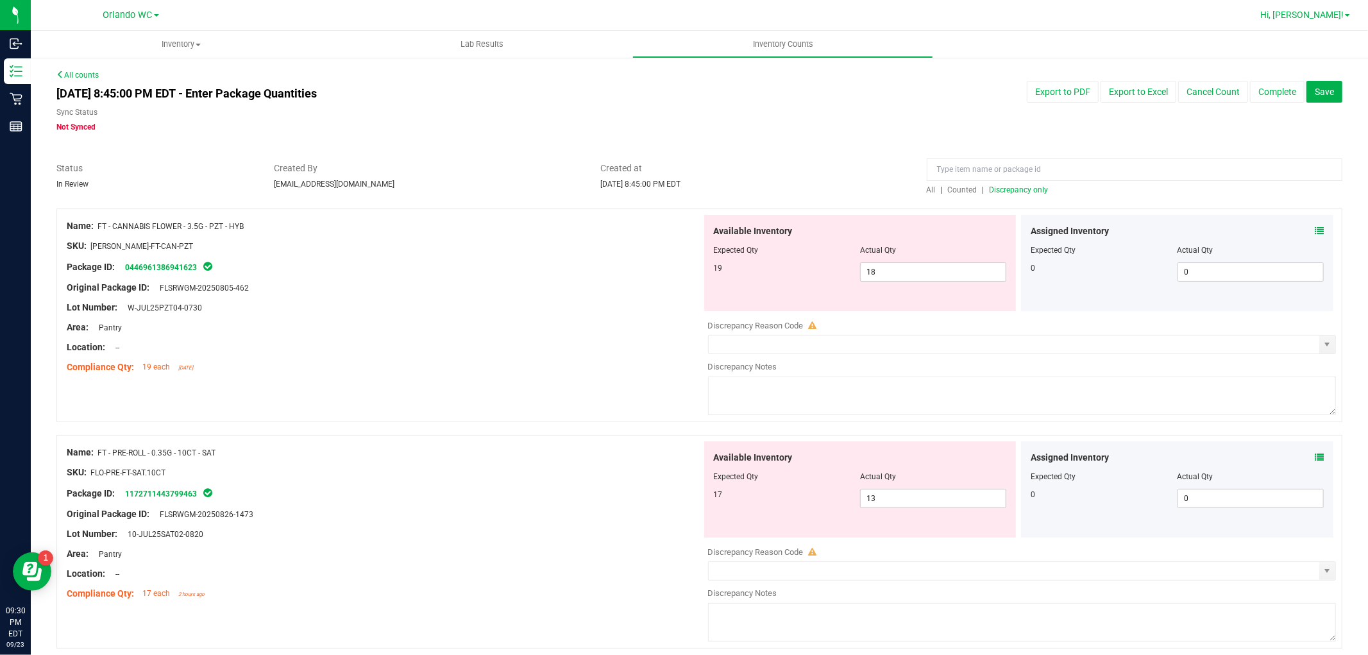
click at [1325, 19] on span "Hi, [PERSON_NAME]!" at bounding box center [1301, 15] width 83 height 10
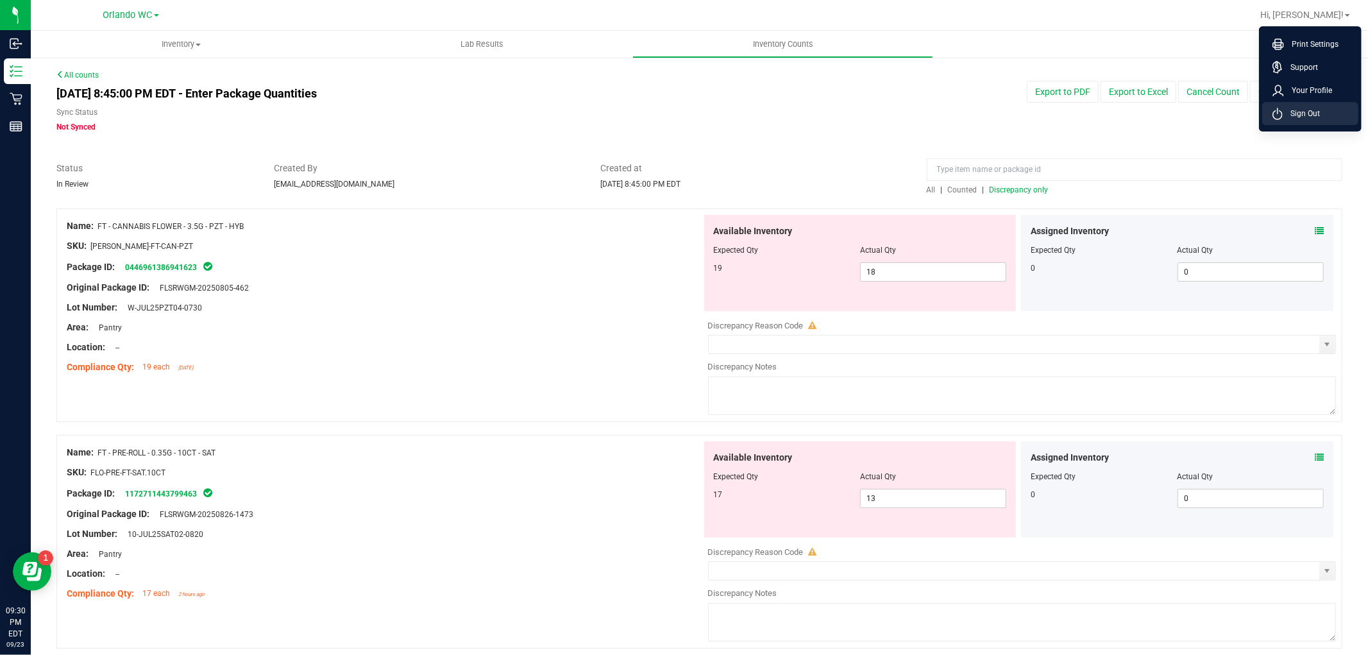
click at [1322, 118] on li "Sign Out" at bounding box center [1310, 113] width 96 height 23
